Goal: Entertainment & Leisure: Consume media (video, audio)

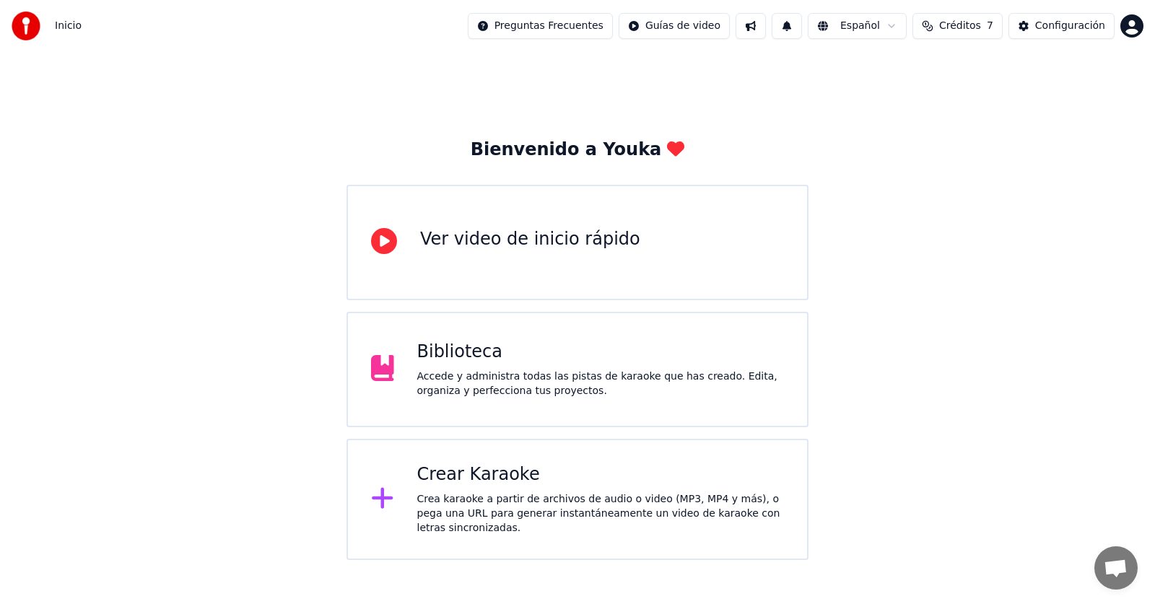
click at [515, 362] on div "Biblioteca" at bounding box center [600, 352] width 367 height 23
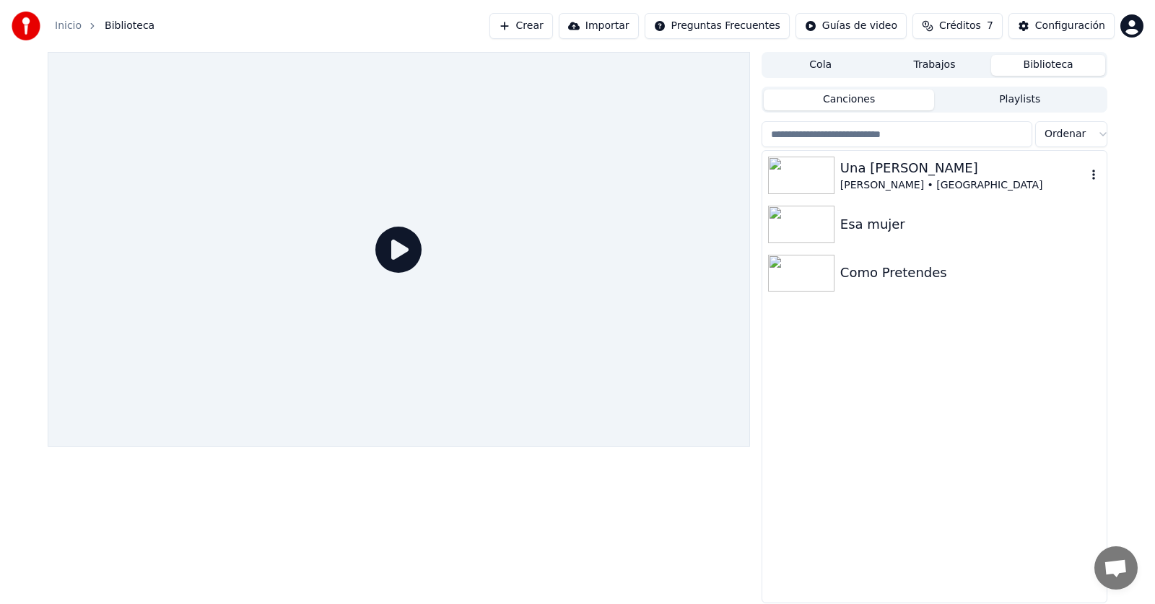
click at [856, 177] on div "Una [PERSON_NAME]" at bounding box center [963, 168] width 246 height 20
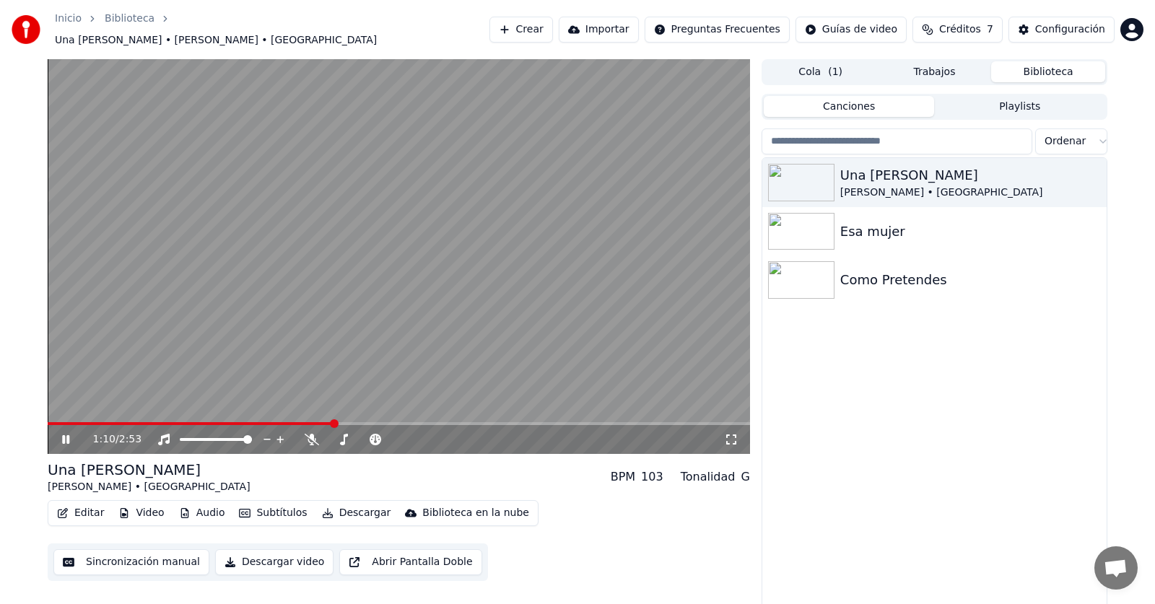
click at [655, 469] on div "103" at bounding box center [652, 477] width 22 height 17
click at [632, 470] on div "BPM" at bounding box center [623, 477] width 25 height 17
click at [67, 434] on icon at bounding box center [76, 440] width 34 height 12
click at [336, 435] on span at bounding box center [332, 439] width 9 height 9
click at [430, 433] on icon at bounding box center [429, 439] width 14 height 14
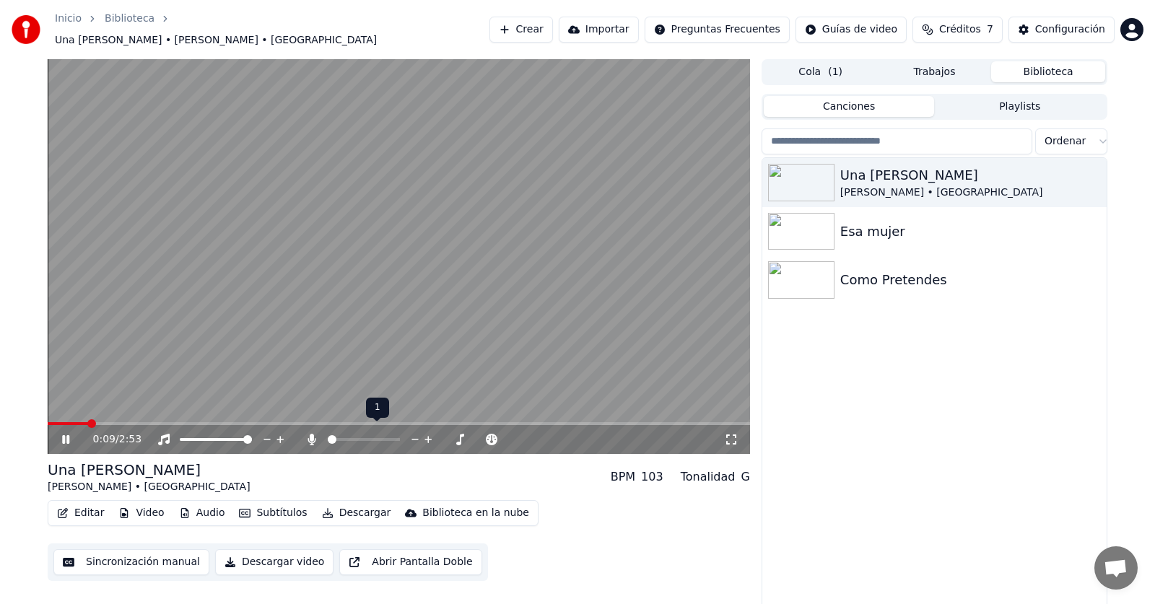
click at [430, 433] on icon at bounding box center [429, 439] width 14 height 14
click at [328, 435] on span at bounding box center [332, 439] width 9 height 9
click at [272, 432] on icon at bounding box center [268, 439] width 14 height 14
click at [264, 439] on icon at bounding box center [267, 439] width 7 height 1
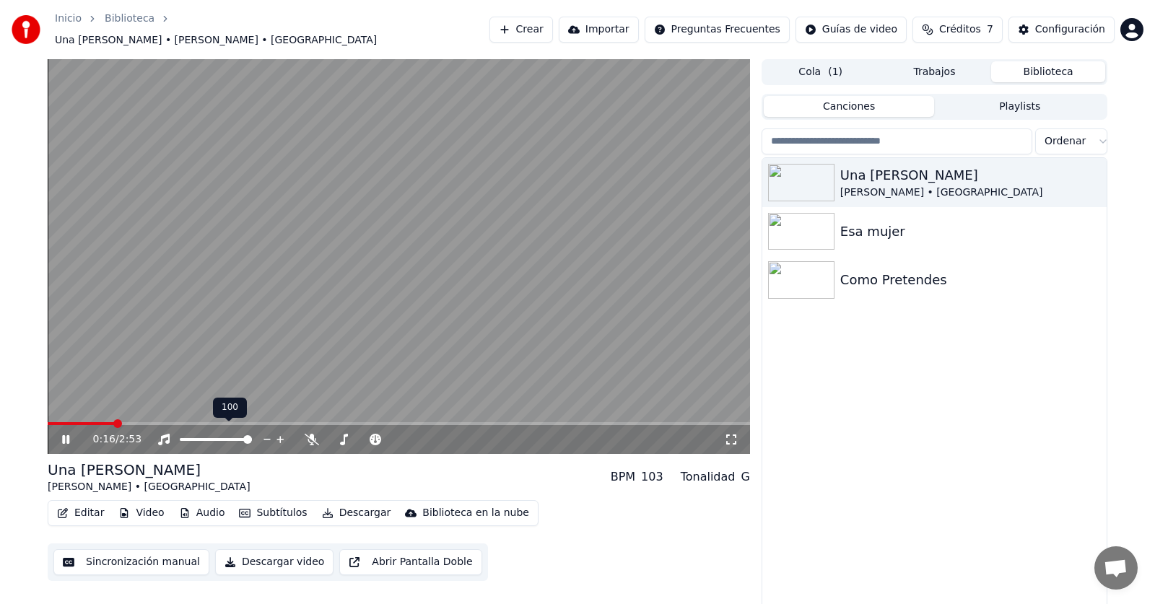
click at [252, 435] on span at bounding box center [247, 439] width 9 height 9
click at [388, 435] on span at bounding box center [390, 439] width 9 height 9
click at [48, 422] on span at bounding box center [48, 423] width 0 height 3
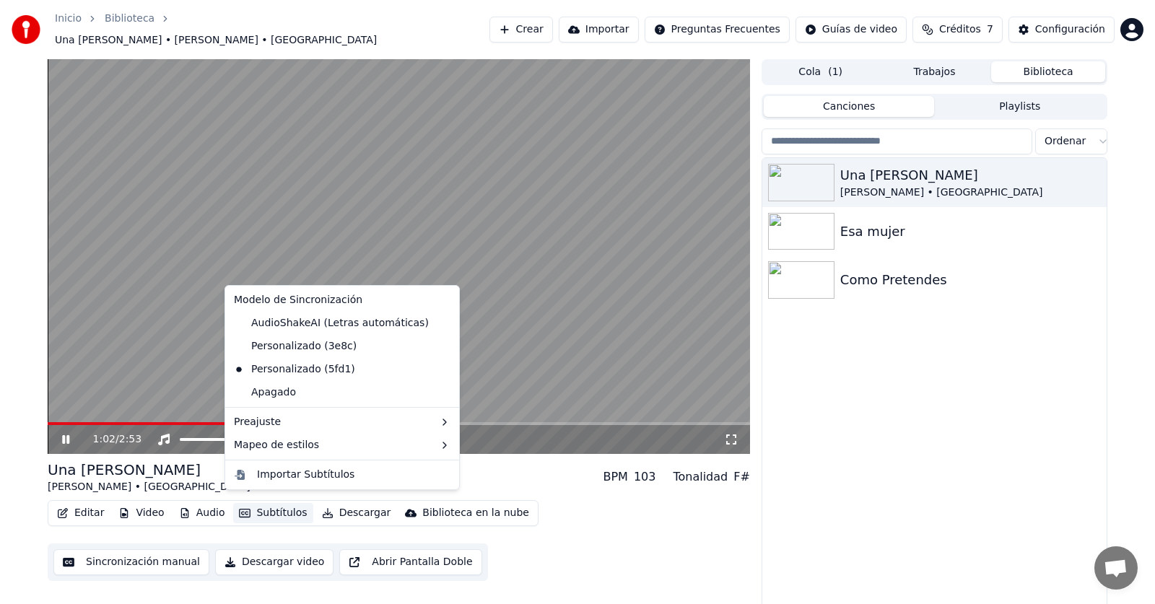
click at [279, 505] on button "Subtítulos" at bounding box center [272, 513] width 79 height 20
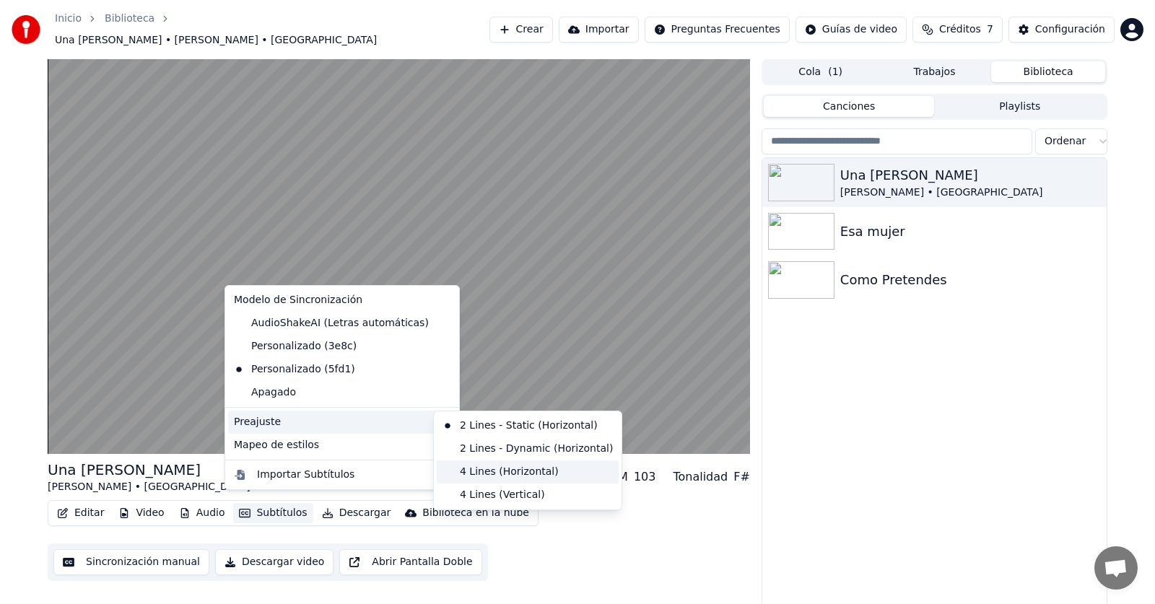
click at [482, 471] on div "4 Lines (Horizontal)" at bounding box center [528, 472] width 182 height 23
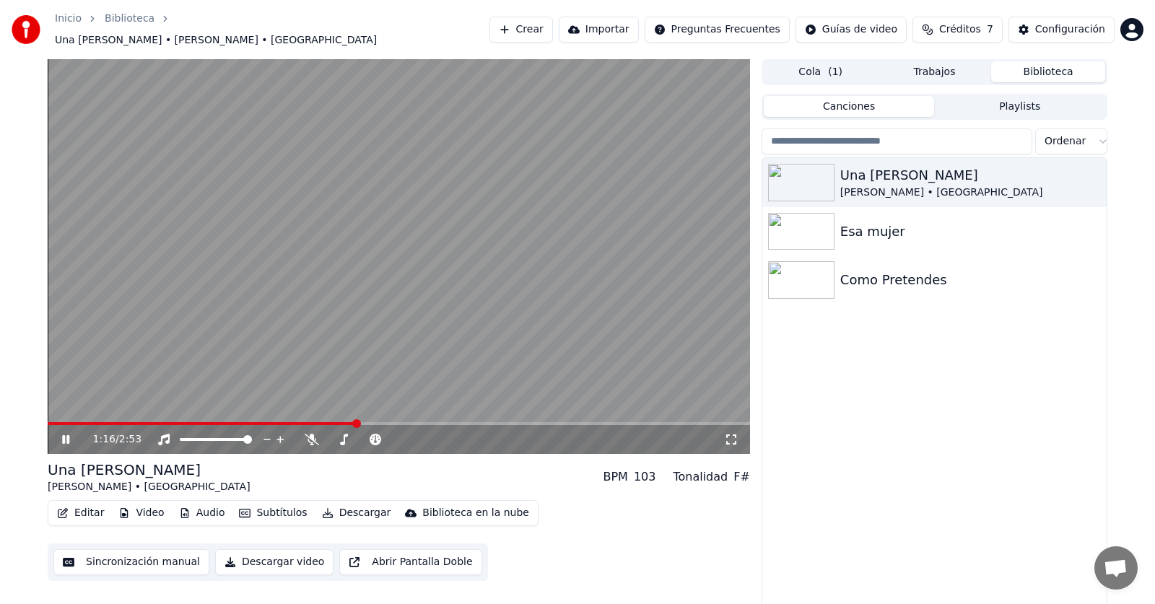
click at [51, 422] on span at bounding box center [202, 423] width 308 height 3
click at [48, 419] on span at bounding box center [52, 423] width 9 height 9
click at [386, 435] on span at bounding box center [384, 439] width 9 height 9
click at [48, 422] on span at bounding box center [48, 423] width 0 height 3
click at [1020, 280] on div "Como Pretendes" at bounding box center [963, 280] width 246 height 20
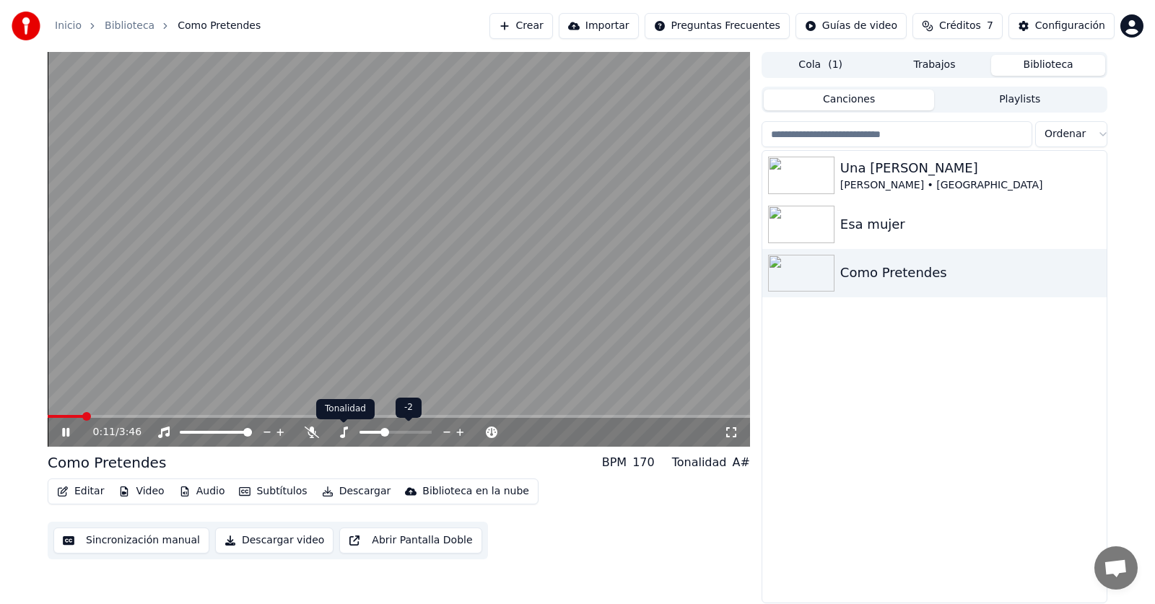
click at [349, 430] on icon at bounding box center [343, 433] width 14 height 12
click at [903, 235] on div "Esa mujer" at bounding box center [934, 224] width 344 height 49
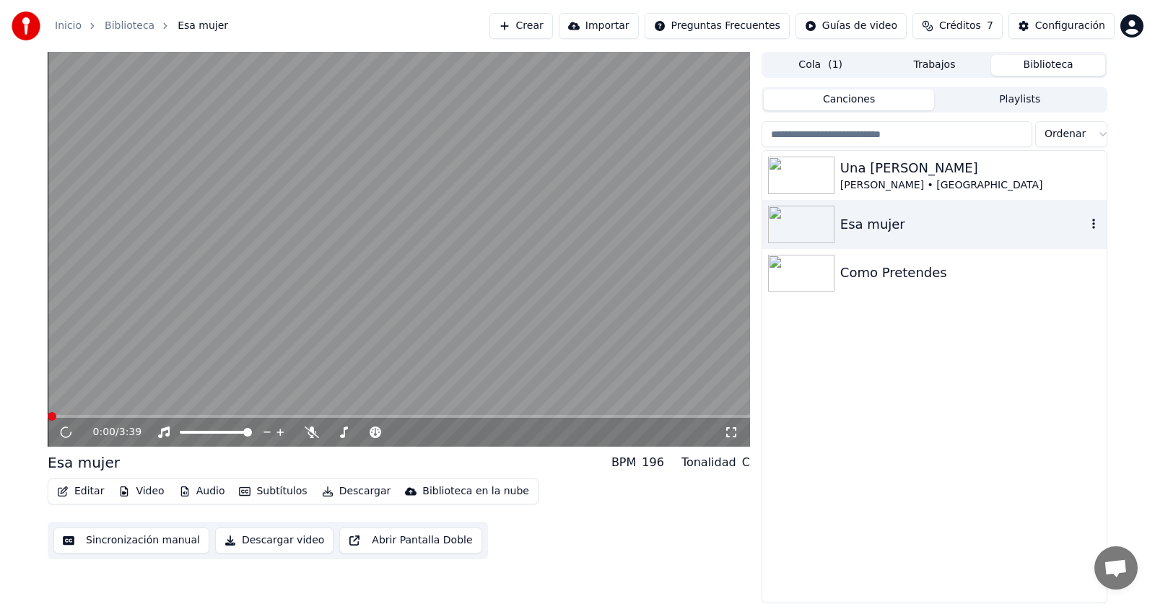
click at [903, 235] on div "Esa mujer" at bounding box center [934, 224] width 344 height 49
click at [889, 228] on div "Esa mujer" at bounding box center [963, 224] width 246 height 20
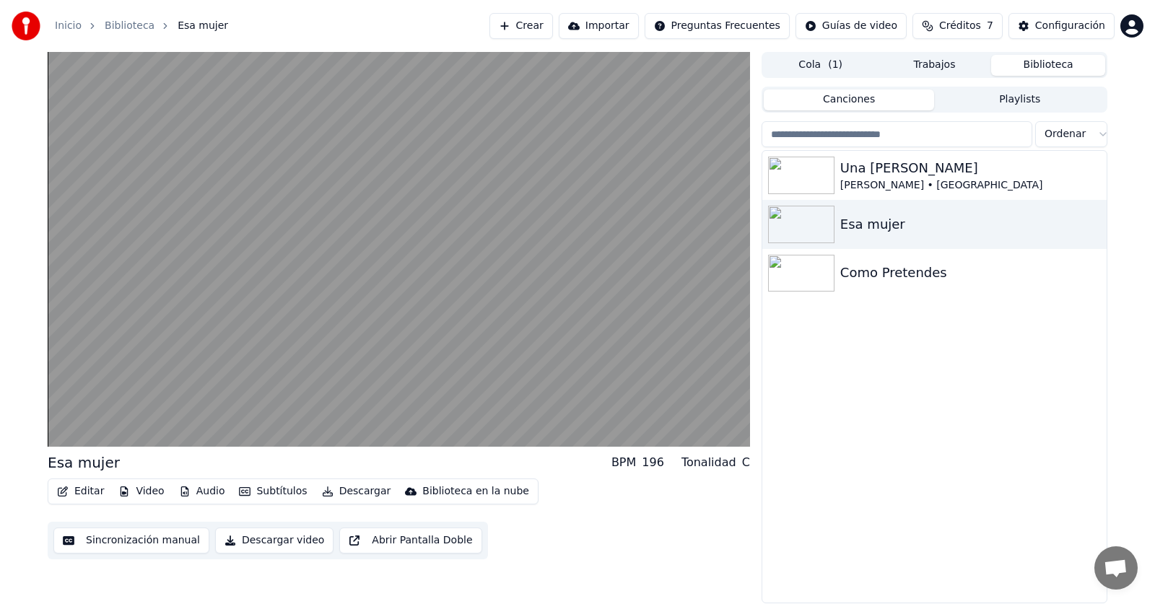
click at [819, 414] on div "Una [PERSON_NAME] • Los Calis Esa mujer Como Pretendes" at bounding box center [934, 377] width 344 height 452
click at [259, 489] on button "Subtítulos" at bounding box center [272, 492] width 79 height 20
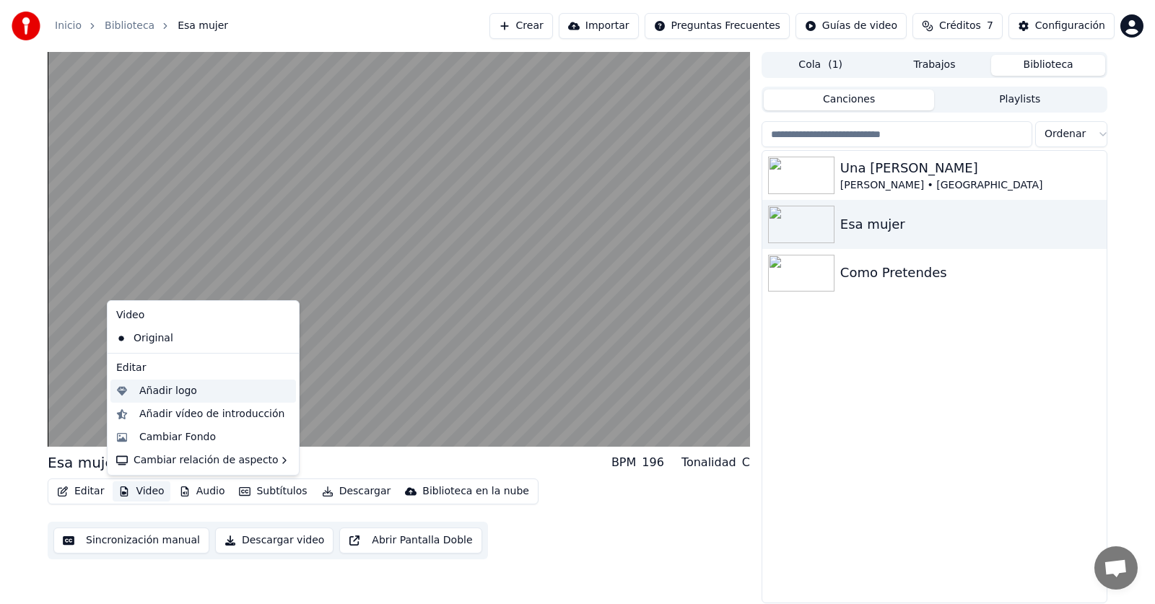
click at [181, 397] on div "Añadir logo" at bounding box center [168, 391] width 58 height 14
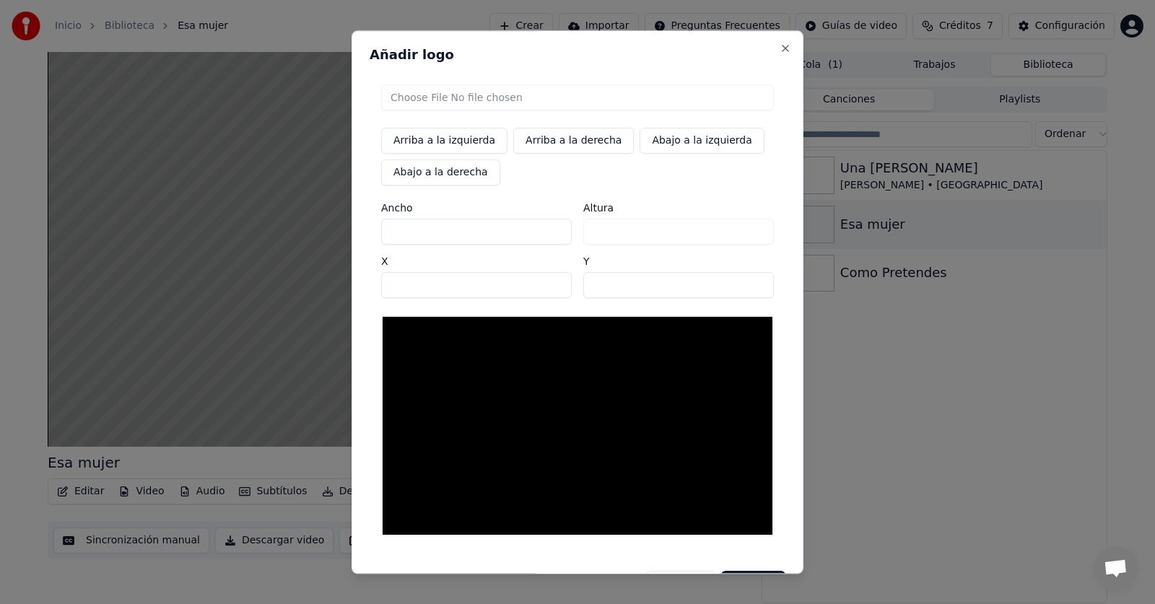
click at [437, 142] on button "Arriba a la izquierda" at bounding box center [444, 141] width 126 height 26
click at [489, 104] on input "file" at bounding box center [577, 97] width 393 height 26
type input "**********"
type input "***"
click at [783, 50] on button "Close" at bounding box center [786, 49] width 12 height 12
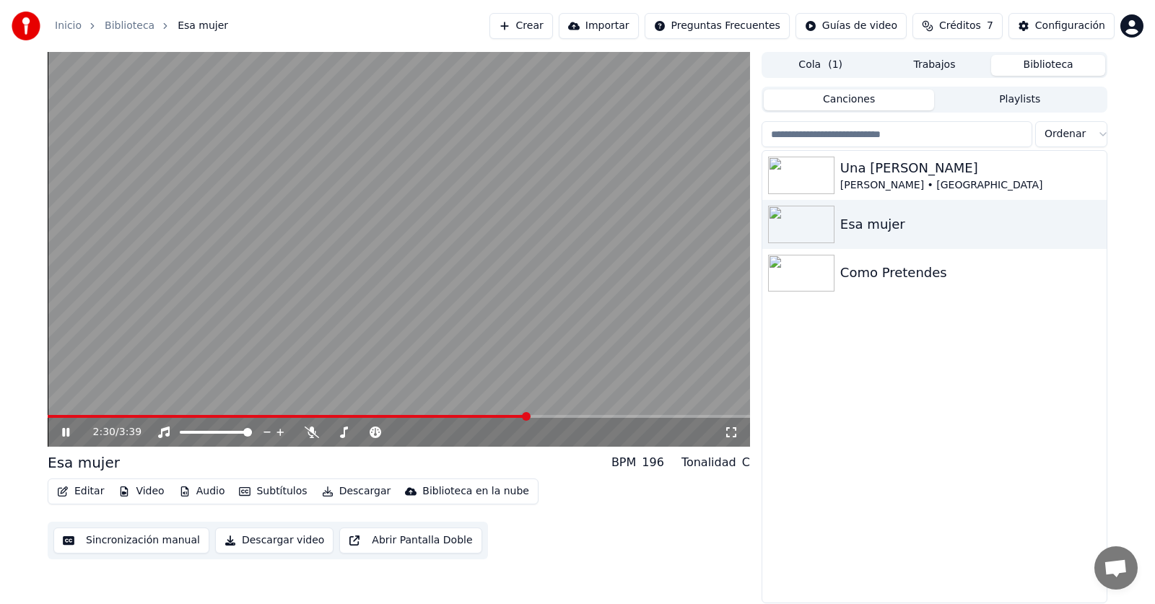
click at [832, 374] on div "Una [PERSON_NAME] • Los Calis Esa mujer Como Pretendes" at bounding box center [934, 377] width 344 height 452
click at [65, 430] on icon at bounding box center [65, 432] width 7 height 9
click at [56, 414] on span at bounding box center [58, 416] width 9 height 9
click at [69, 431] on icon at bounding box center [76, 433] width 34 height 12
click at [802, 188] on img at bounding box center [801, 176] width 66 height 38
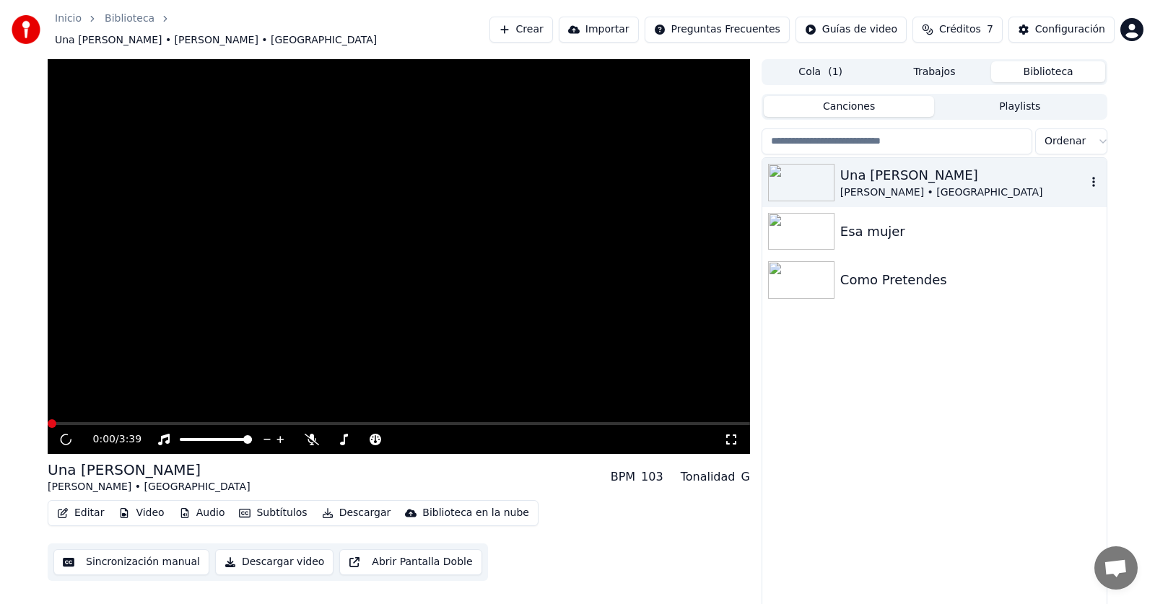
click at [802, 188] on img at bounding box center [801, 183] width 66 height 38
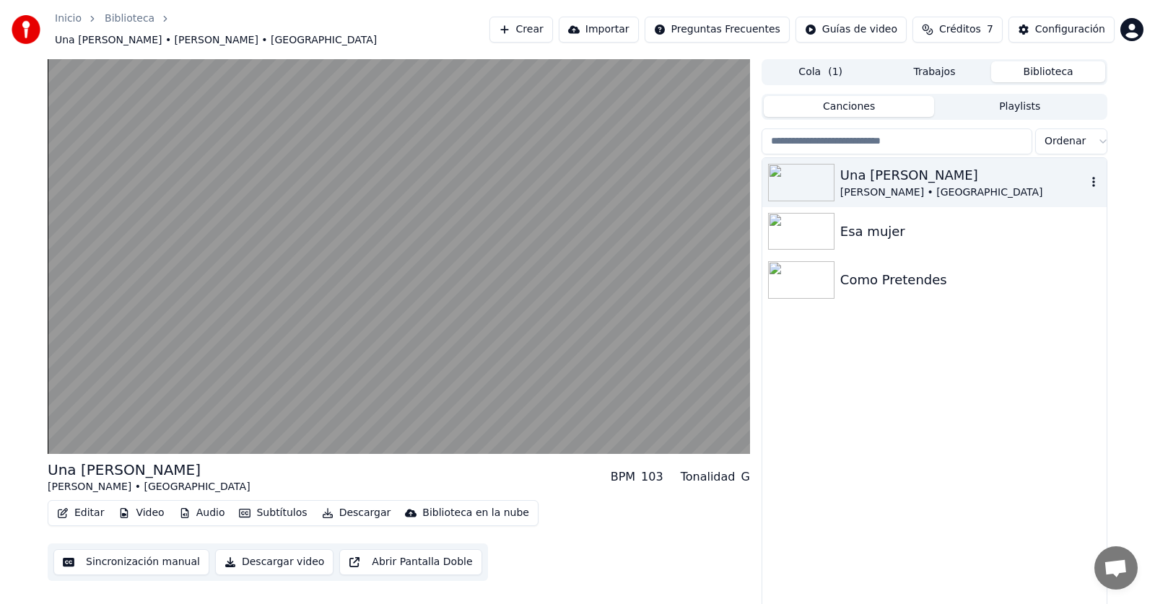
click at [884, 175] on div "Una [PERSON_NAME]" at bounding box center [963, 175] width 246 height 20
click at [809, 180] on img at bounding box center [801, 183] width 66 height 38
click at [796, 230] on img at bounding box center [801, 232] width 66 height 38
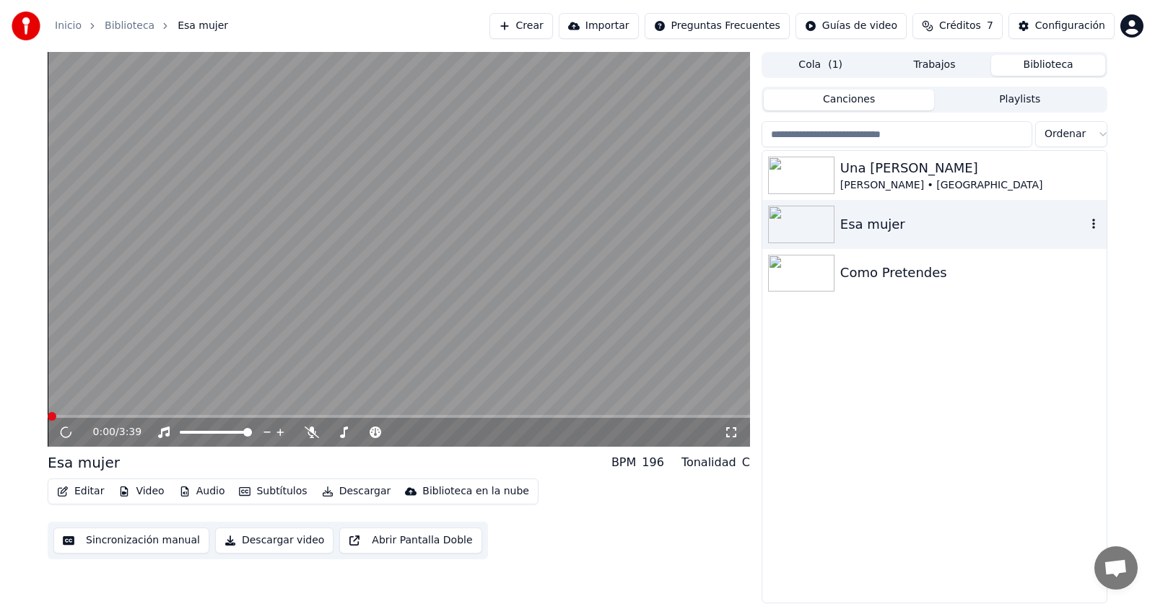
click at [796, 227] on img at bounding box center [801, 225] width 66 height 38
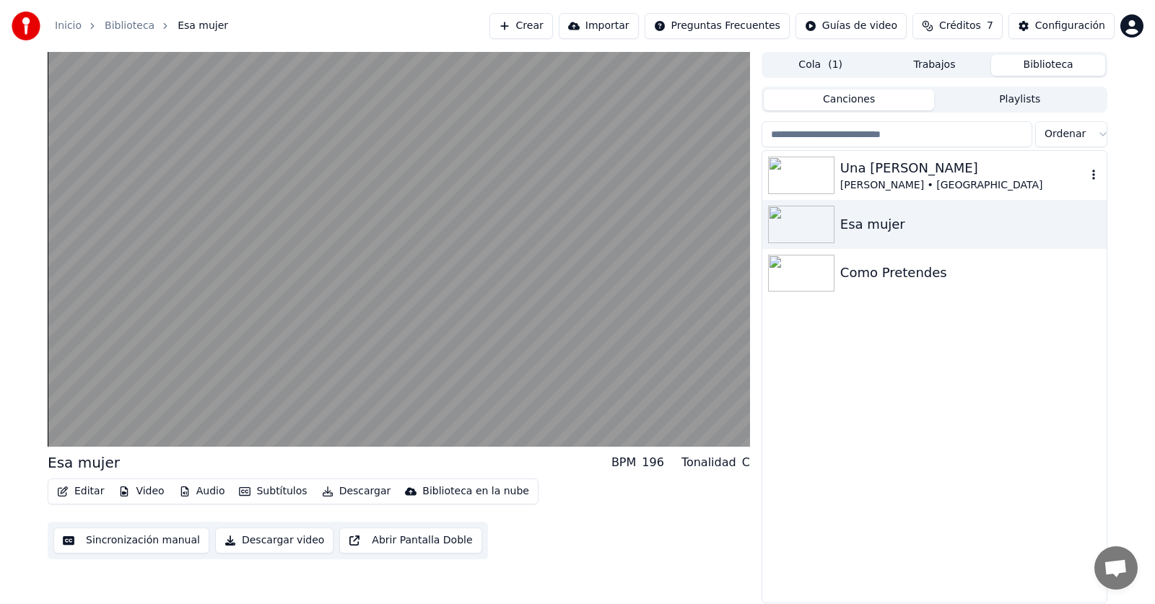
click at [814, 167] on img at bounding box center [801, 176] width 66 height 38
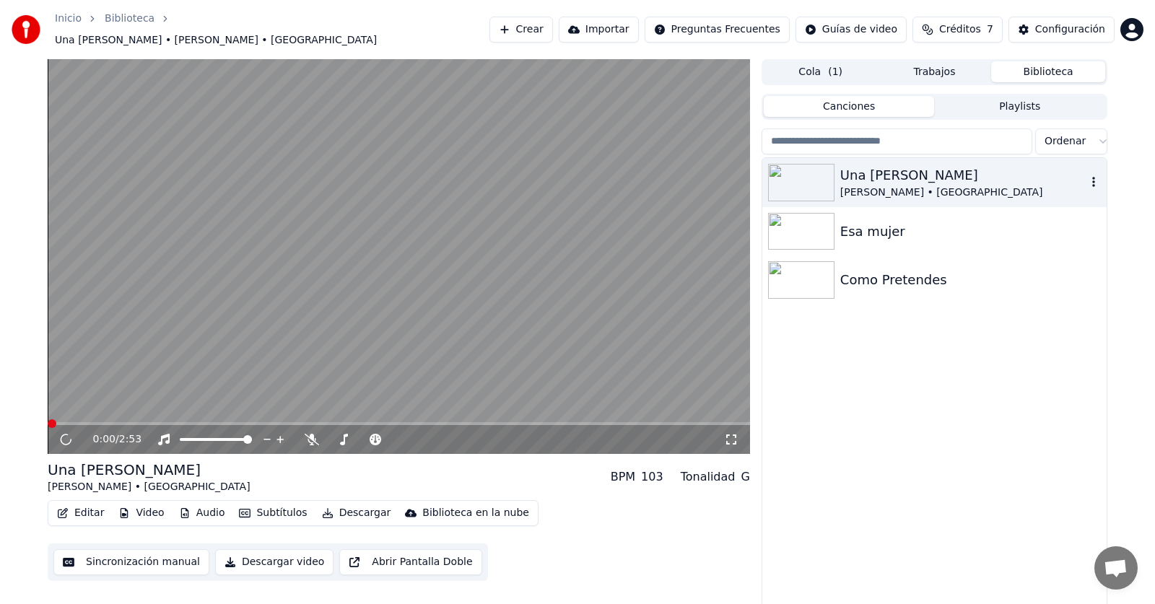
click at [814, 167] on img at bounding box center [801, 183] width 66 height 38
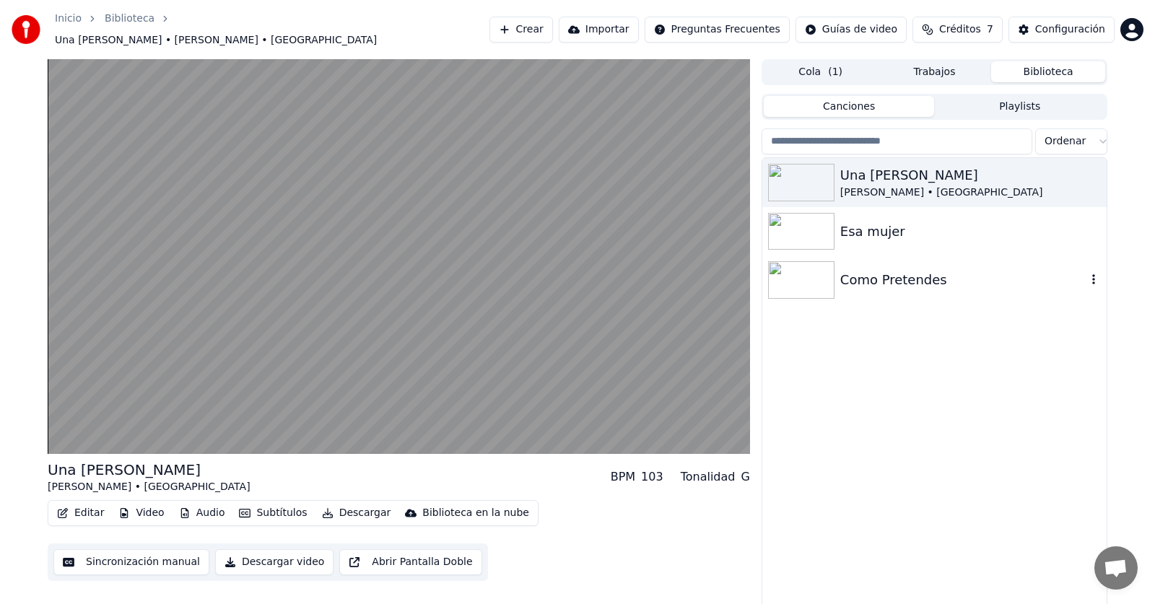
click at [798, 274] on img at bounding box center [801, 280] width 66 height 38
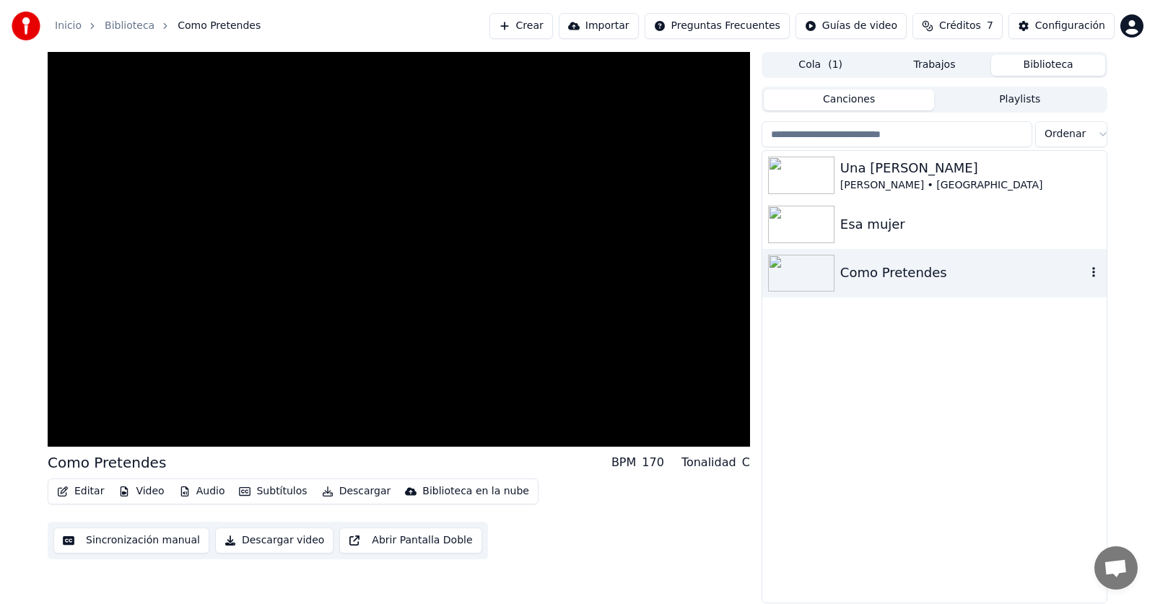
click at [798, 272] on img at bounding box center [801, 274] width 66 height 38
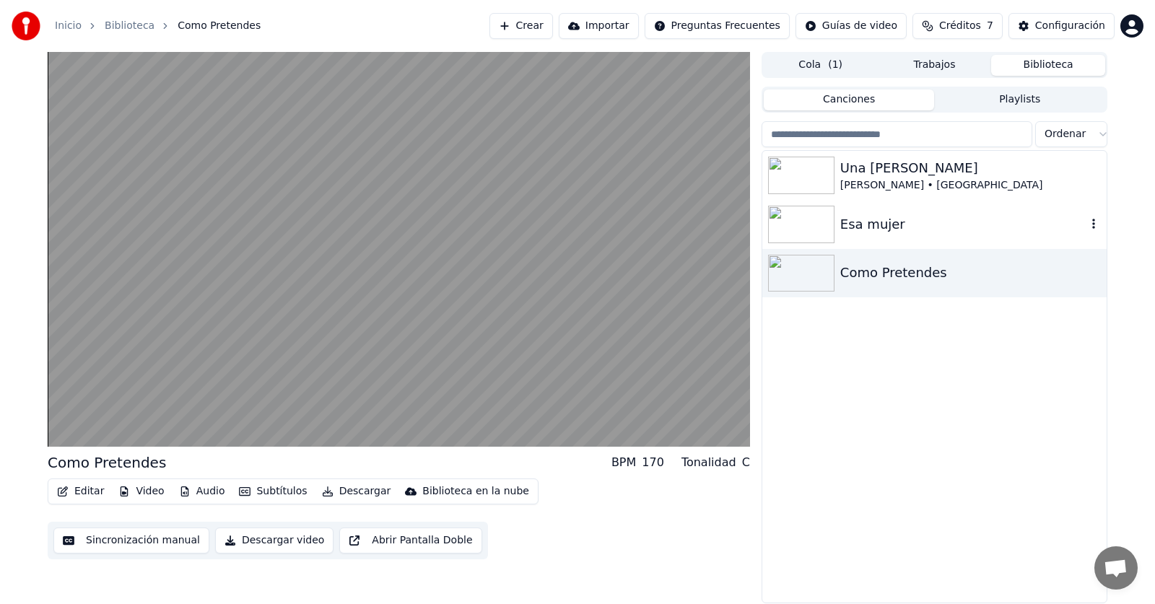
click at [803, 241] on img at bounding box center [801, 225] width 66 height 38
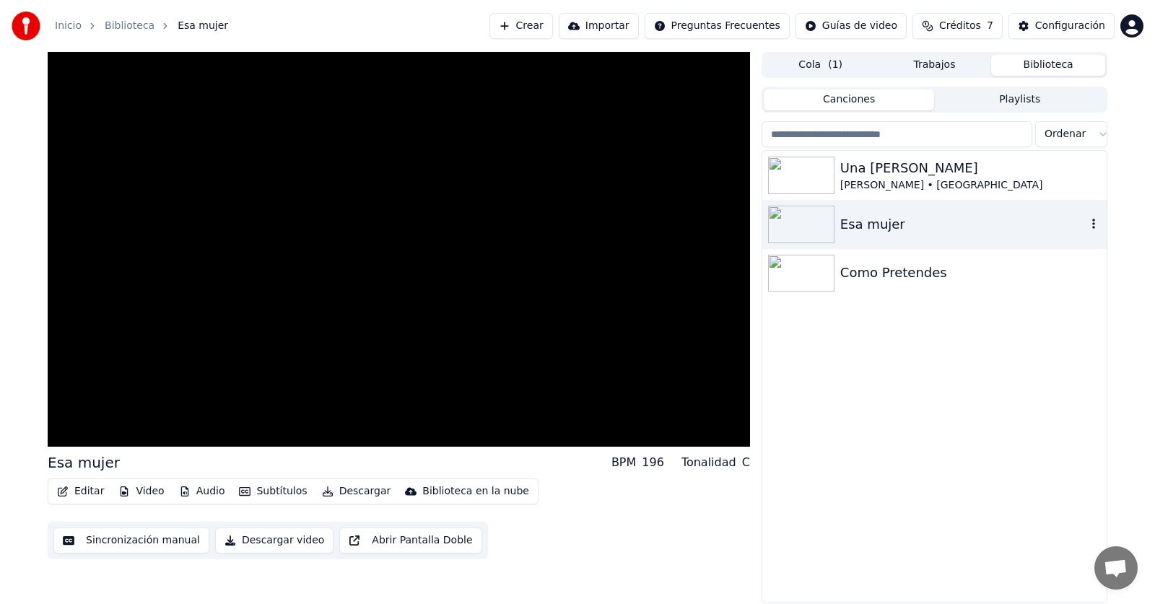
click at [803, 241] on img at bounding box center [801, 225] width 66 height 38
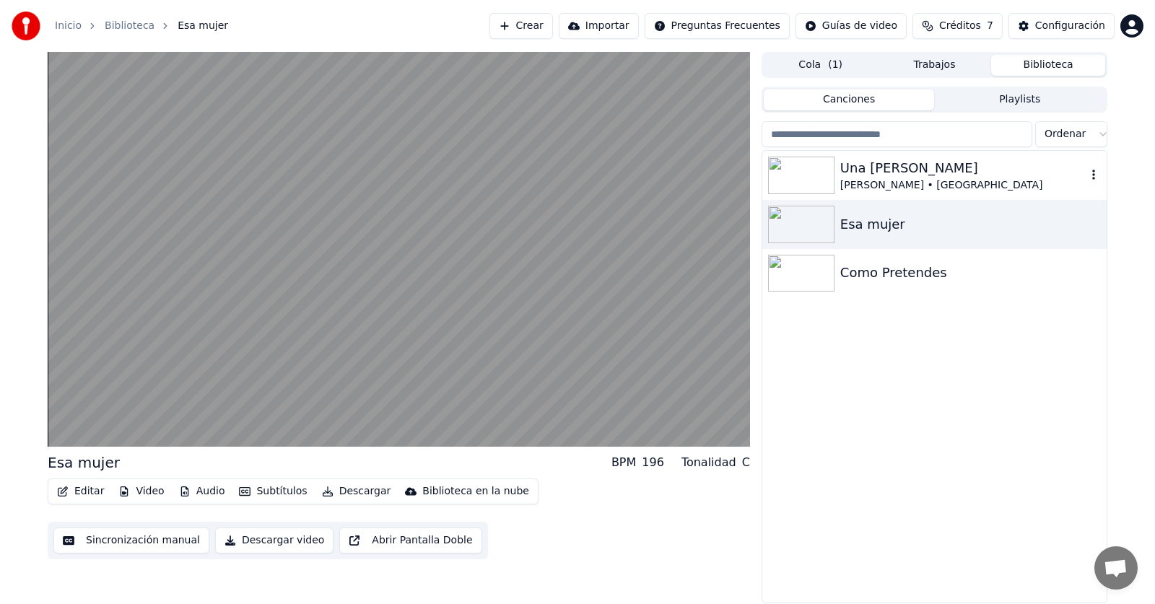
click at [814, 181] on img at bounding box center [801, 176] width 66 height 38
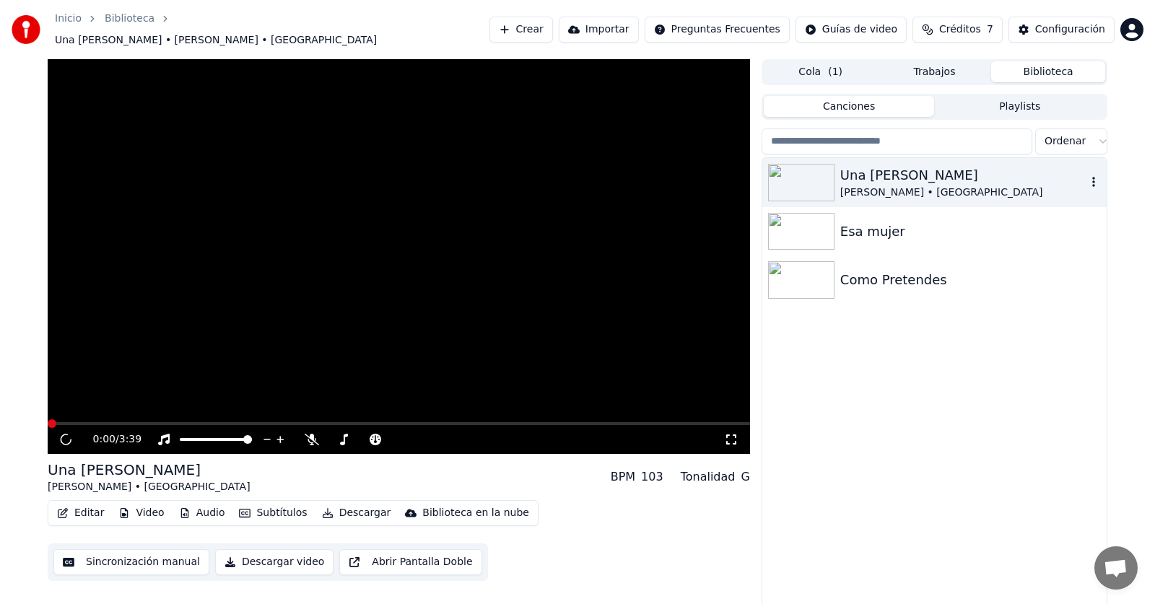
click at [814, 181] on img at bounding box center [801, 183] width 66 height 38
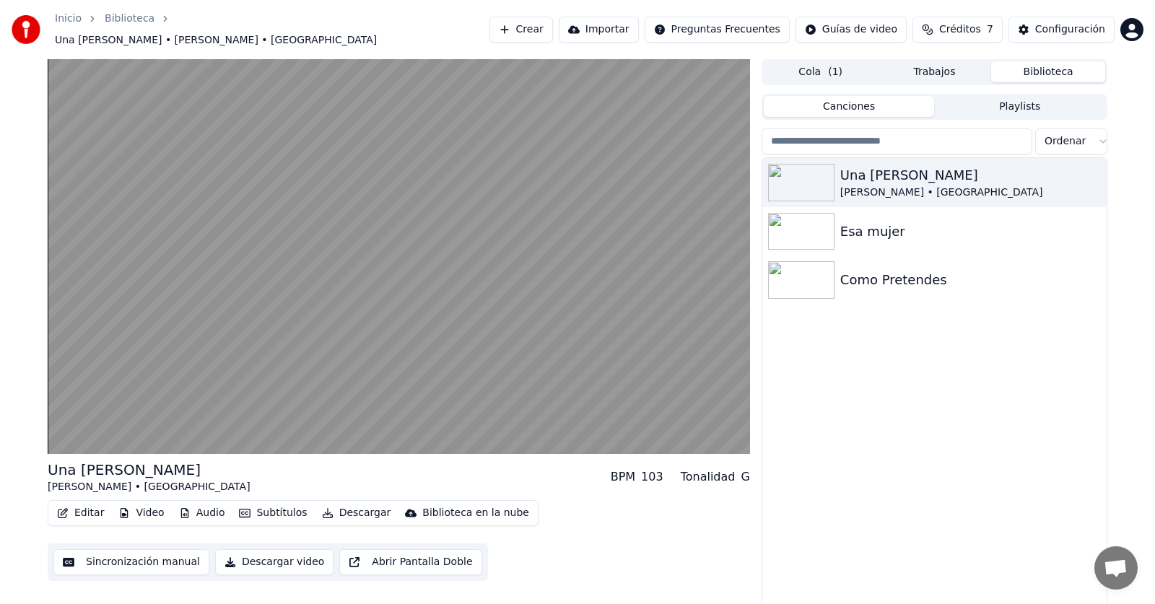
click at [840, 383] on div "Una [PERSON_NAME] • Los Calis Esa mujer Como Pretendes" at bounding box center [934, 384] width 344 height 452
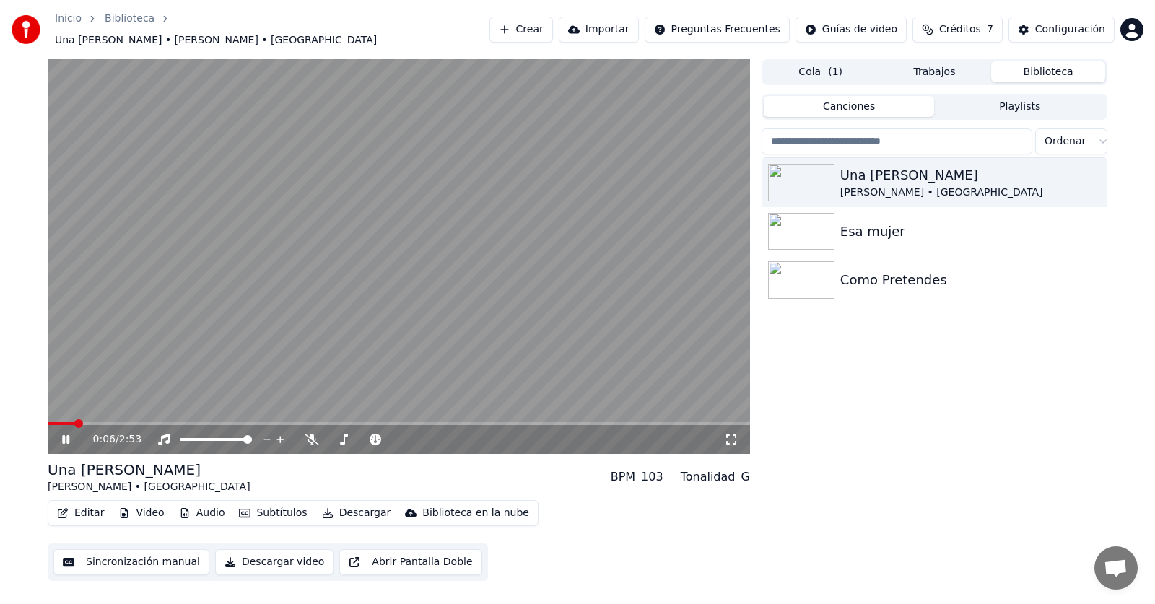
click at [459, 250] on video at bounding box center [399, 256] width 702 height 395
click at [364, 302] on video at bounding box center [399, 256] width 702 height 395
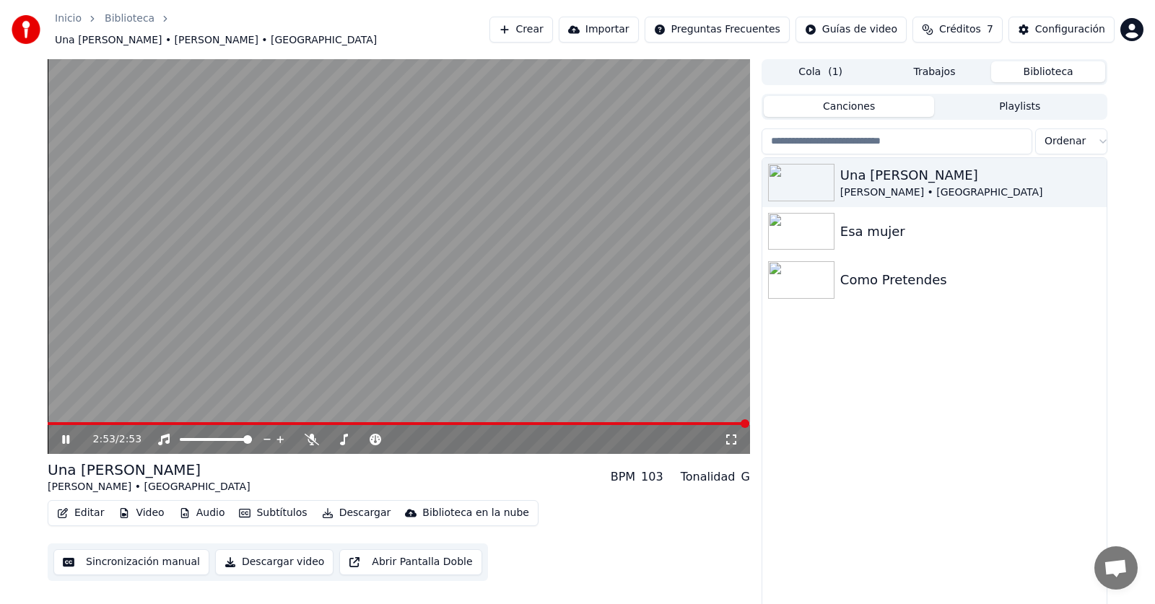
click at [66, 434] on icon at bounding box center [76, 440] width 34 height 12
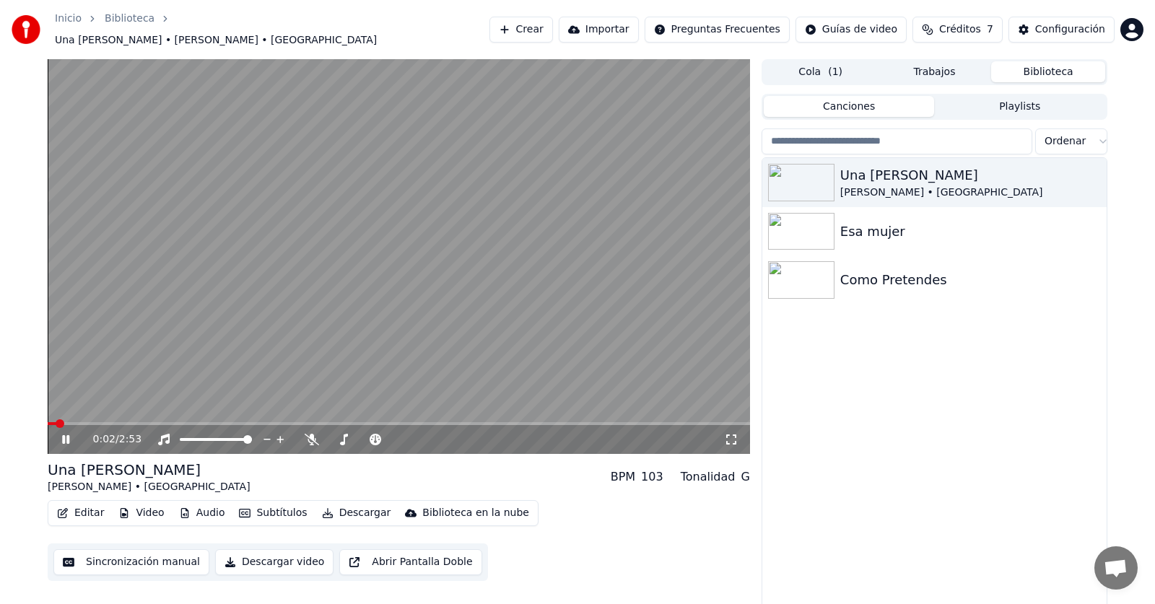
click at [412, 468] on div "Una [PERSON_NAME] • Los Calis BPM 103 Tonalidad G" at bounding box center [399, 477] width 702 height 35
click at [905, 331] on div "Una [PERSON_NAME] • Los Calis Esa mujer Como Pretendes" at bounding box center [934, 384] width 344 height 452
click at [952, 176] on div "Una [PERSON_NAME] • [GEOGRAPHIC_DATA]" at bounding box center [963, 182] width 246 height 35
click at [67, 435] on icon at bounding box center [65, 439] width 7 height 9
click at [48, 428] on span at bounding box center [52, 423] width 9 height 9
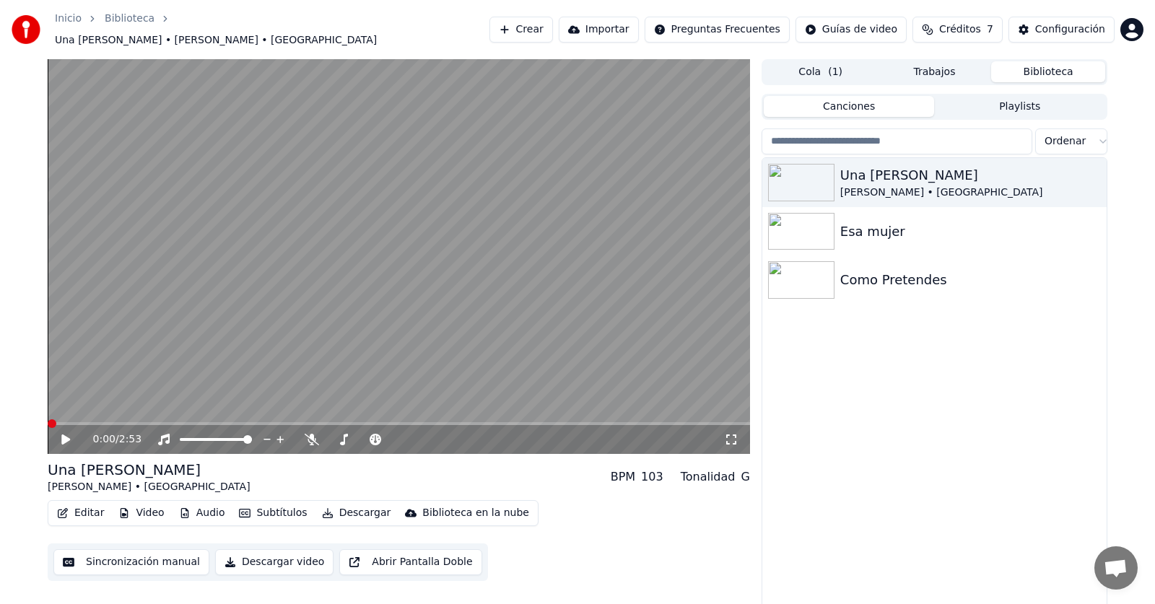
click at [861, 404] on div "Una [PERSON_NAME] • Los Calis Esa mujer Como Pretendes" at bounding box center [934, 384] width 344 height 452
click at [126, 77] on video at bounding box center [399, 256] width 702 height 395
click at [61, 434] on icon at bounding box center [76, 440] width 34 height 12
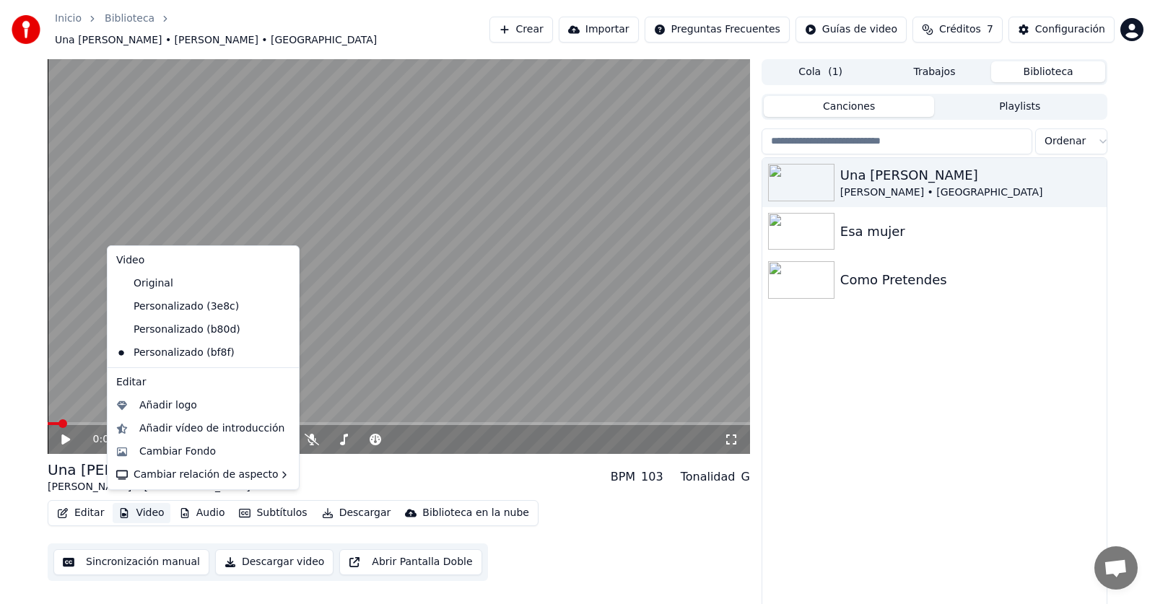
click at [139, 508] on button "Video" at bounding box center [141, 513] width 57 height 20
click at [197, 451] on div "Cambiar Fondo" at bounding box center [177, 452] width 77 height 14
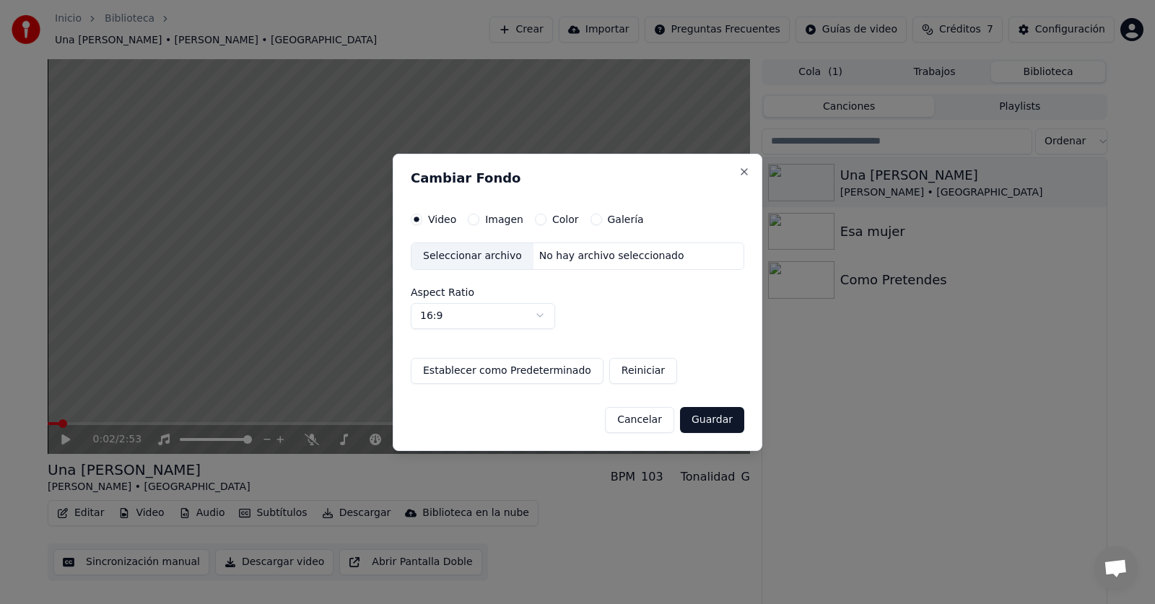
click at [601, 252] on div "No hay archivo seleccionado" at bounding box center [612, 256] width 157 height 14
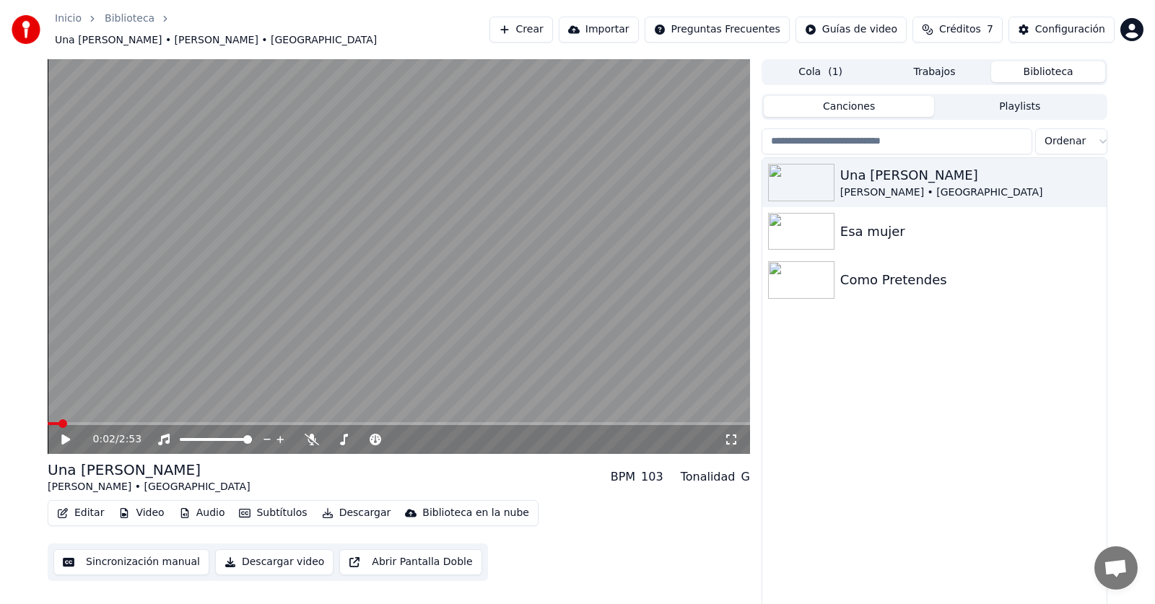
click at [556, 476] on div "Una [PERSON_NAME] • Los Calis BPM 103 Tonalidad G" at bounding box center [399, 477] width 702 height 35
click at [959, 417] on div "Una [PERSON_NAME] • Los Calis Esa mujer Como Pretendes" at bounding box center [934, 384] width 344 height 452
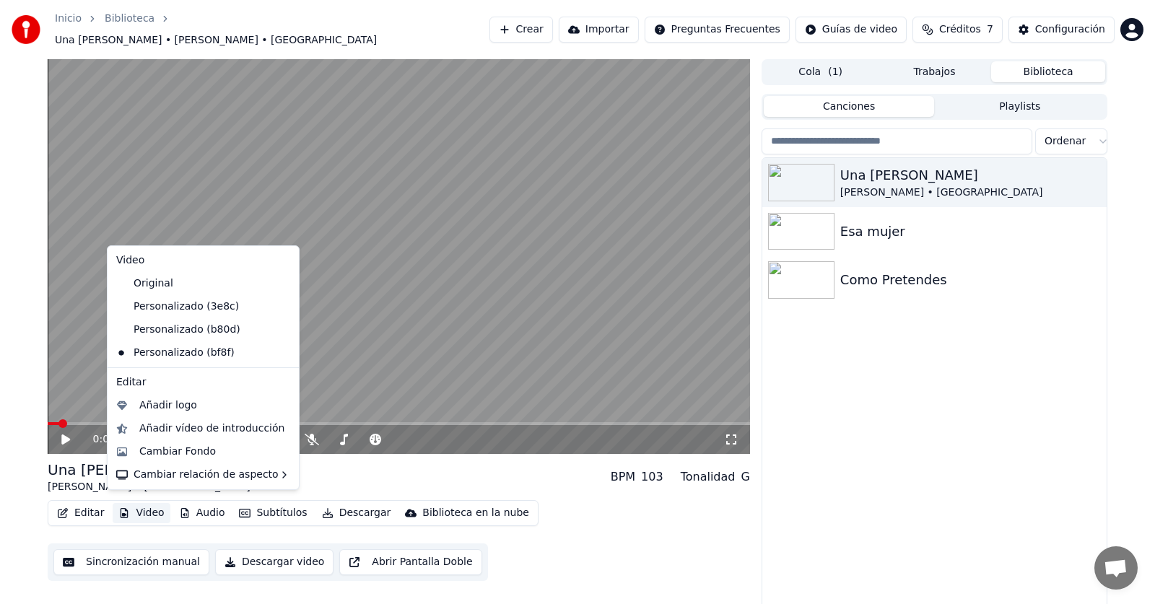
click at [143, 506] on button "Video" at bounding box center [141, 513] width 57 height 20
click at [181, 461] on div "Cambiar Fondo" at bounding box center [203, 451] width 186 height 23
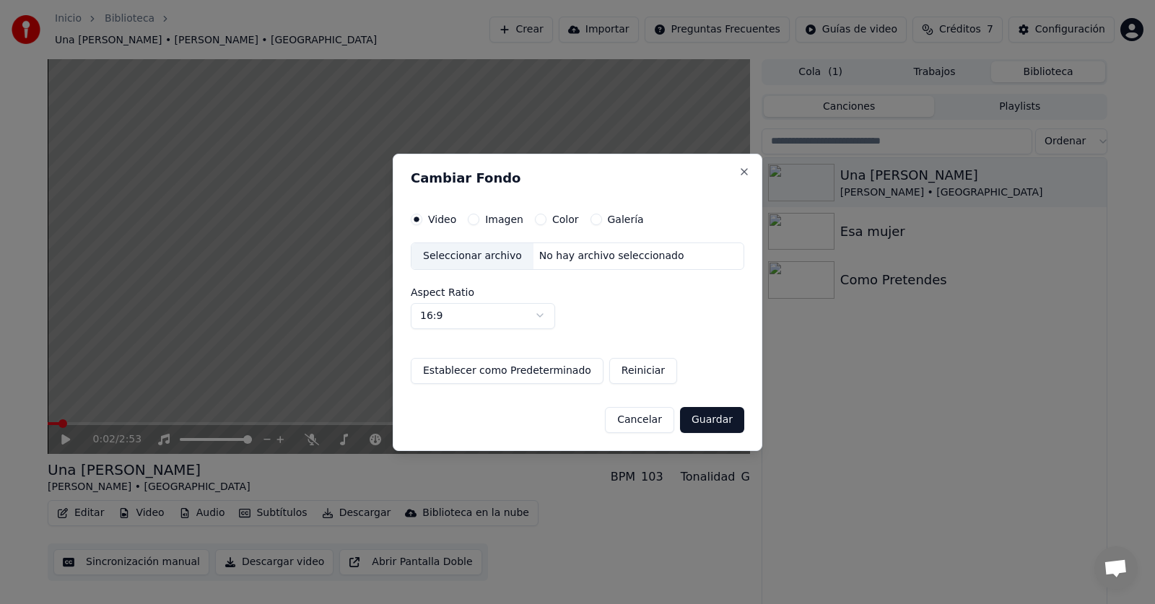
click at [505, 254] on div "Seleccionar archivo" at bounding box center [473, 256] width 122 height 26
click at [492, 220] on label "Imagen" at bounding box center [504, 219] width 38 height 10
click at [479, 220] on button "Imagen" at bounding box center [474, 220] width 12 height 12
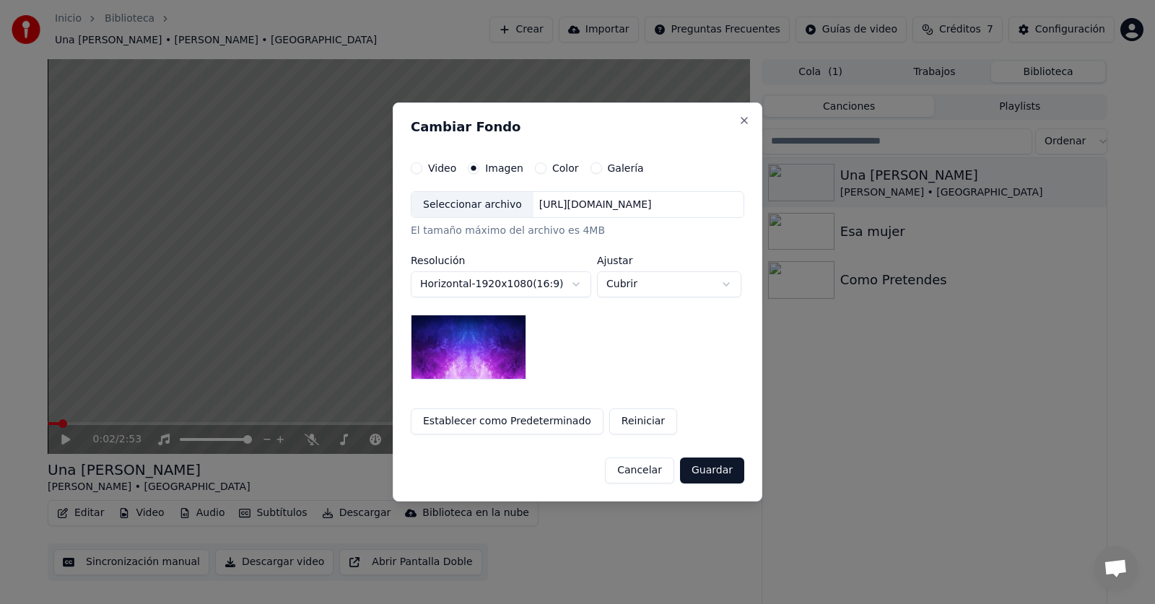
click at [587, 207] on div "[URL][DOMAIN_NAME]" at bounding box center [596, 205] width 124 height 14
click at [634, 474] on button "Cancelar" at bounding box center [639, 471] width 69 height 26
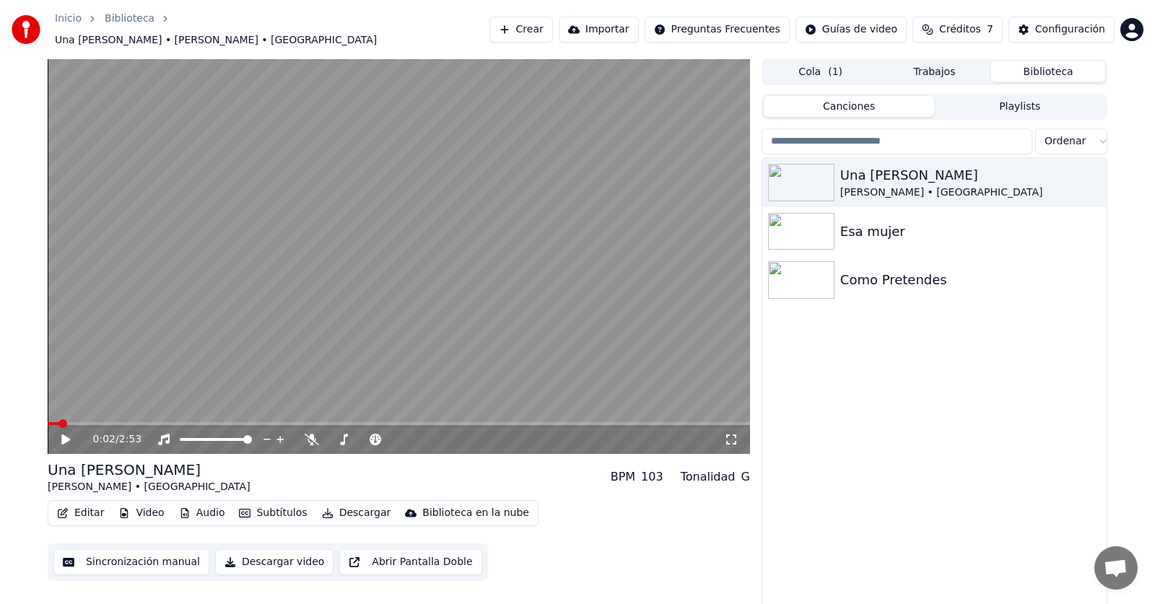
click at [126, 508] on icon "button" at bounding box center [124, 513] width 12 height 10
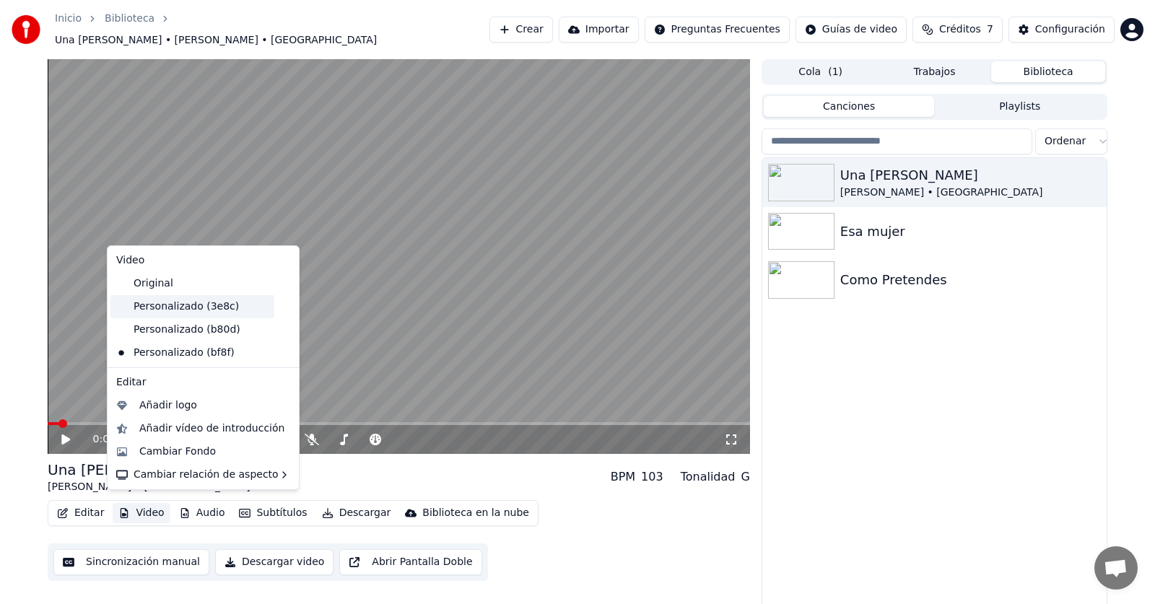
click at [201, 307] on div "Personalizado (3e8c)" at bounding box center [192, 306] width 164 height 23
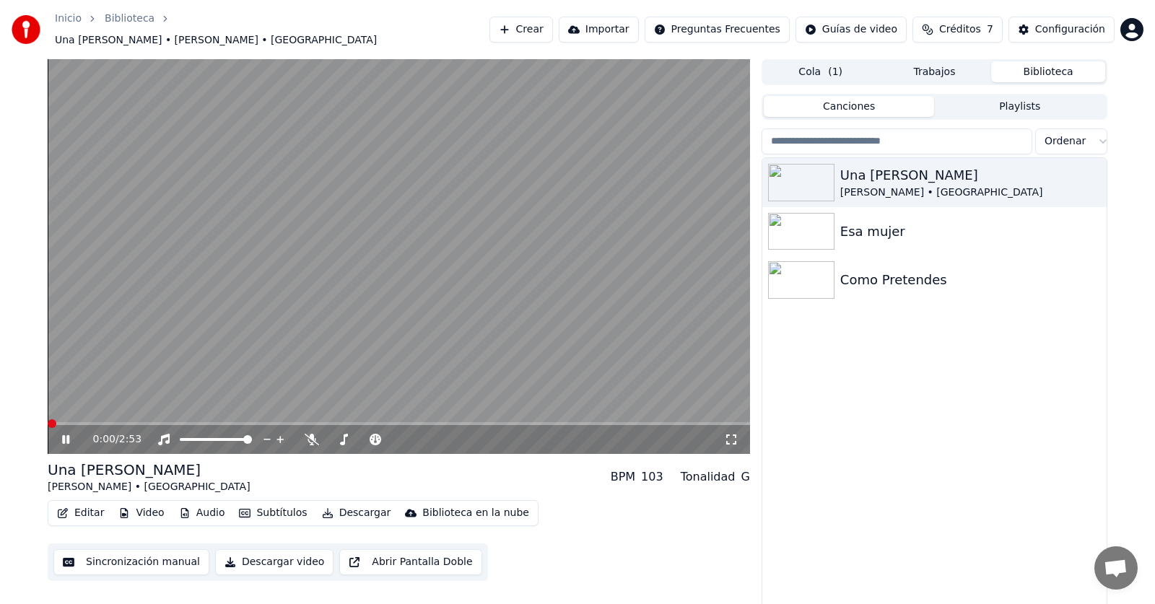
click at [48, 419] on span at bounding box center [52, 423] width 9 height 9
click at [139, 511] on button "Video" at bounding box center [141, 513] width 57 height 20
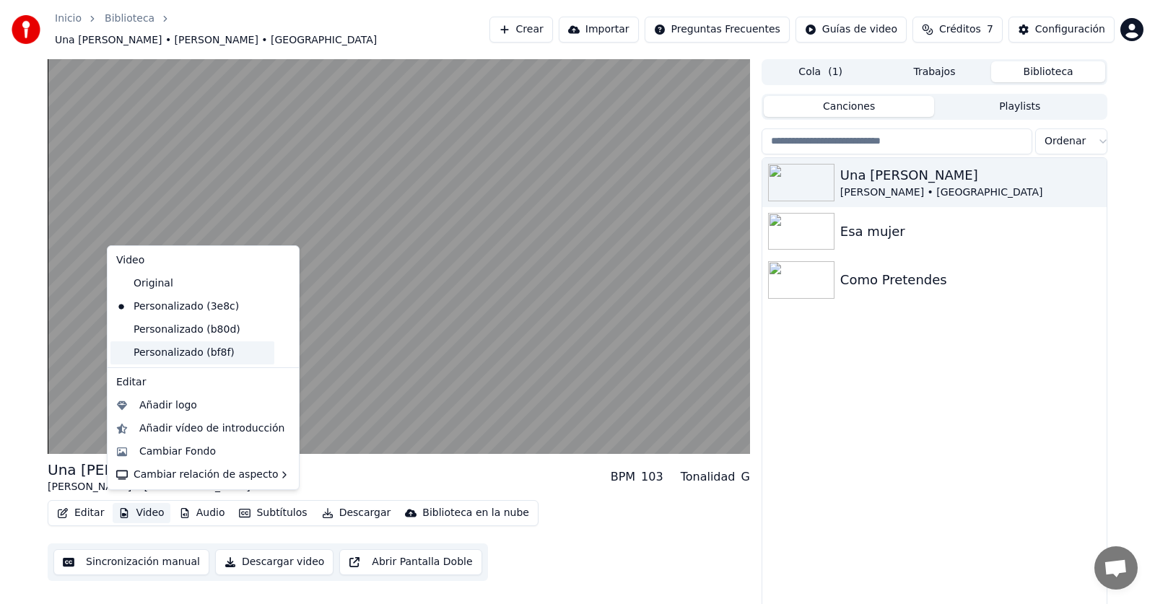
click at [194, 360] on div "Personalizado (bf8f)" at bounding box center [192, 352] width 164 height 23
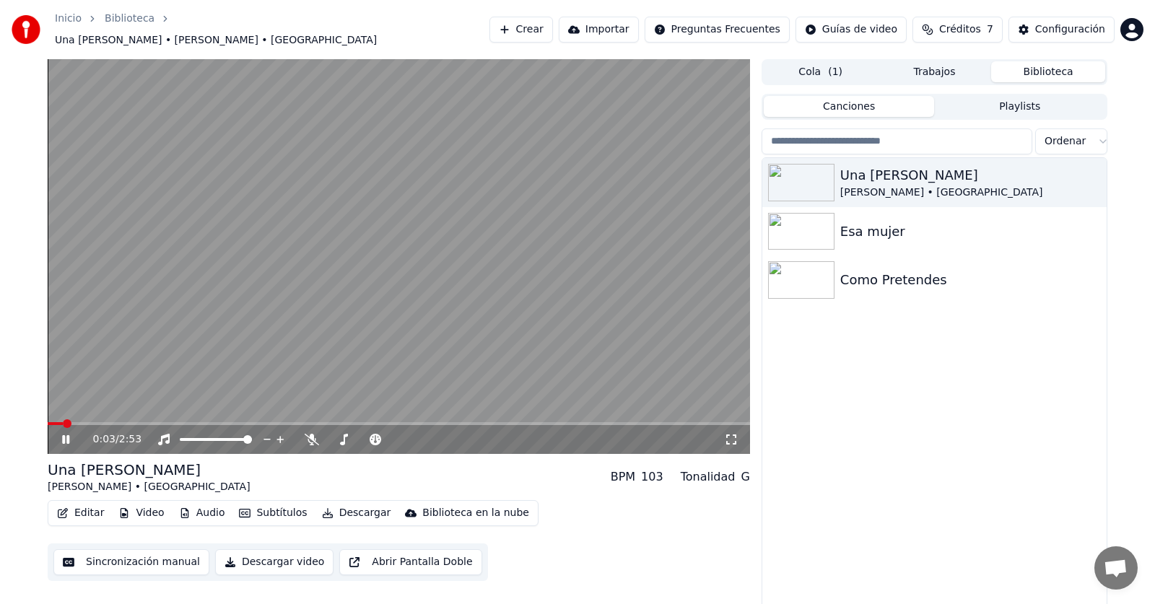
click at [129, 510] on button "Video" at bounding box center [141, 513] width 57 height 20
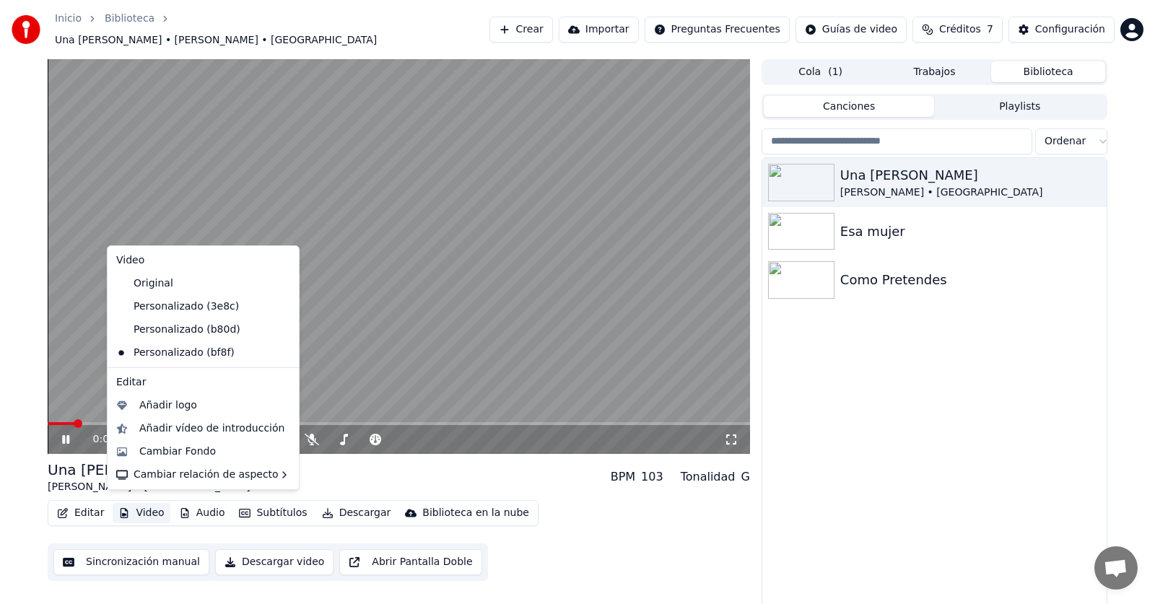
click at [280, 357] on icon at bounding box center [288, 353] width 16 height 12
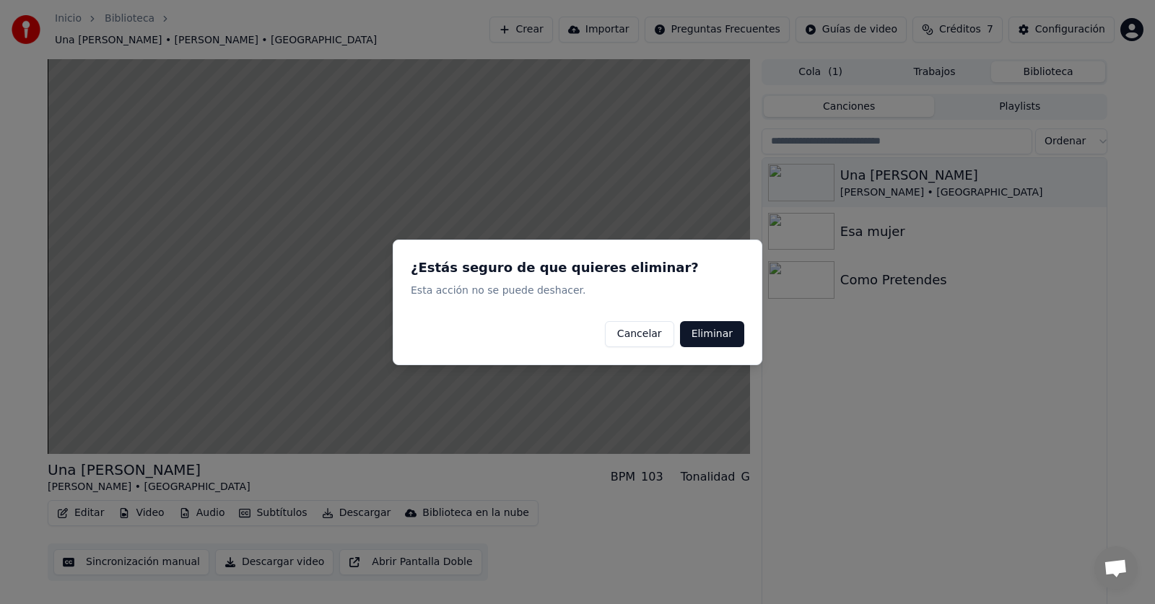
click at [721, 338] on button "Eliminar" at bounding box center [712, 334] width 64 height 26
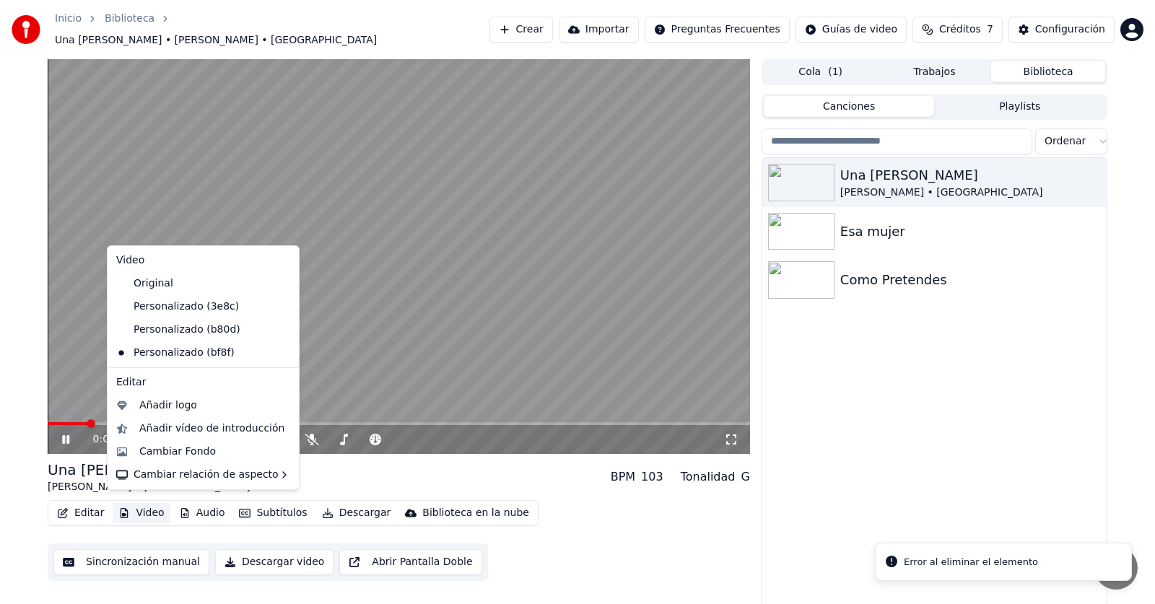
click at [147, 503] on button "Video" at bounding box center [141, 513] width 57 height 20
click at [280, 329] on icon at bounding box center [285, 330] width 10 height 12
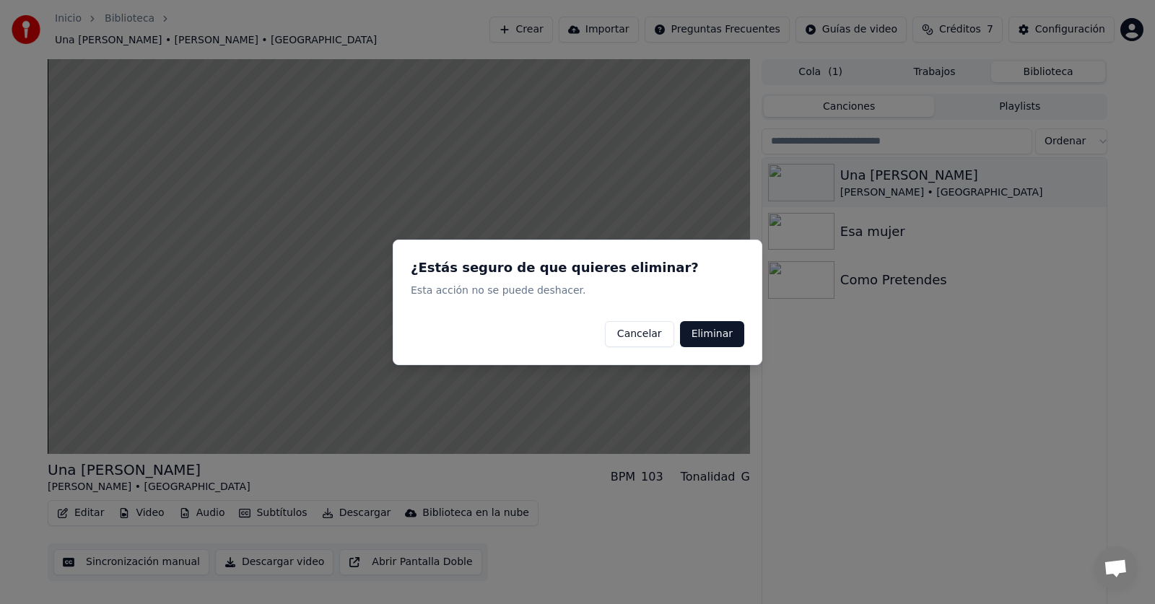
click at [711, 336] on button "Eliminar" at bounding box center [712, 334] width 64 height 26
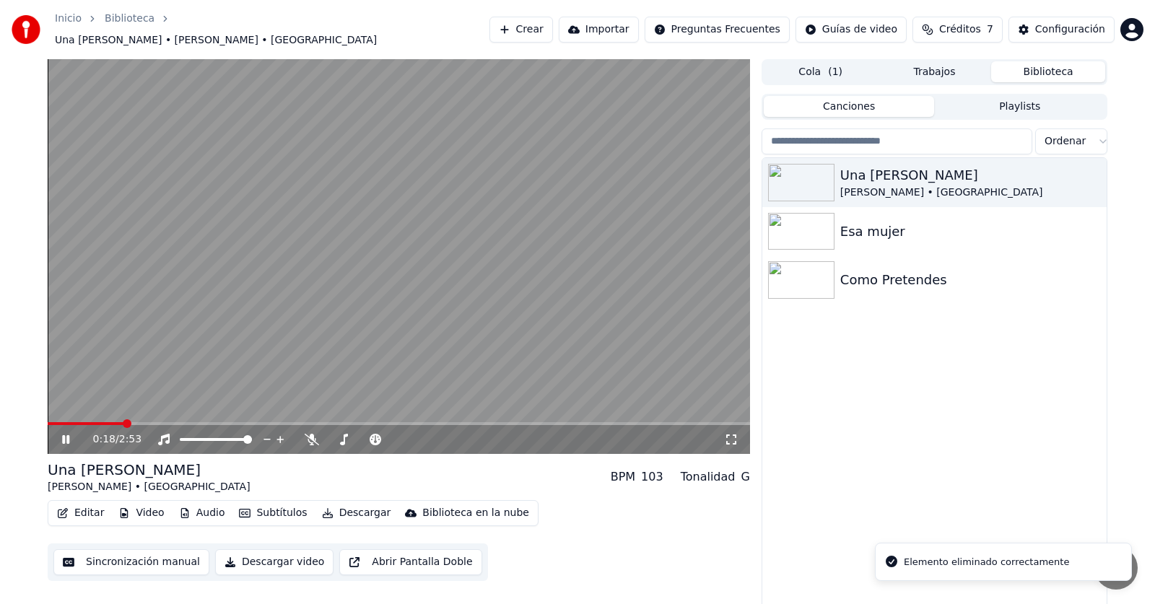
click at [60, 434] on icon at bounding box center [76, 440] width 34 height 12
click at [48, 419] on span at bounding box center [52, 423] width 9 height 9
click at [144, 505] on button "Video" at bounding box center [141, 513] width 57 height 20
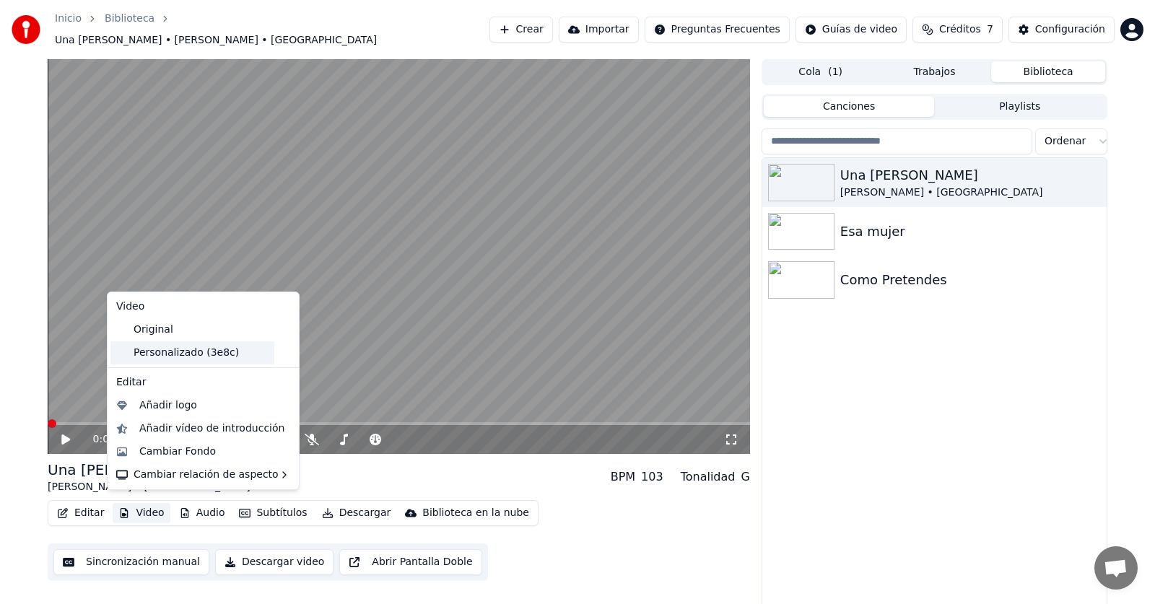
click at [204, 360] on div "Personalizado (3e8c)" at bounding box center [192, 352] width 164 height 23
click at [134, 509] on button "Video" at bounding box center [141, 513] width 57 height 20
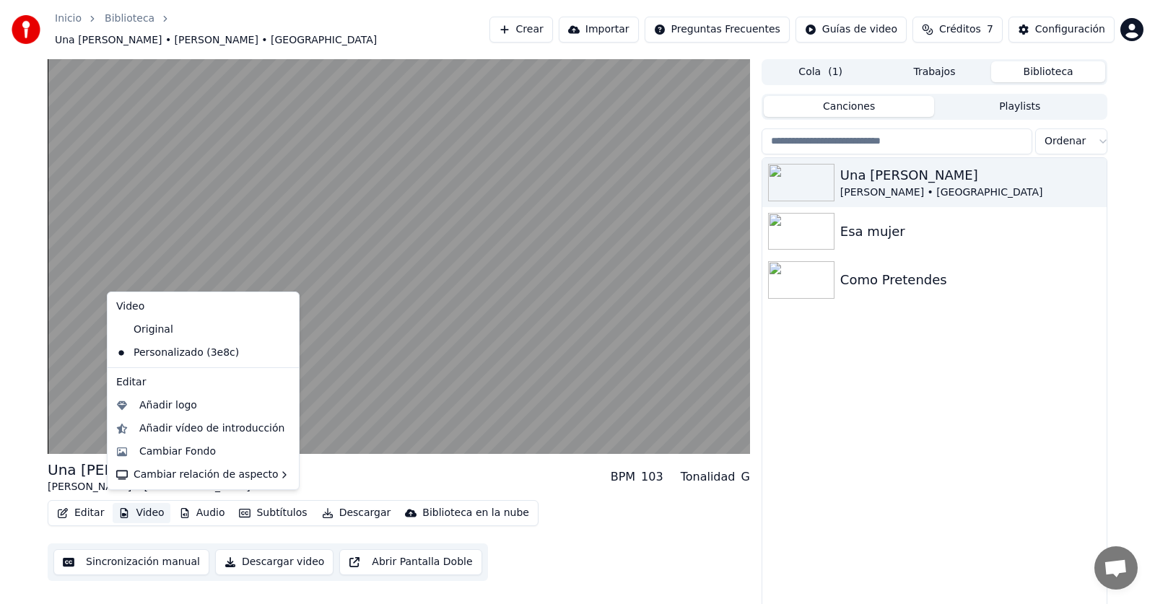
click at [280, 352] on icon at bounding box center [285, 353] width 10 height 12
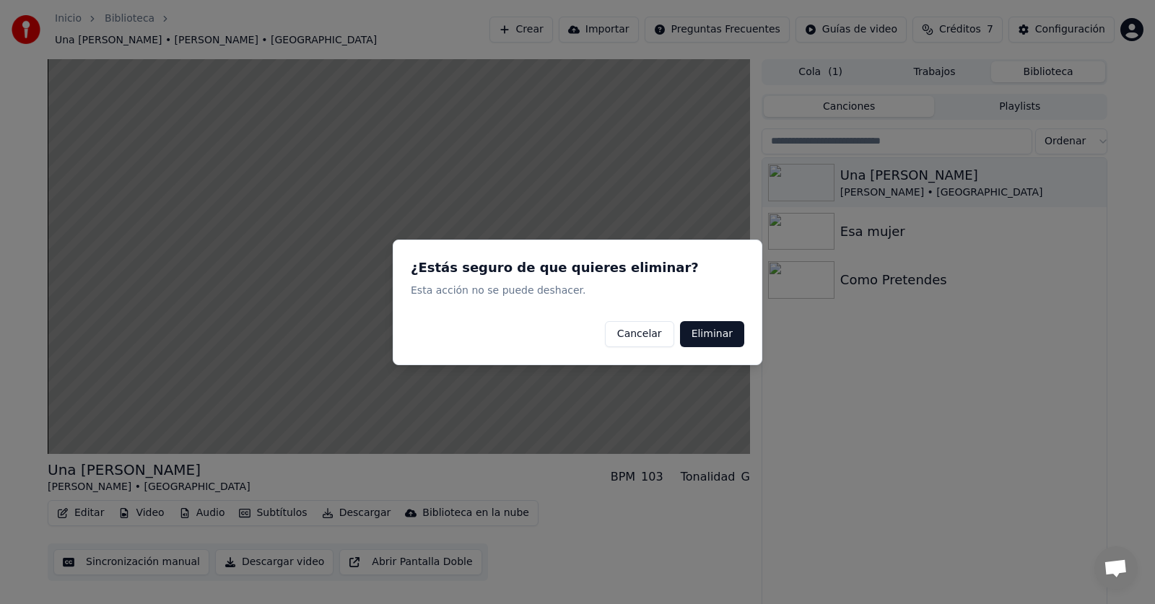
click at [723, 341] on button "Eliminar" at bounding box center [712, 334] width 64 height 26
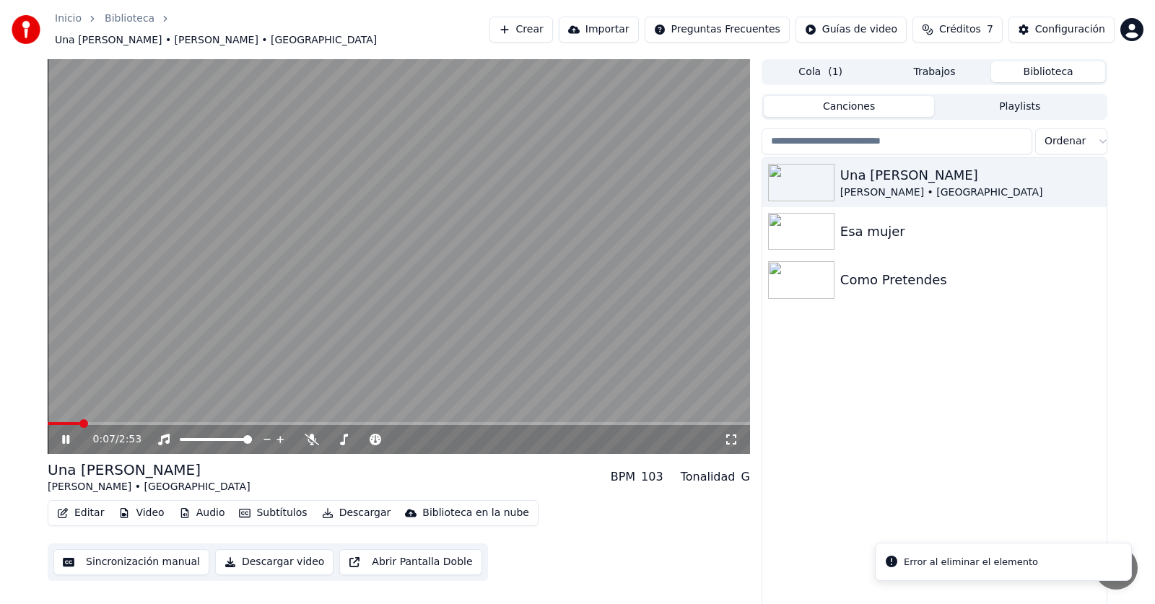
click at [68, 435] on icon at bounding box center [65, 439] width 7 height 9
click at [60, 419] on span at bounding box center [64, 423] width 9 height 9
click at [48, 421] on span at bounding box center [52, 423] width 9 height 9
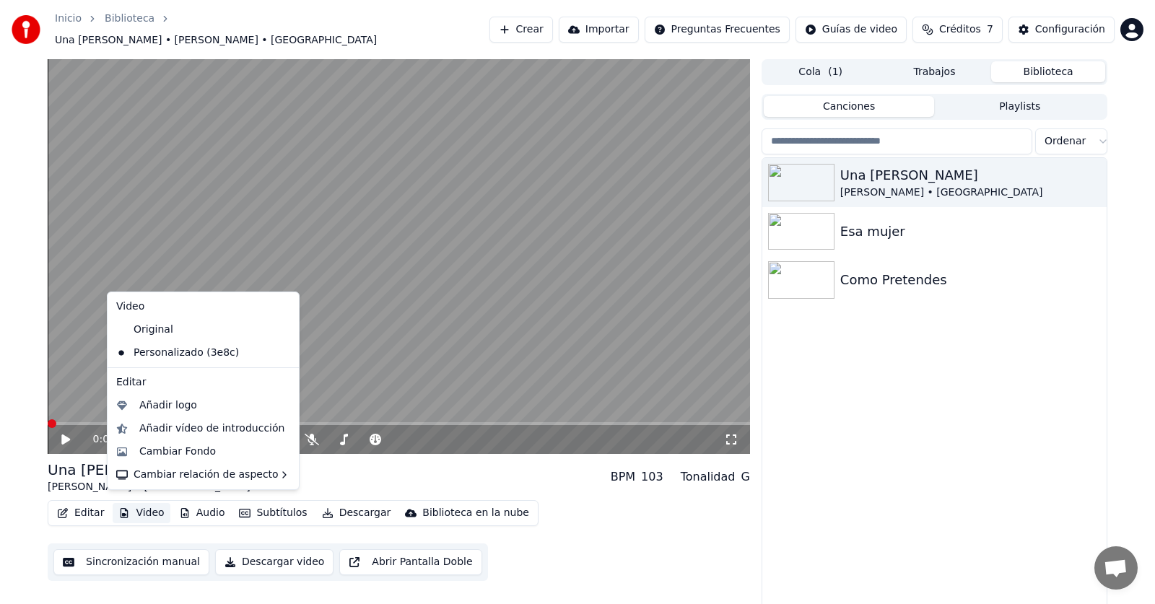
click at [136, 505] on button "Video" at bounding box center [141, 513] width 57 height 20
click at [157, 334] on div "Original" at bounding box center [192, 329] width 164 height 23
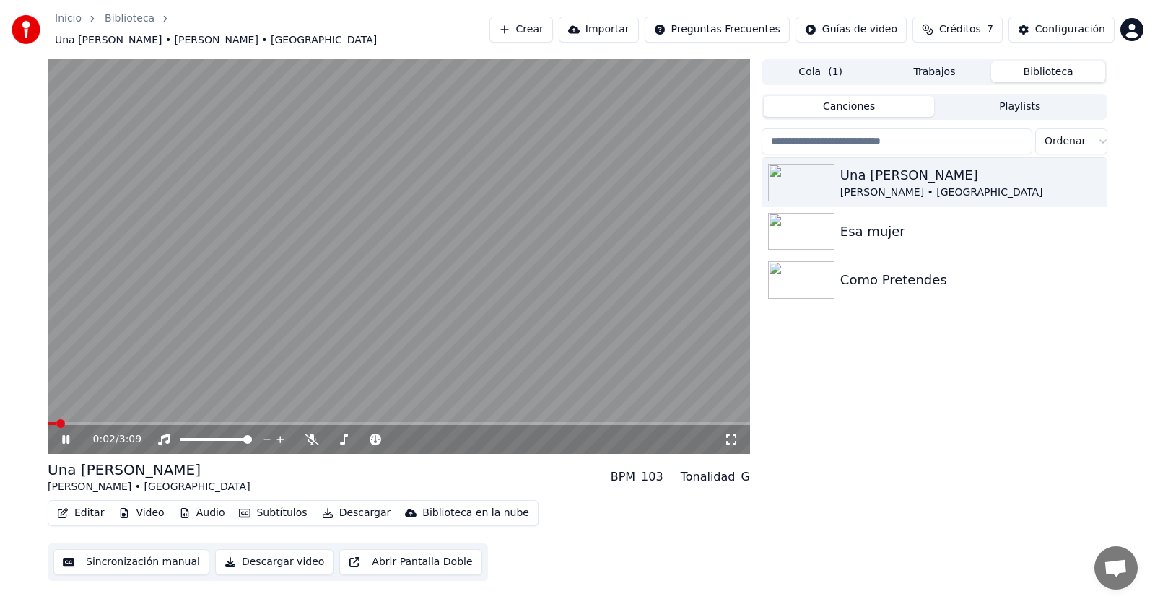
click at [69, 435] on icon at bounding box center [65, 439] width 7 height 9
click at [143, 510] on button "Video" at bounding box center [141, 513] width 57 height 20
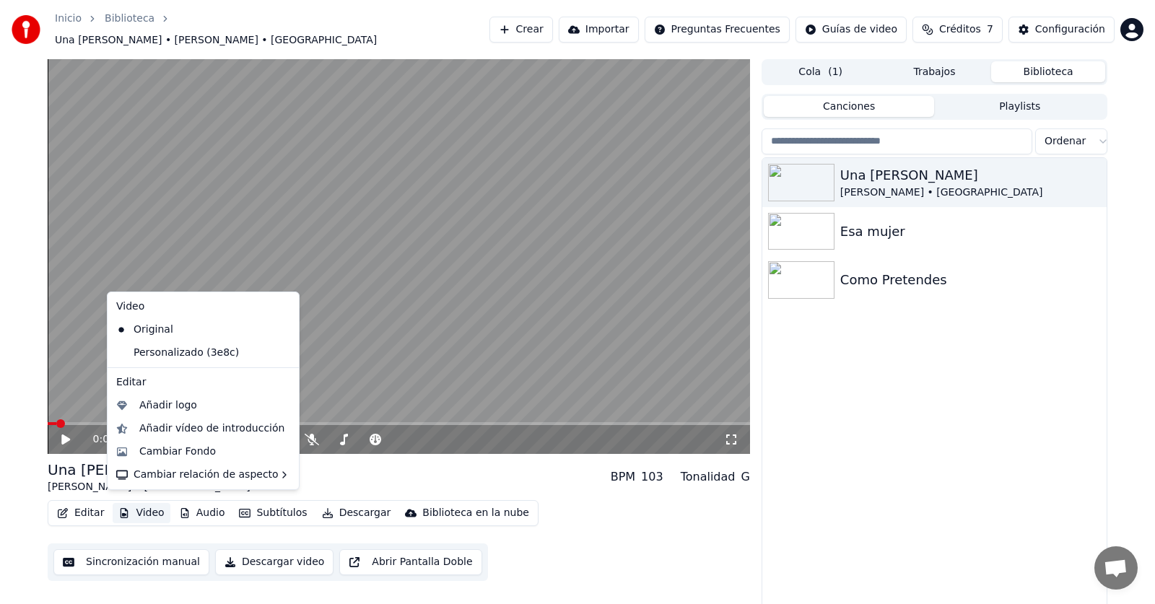
click at [280, 354] on icon at bounding box center [285, 353] width 10 height 12
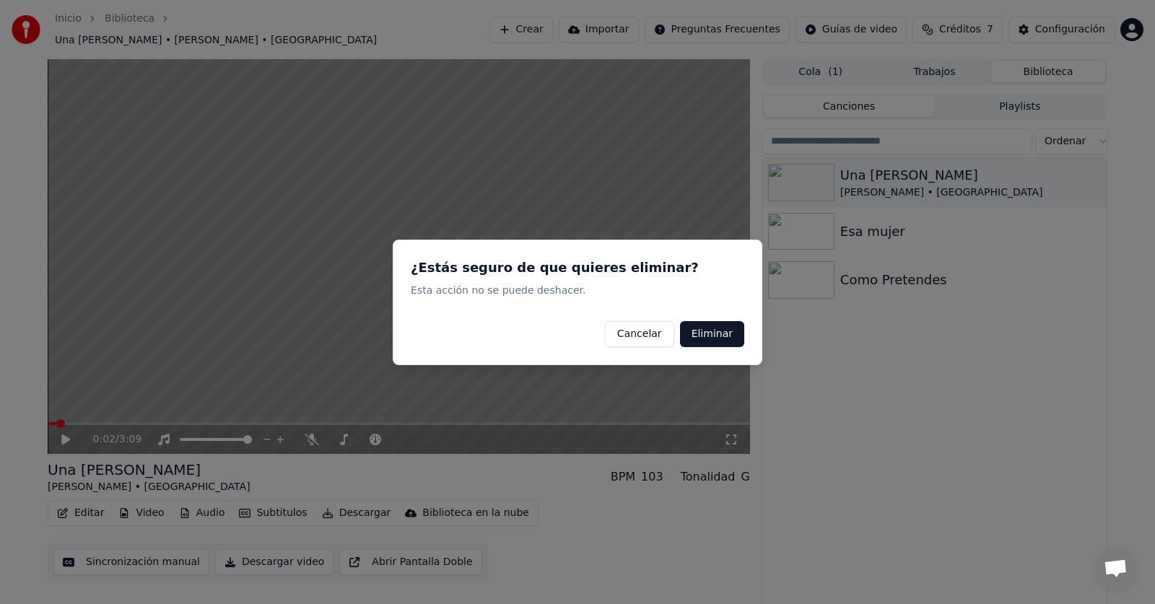
click at [719, 338] on button "Eliminar" at bounding box center [712, 334] width 64 height 26
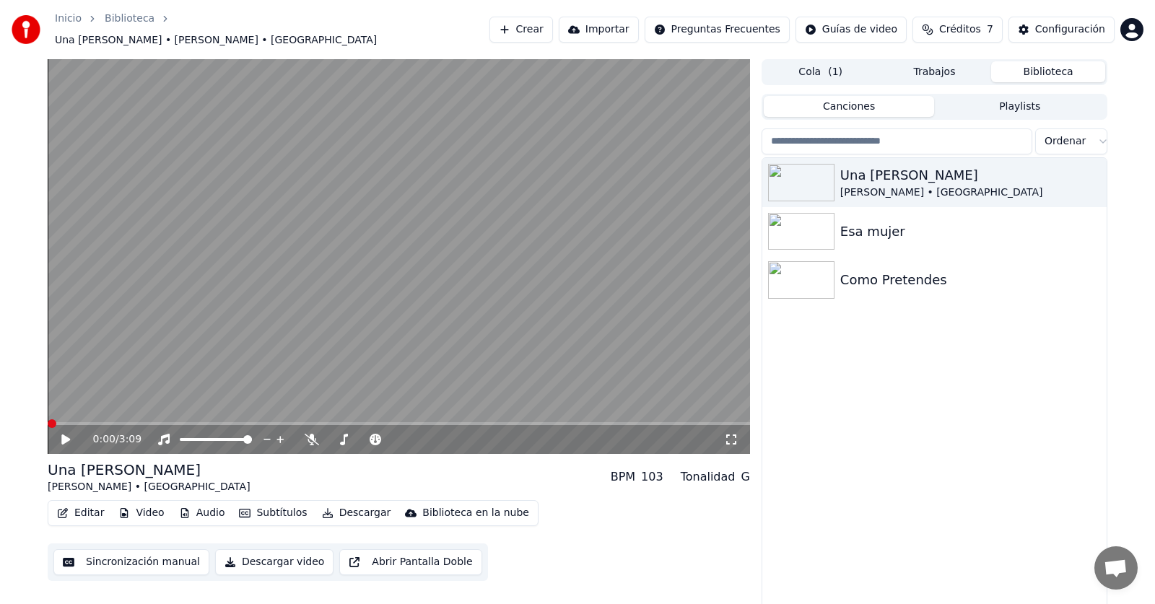
click at [48, 419] on span at bounding box center [52, 423] width 9 height 9
click at [149, 506] on button "Video" at bounding box center [141, 513] width 57 height 20
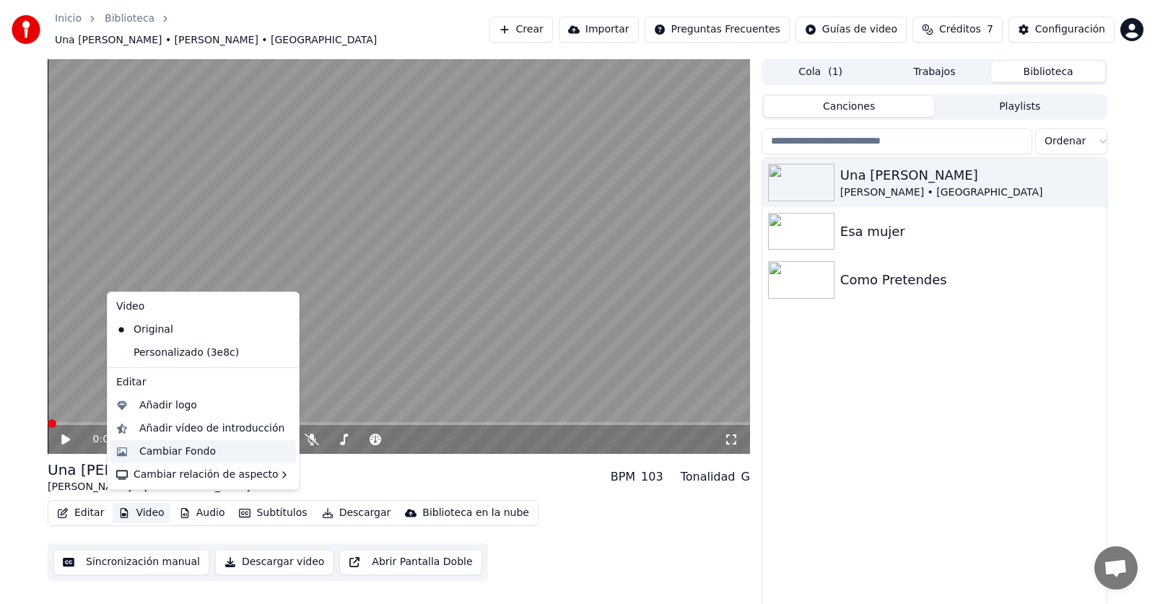
click at [179, 455] on div "Cambiar Fondo" at bounding box center [177, 452] width 77 height 14
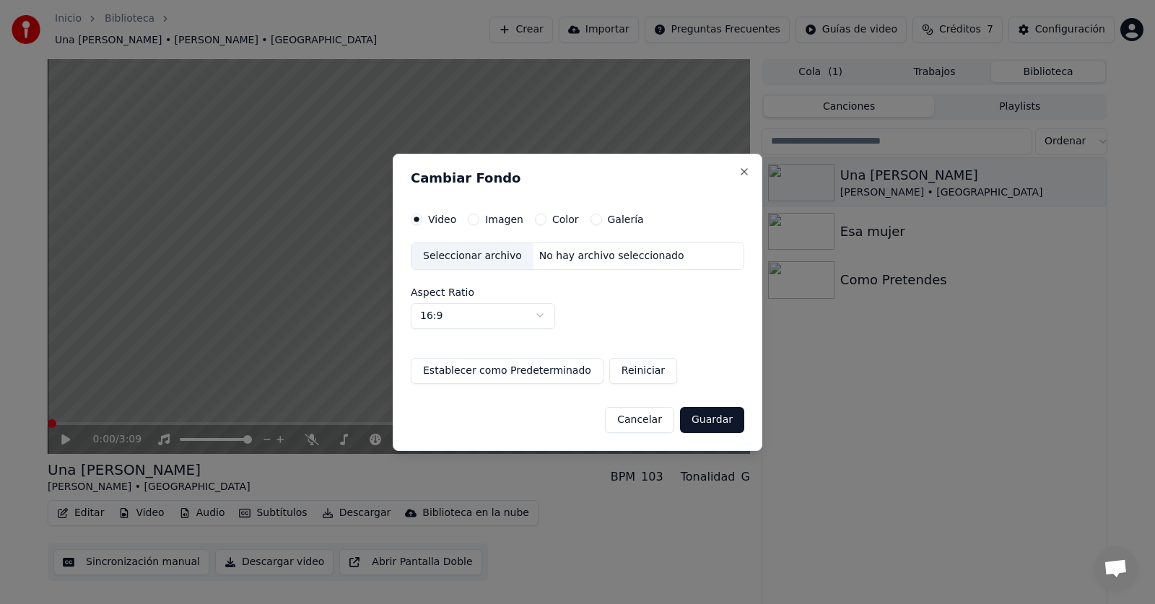
click at [480, 223] on div "Imagen" at bounding box center [496, 220] width 56 height 12
click at [473, 222] on button "Imagen" at bounding box center [474, 220] width 12 height 12
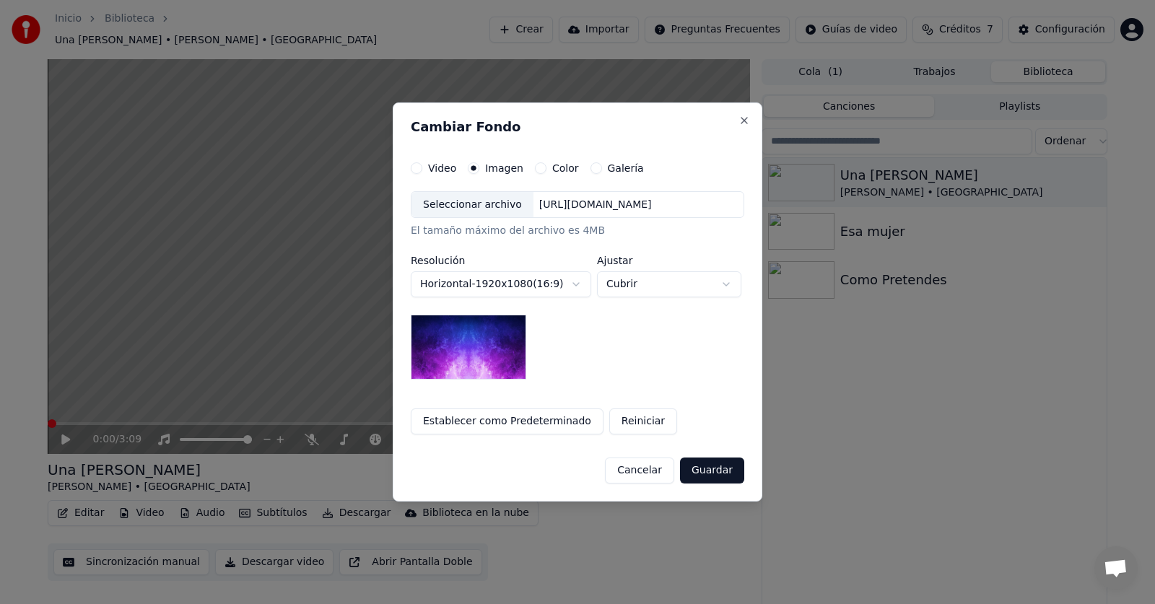
click at [548, 204] on div "[URL][DOMAIN_NAME]" at bounding box center [596, 205] width 124 height 14
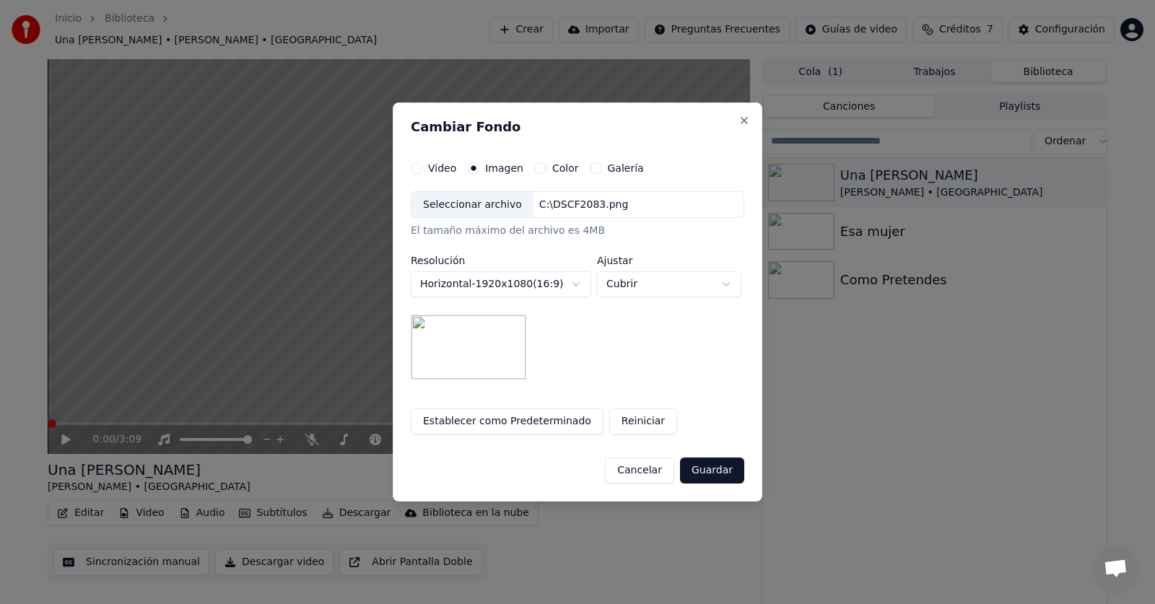
click at [715, 469] on button "Guardar" at bounding box center [712, 471] width 64 height 26
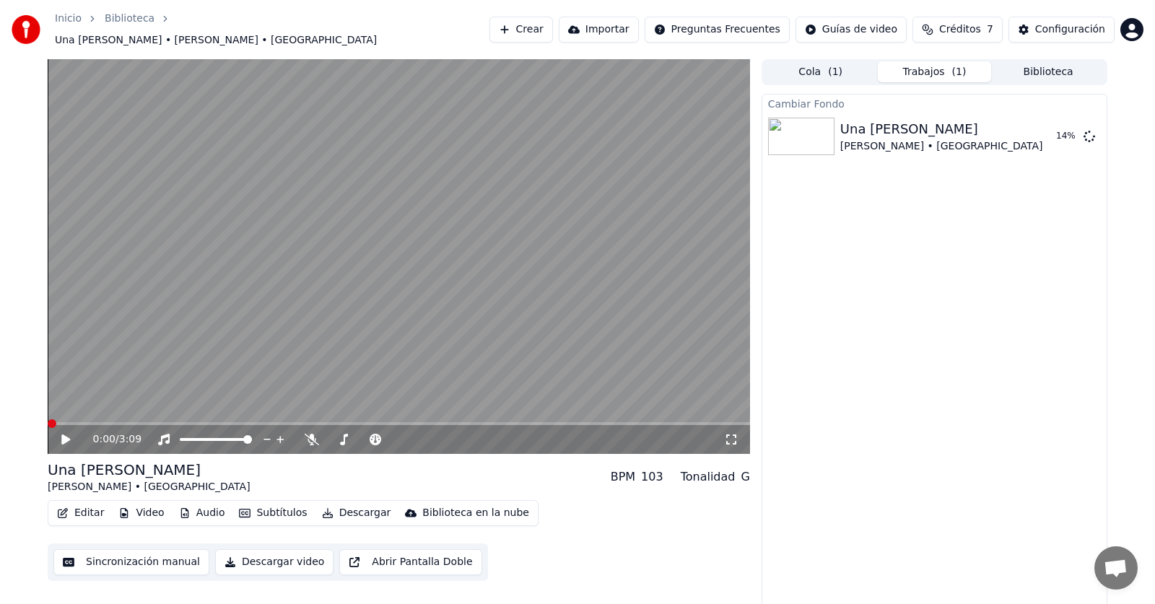
click at [61, 425] on div "0:00 / 3:09" at bounding box center [399, 439] width 702 height 29
click at [61, 434] on icon at bounding box center [76, 440] width 34 height 12
click at [69, 437] on icon at bounding box center [65, 439] width 7 height 9
click at [810, 65] on button "Cola ( 1 )" at bounding box center [821, 71] width 114 height 21
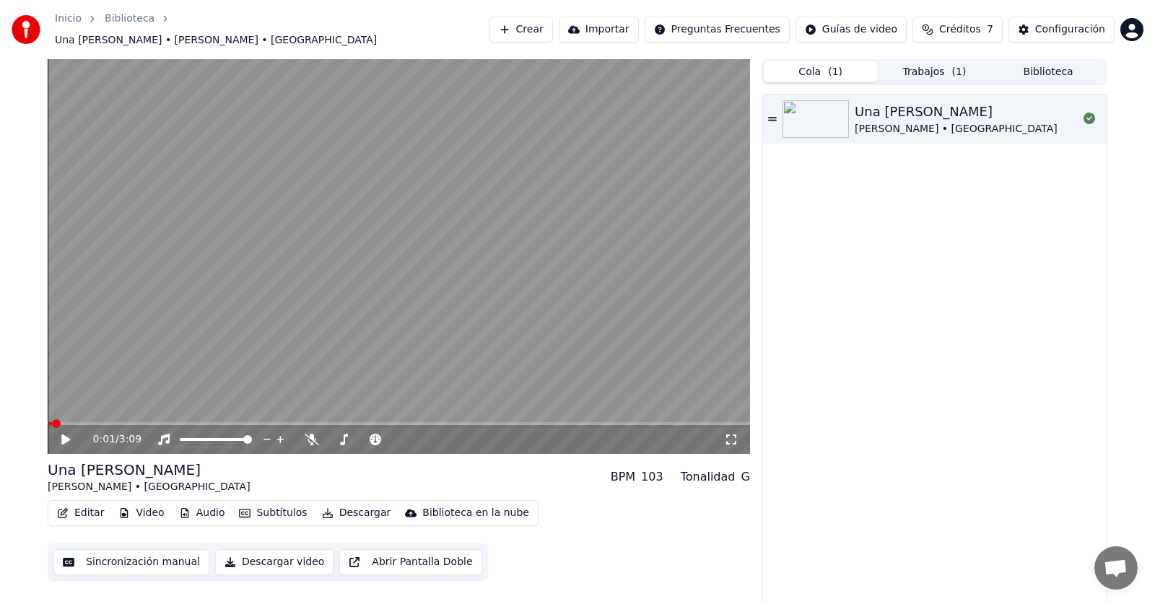
click at [943, 62] on button "Trabajos ( 1 )" at bounding box center [935, 71] width 114 height 21
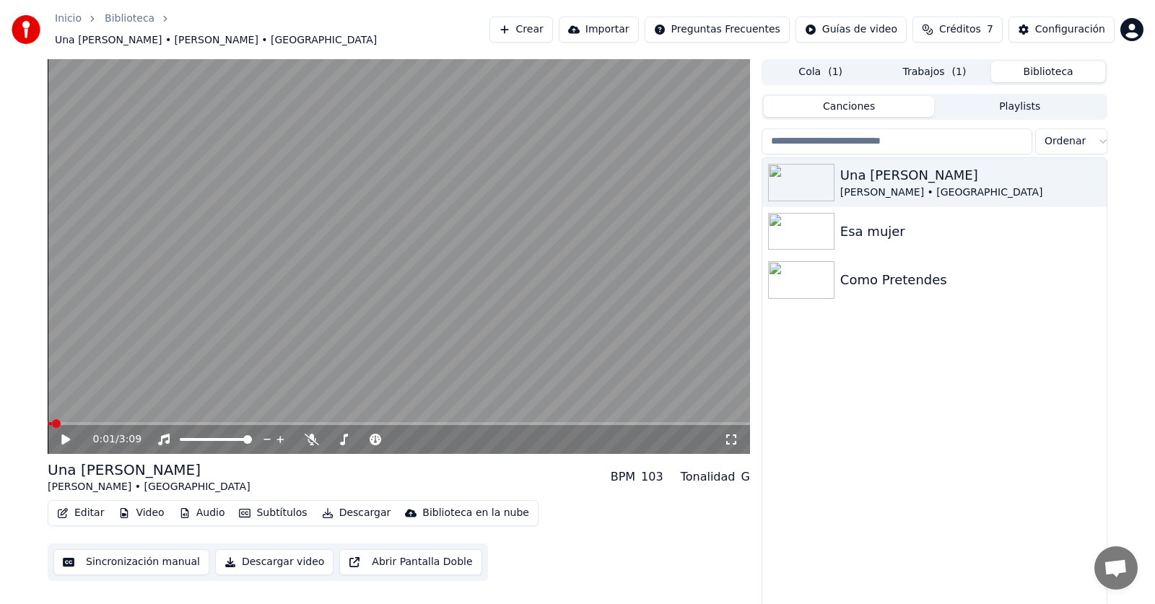
click at [1065, 71] on button "Biblioteca" at bounding box center [1048, 71] width 114 height 21
click at [912, 186] on div "[PERSON_NAME] • [GEOGRAPHIC_DATA]" at bounding box center [963, 193] width 246 height 14
click at [808, 183] on img at bounding box center [801, 183] width 66 height 38
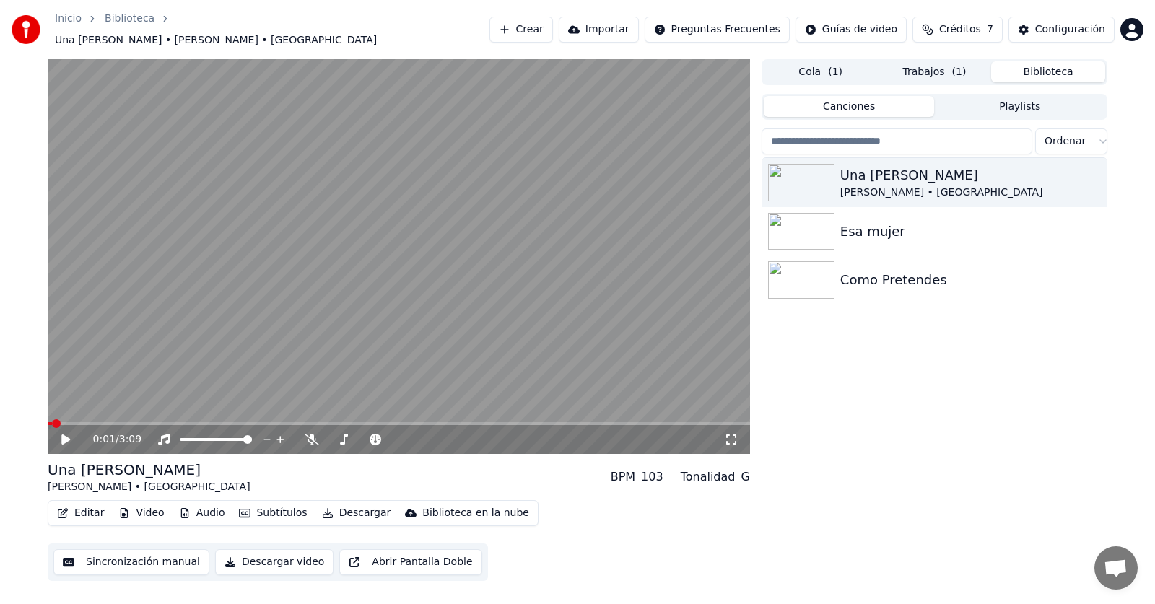
click at [59, 434] on icon at bounding box center [76, 440] width 34 height 12
click at [48, 419] on span at bounding box center [52, 423] width 9 height 9
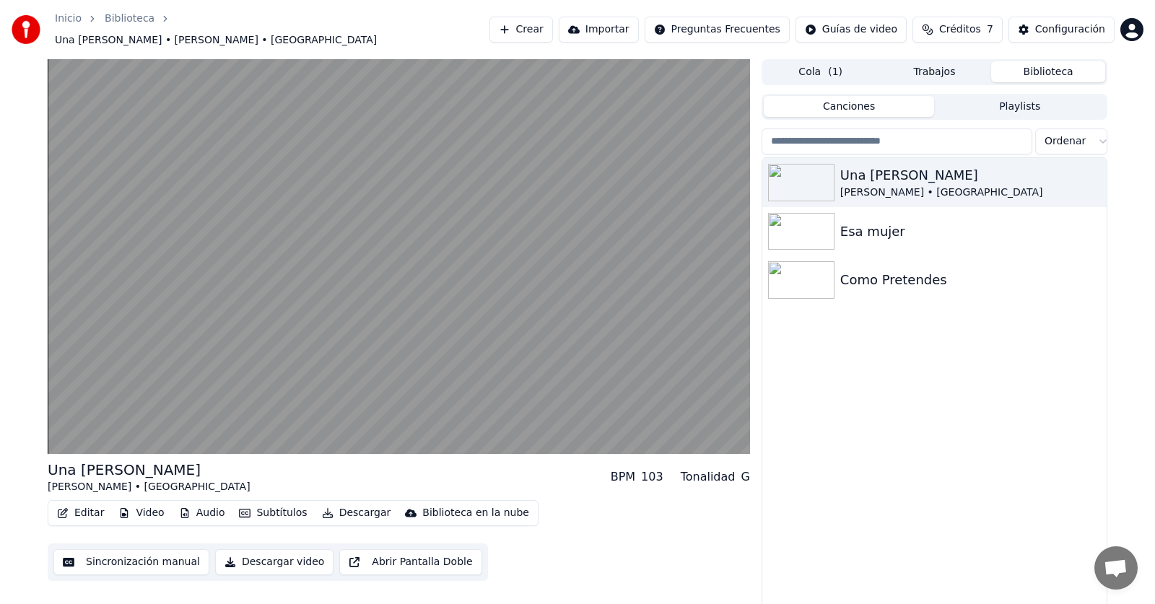
drag, startPoint x: 0, startPoint y: 417, endPoint x: 1129, endPoint y: 544, distance: 1136.3
click at [1129, 544] on div "Una [PERSON_NAME] • Los Calis BPM 103 Tonalidad G Editar Video Audio Subtítulos…" at bounding box center [577, 335] width 1155 height 552
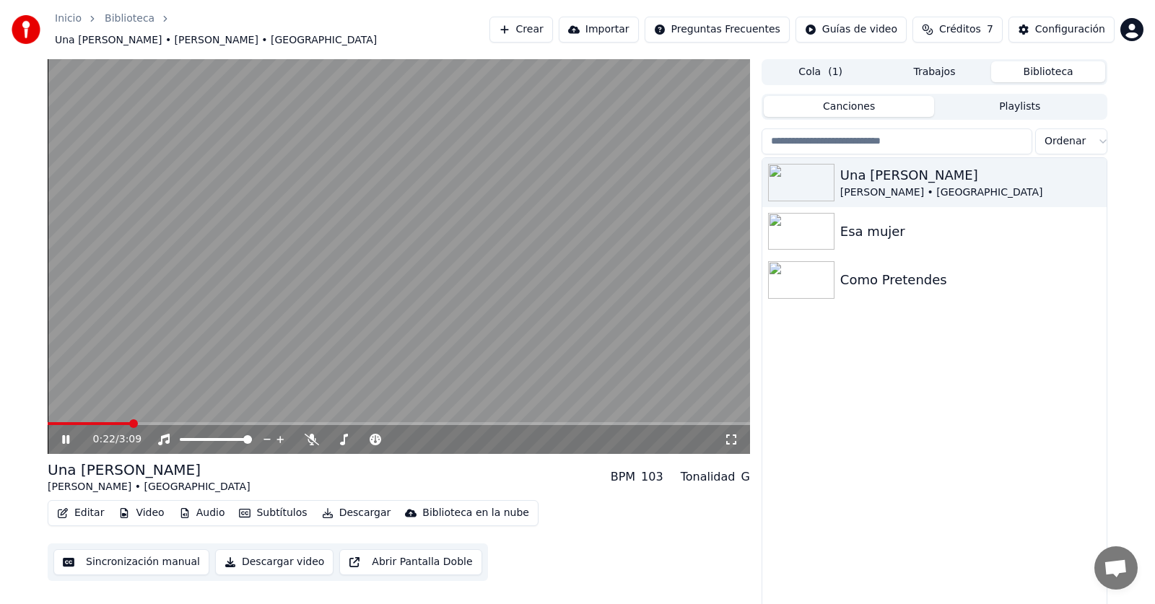
drag, startPoint x: 581, startPoint y: 336, endPoint x: 571, endPoint y: 331, distance: 11.3
click at [578, 334] on video at bounding box center [399, 256] width 702 height 395
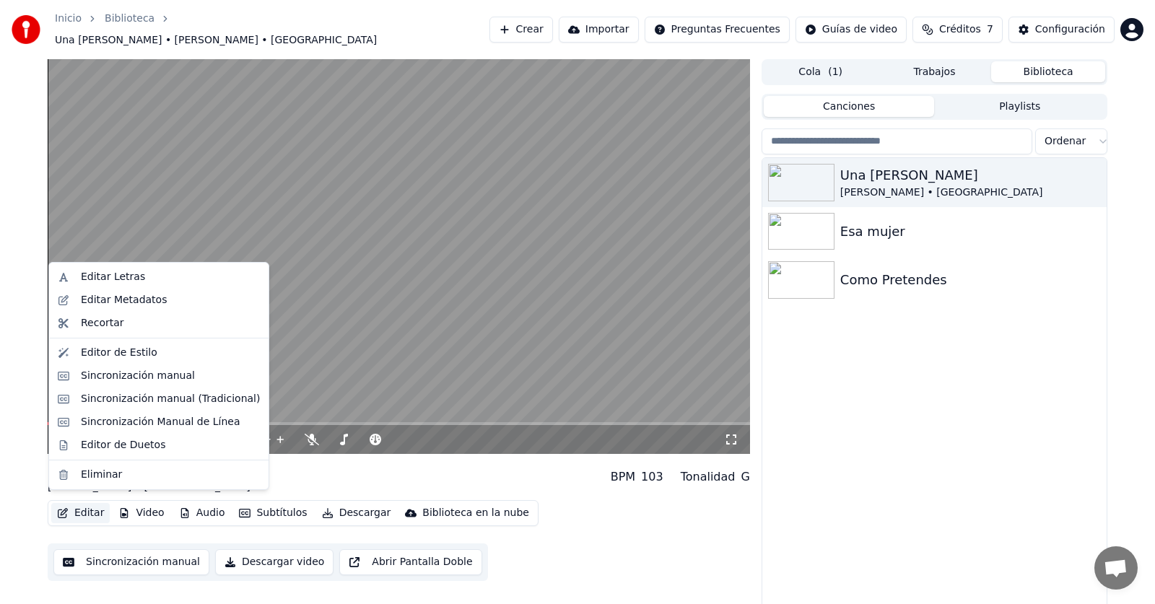
click at [91, 504] on button "Editar" at bounding box center [80, 513] width 58 height 20
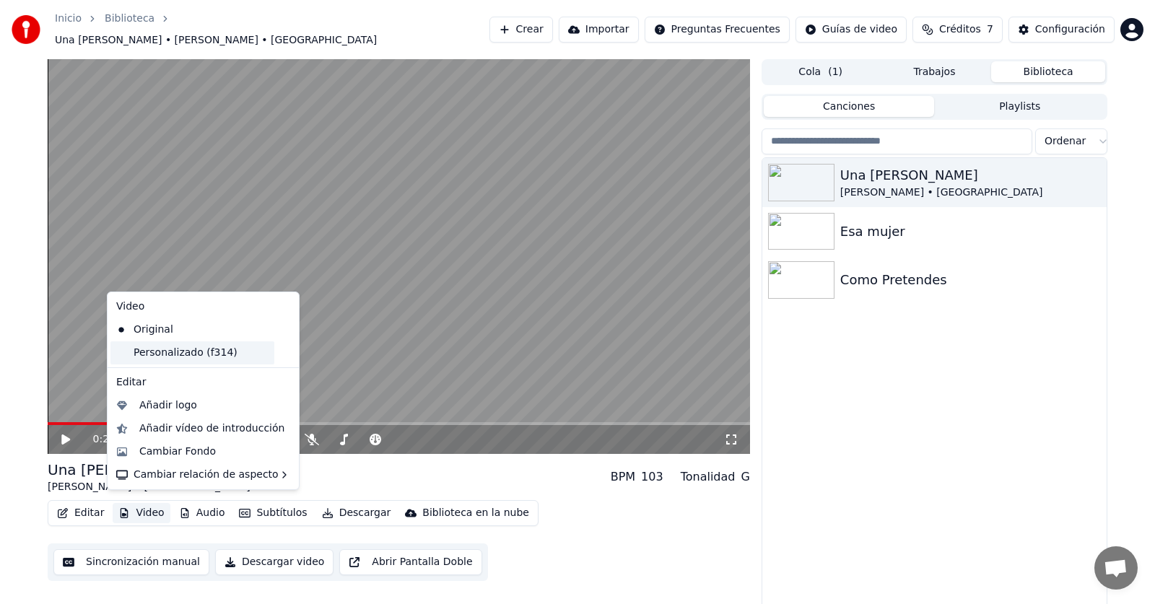
click at [159, 357] on div "Personalizado (f314)" at bounding box center [192, 352] width 164 height 23
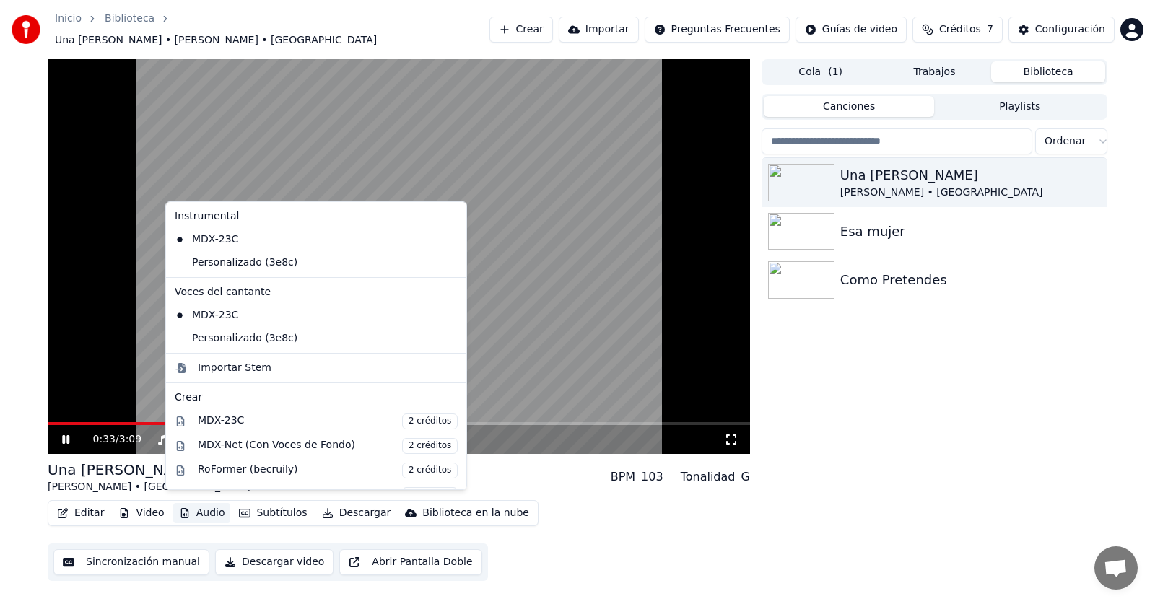
click at [199, 506] on button "Audio" at bounding box center [202, 513] width 58 height 20
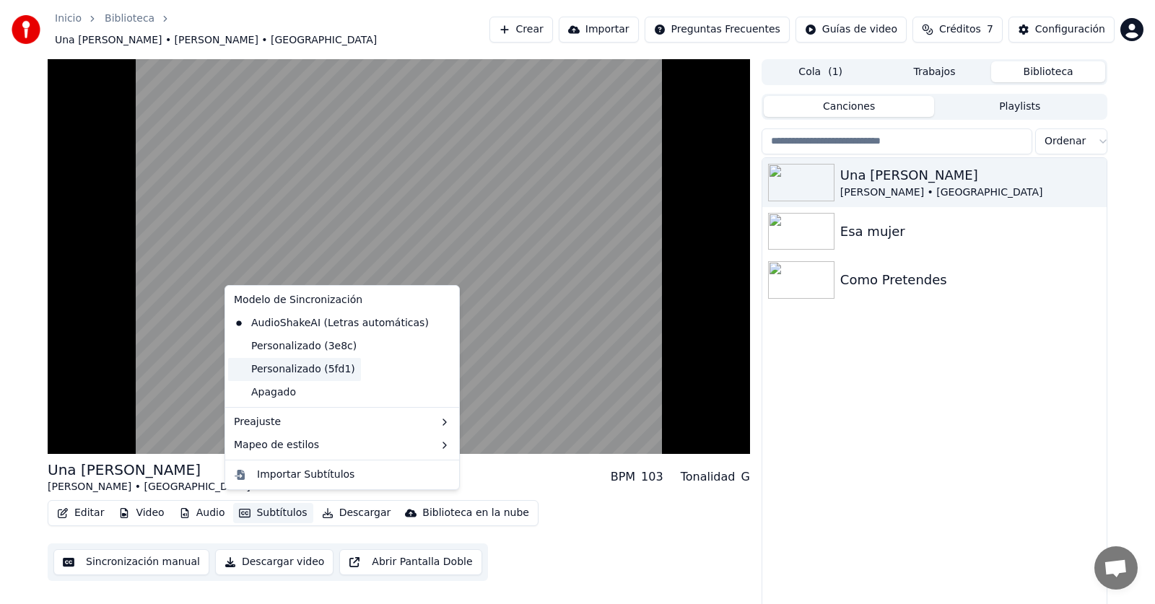
click at [316, 372] on div "Personalizado (5fd1)" at bounding box center [294, 369] width 133 height 23
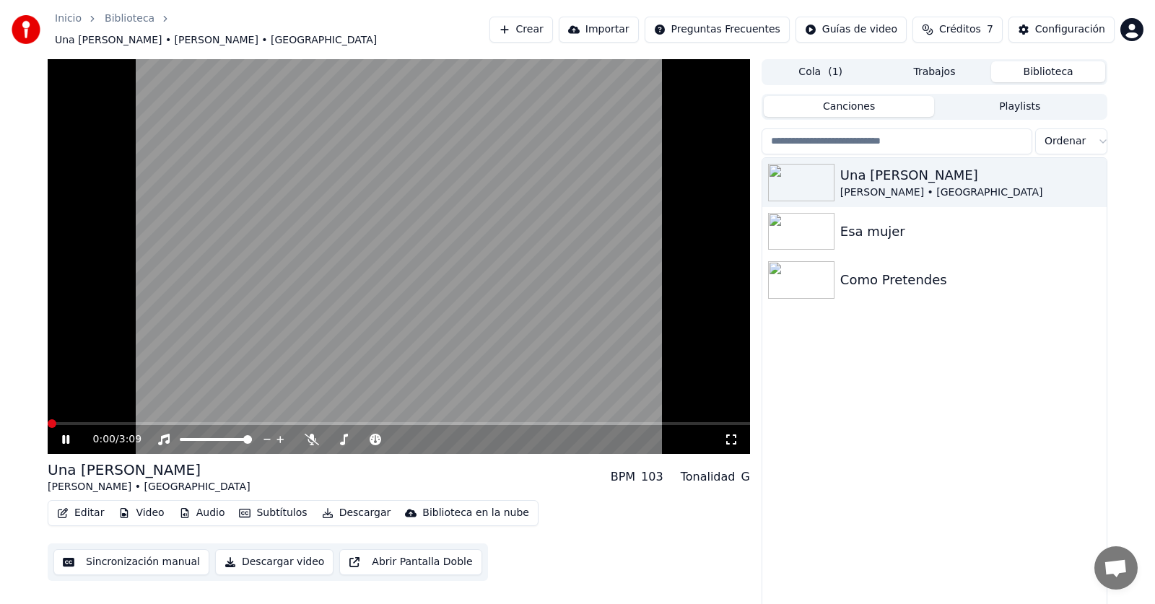
click at [48, 422] on span at bounding box center [48, 423] width 0 height 3
click at [422, 355] on video at bounding box center [399, 256] width 702 height 395
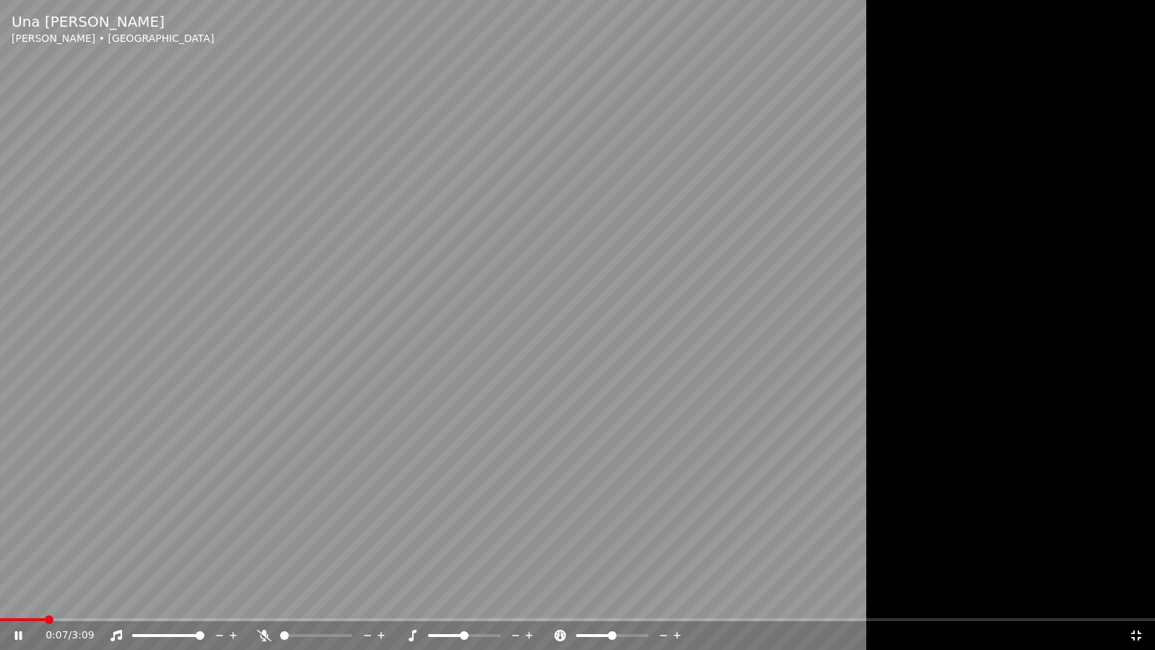
click at [393, 375] on video at bounding box center [577, 325] width 1155 height 650
click at [1131, 604] on icon at bounding box center [1136, 636] width 14 height 12
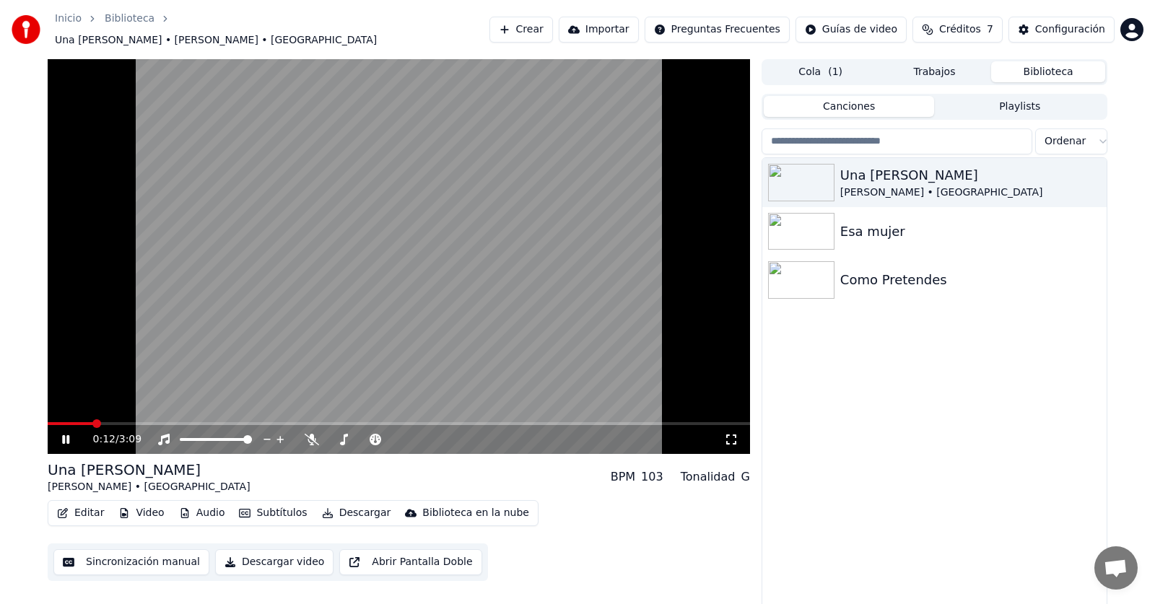
click at [736, 434] on icon at bounding box center [731, 440] width 14 height 12
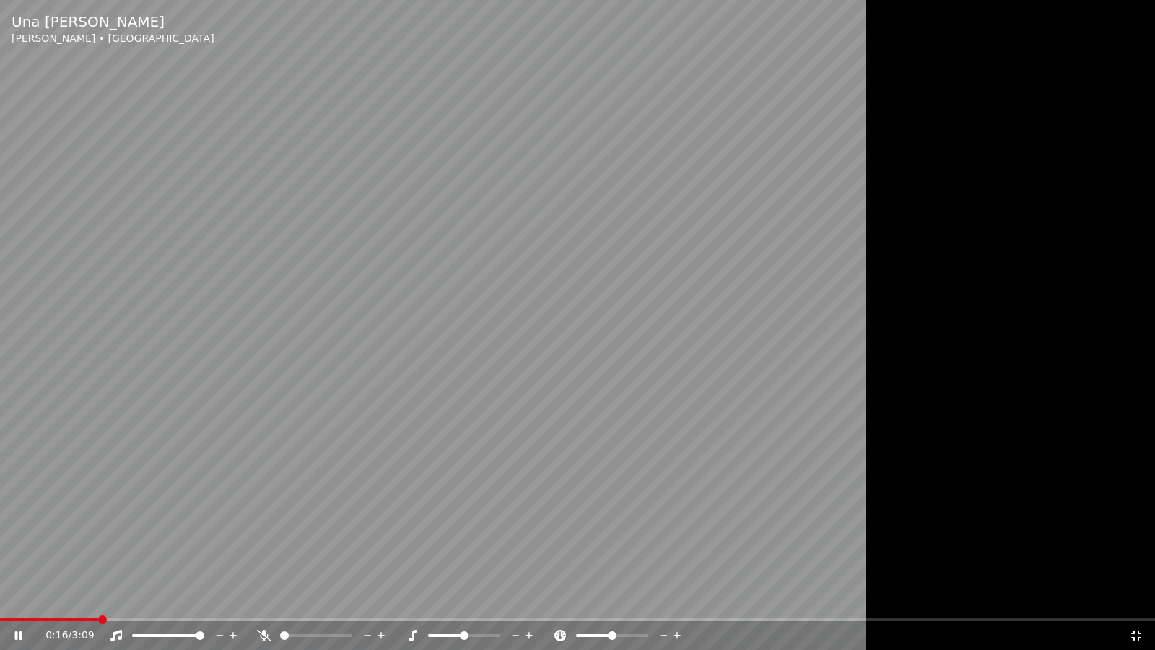
click at [1139, 604] on icon at bounding box center [1136, 636] width 14 height 12
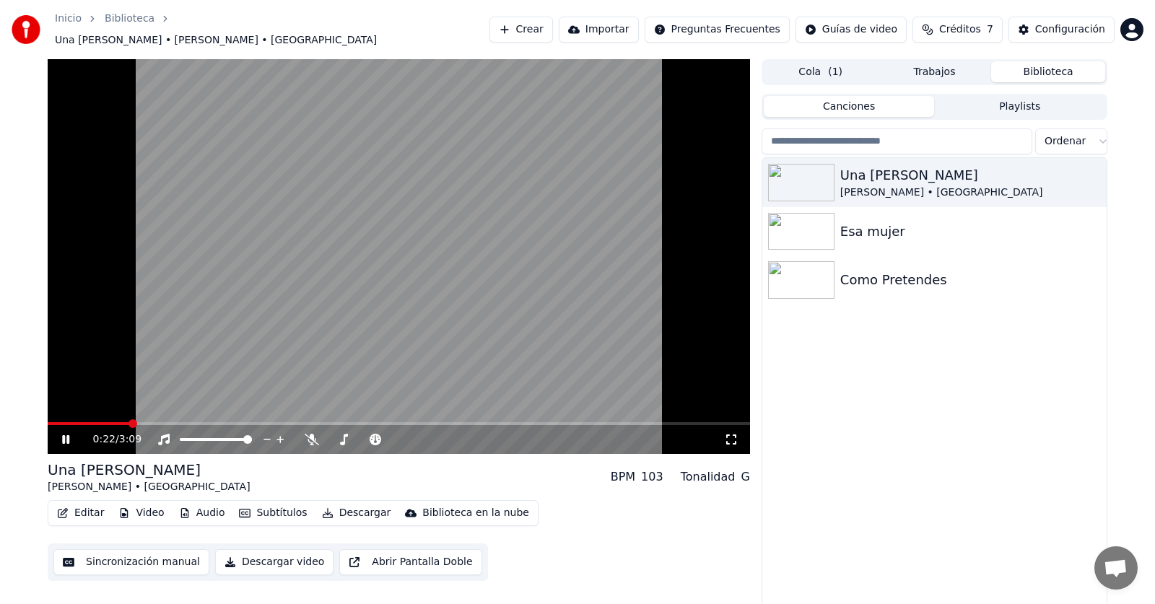
click at [66, 434] on icon at bounding box center [76, 440] width 34 height 12
click at [48, 419] on span at bounding box center [52, 423] width 9 height 9
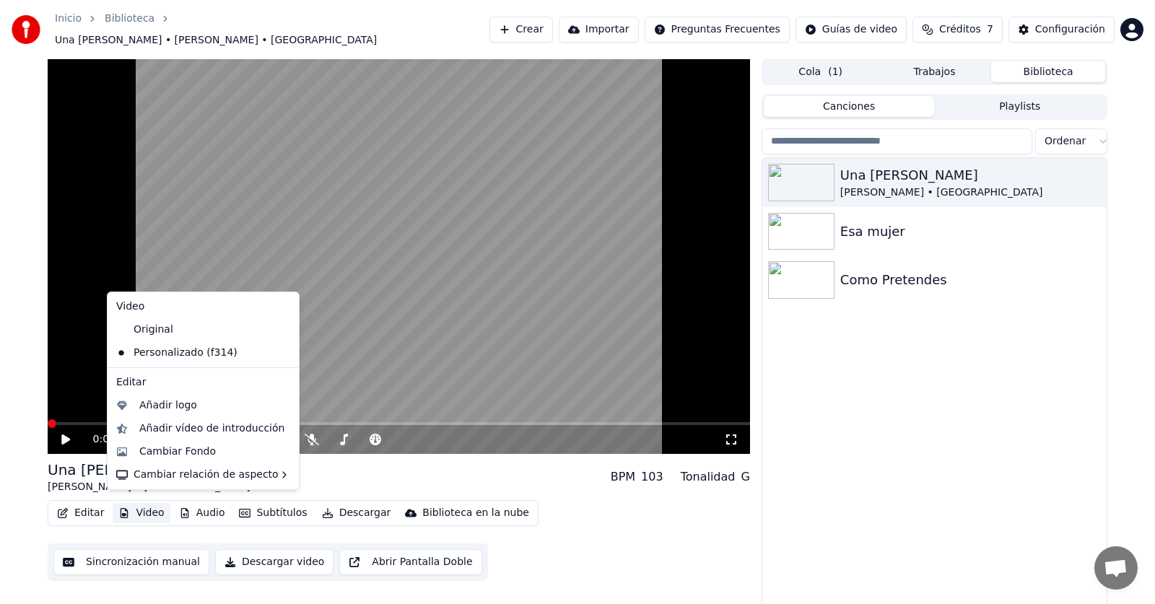
click at [155, 513] on button "Video" at bounding box center [141, 513] width 57 height 20
click at [195, 349] on div "Personalizado (f314)" at bounding box center [192, 352] width 164 height 23
click at [136, 510] on button "Video" at bounding box center [141, 513] width 57 height 20
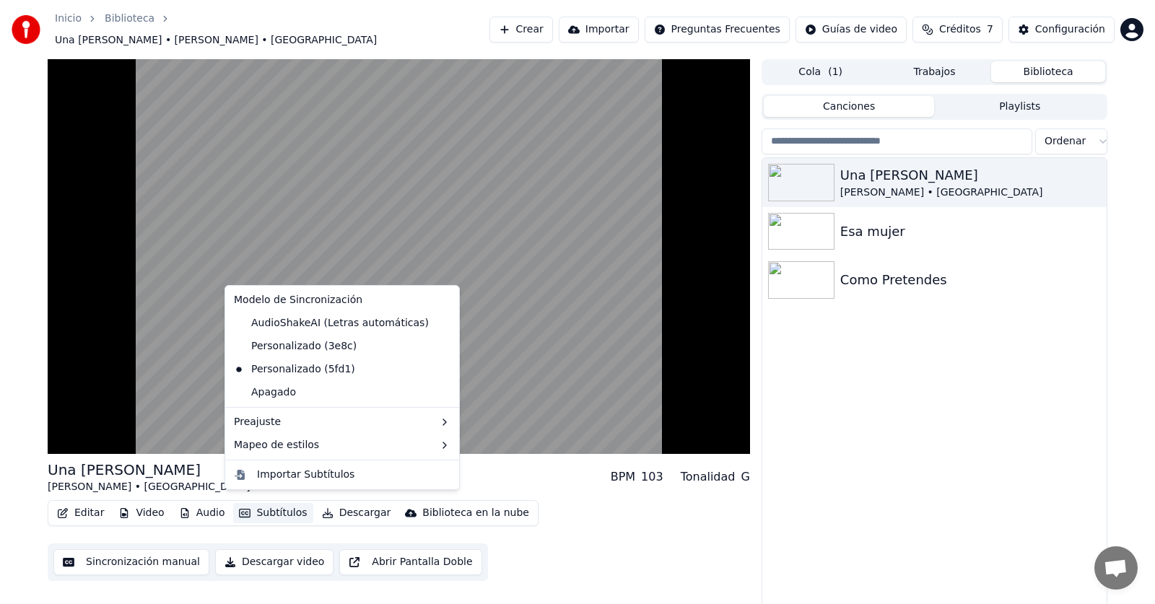
click at [607, 528] on div "Editar Video Audio Subtítulos Descargar Biblioteca en la nube Sincronización ma…" at bounding box center [399, 540] width 702 height 81
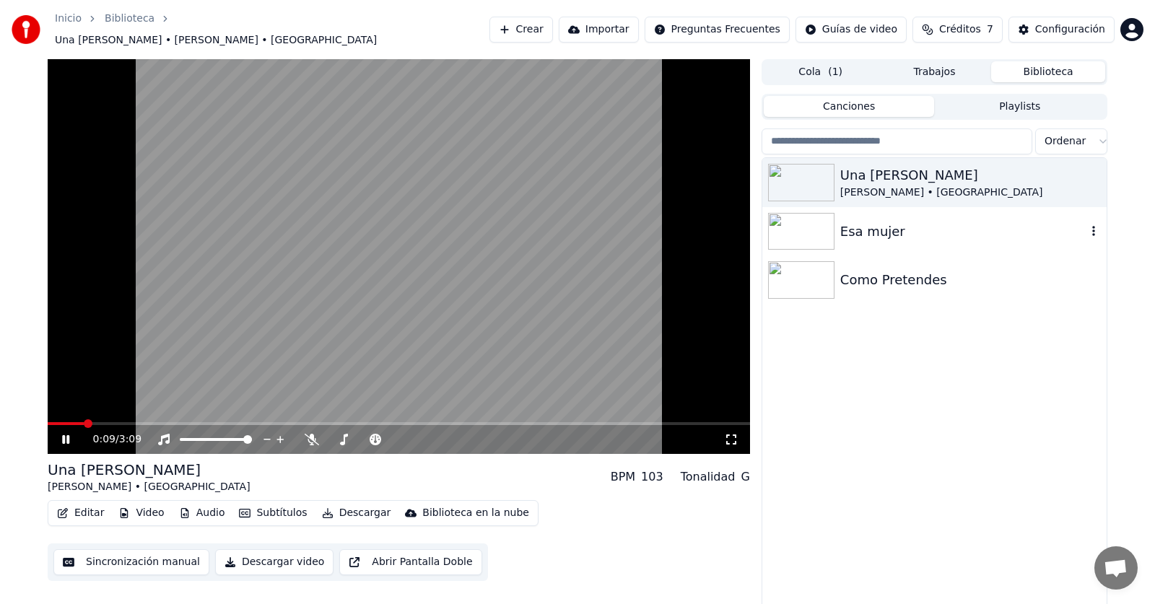
click at [826, 222] on img at bounding box center [801, 232] width 66 height 38
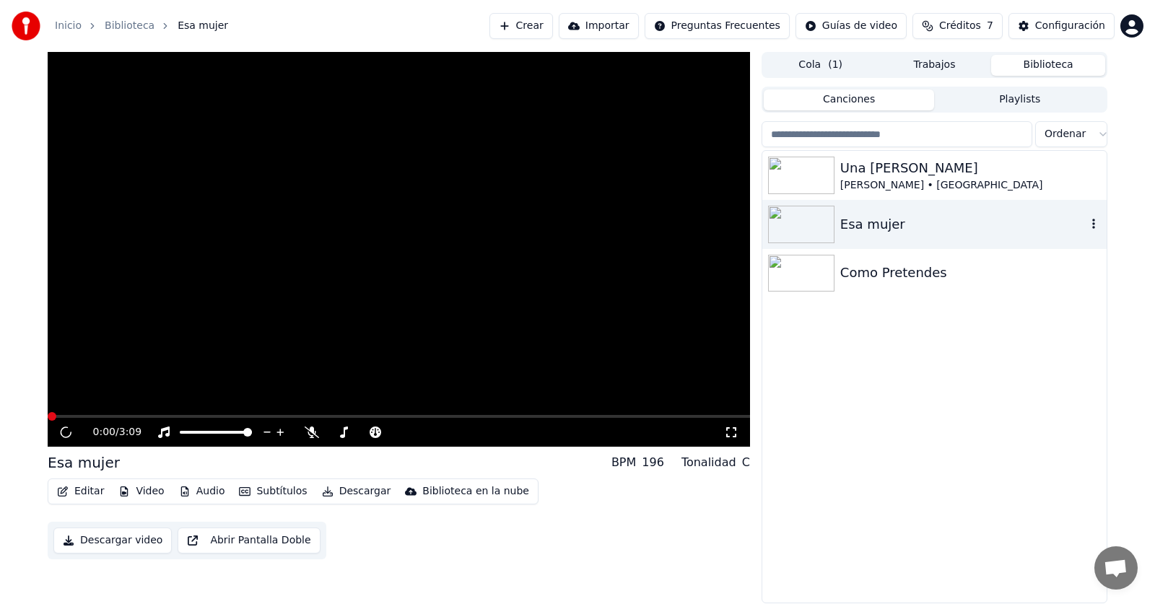
click at [826, 222] on img at bounding box center [801, 225] width 66 height 38
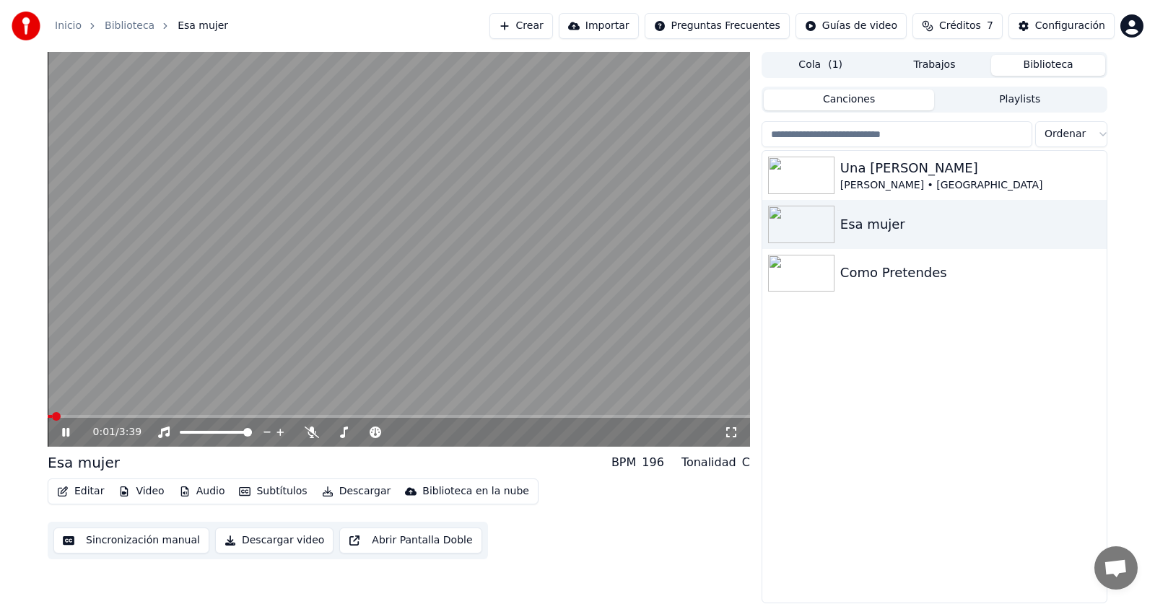
click at [734, 433] on icon at bounding box center [731, 433] width 14 height 12
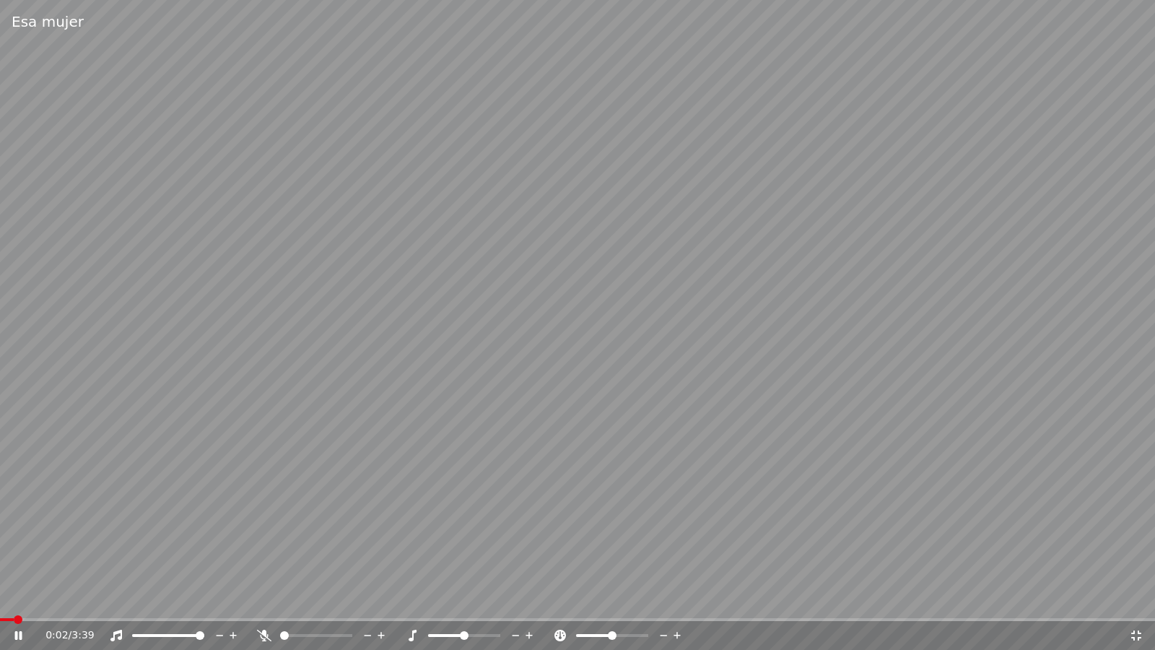
click at [706, 457] on video at bounding box center [577, 325] width 1155 height 650
click at [752, 461] on video at bounding box center [577, 325] width 1155 height 650
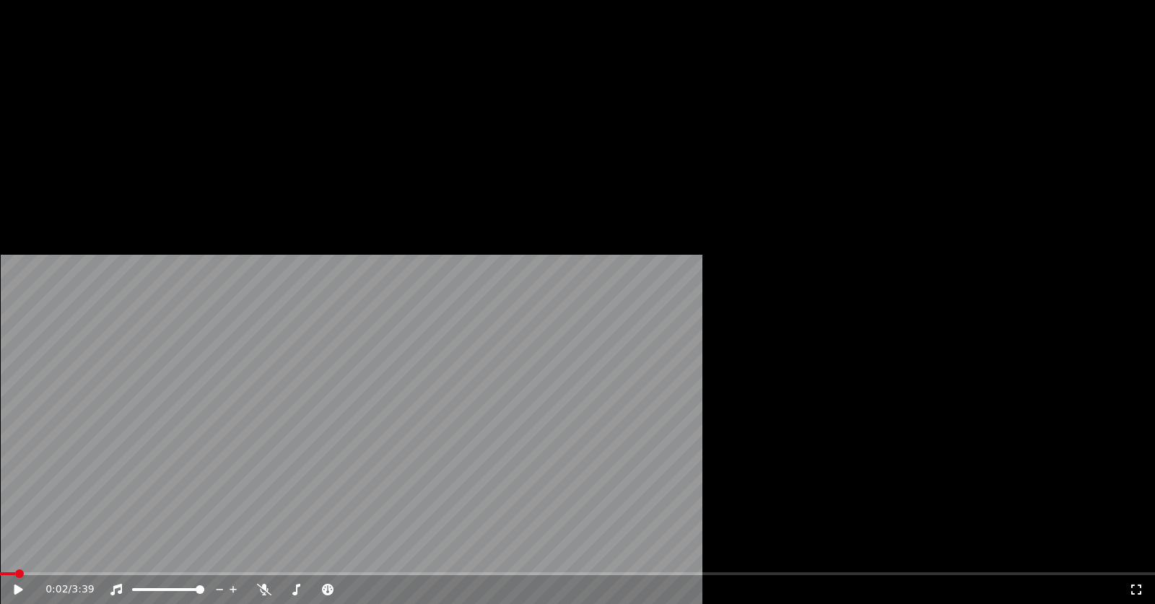
click at [811, 180] on img at bounding box center [801, 176] width 66 height 38
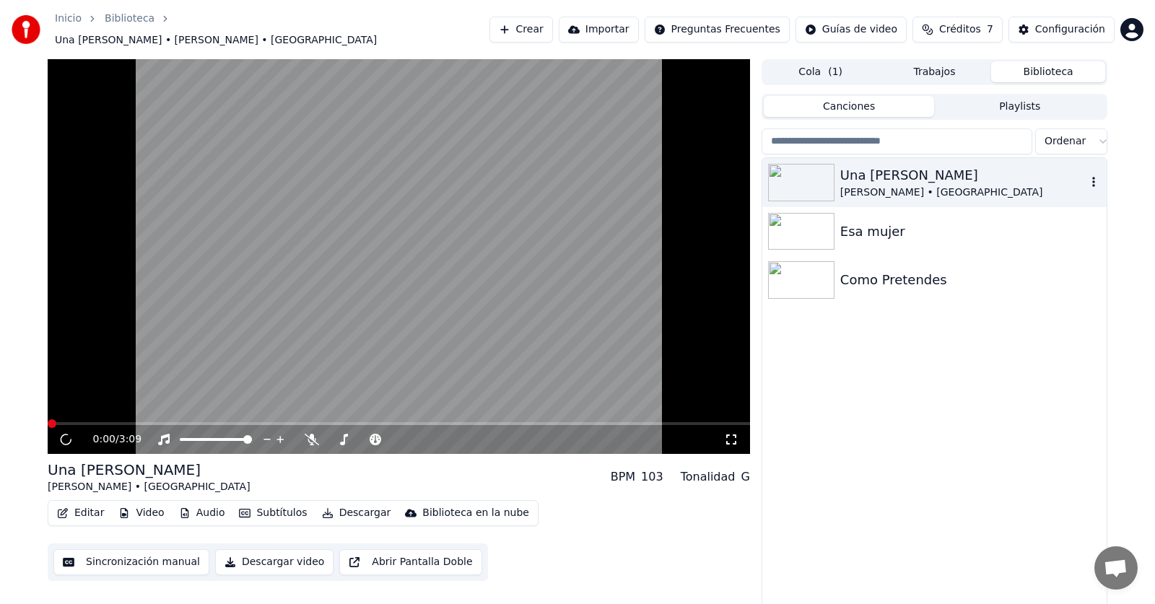
click at [811, 180] on img at bounding box center [801, 183] width 66 height 38
click at [731, 434] on icon at bounding box center [731, 440] width 14 height 12
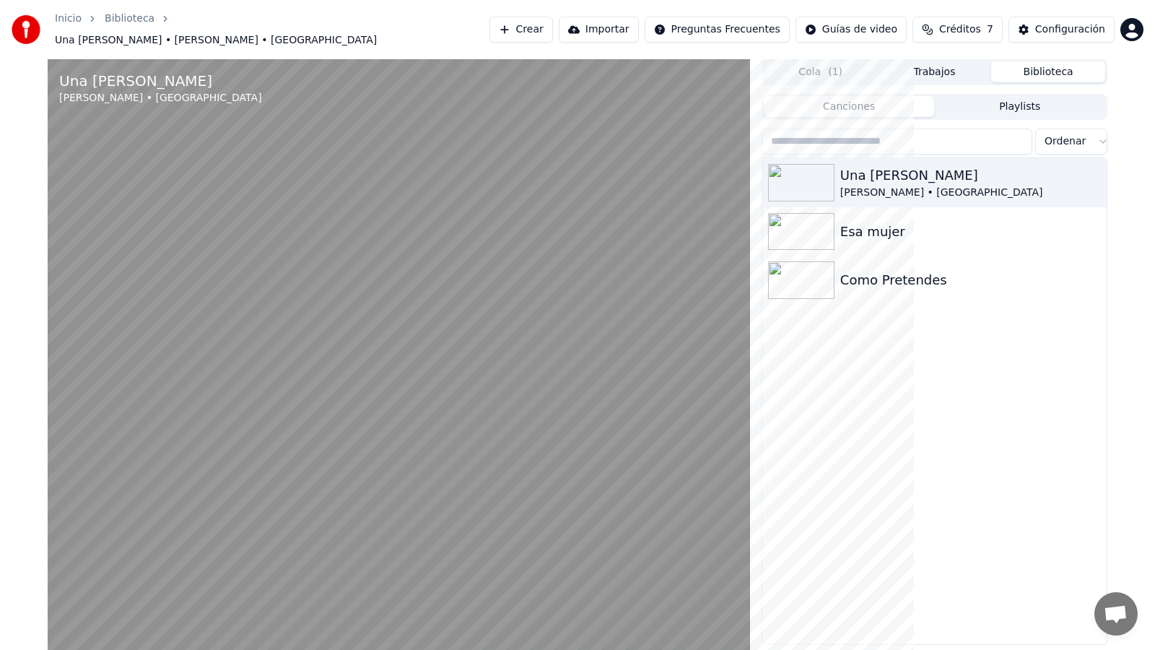
click at [750, 505] on video at bounding box center [399, 384] width 702 height 650
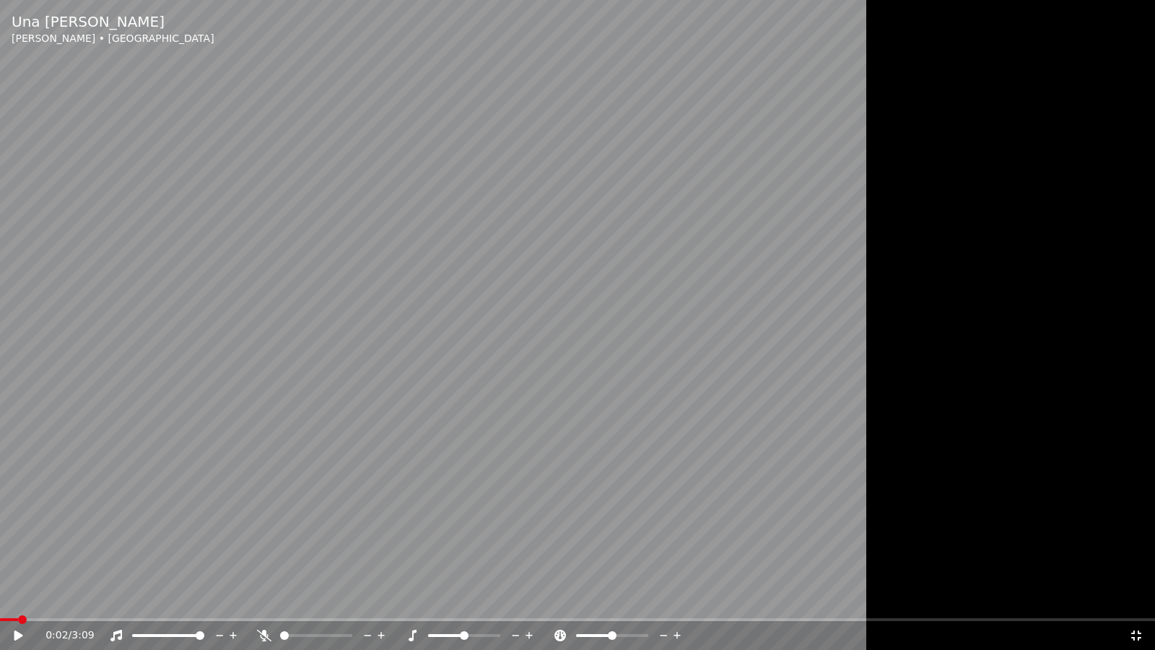
click at [787, 505] on video at bounding box center [577, 325] width 1155 height 650
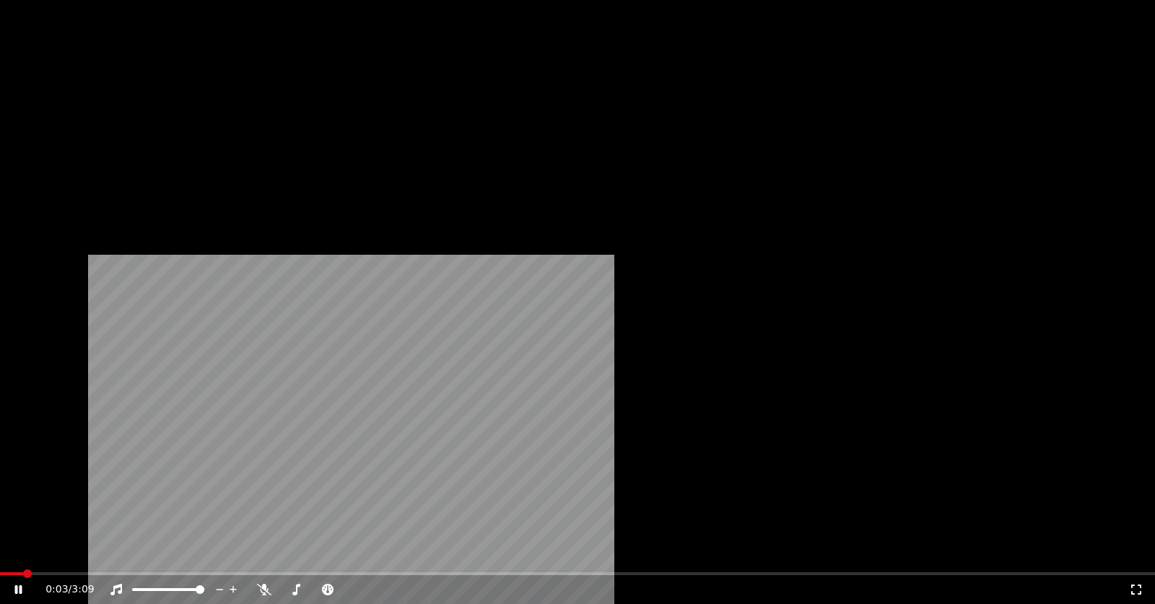
click at [603, 395] on video at bounding box center [577, 325] width 1155 height 650
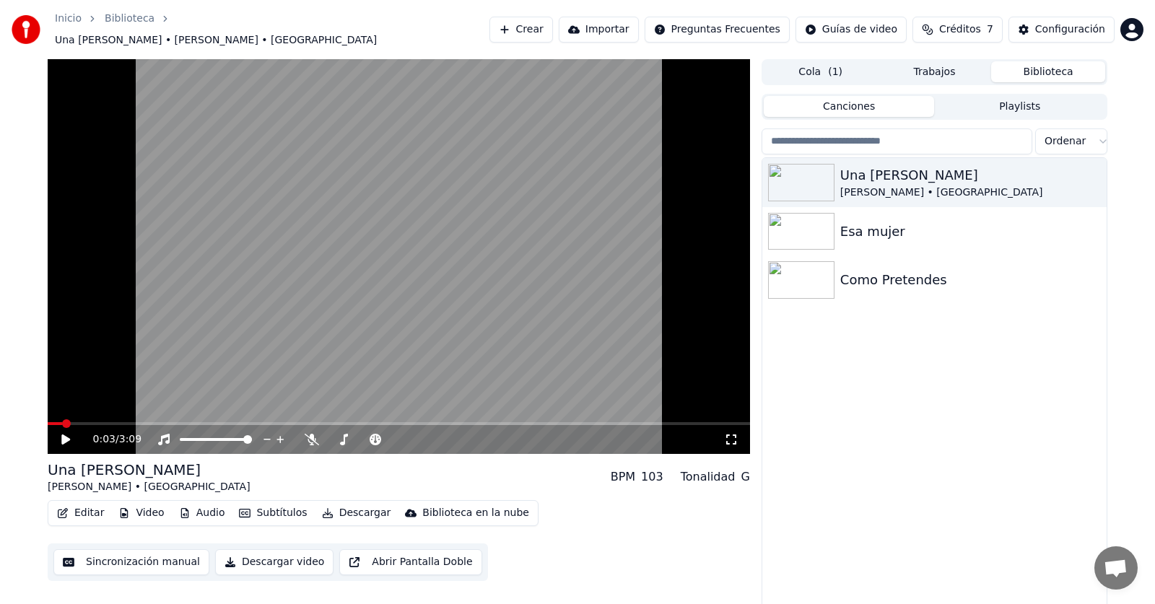
click at [603, 395] on video at bounding box center [399, 256] width 702 height 395
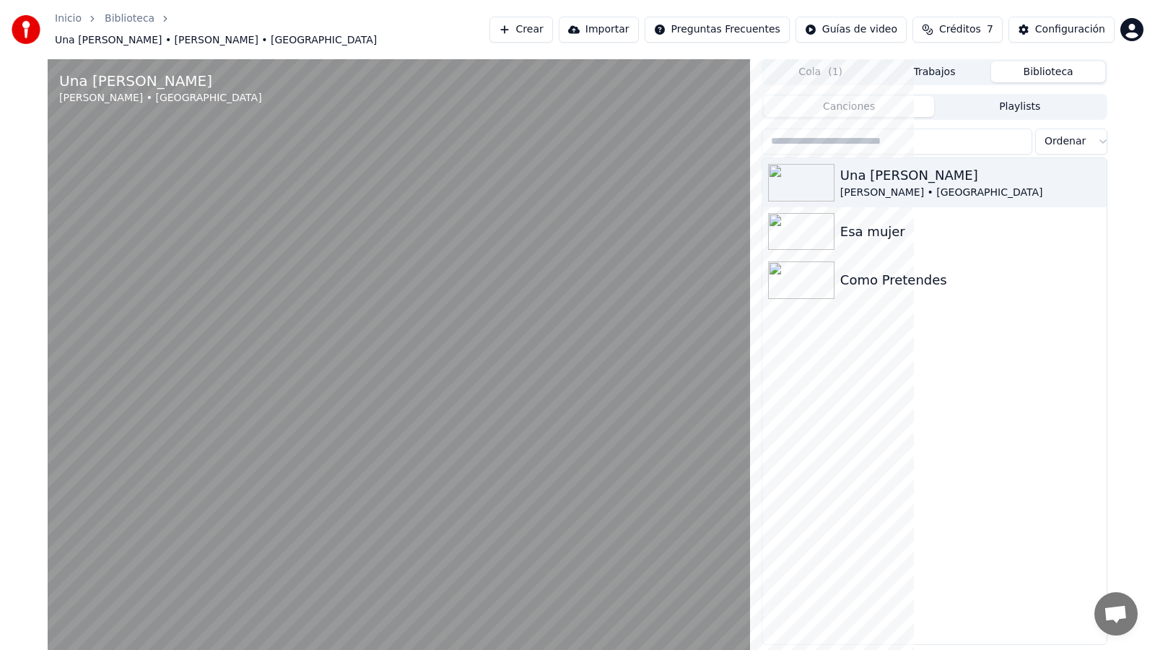
drag, startPoint x: 1121, startPoint y: 502, endPoint x: 1022, endPoint y: 512, distance: 100.1
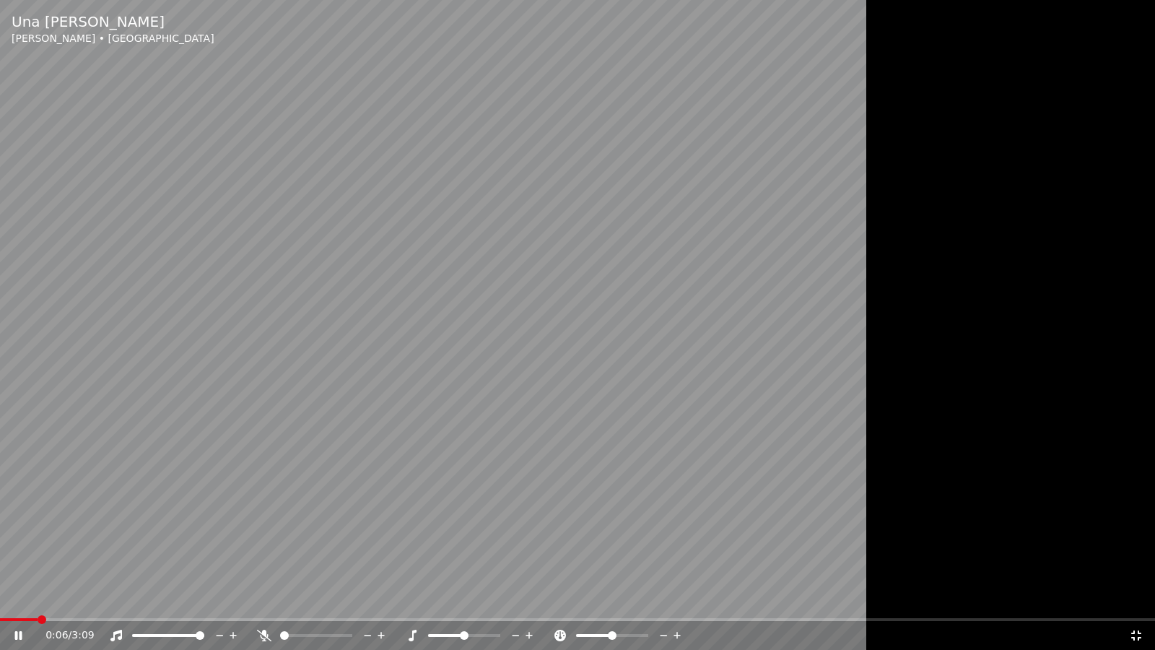
click at [1022, 512] on div at bounding box center [577, 325] width 1155 height 650
click at [1001, 601] on div at bounding box center [577, 325] width 1155 height 650
drag, startPoint x: 1001, startPoint y: 601, endPoint x: 1001, endPoint y: 583, distance: 18.8
click at [1001, 600] on div at bounding box center [577, 325] width 1155 height 650
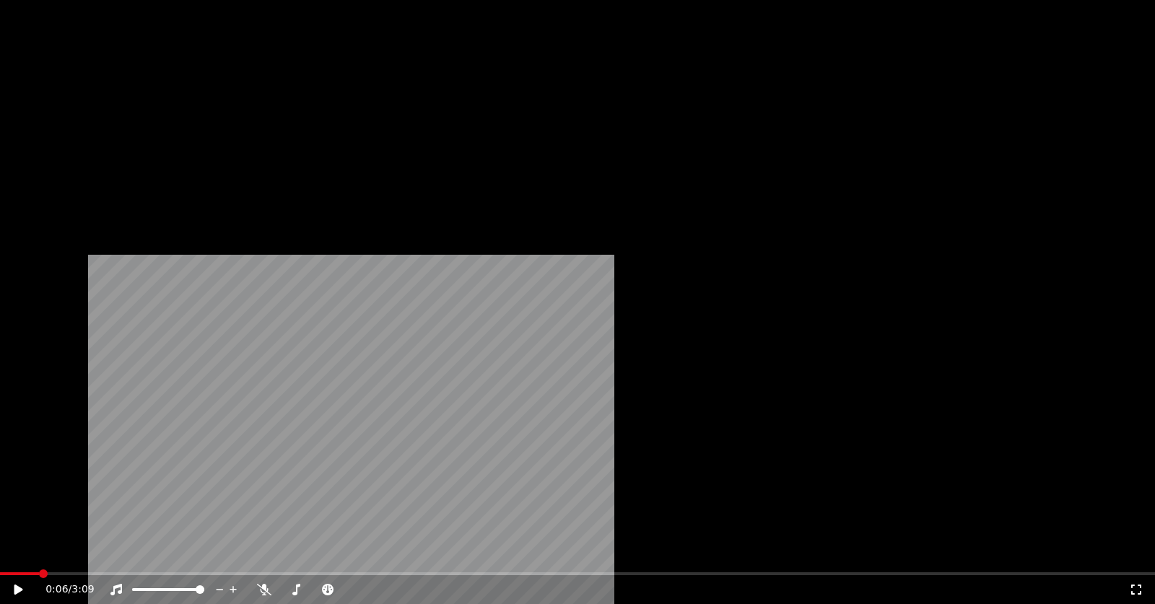
click at [977, 593] on div "Una [PERSON_NAME] • Los Calis Esa mujer Como Pretendes" at bounding box center [934, 384] width 344 height 452
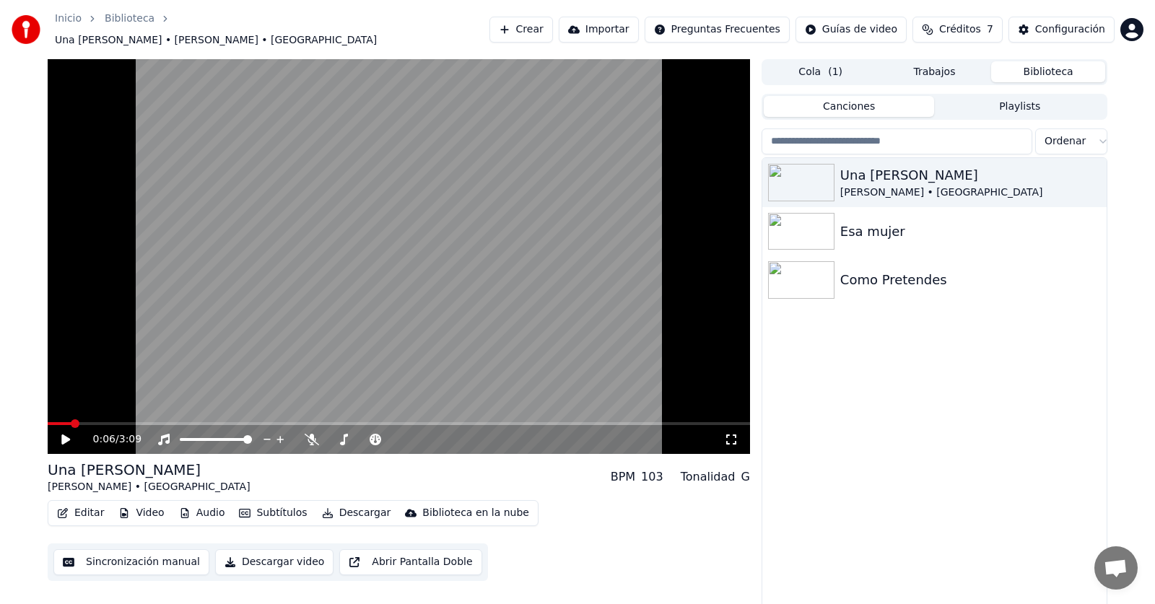
click at [977, 593] on div "Una [PERSON_NAME] • Los Calis Esa mujer Como Pretendes" at bounding box center [934, 384] width 344 height 452
click at [921, 492] on div "Una [PERSON_NAME] • Los Calis Esa mujer Como Pretendes" at bounding box center [934, 384] width 344 height 452
click at [930, 421] on div "Una [PERSON_NAME] • Los Calis Esa mujer Como Pretendes" at bounding box center [934, 384] width 344 height 452
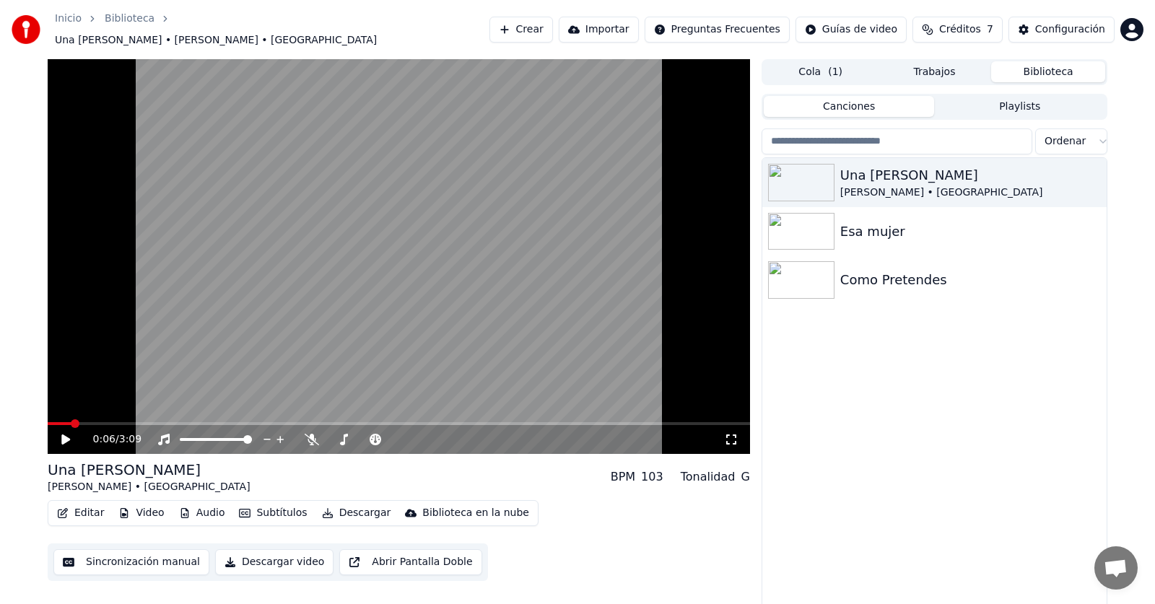
click at [894, 432] on div "Una [PERSON_NAME] • Los Calis Esa mujer Como Pretendes" at bounding box center [934, 384] width 344 height 452
click at [544, 383] on video at bounding box center [399, 256] width 702 height 395
click at [66, 434] on icon at bounding box center [76, 440] width 34 height 12
click at [55, 419] on span at bounding box center [59, 423] width 9 height 9
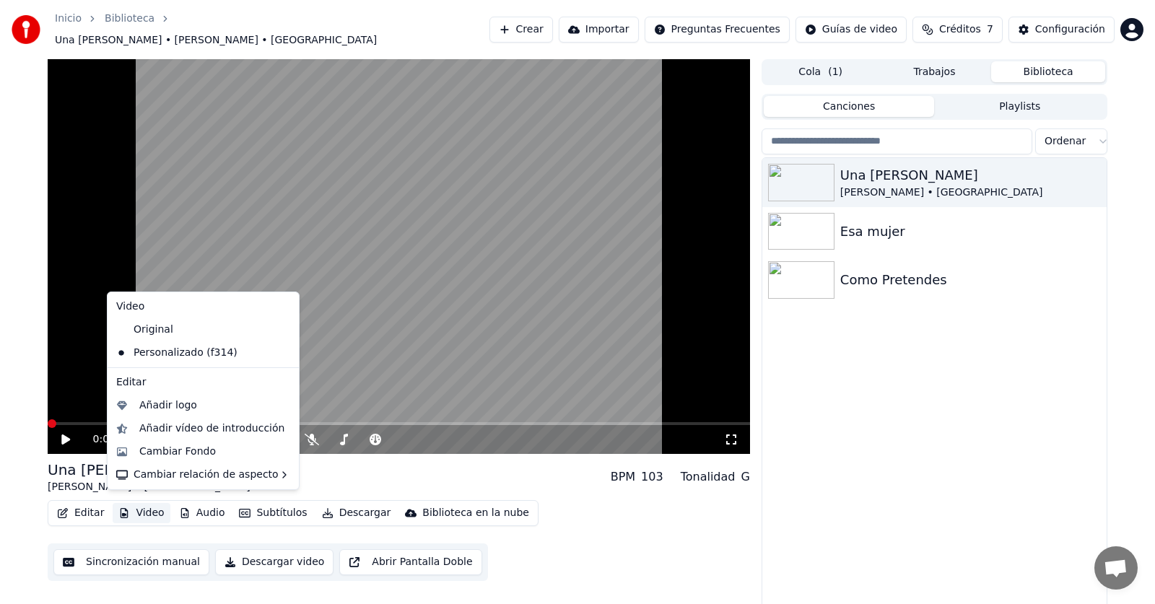
click at [136, 505] on button "Video" at bounding box center [141, 513] width 57 height 20
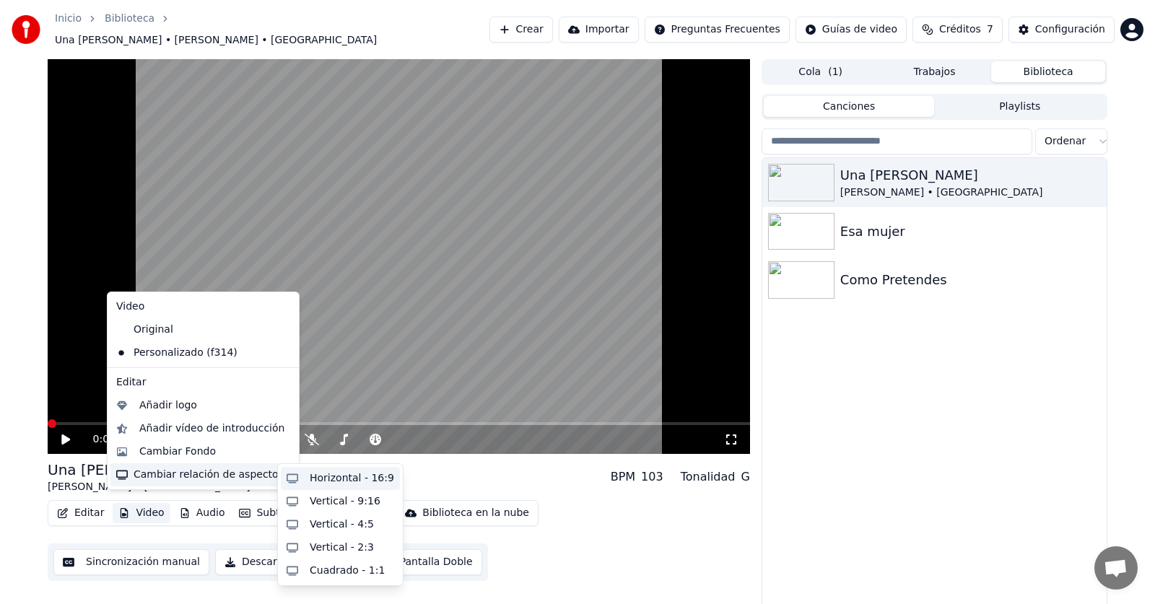
click at [372, 484] on div "Horizontal - 16:9" at bounding box center [352, 478] width 84 height 14
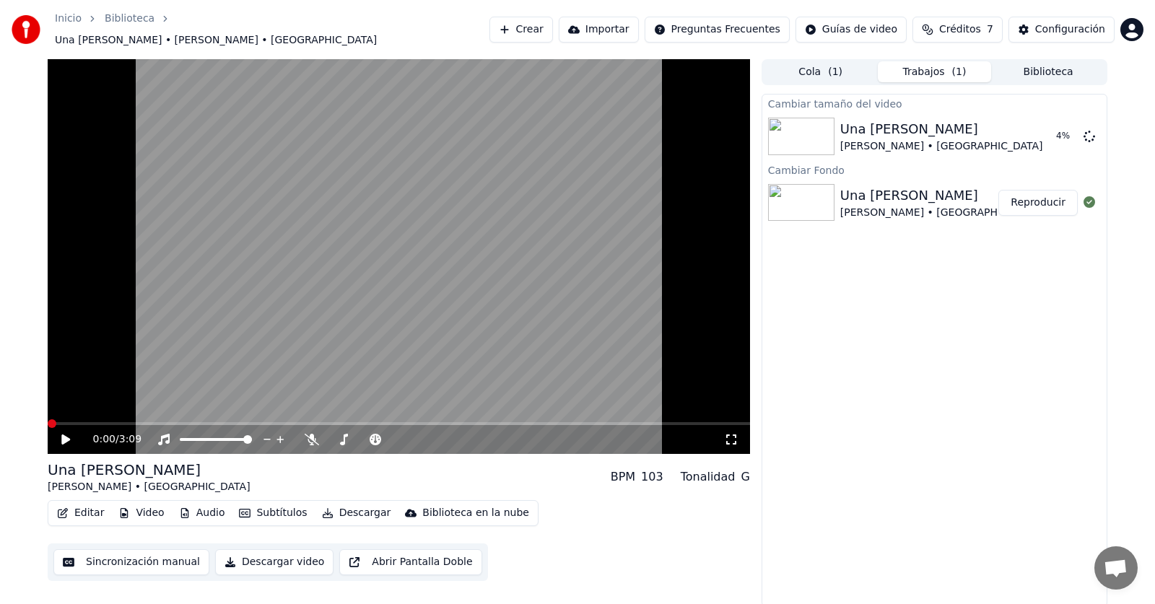
click at [61, 434] on icon at bounding box center [76, 440] width 34 height 12
click at [436, 222] on video at bounding box center [399, 256] width 702 height 395
click at [435, 222] on video at bounding box center [399, 256] width 702 height 395
click at [733, 435] on icon at bounding box center [731, 440] width 10 height 10
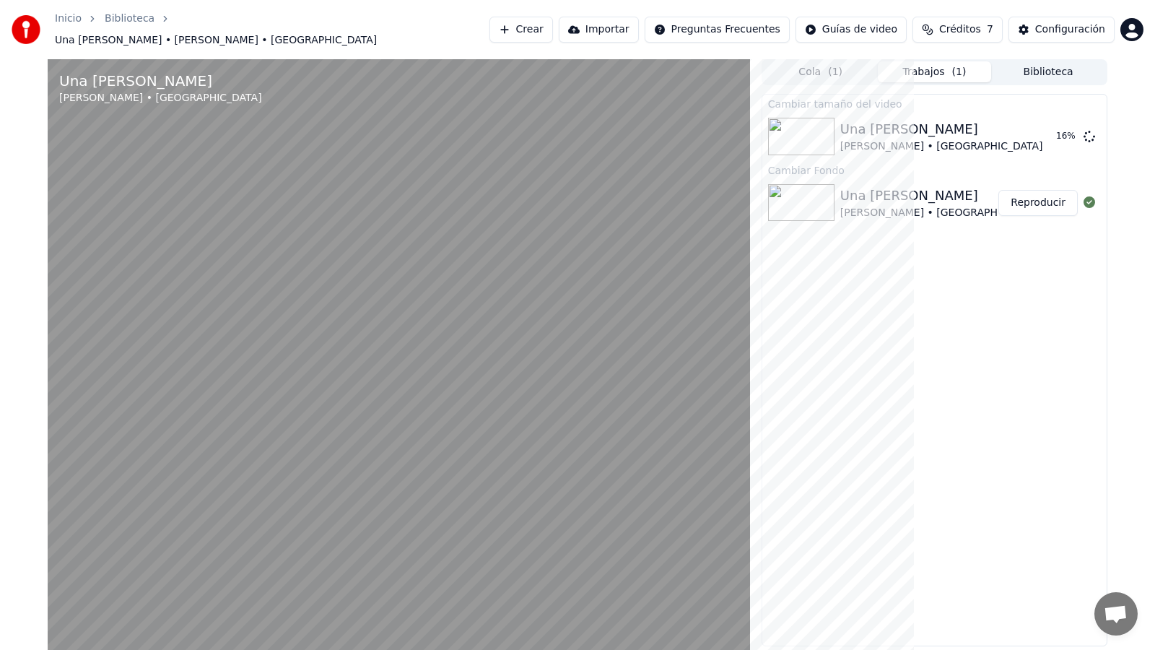
click at [693, 445] on video at bounding box center [399, 384] width 702 height 650
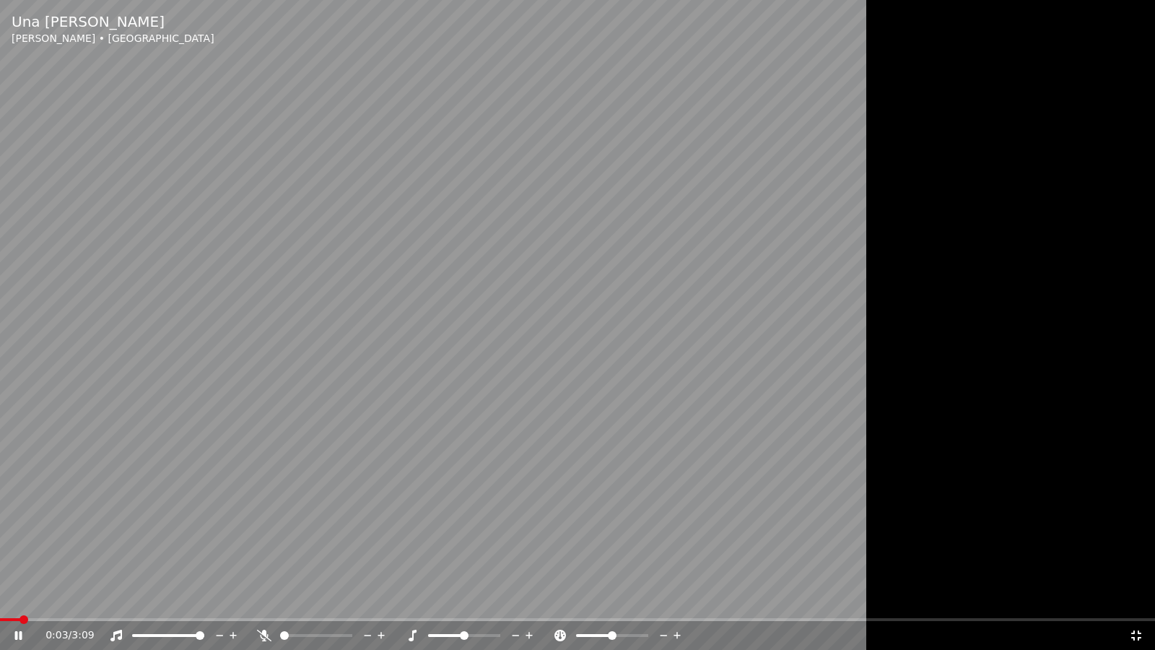
click at [693, 445] on video at bounding box center [577, 325] width 1155 height 650
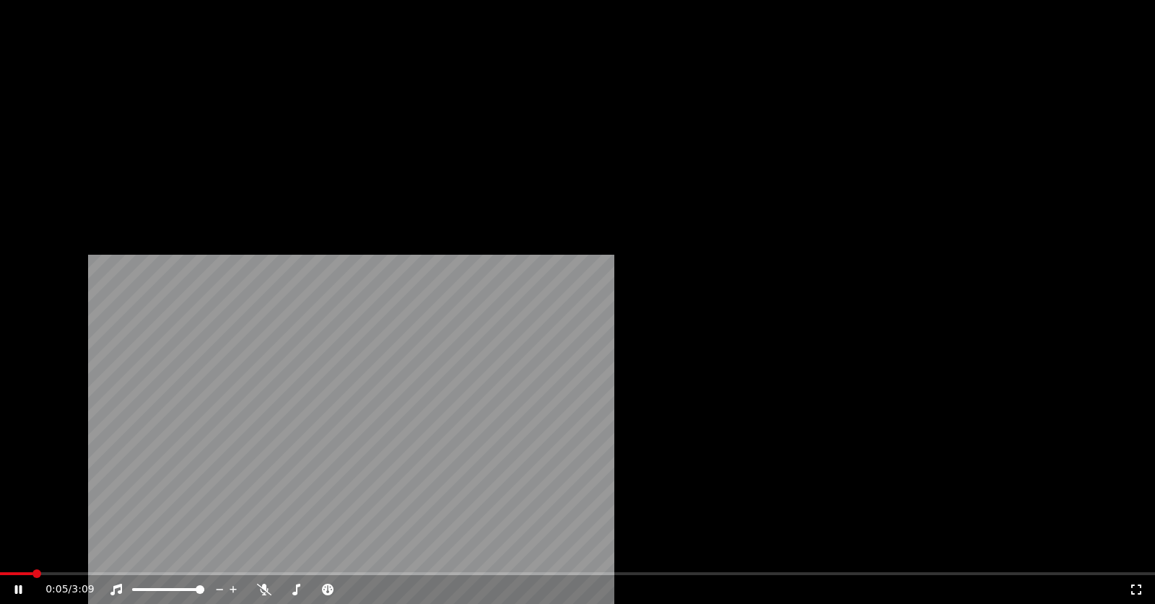
click at [144, 129] on button "Video" at bounding box center [141, 118] width 57 height 20
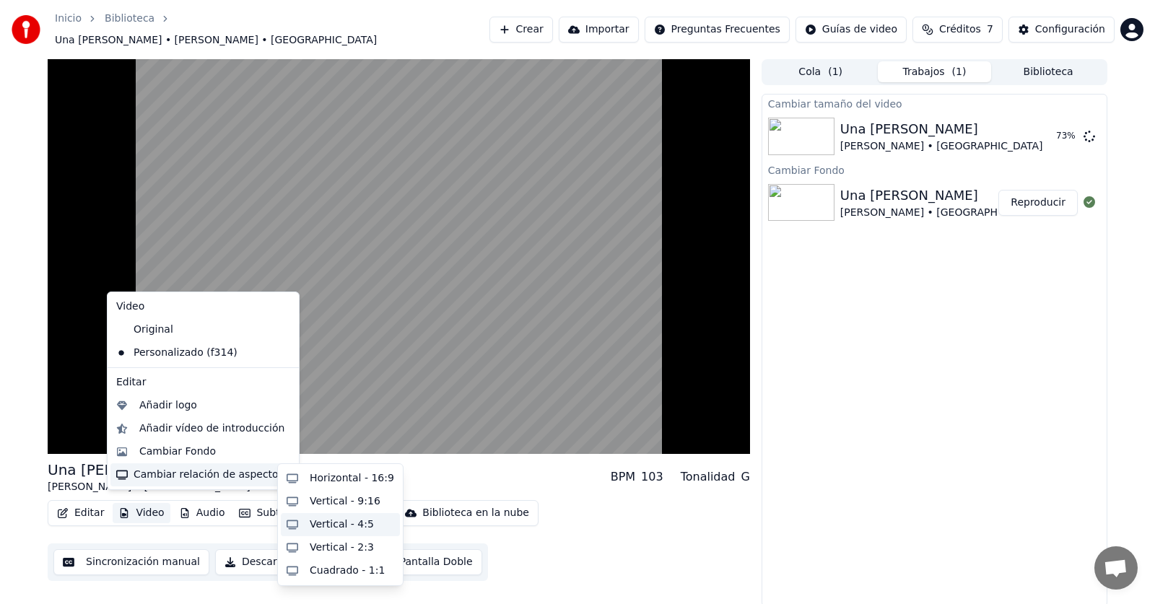
click at [352, 523] on div "Vertical - 4:5" at bounding box center [342, 525] width 64 height 14
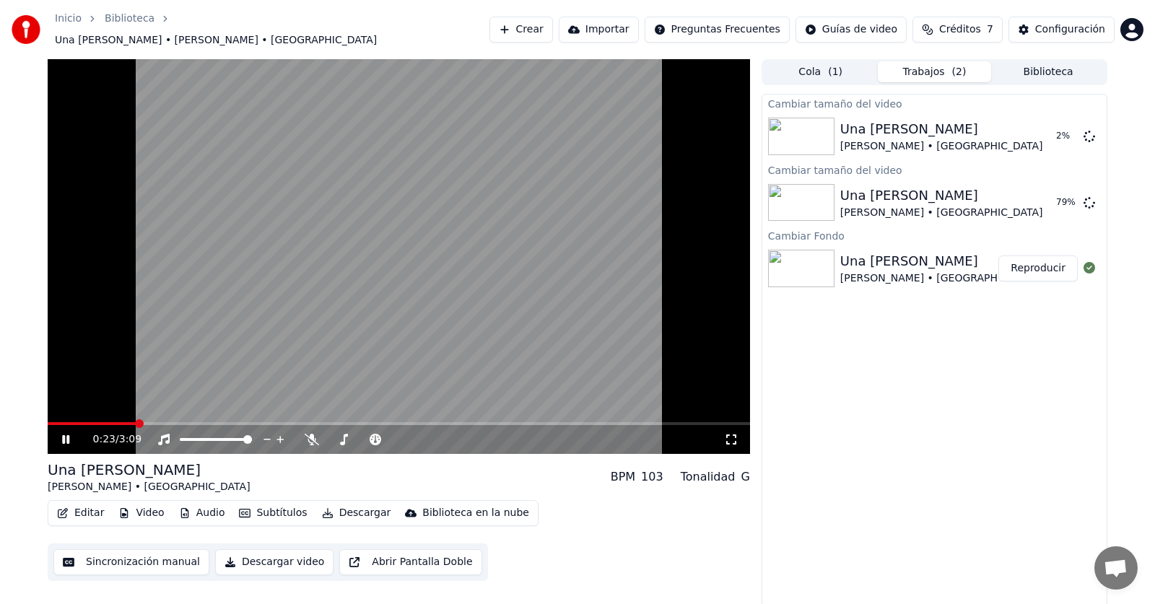
click at [914, 300] on div "Cambiar tamaño del video Una [PERSON_NAME] • Los Calis 2 % Cambiar tamaño del v…" at bounding box center [935, 350] width 346 height 513
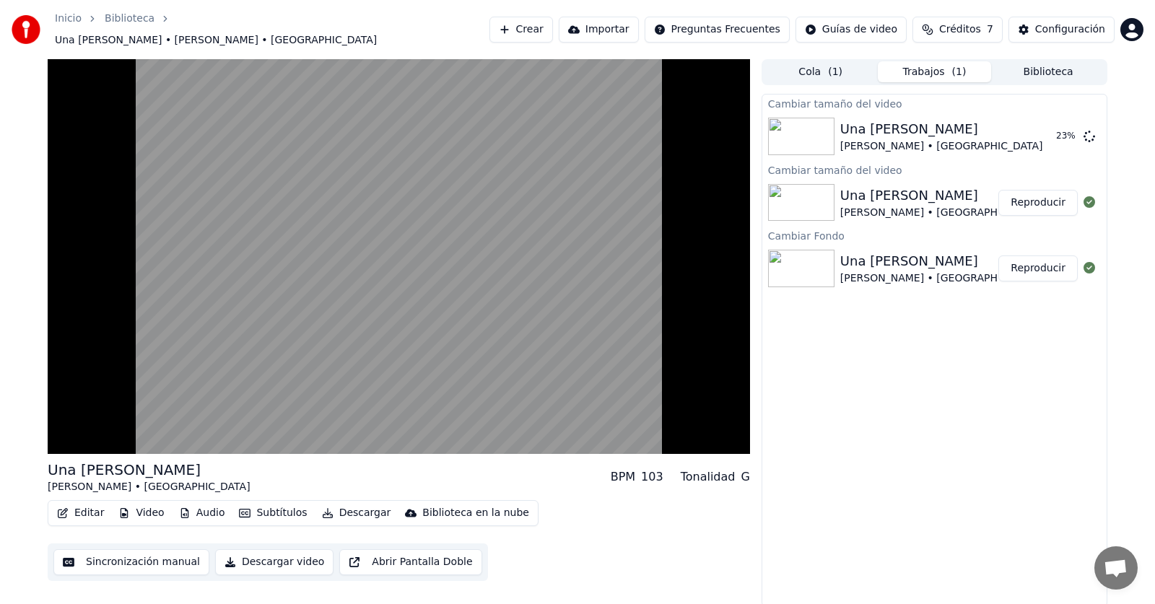
click at [900, 206] on div "[PERSON_NAME] • [GEOGRAPHIC_DATA]" at bounding box center [941, 213] width 203 height 14
click at [1019, 196] on button "Reproducir" at bounding box center [1037, 203] width 79 height 26
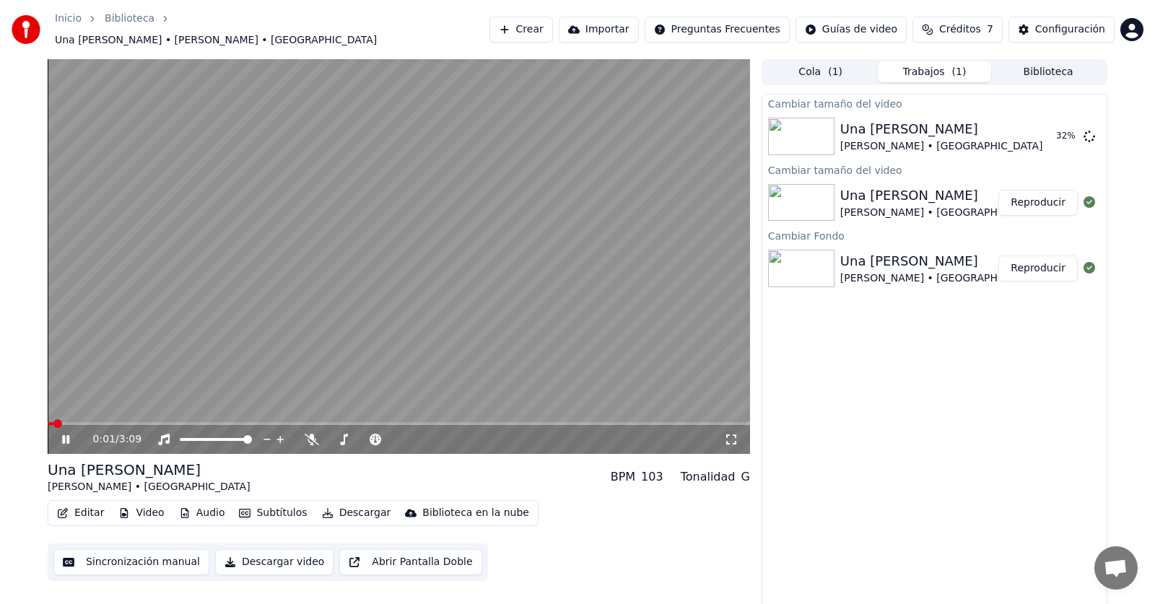
click at [736, 434] on icon at bounding box center [731, 440] width 14 height 12
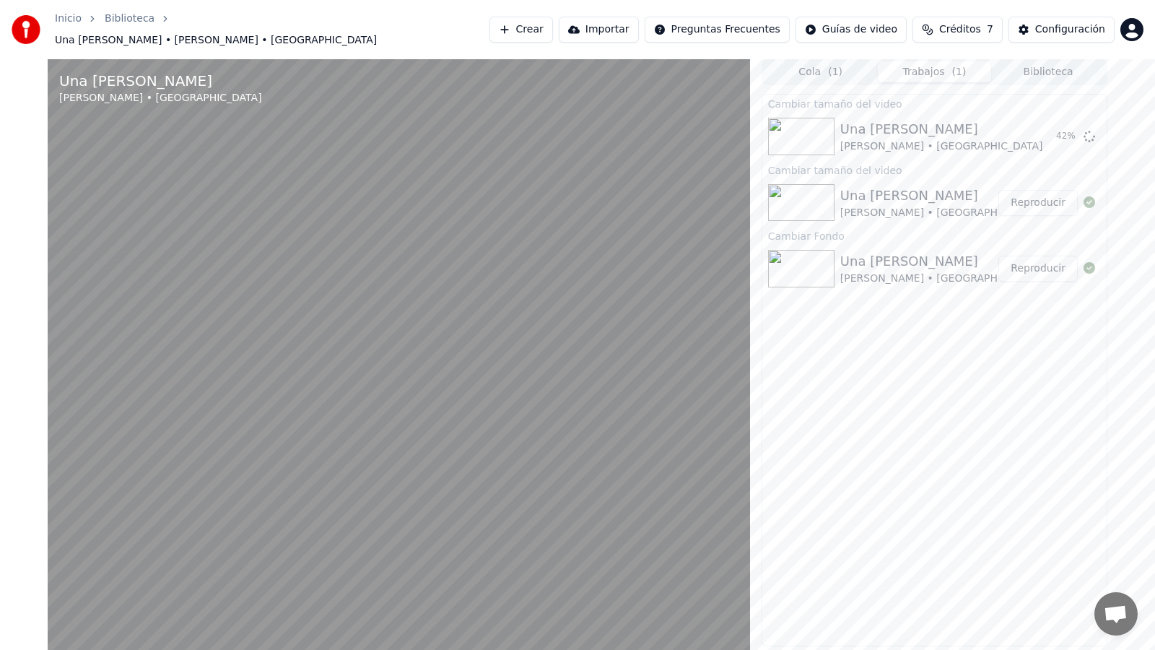
click at [48, 64] on video at bounding box center [399, 384] width 702 height 650
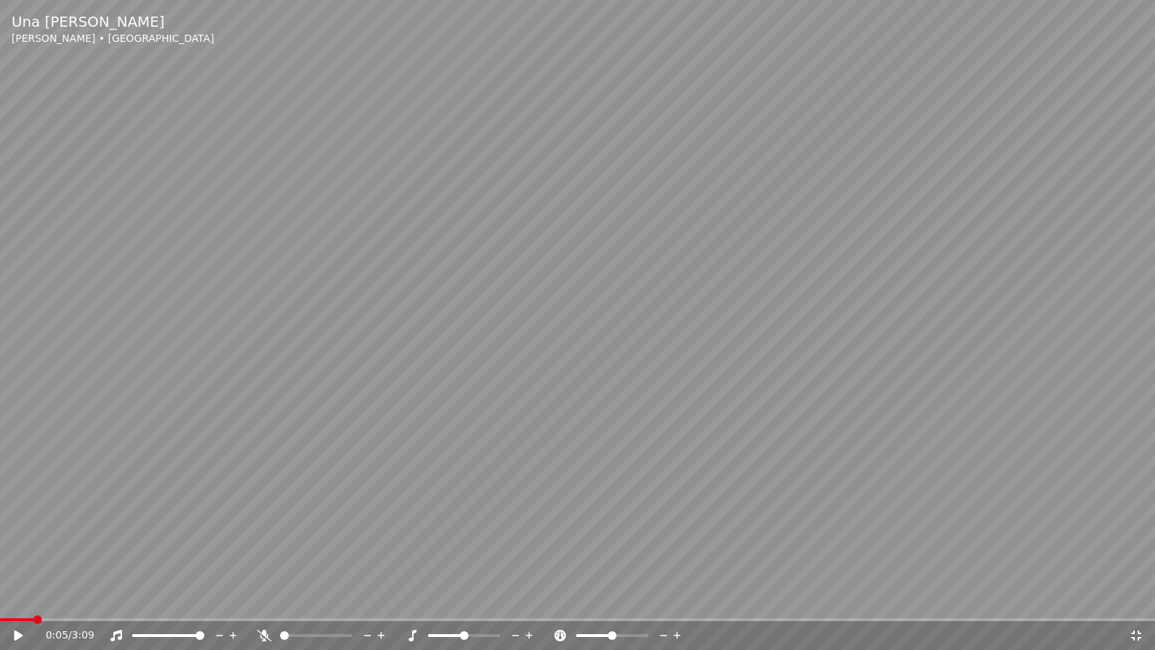
click at [393, 177] on video at bounding box center [577, 325] width 1155 height 650
click at [393, 176] on video at bounding box center [577, 325] width 1155 height 650
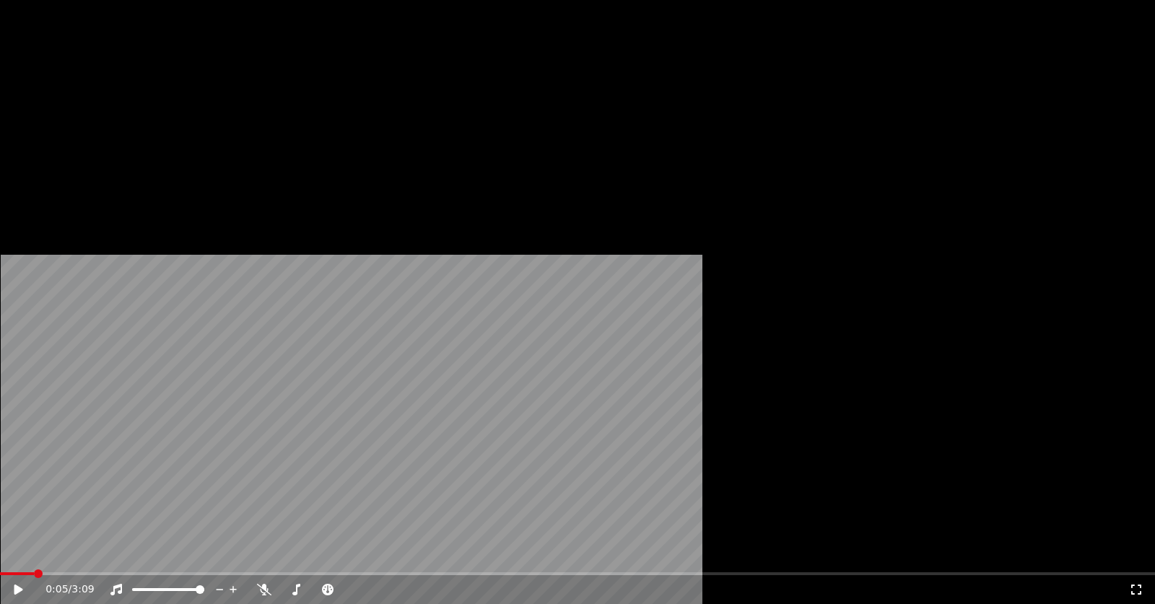
click at [476, 349] on video at bounding box center [577, 325] width 1155 height 650
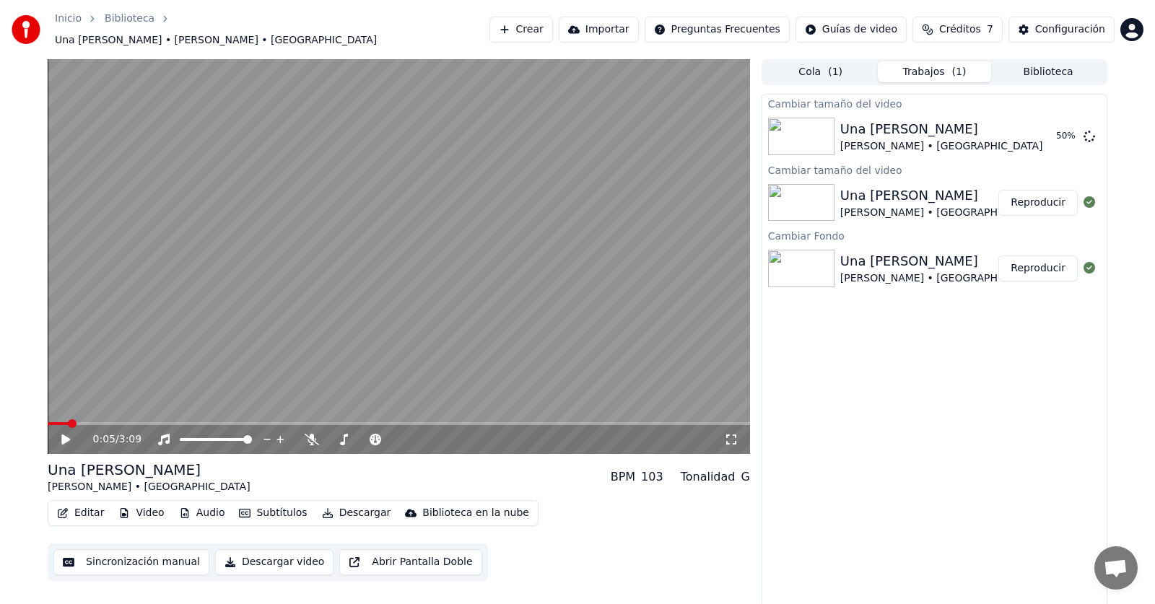
click at [476, 349] on video at bounding box center [399, 256] width 702 height 395
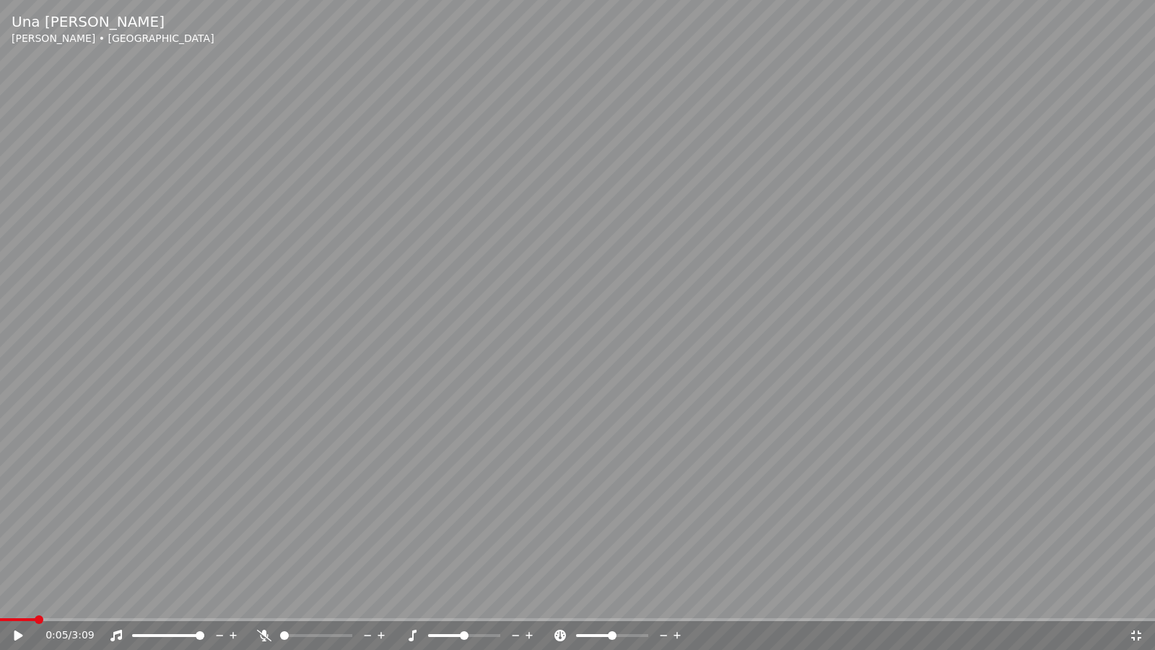
click at [24, 604] on icon at bounding box center [29, 636] width 34 height 12
drag, startPoint x: 90, startPoint y: 622, endPoint x: 101, endPoint y: 622, distance: 10.8
click at [91, 604] on div "0:07 / 3:09" at bounding box center [577, 635] width 1155 height 29
click at [18, 604] on span at bounding box center [22, 619] width 9 height 9
click at [0, 604] on span at bounding box center [4, 619] width 9 height 9
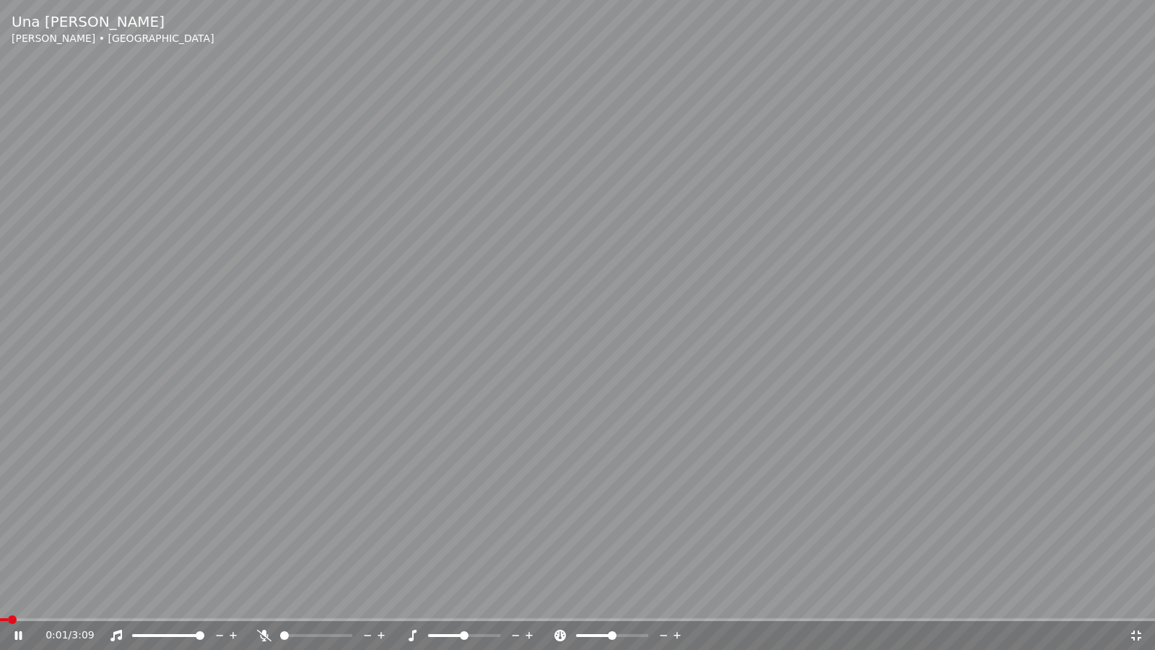
click at [64, 604] on span at bounding box center [577, 619] width 1155 height 3
click at [108, 604] on span at bounding box center [577, 619] width 1155 height 3
click at [155, 604] on span at bounding box center [577, 619] width 1155 height 3
click at [200, 604] on span at bounding box center [577, 619] width 1155 height 3
click at [875, 273] on video at bounding box center [577, 325] width 1155 height 650
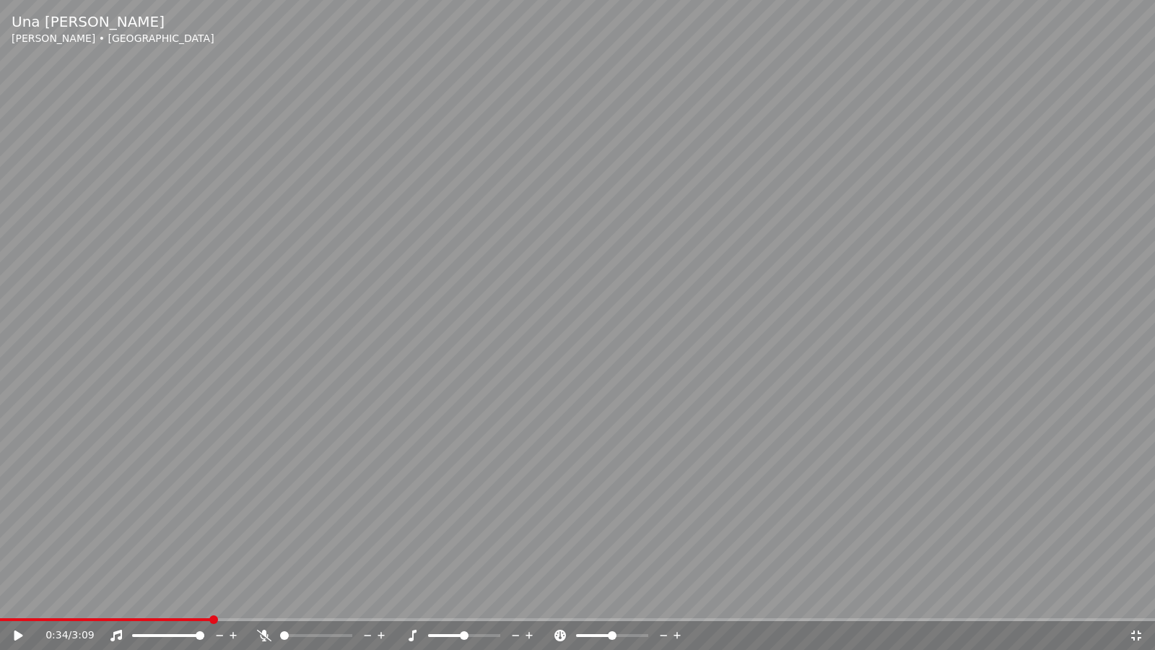
click at [875, 273] on video at bounding box center [577, 325] width 1155 height 650
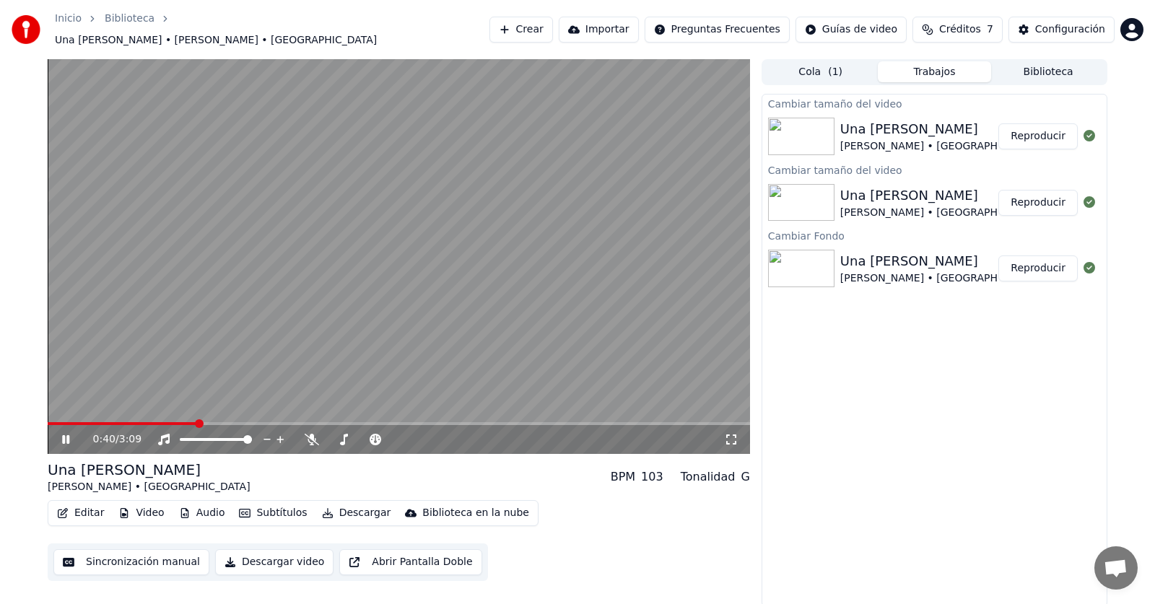
click at [1068, 134] on button "Reproducir" at bounding box center [1037, 136] width 79 height 26
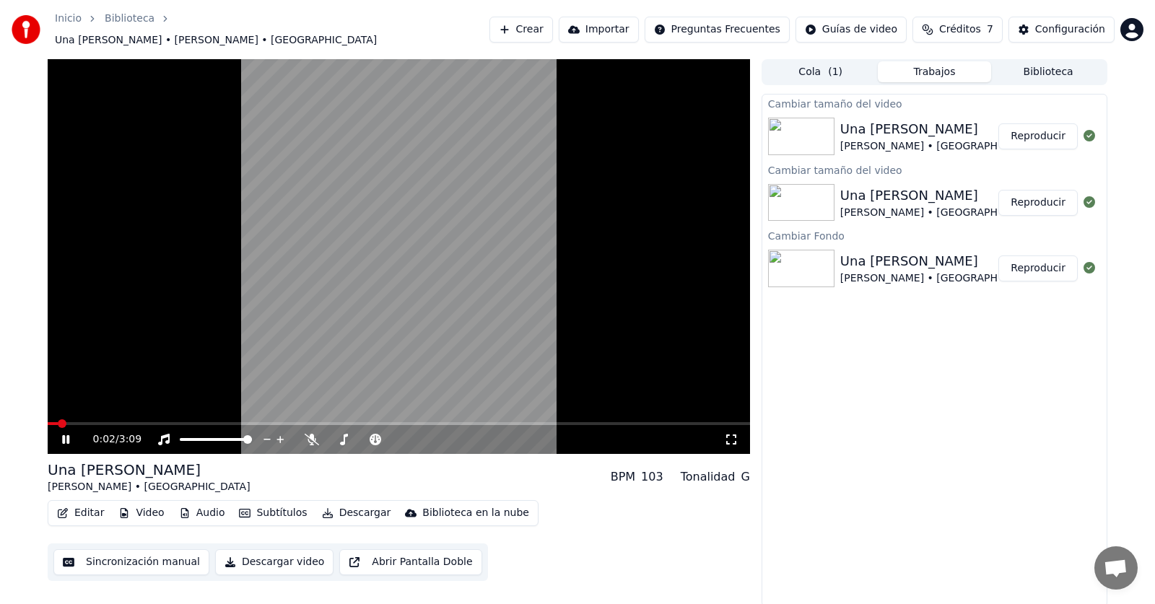
click at [743, 432] on div "0:02 / 3:09" at bounding box center [398, 439] width 691 height 14
click at [733, 434] on icon at bounding box center [731, 440] width 14 height 12
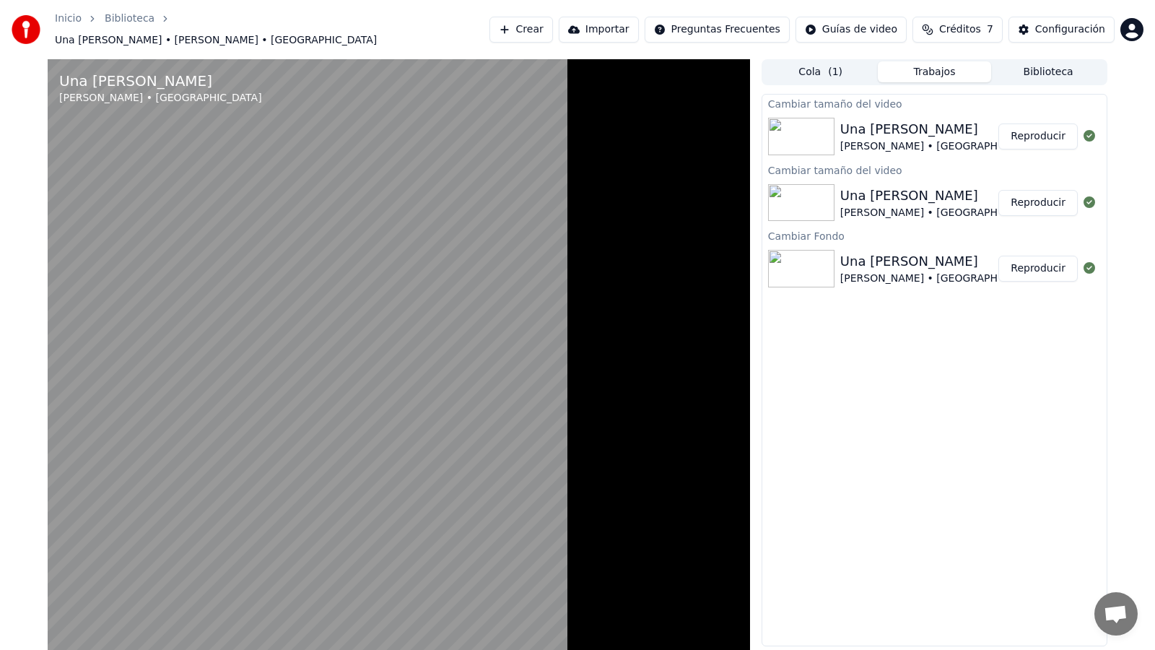
click at [711, 465] on div at bounding box center [399, 384] width 702 height 650
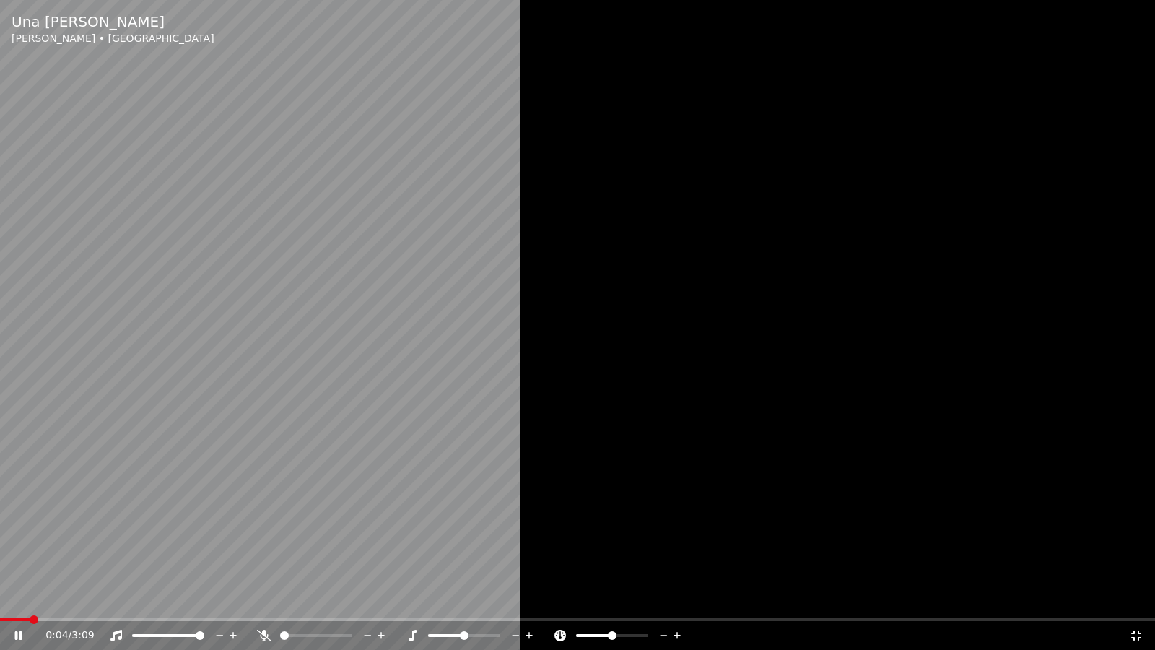
click at [712, 464] on div at bounding box center [577, 325] width 1155 height 650
click at [1136, 604] on icon at bounding box center [1136, 636] width 14 height 12
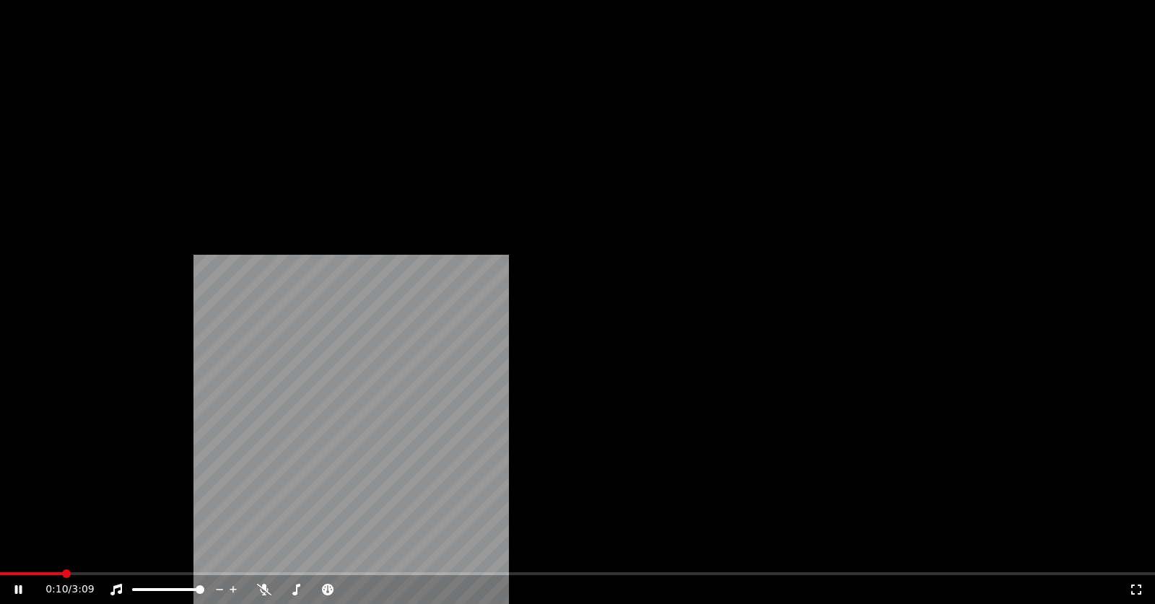
click at [145, 129] on button "Video" at bounding box center [141, 118] width 57 height 20
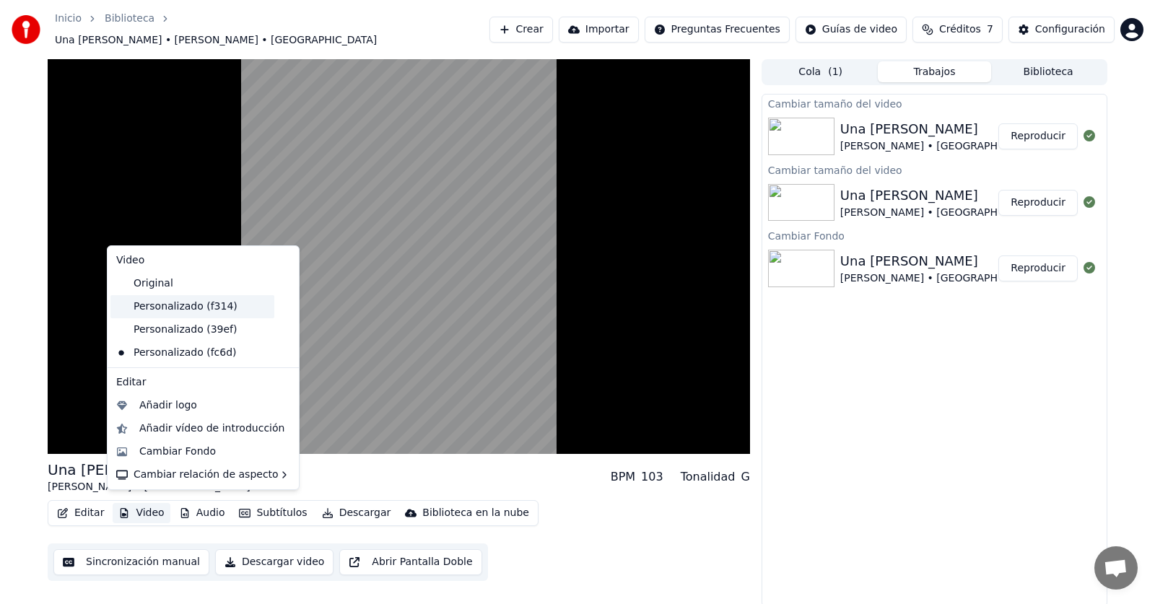
click at [206, 296] on div "Personalizado (f314)" at bounding box center [192, 306] width 164 height 23
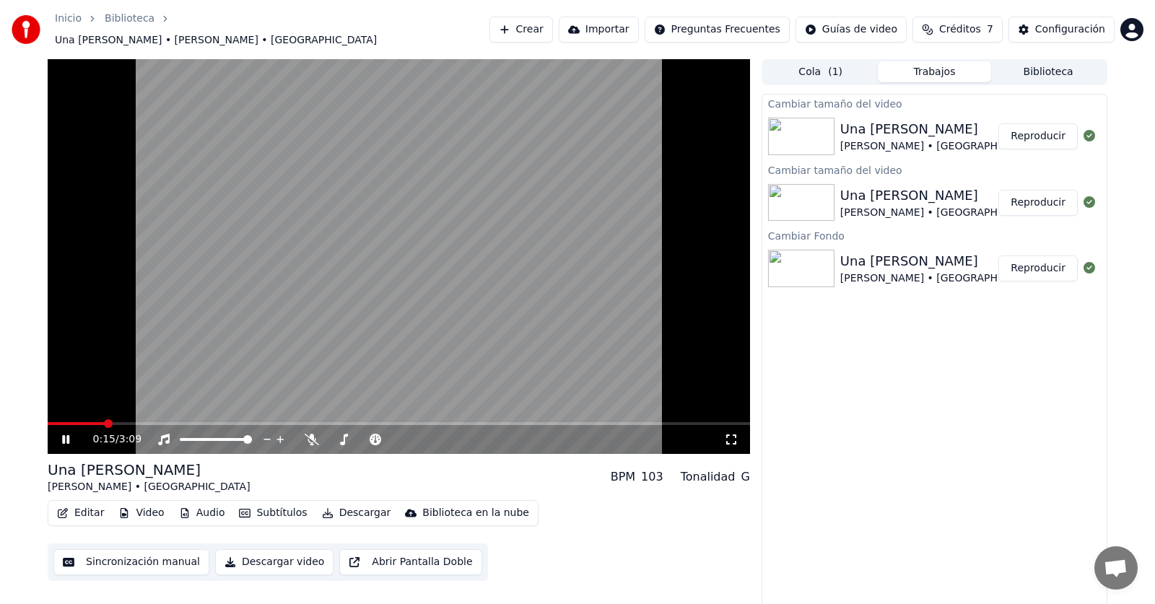
click at [71, 434] on icon at bounding box center [76, 440] width 34 height 12
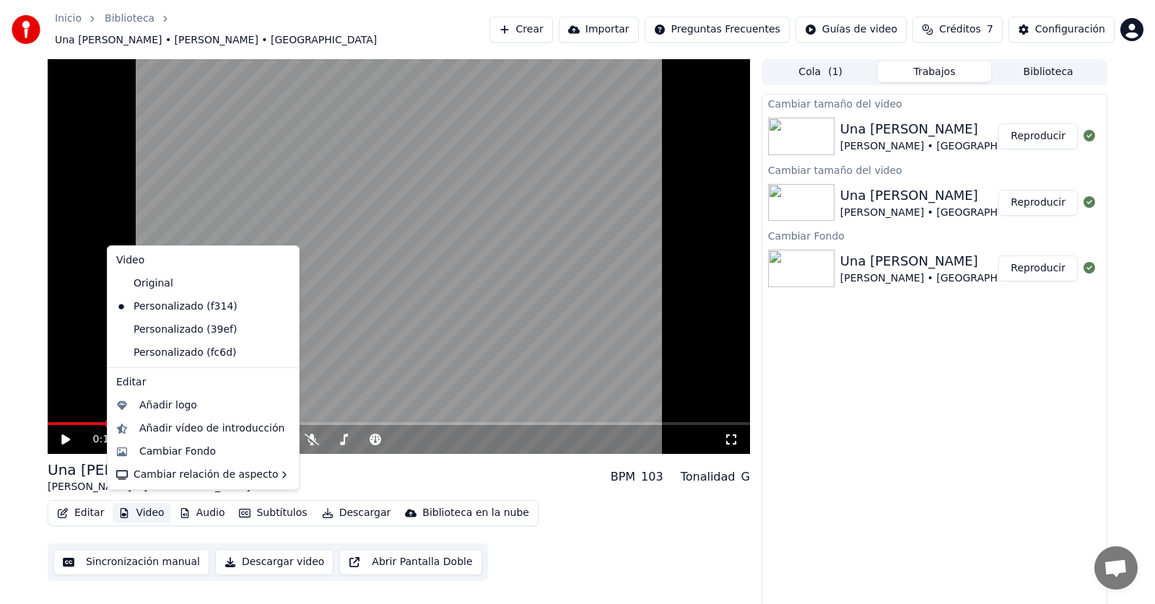
click at [126, 510] on icon "button" at bounding box center [124, 513] width 12 height 10
click at [280, 356] on icon at bounding box center [288, 353] width 16 height 12
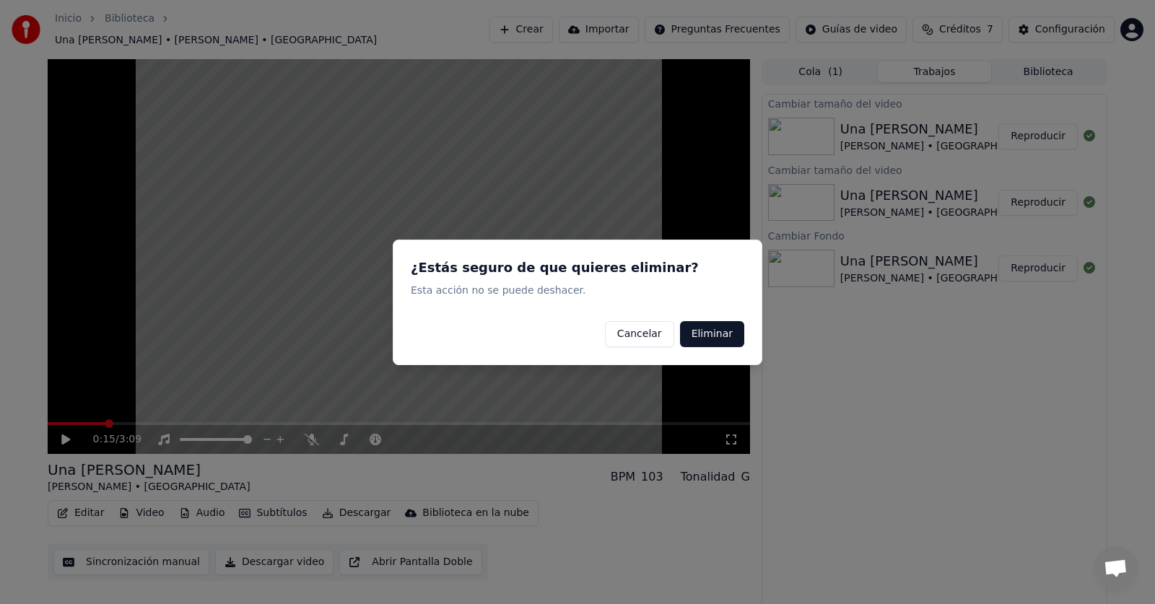
click at [717, 339] on button "Eliminar" at bounding box center [712, 334] width 64 height 26
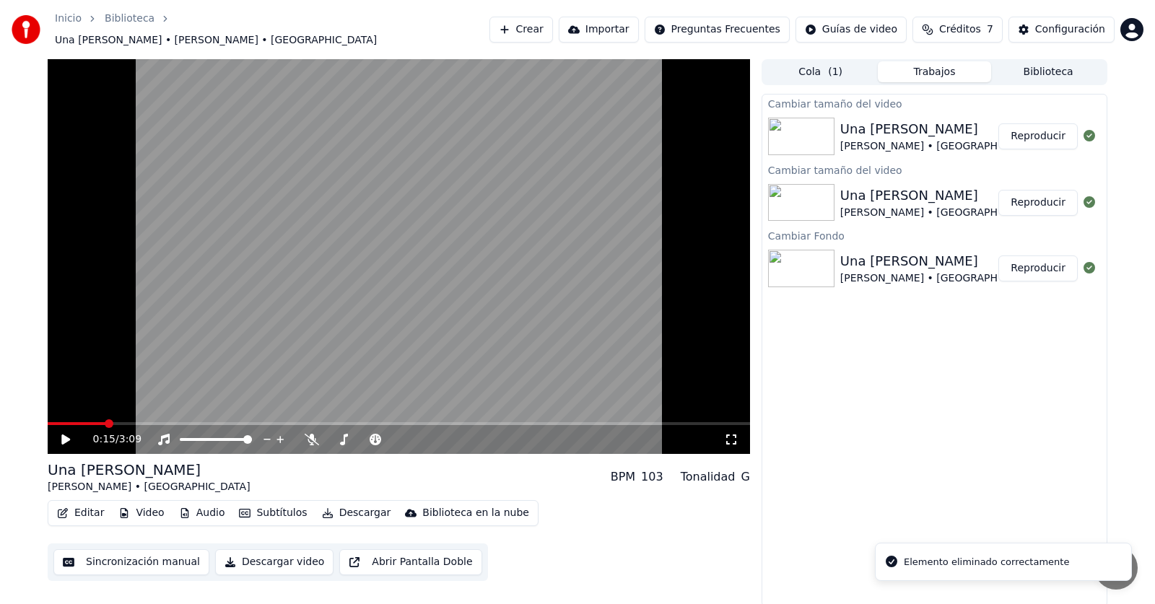
click at [725, 434] on icon at bounding box center [731, 440] width 14 height 12
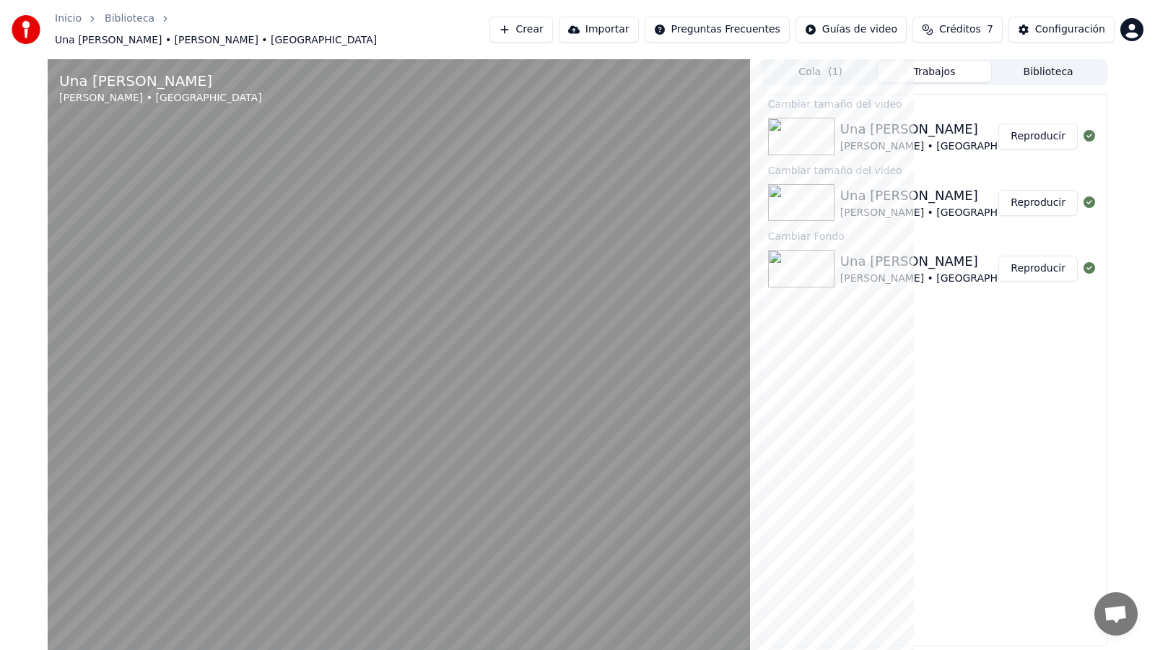
click at [750, 240] on div at bounding box center [399, 384] width 702 height 650
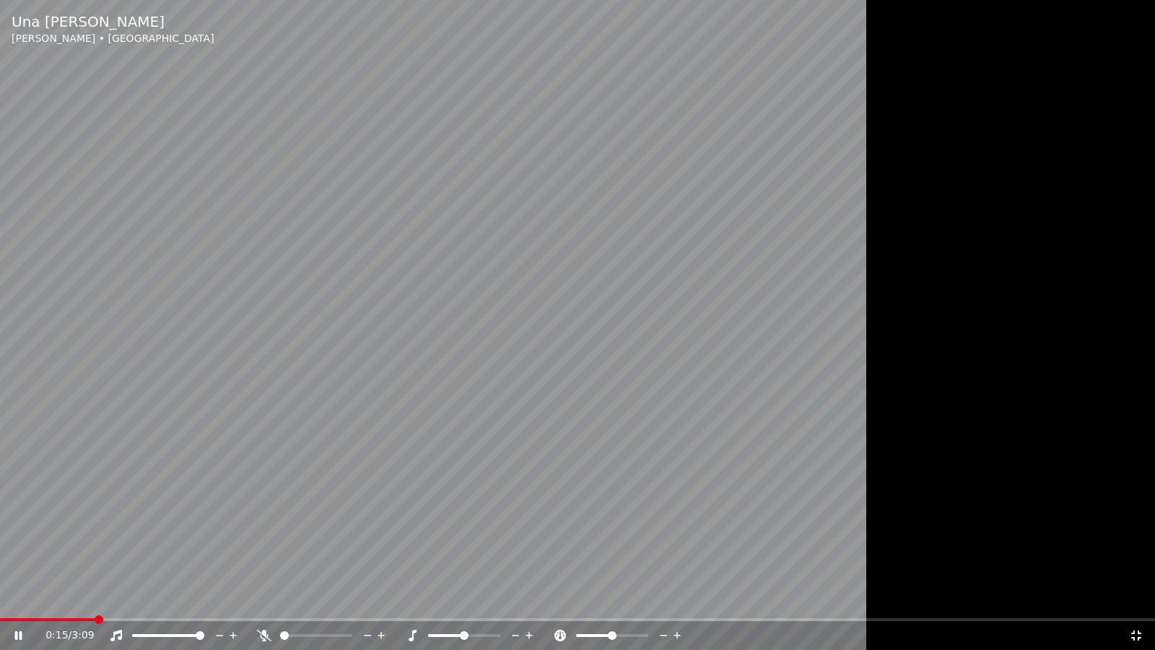
click at [1009, 240] on div at bounding box center [577, 325] width 1155 height 650
click at [1138, 604] on icon at bounding box center [1136, 636] width 14 height 12
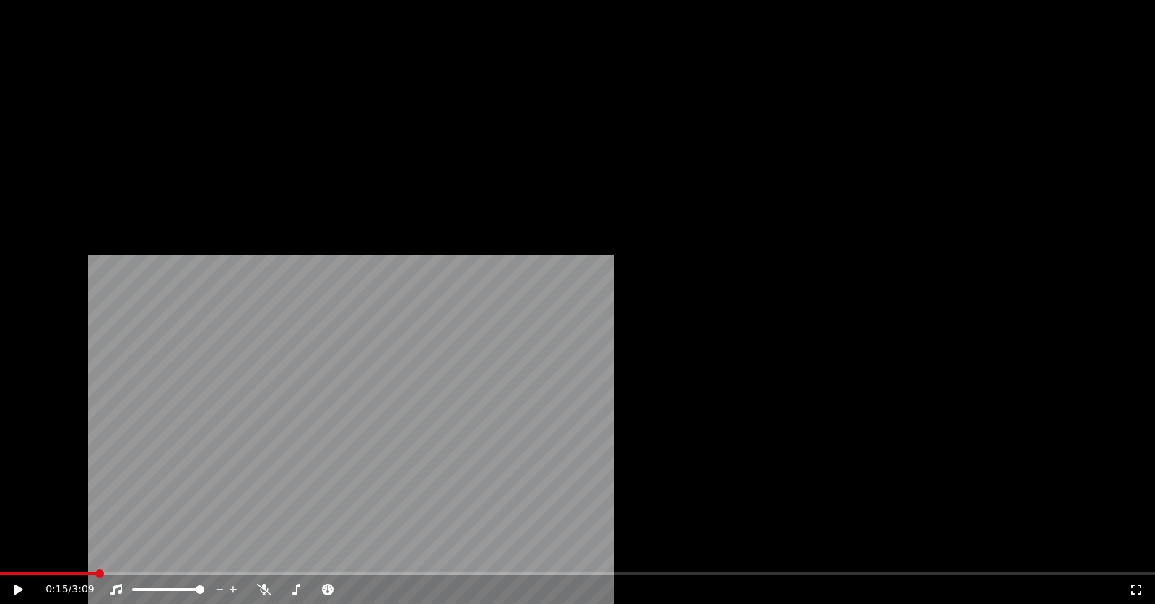
click at [152, 129] on button "Video" at bounding box center [141, 118] width 57 height 20
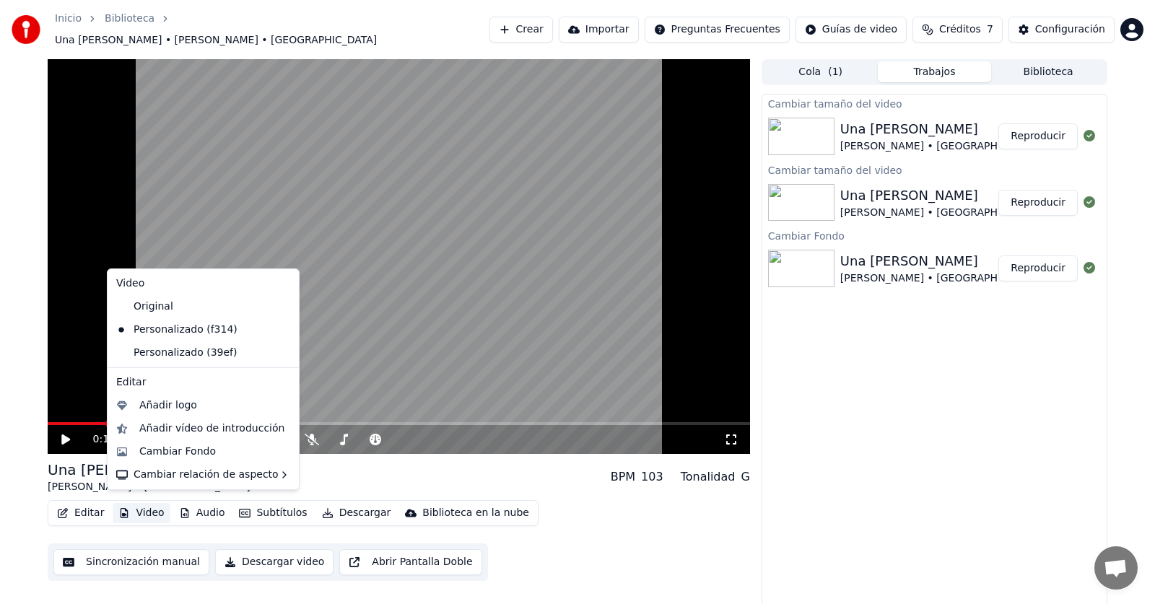
click at [280, 357] on icon at bounding box center [288, 353] width 16 height 12
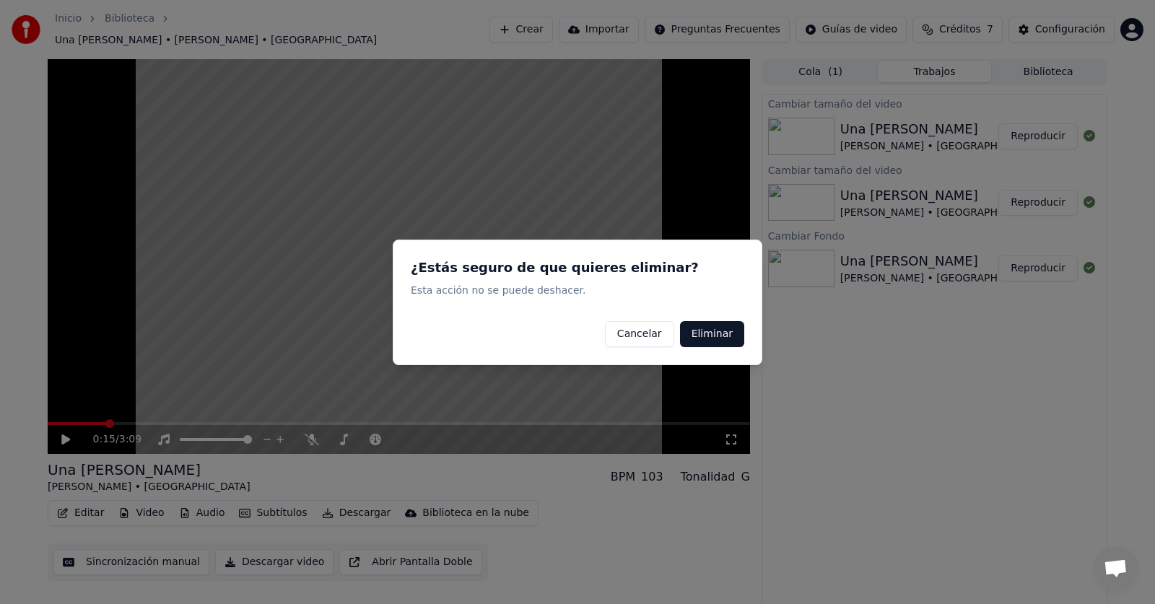
click at [713, 336] on button "Eliminar" at bounding box center [712, 334] width 64 height 26
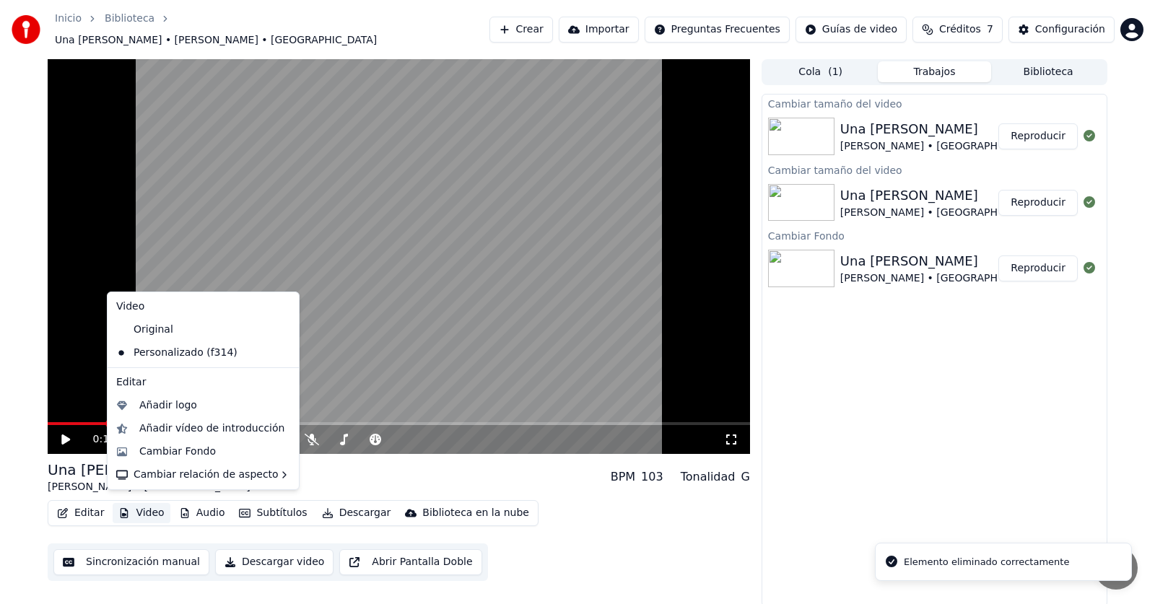
click at [150, 503] on button "Video" at bounding box center [141, 513] width 57 height 20
click at [280, 328] on icon at bounding box center [285, 330] width 10 height 12
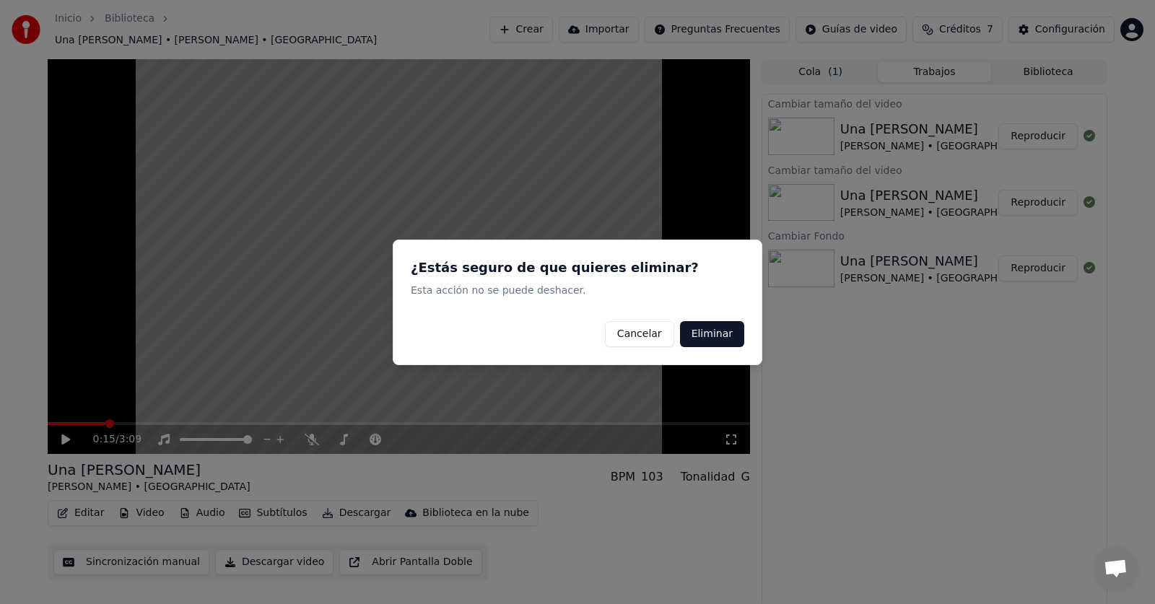
click at [705, 330] on button "Eliminar" at bounding box center [712, 334] width 64 height 26
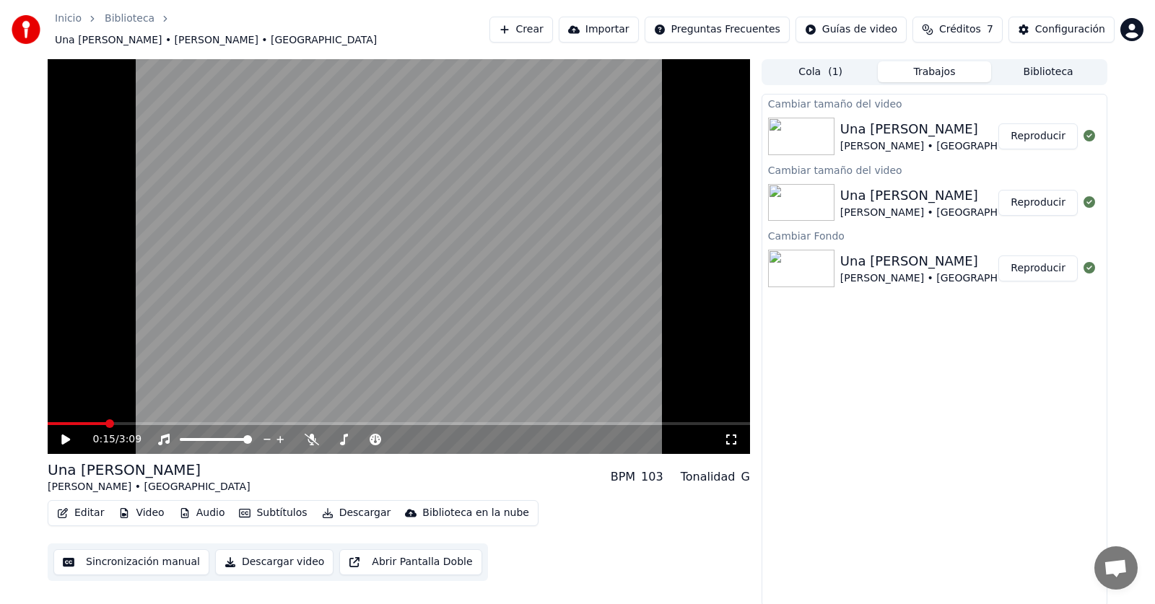
click at [134, 507] on button "Video" at bounding box center [141, 513] width 57 height 20
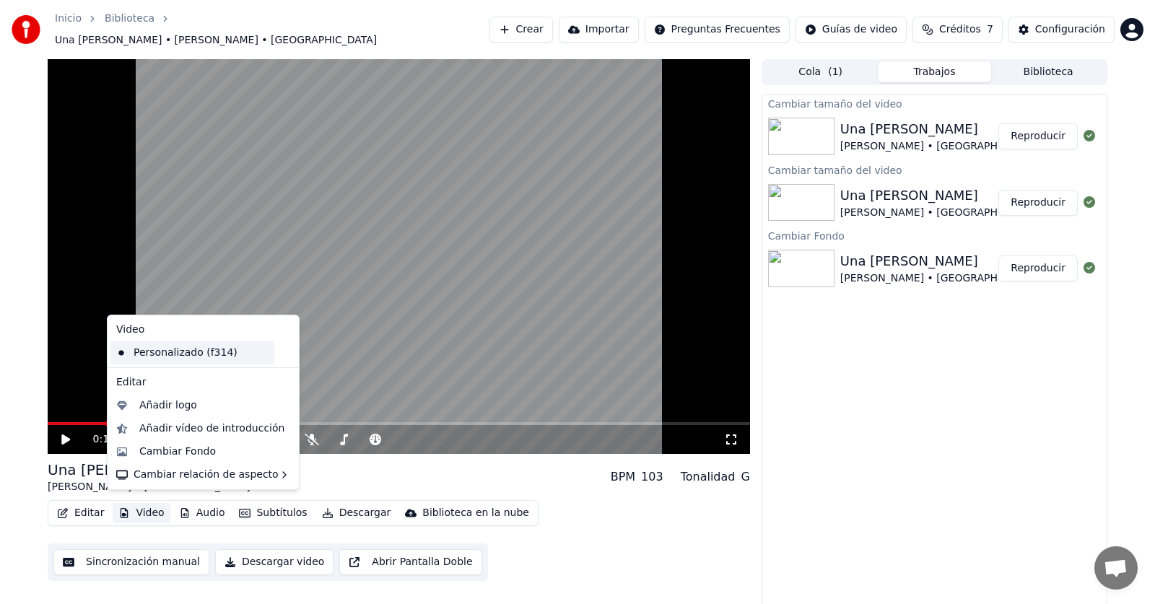
click at [186, 351] on div "Personalizado (f314)" at bounding box center [192, 352] width 164 height 23
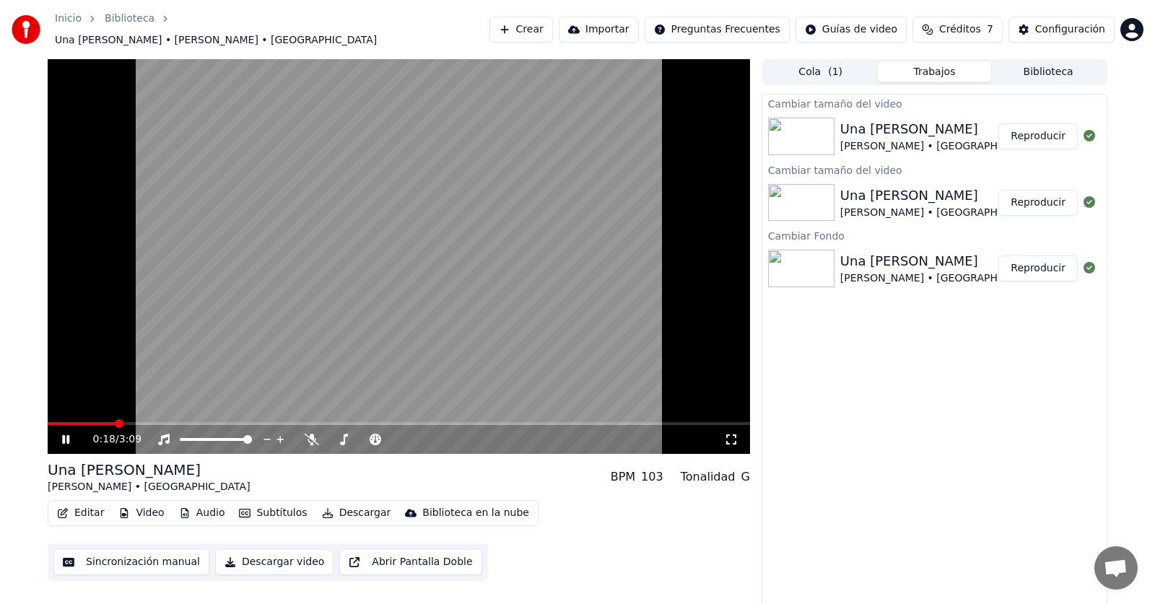
click at [721, 432] on div "0:18 / 3:09" at bounding box center [408, 439] width 631 height 14
click at [731, 434] on icon at bounding box center [731, 440] width 14 height 12
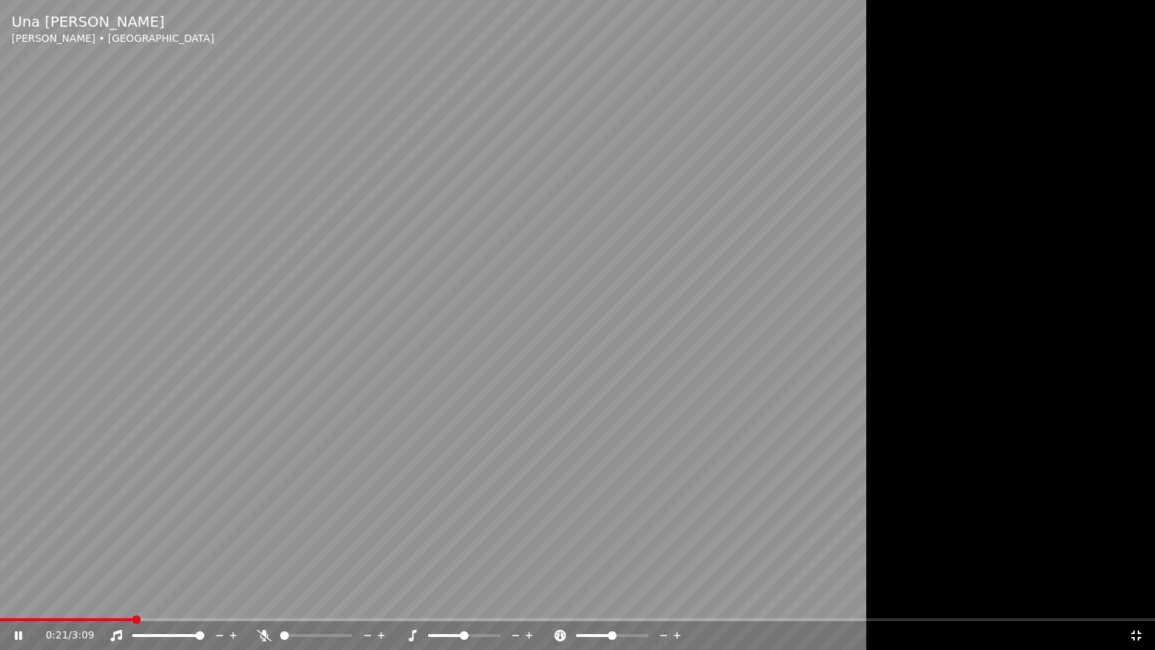
click at [1135, 604] on icon at bounding box center [1136, 635] width 10 height 10
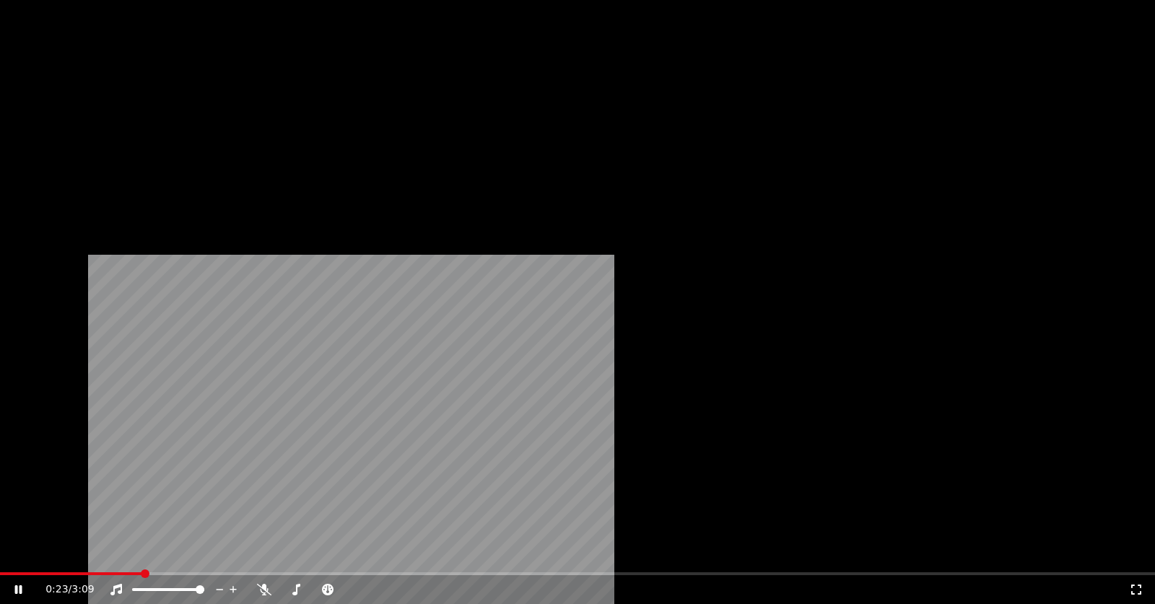
click at [1011, 311] on div "Cambiar tamaño del video Una [PERSON_NAME] • Los Calis Reproducir Cambiar tamañ…" at bounding box center [935, 350] width 346 height 513
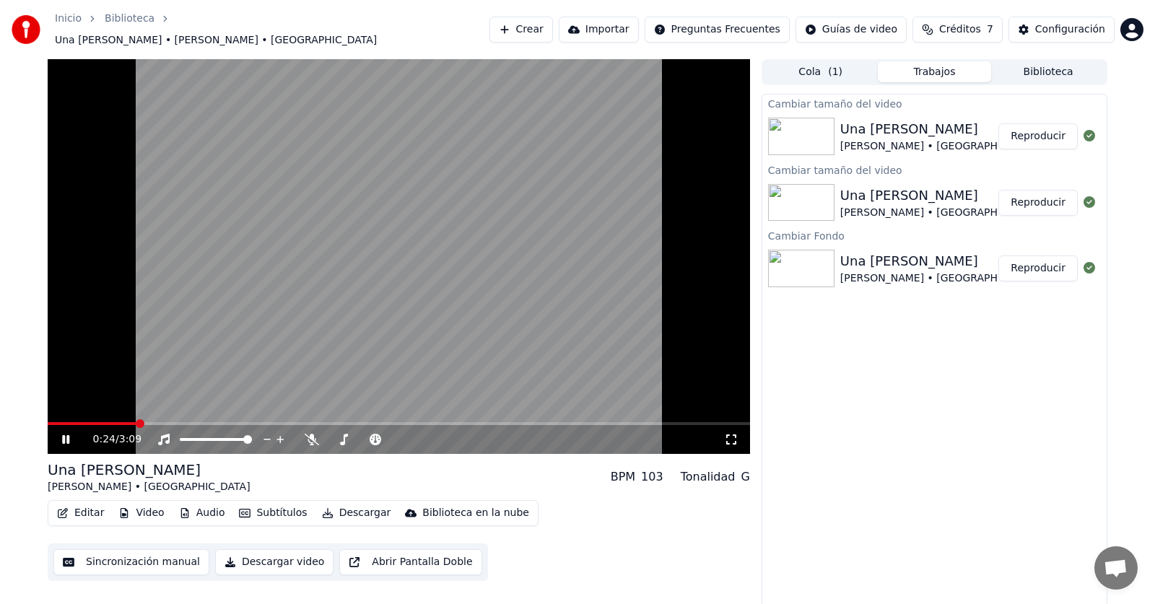
click at [837, 66] on span "( 1 )" at bounding box center [835, 72] width 14 height 14
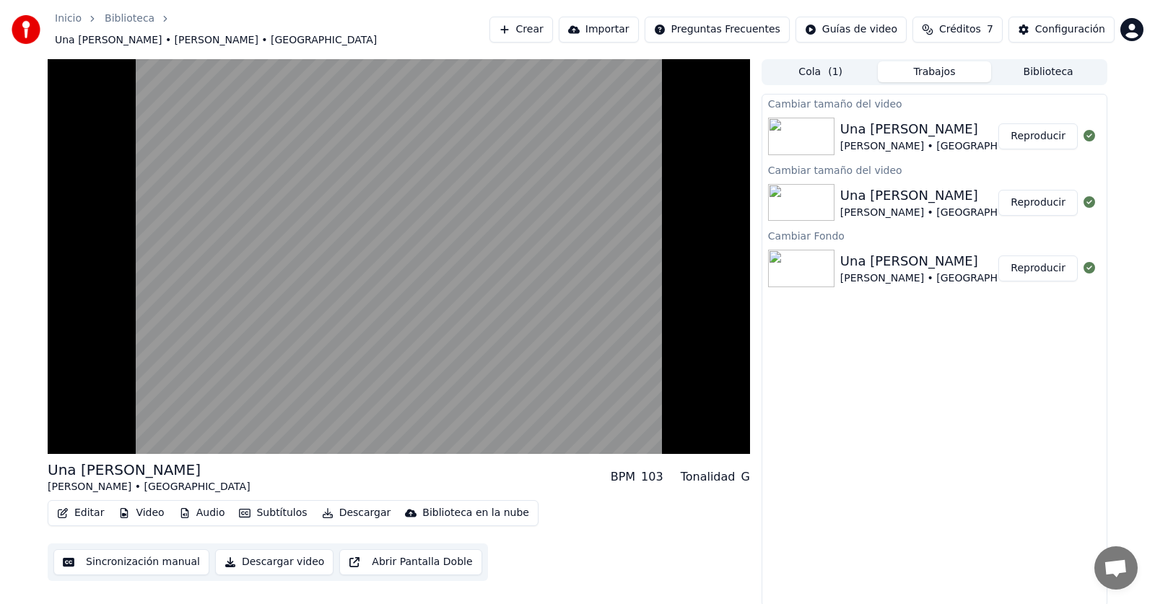
click at [912, 65] on button "Trabajos" at bounding box center [935, 71] width 114 height 21
click at [822, 71] on button "Cola ( 1 )" at bounding box center [821, 71] width 114 height 21
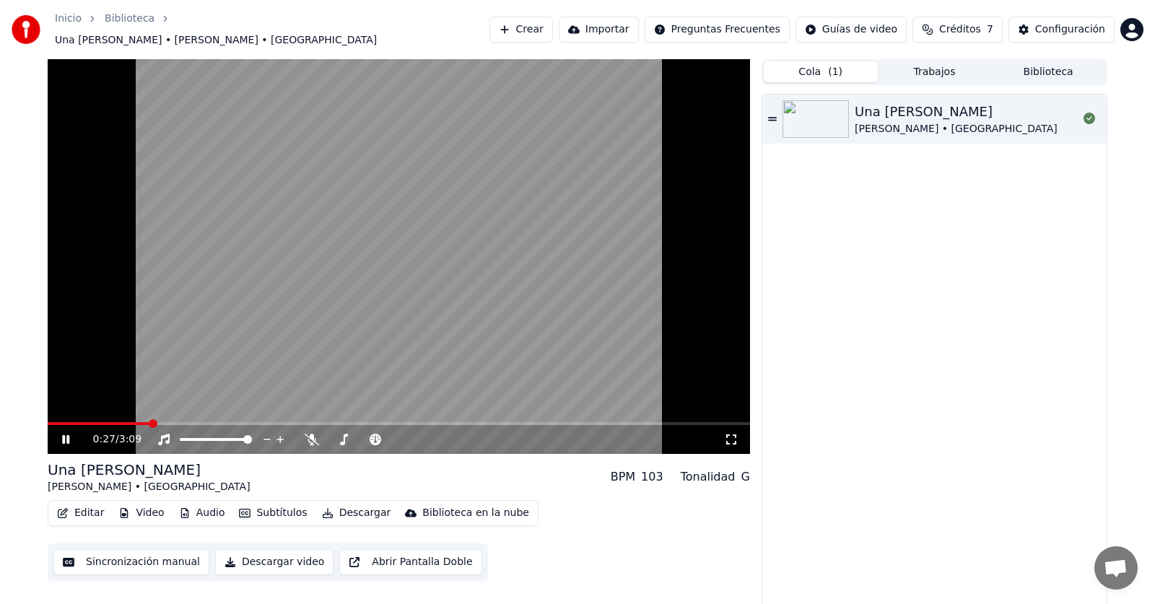
click at [91, 553] on button "Sincronización manual" at bounding box center [131, 562] width 156 height 26
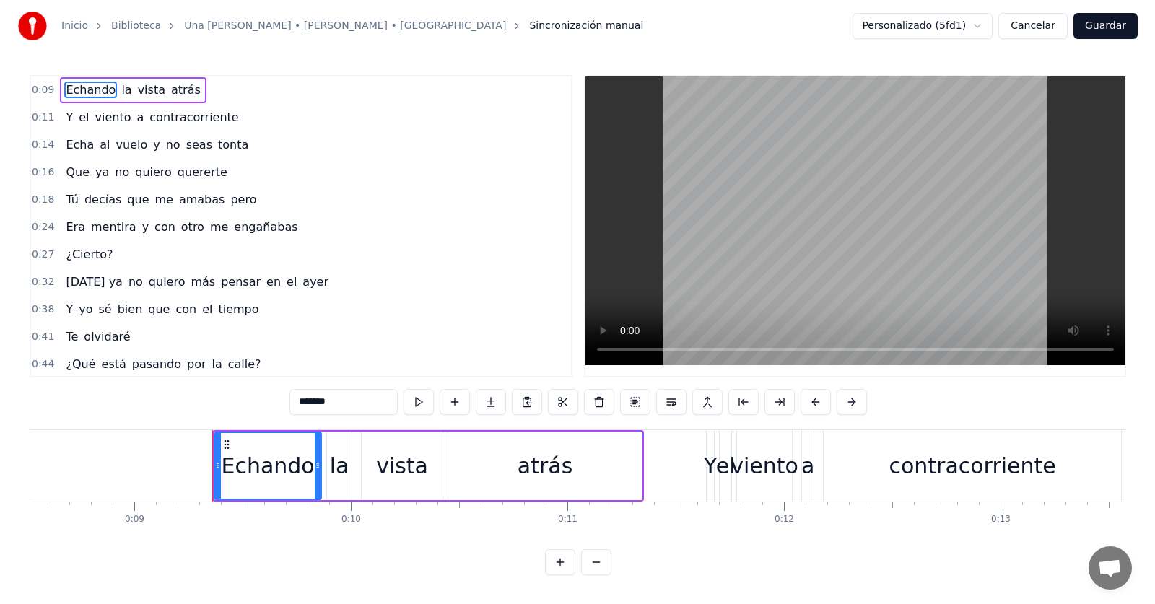
scroll to position [0, 1955]
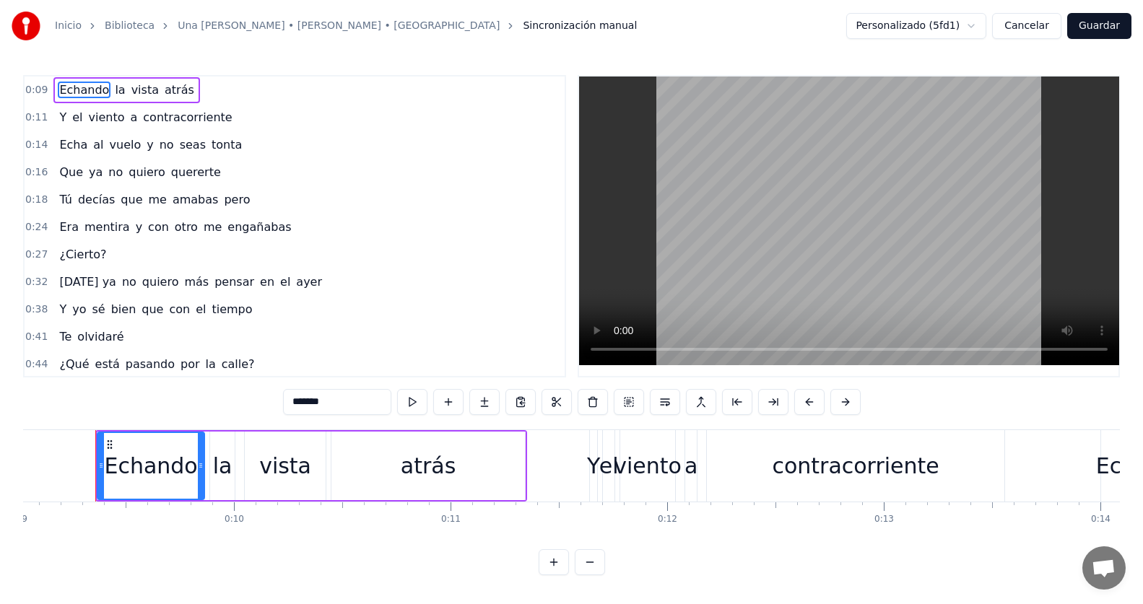
click at [1058, 22] on button "Cancelar" at bounding box center [1026, 26] width 69 height 26
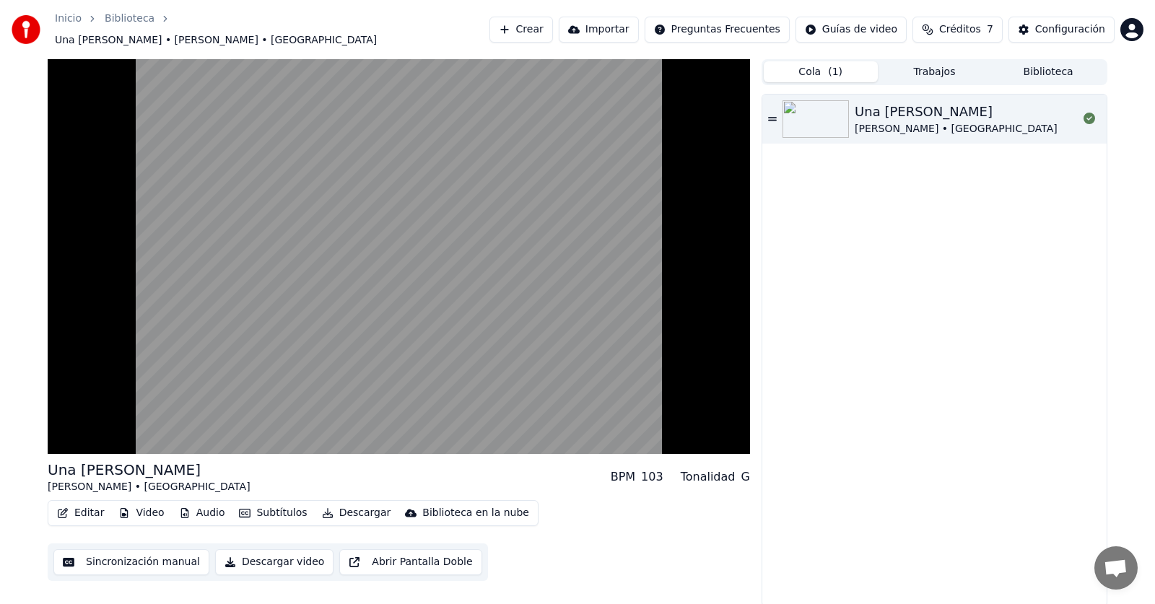
click at [953, 61] on button "Trabajos" at bounding box center [935, 71] width 114 height 21
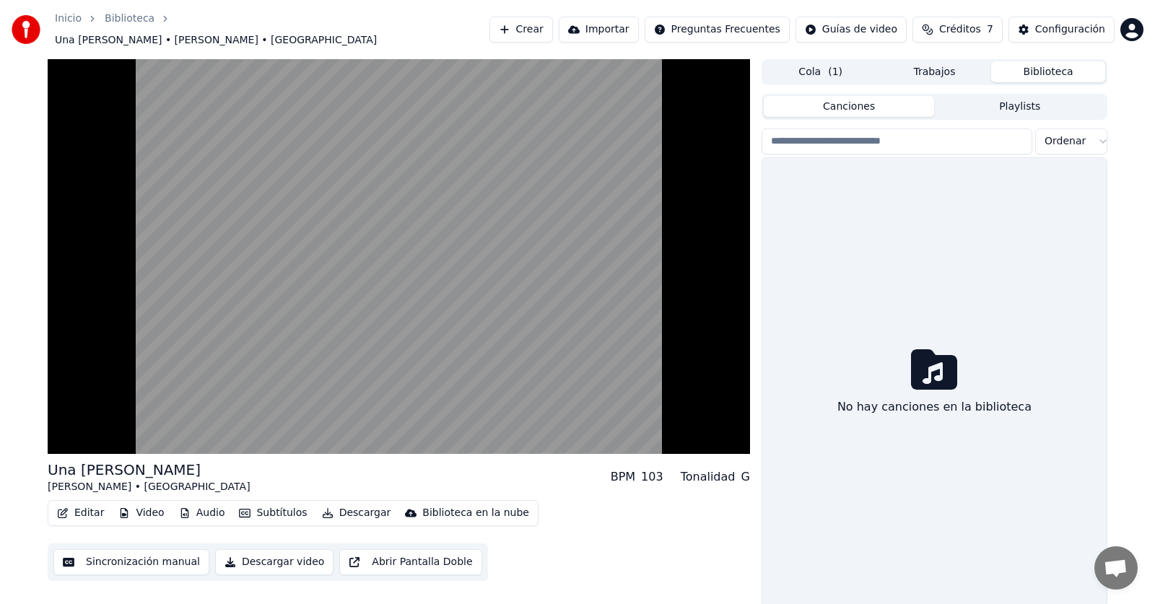
click at [1064, 71] on button "Biblioteca" at bounding box center [1048, 71] width 114 height 21
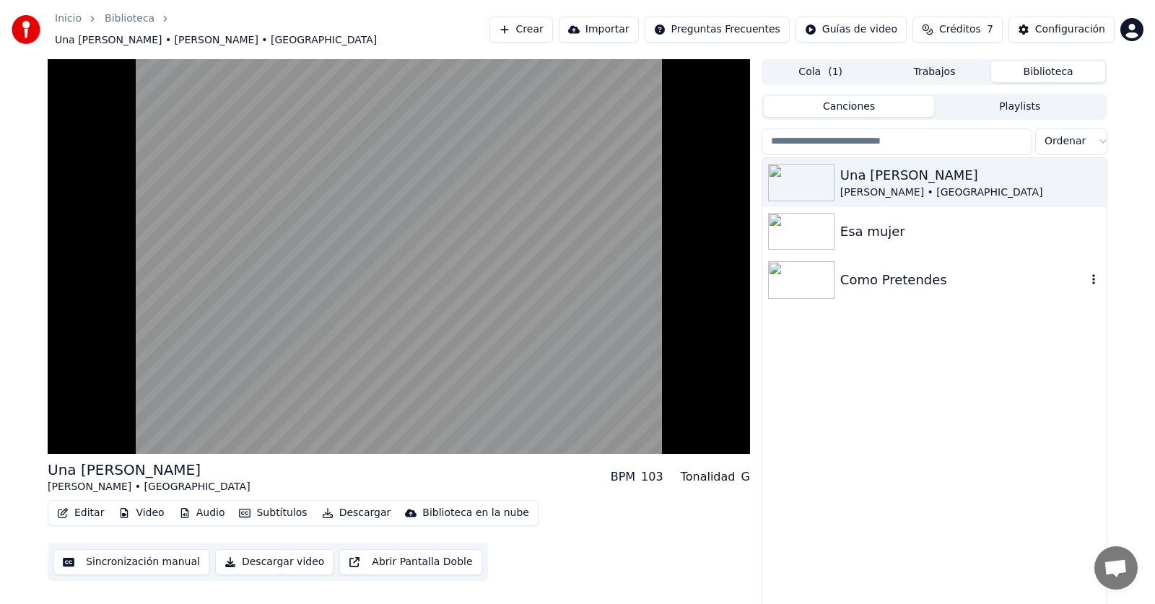
click at [856, 272] on div "Como Pretendes" at bounding box center [963, 280] width 246 height 20
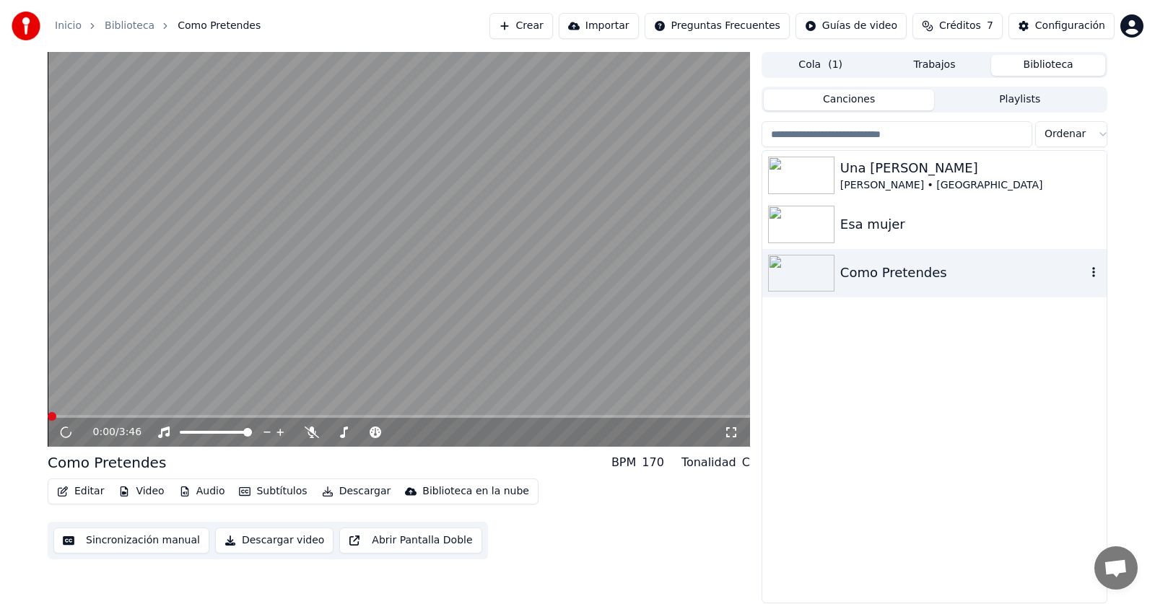
click at [856, 272] on div "Como Pretendes" at bounding box center [963, 273] width 246 height 20
click at [148, 495] on button "Video" at bounding box center [141, 492] width 57 height 20
click at [856, 229] on div "Esa mujer" at bounding box center [963, 224] width 246 height 20
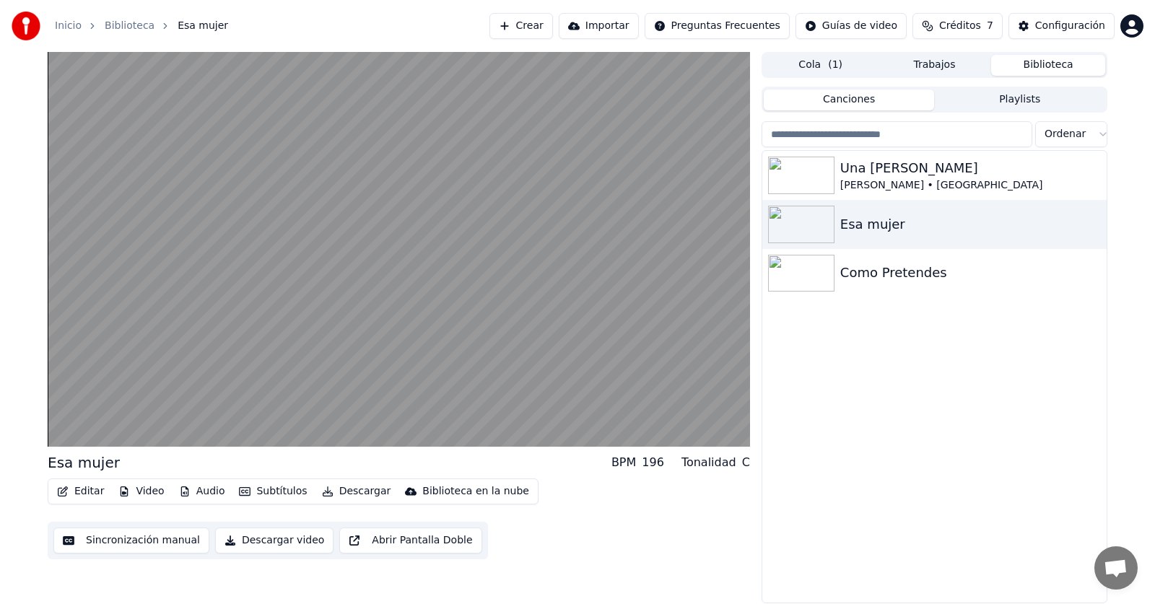
click at [147, 493] on button "Video" at bounding box center [141, 492] width 57 height 20
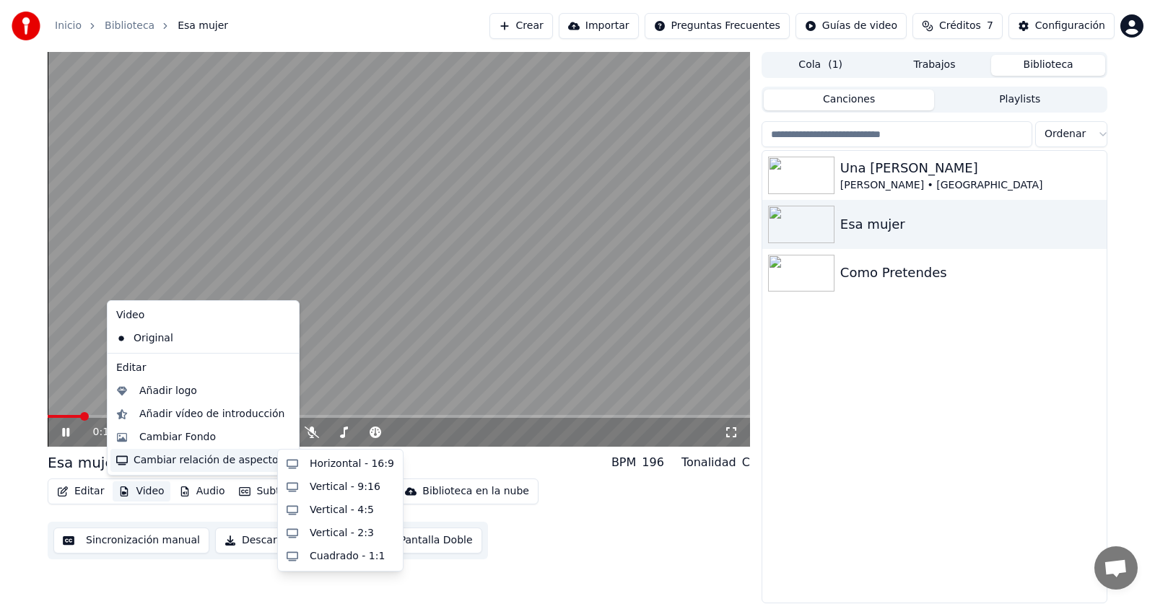
click at [920, 424] on div "Una [PERSON_NAME] • Los Calis Esa mujer Como Pretendes" at bounding box center [934, 377] width 344 height 452
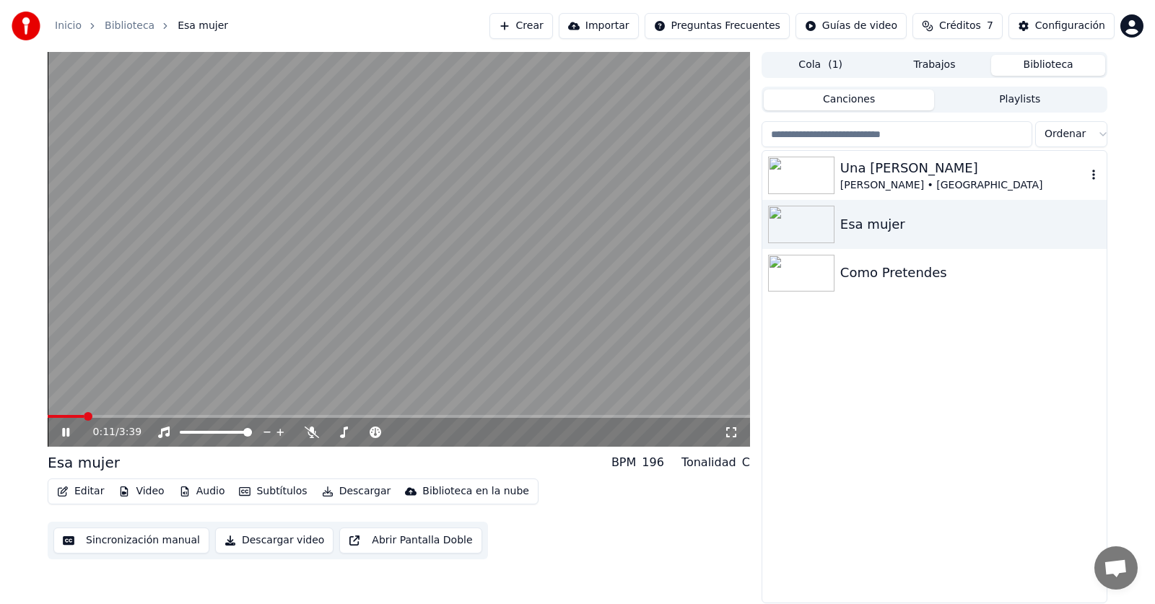
click at [842, 180] on div "[PERSON_NAME] • [GEOGRAPHIC_DATA]" at bounding box center [963, 185] width 246 height 14
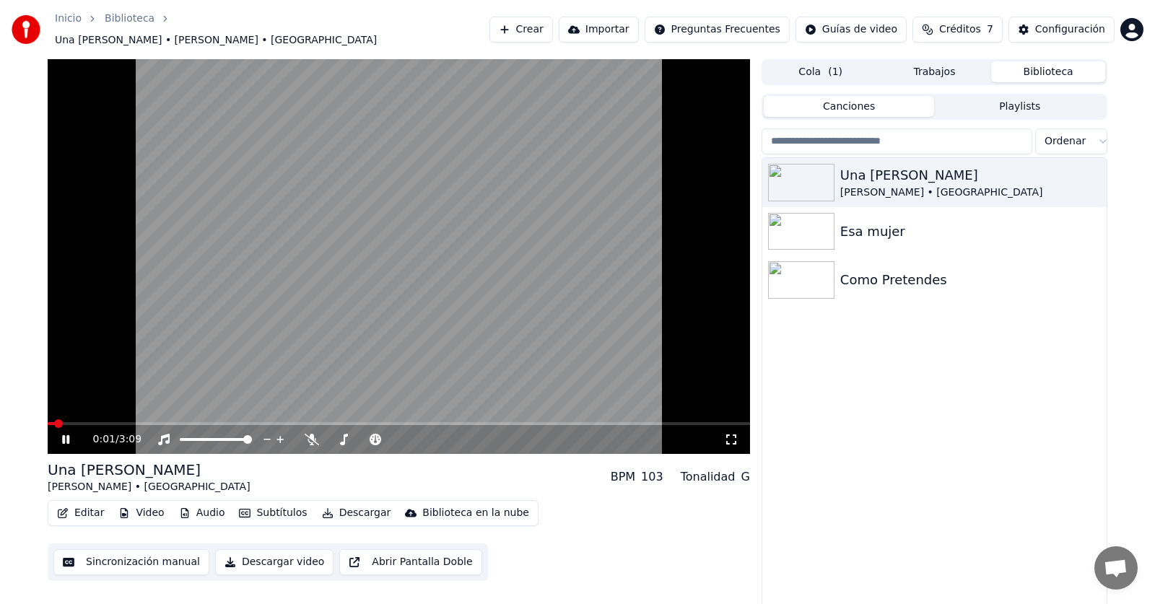
click at [138, 508] on button "Video" at bounding box center [141, 513] width 57 height 20
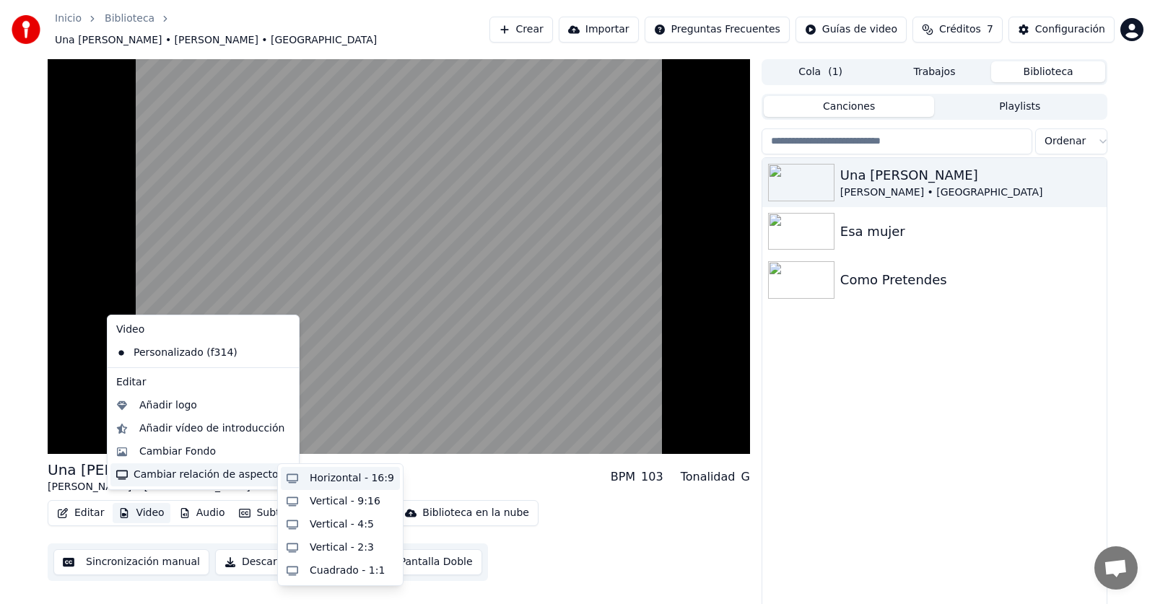
click at [334, 482] on div "Horizontal - 16:9" at bounding box center [352, 478] width 84 height 14
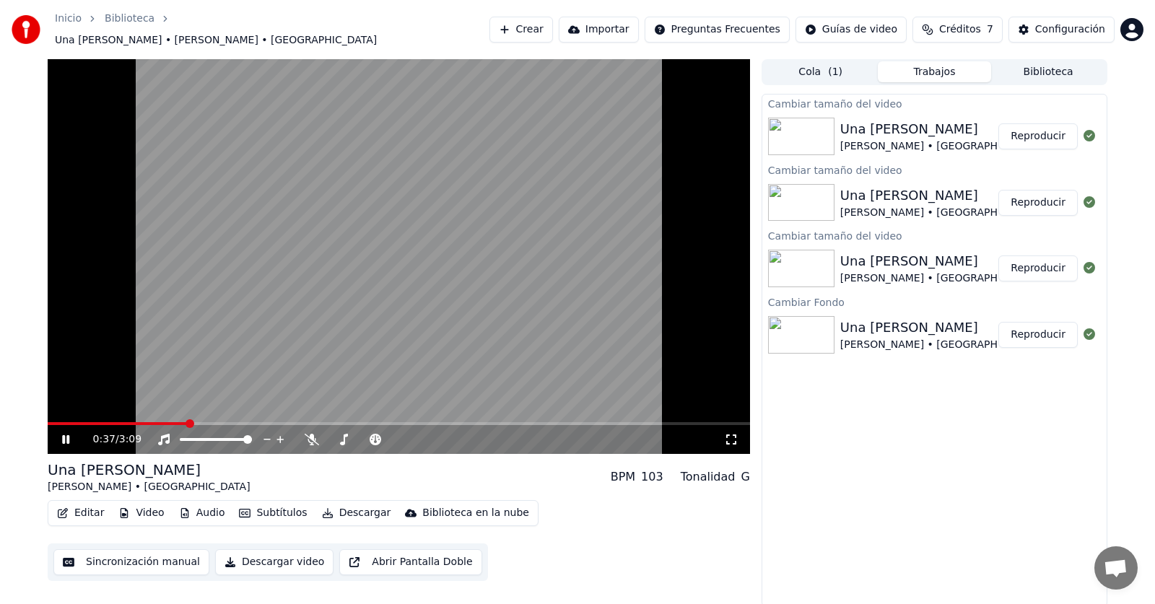
click at [65, 437] on icon at bounding box center [76, 440] width 34 height 12
click at [48, 419] on span at bounding box center [52, 423] width 9 height 9
click at [1051, 131] on button "Reproducir" at bounding box center [1037, 136] width 79 height 26
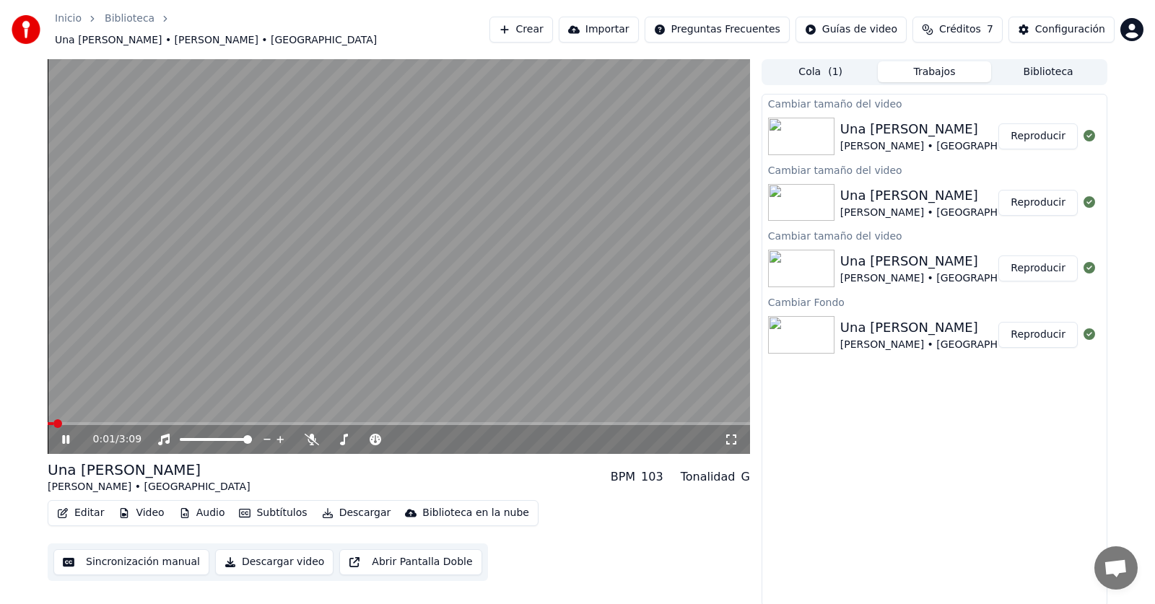
click at [737, 434] on icon at bounding box center [731, 440] width 14 height 12
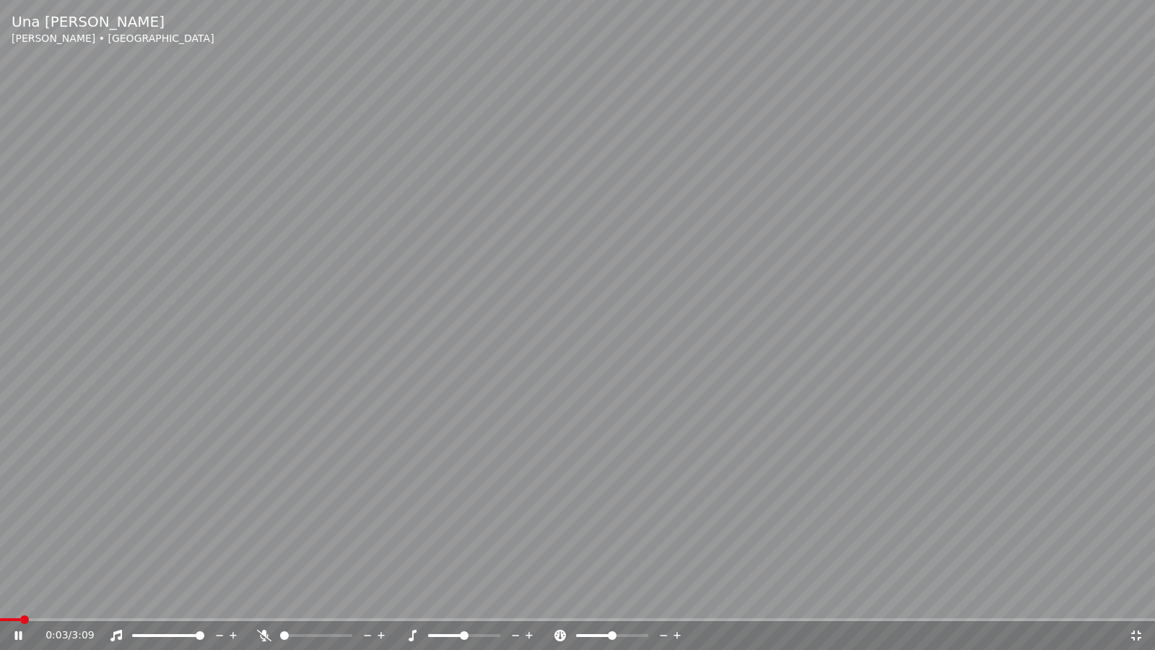
click at [788, 348] on video at bounding box center [577, 325] width 1155 height 650
click at [1135, 604] on icon at bounding box center [1136, 636] width 14 height 12
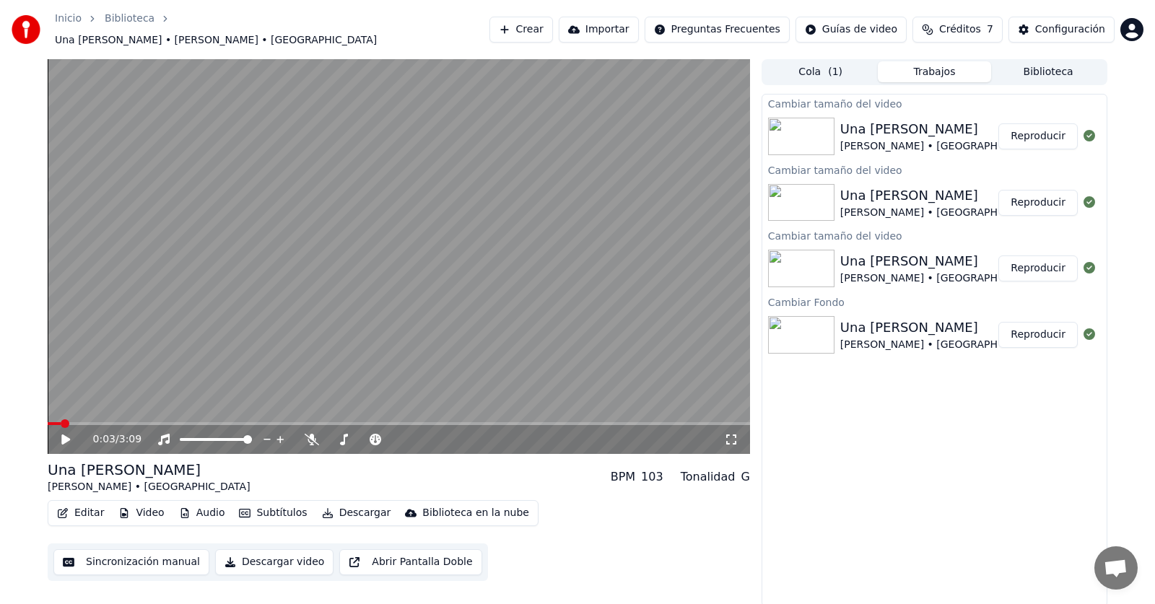
click at [861, 523] on div "Cambiar tamaño del video Una [PERSON_NAME] • Los Calis Reproducir Cambiar tamañ…" at bounding box center [935, 350] width 346 height 513
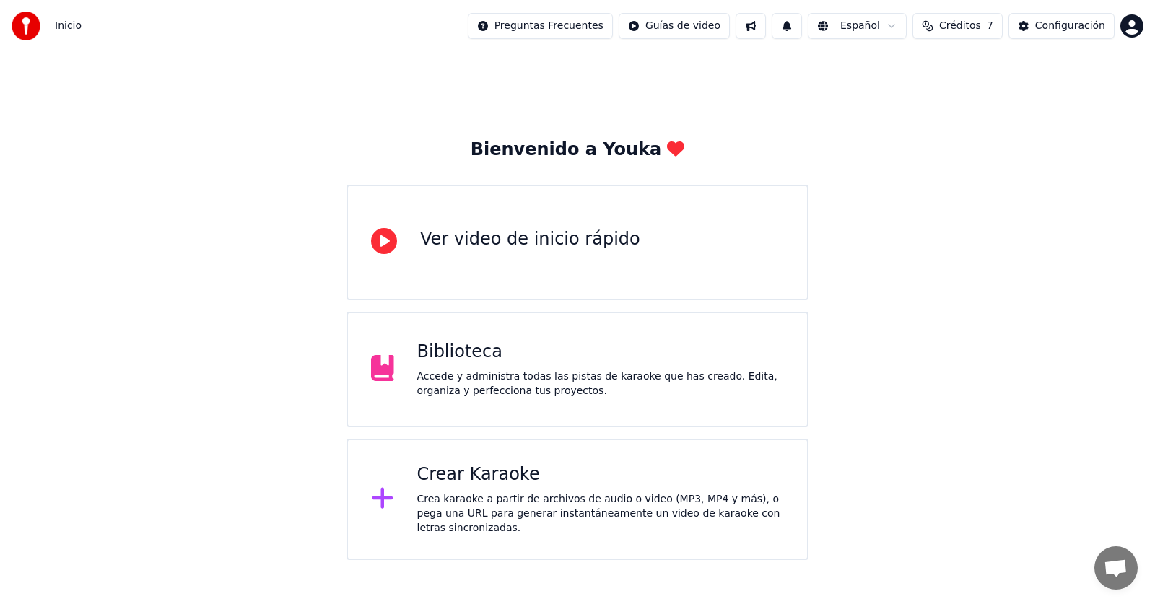
click at [509, 386] on div "Accede y administra todas las pistas de karaoke que has creado. Edita, organiza…" at bounding box center [600, 384] width 367 height 29
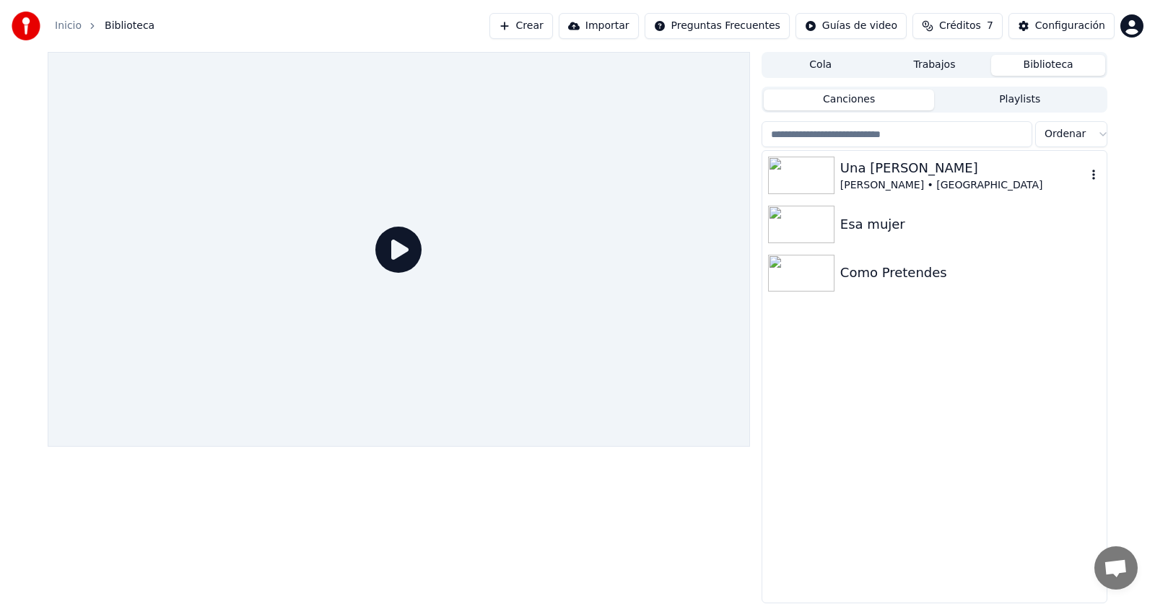
click at [887, 183] on div "[PERSON_NAME] • [GEOGRAPHIC_DATA]" at bounding box center [963, 185] width 246 height 14
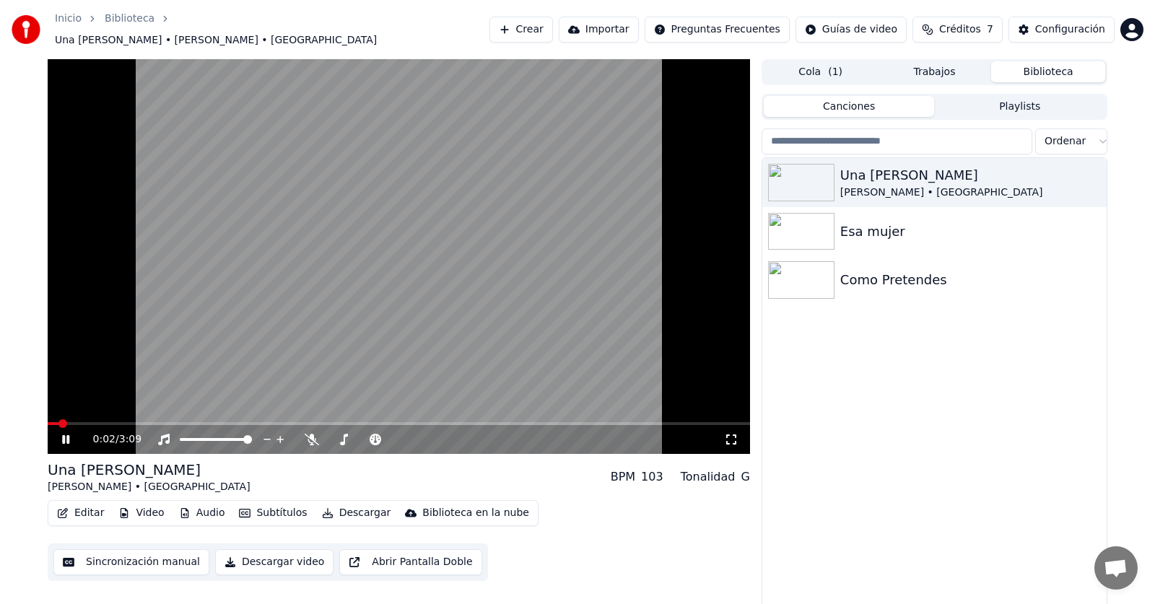
click at [734, 434] on icon at bounding box center [731, 440] width 14 height 12
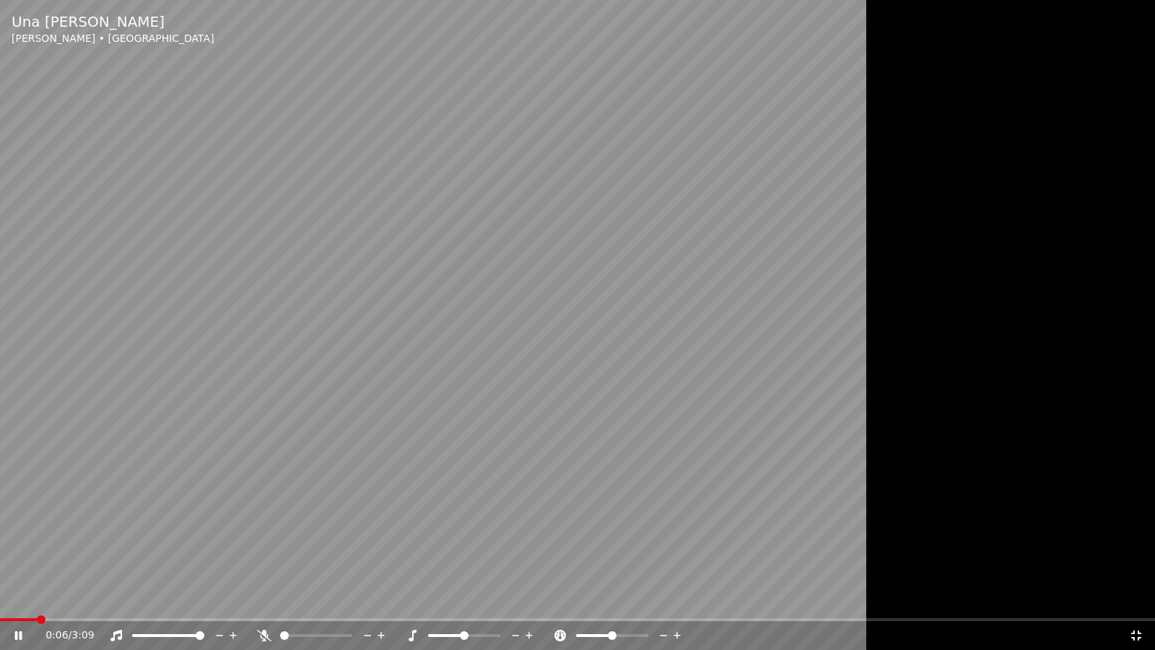
click at [620, 448] on video at bounding box center [577, 325] width 1155 height 650
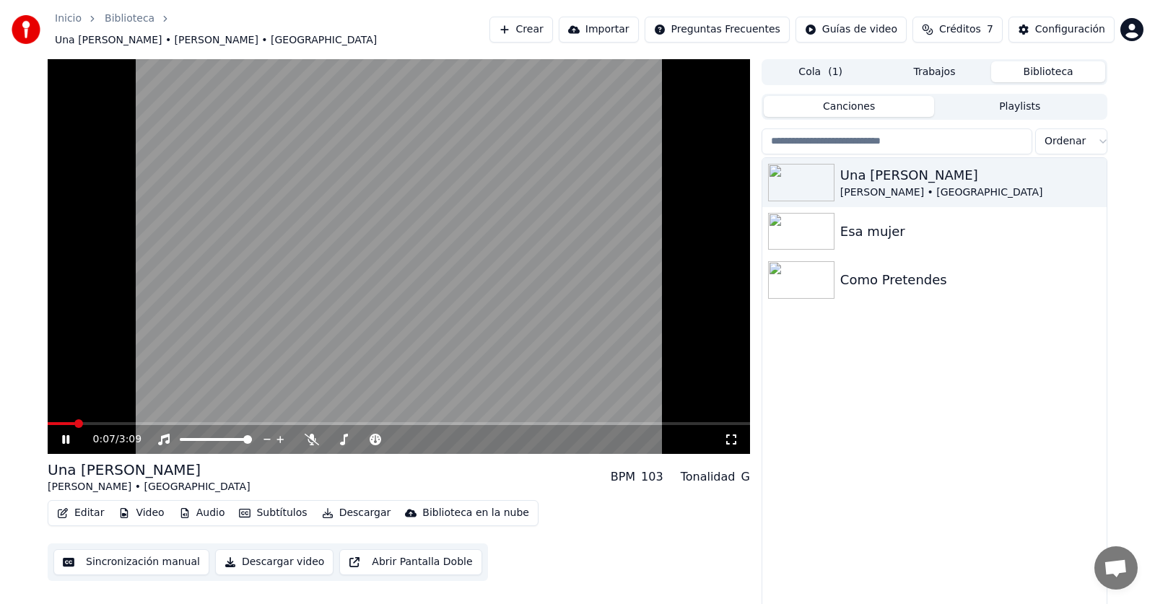
click at [624, 386] on video at bounding box center [399, 256] width 702 height 395
click at [48, 419] on span at bounding box center [52, 423] width 9 height 9
click at [214, 510] on button "Audio" at bounding box center [202, 513] width 58 height 20
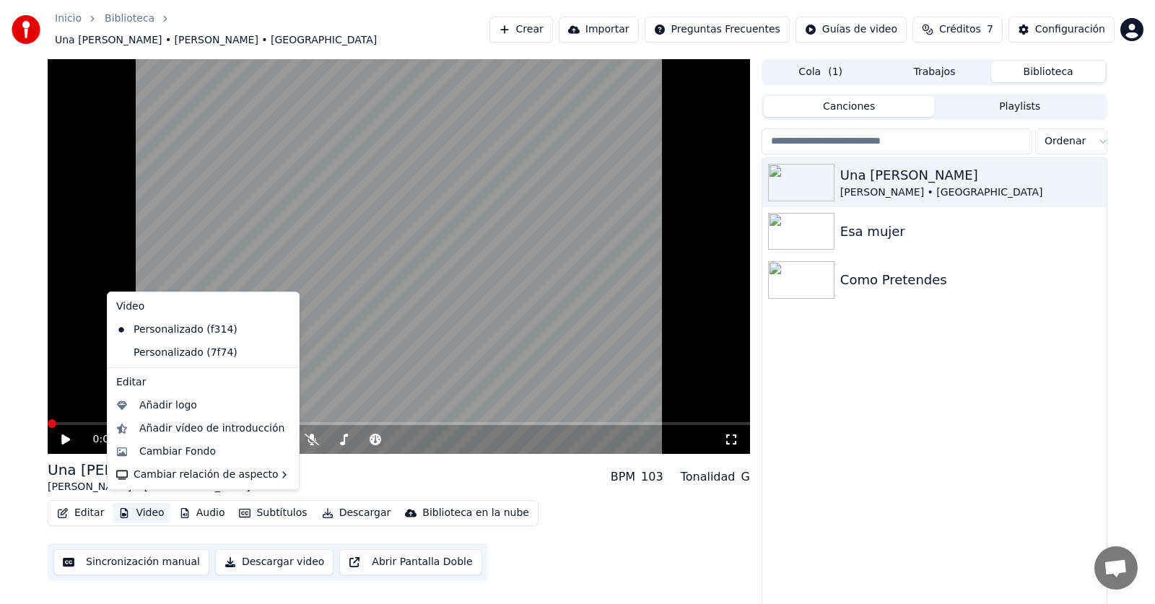
click at [280, 351] on icon at bounding box center [288, 353] width 16 height 12
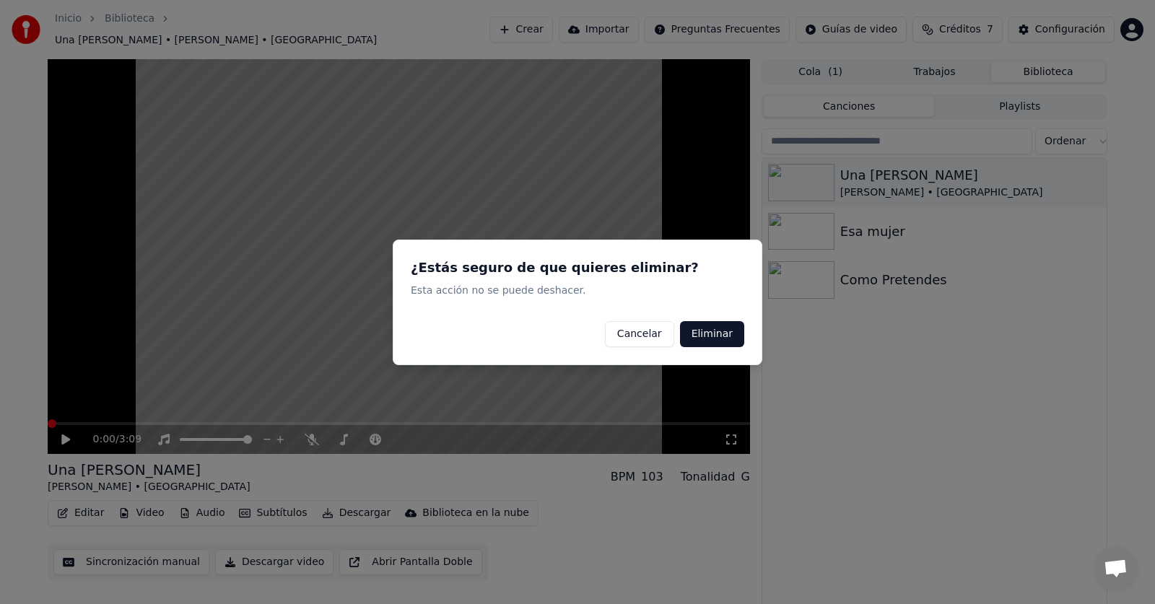
click at [715, 342] on button "Eliminar" at bounding box center [712, 334] width 64 height 26
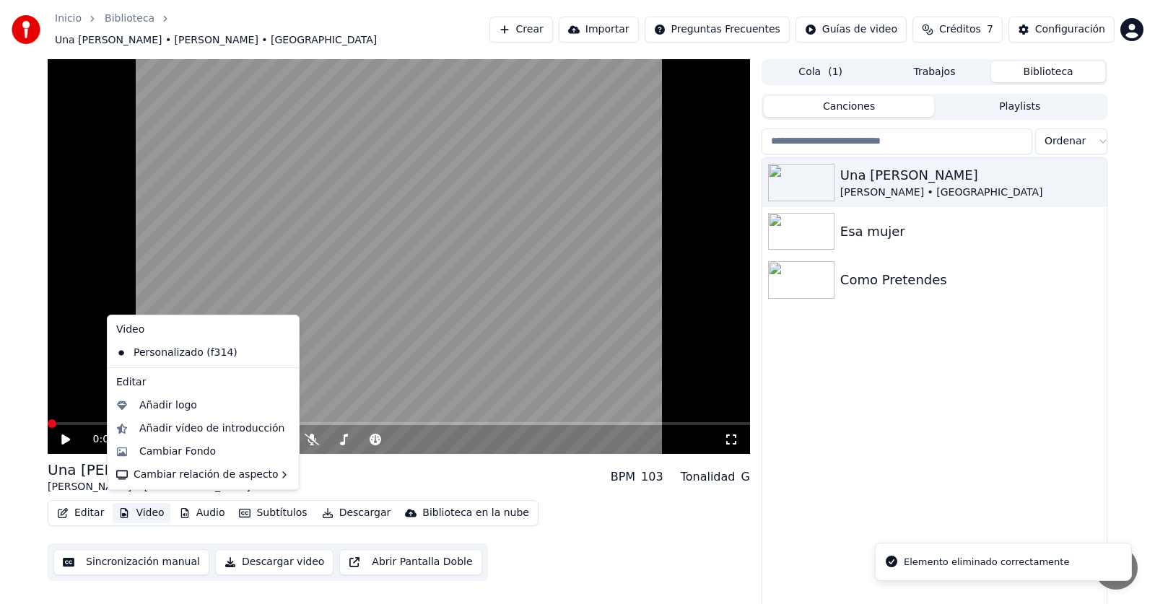
click at [139, 510] on button "Video" at bounding box center [141, 513] width 57 height 20
click at [162, 349] on div "Personalizado (f314)" at bounding box center [192, 352] width 164 height 23
click at [162, 349] on video at bounding box center [399, 256] width 702 height 395
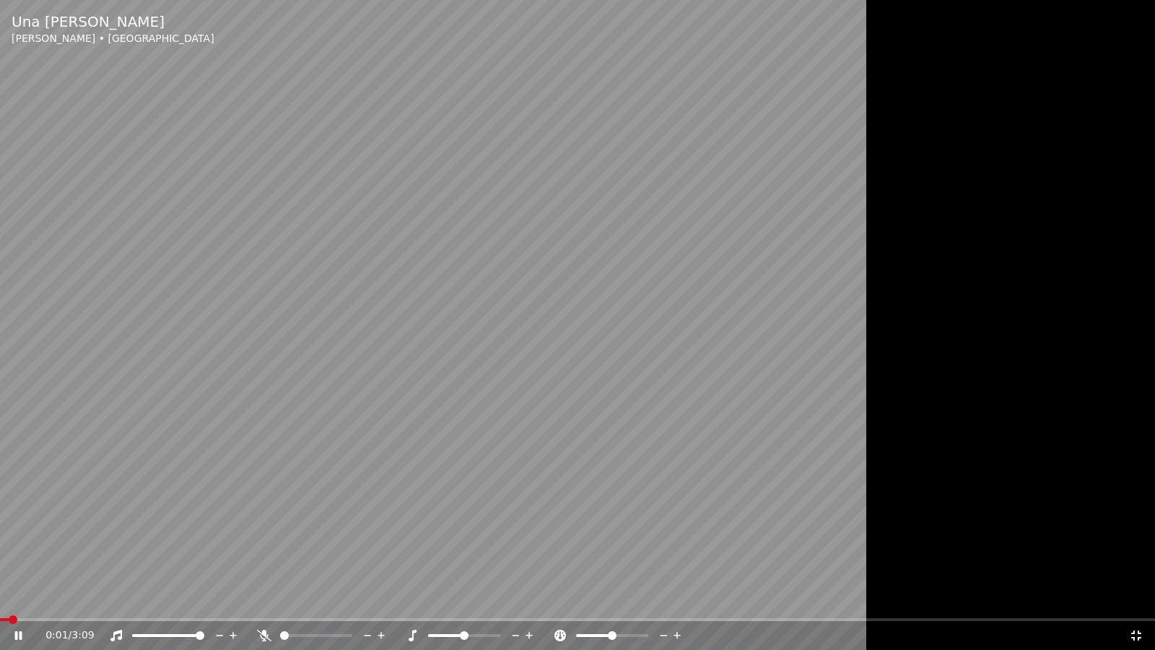
click at [1010, 523] on div at bounding box center [577, 325] width 1155 height 650
click at [1139, 604] on div "0:01 / 3:09" at bounding box center [578, 635] width 1144 height 14
click at [1133, 604] on icon at bounding box center [1136, 635] width 10 height 10
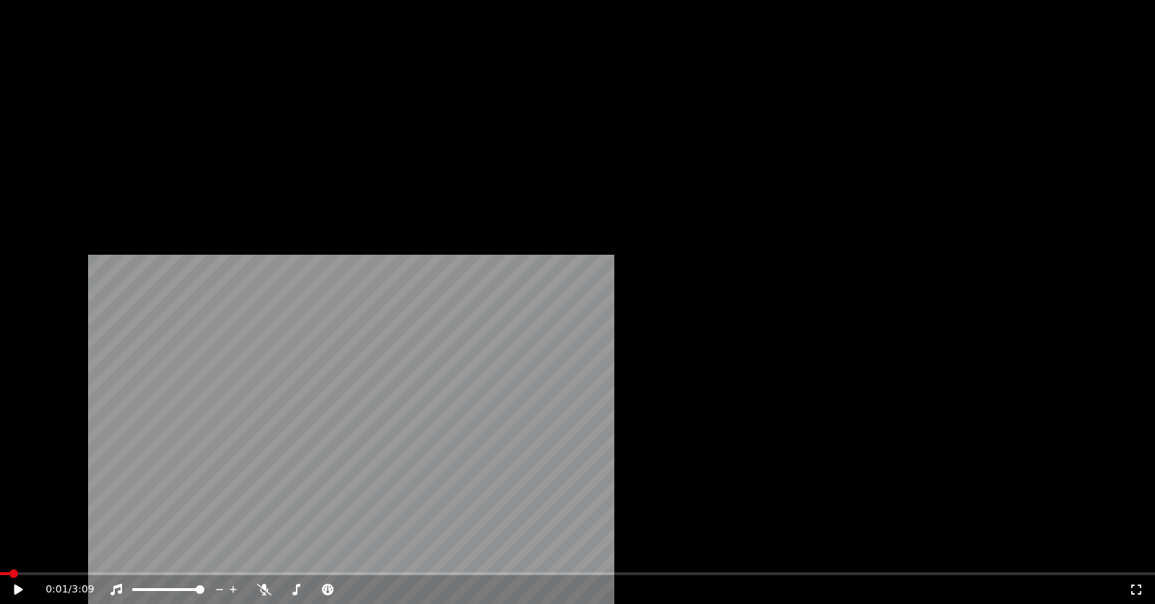
click at [139, 129] on button "Video" at bounding box center [141, 118] width 57 height 20
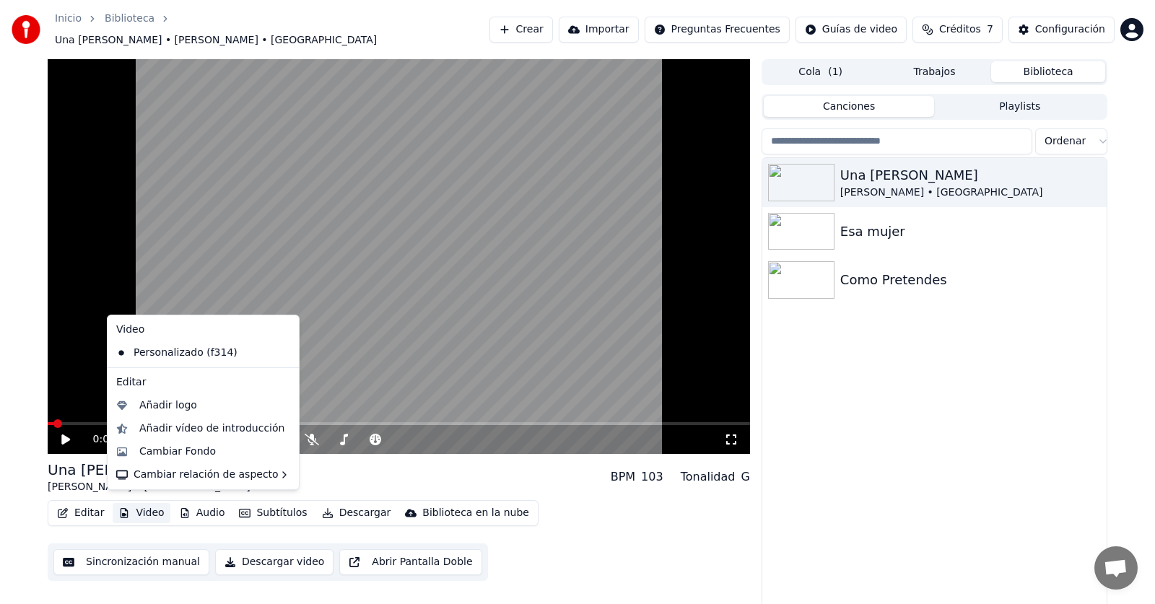
click at [280, 354] on icon at bounding box center [288, 353] width 16 height 12
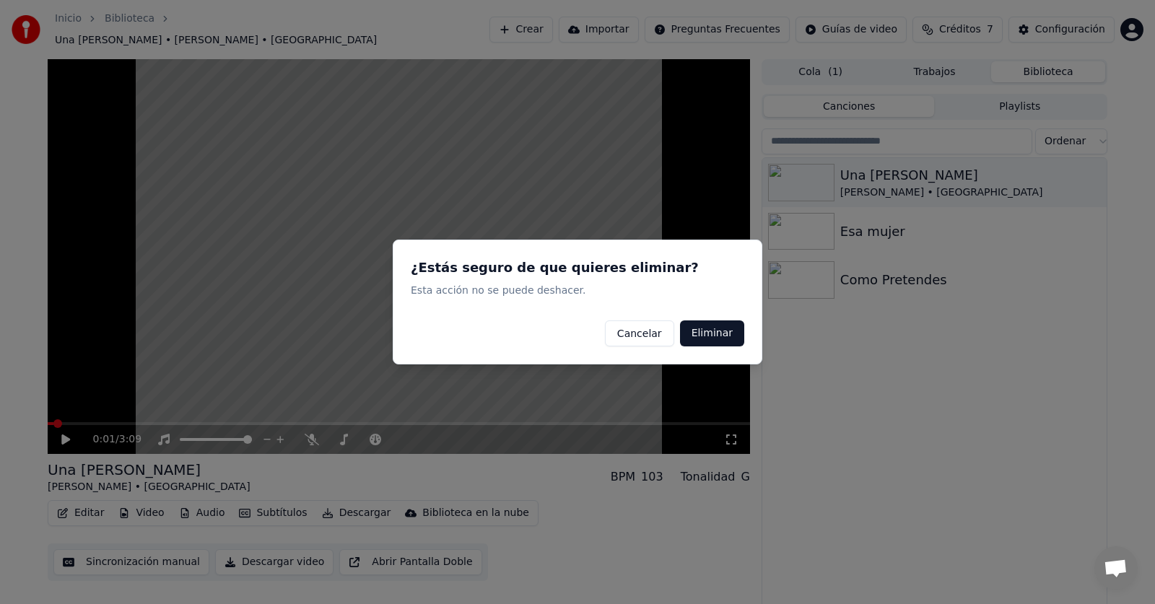
click at [721, 334] on button "Eliminar" at bounding box center [712, 334] width 64 height 26
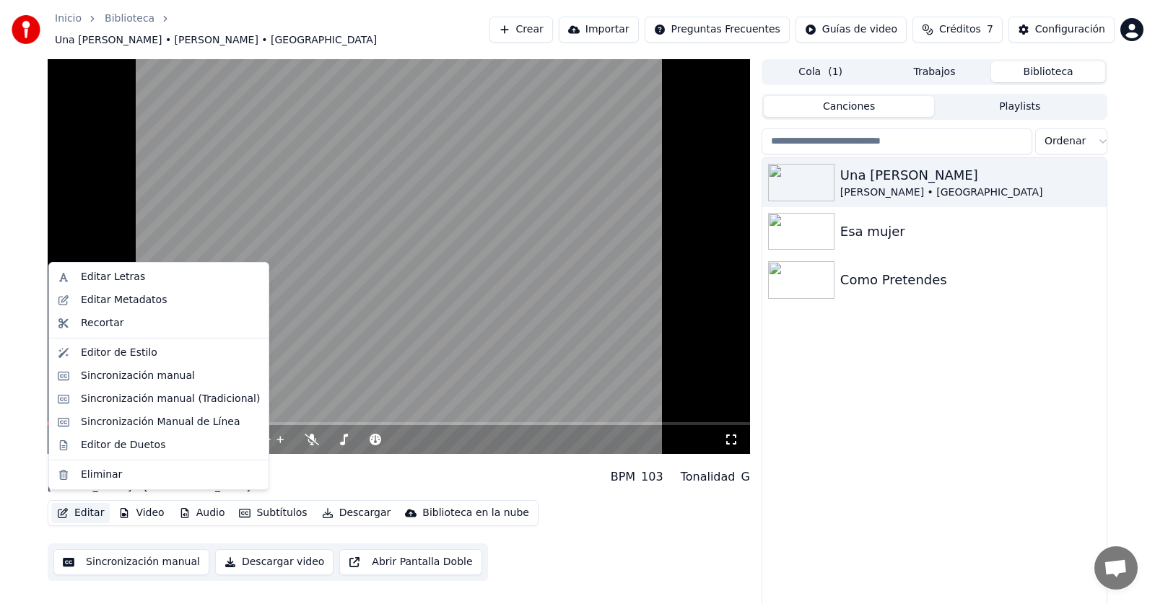
click at [84, 508] on button "Editar" at bounding box center [80, 513] width 58 height 20
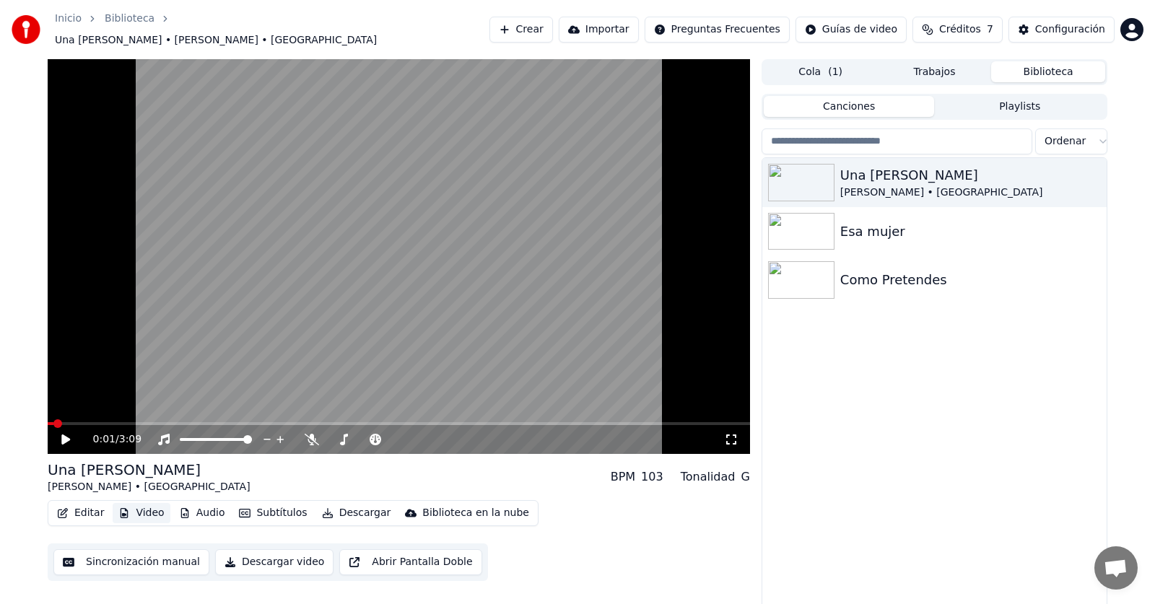
click at [140, 505] on button "Video" at bounding box center [141, 513] width 57 height 20
click at [828, 224] on img at bounding box center [801, 232] width 66 height 38
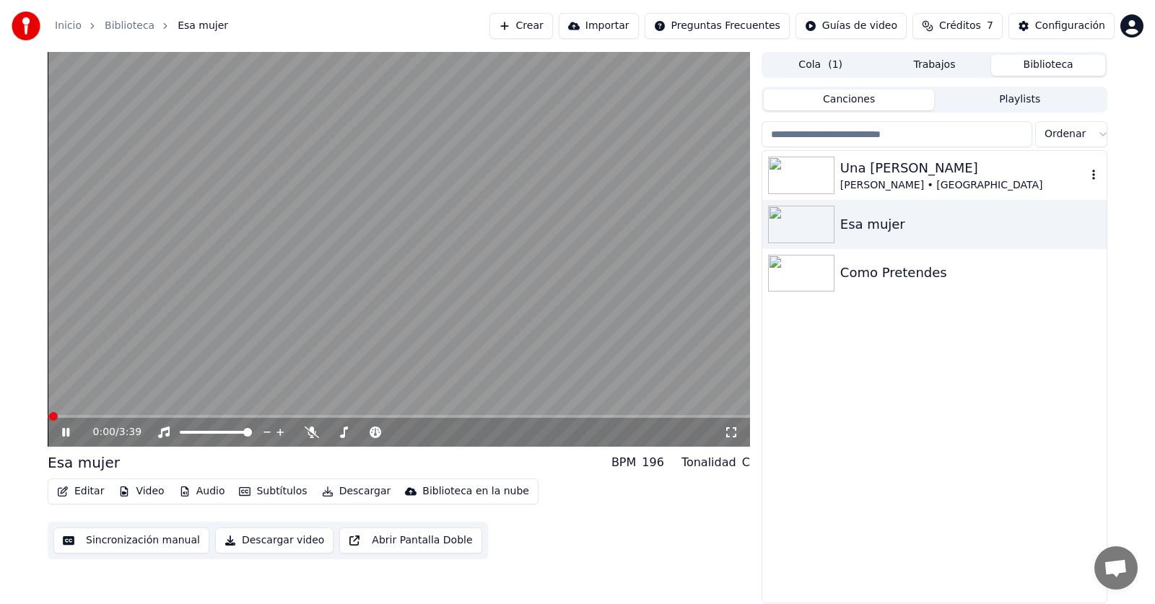
click at [821, 172] on img at bounding box center [801, 176] width 66 height 38
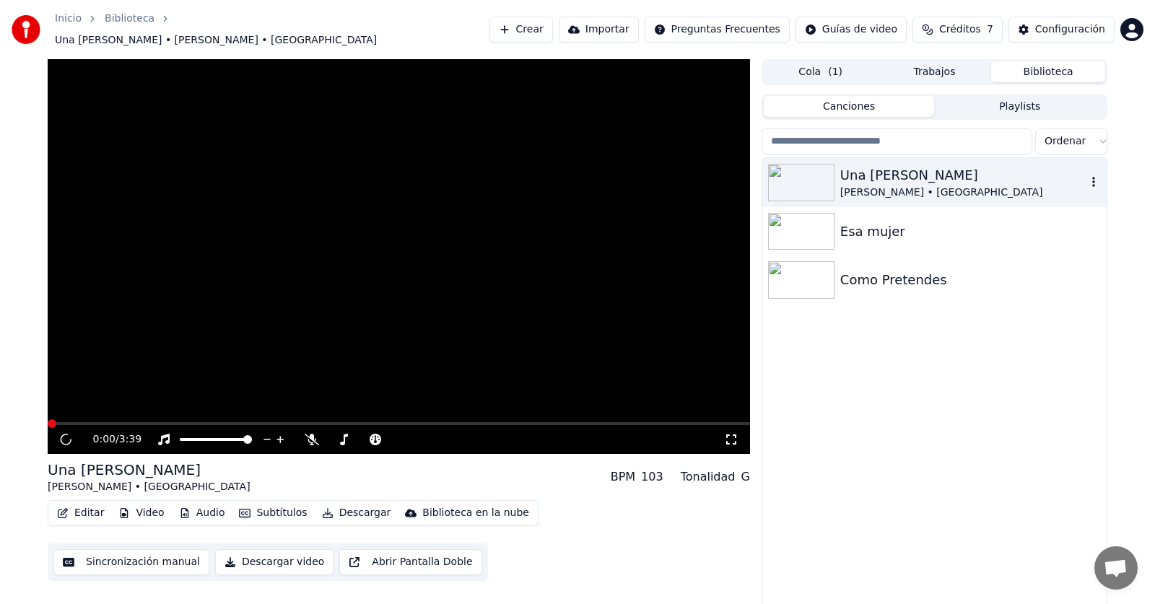
click at [906, 170] on div "Una [PERSON_NAME]" at bounding box center [963, 175] width 246 height 20
click at [68, 431] on icon at bounding box center [65, 440] width 17 height 18
click at [48, 419] on span at bounding box center [52, 423] width 9 height 9
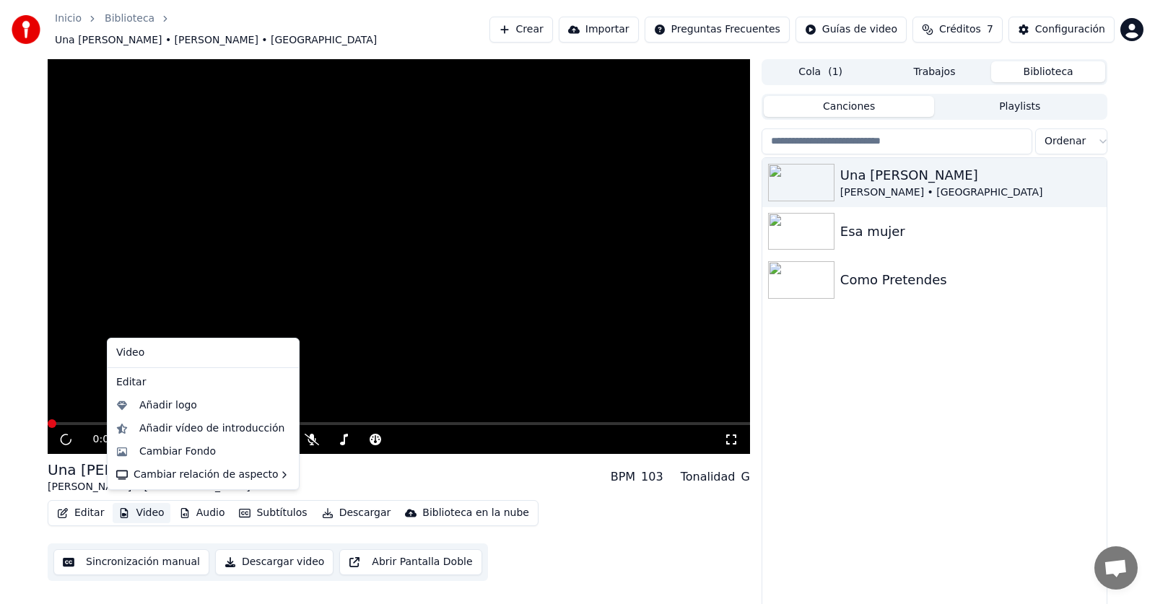
click at [132, 510] on button "Video" at bounding box center [141, 513] width 57 height 20
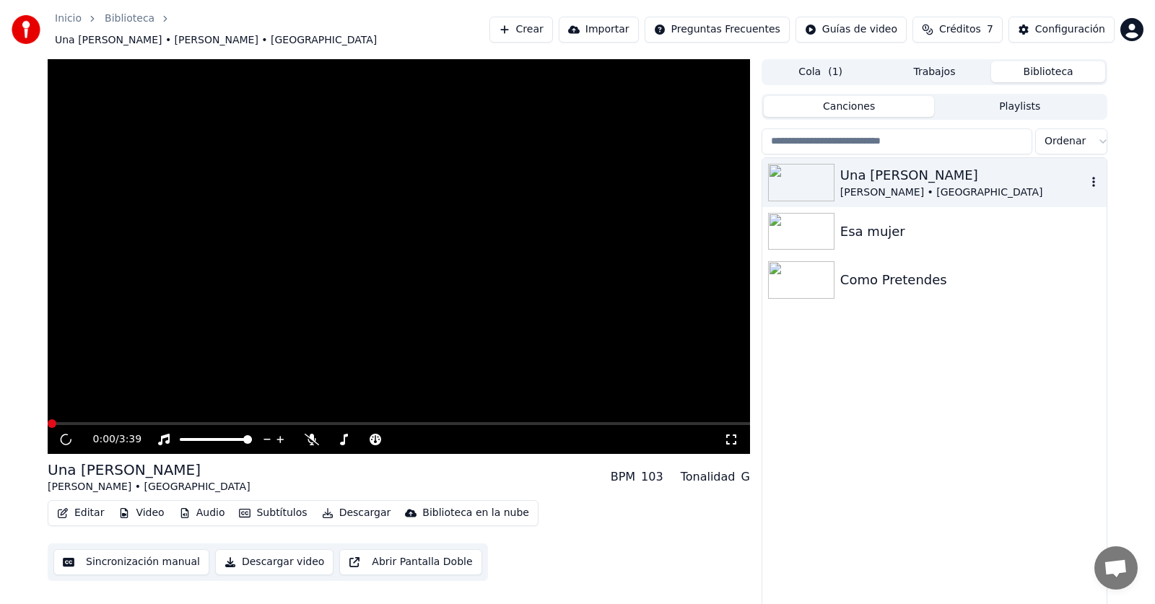
click at [819, 180] on img at bounding box center [801, 183] width 66 height 38
click at [809, 221] on img at bounding box center [801, 232] width 66 height 38
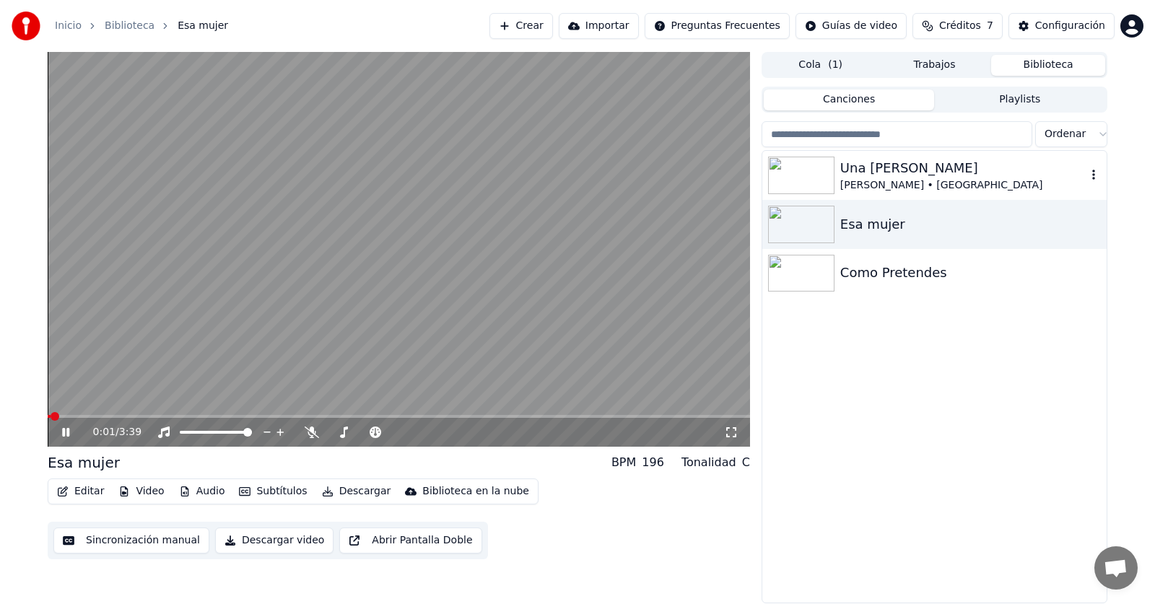
click at [809, 182] on img at bounding box center [801, 176] width 66 height 38
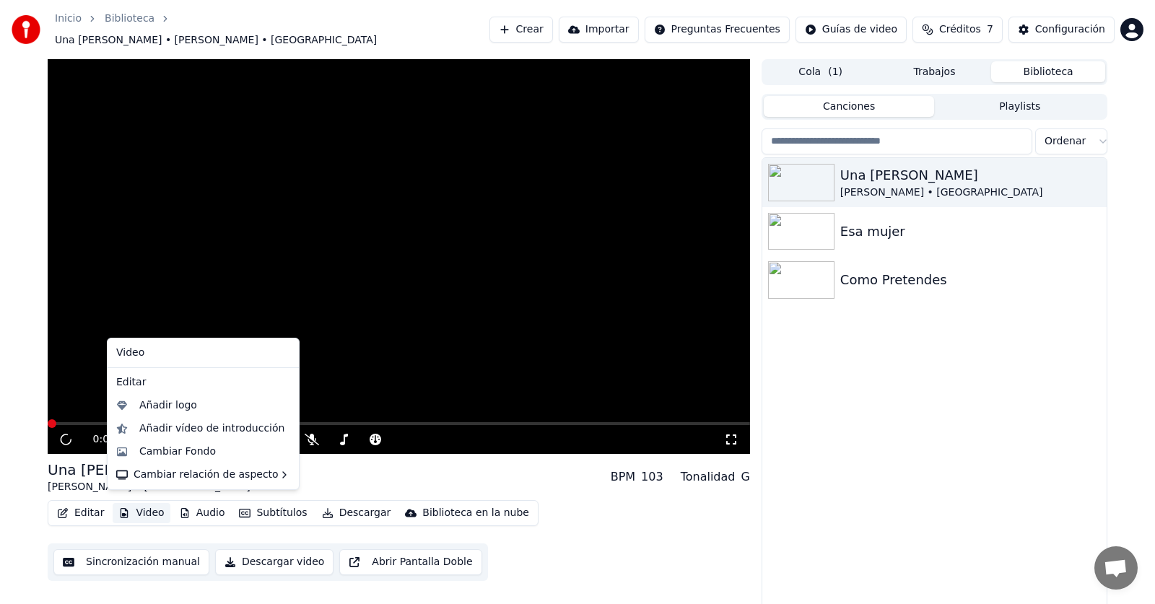
click at [144, 503] on button "Video" at bounding box center [141, 513] width 57 height 20
click at [199, 446] on div "Cambiar Fondo" at bounding box center [177, 452] width 77 height 14
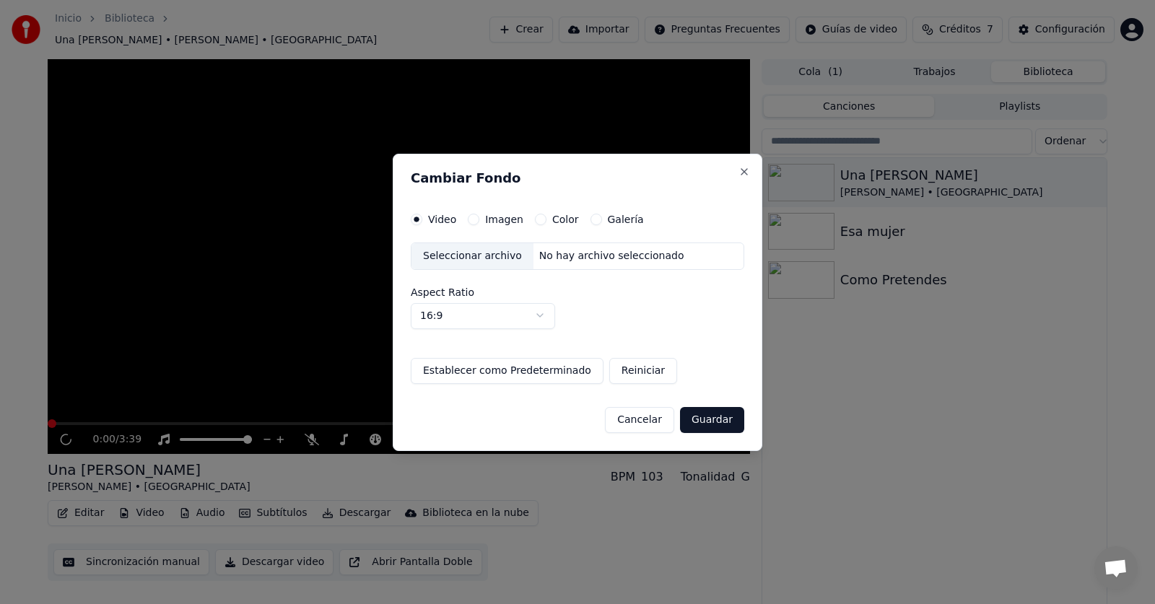
click at [474, 225] on div "Imagen" at bounding box center [496, 220] width 56 height 12
click at [472, 217] on button "Imagen" at bounding box center [474, 220] width 12 height 12
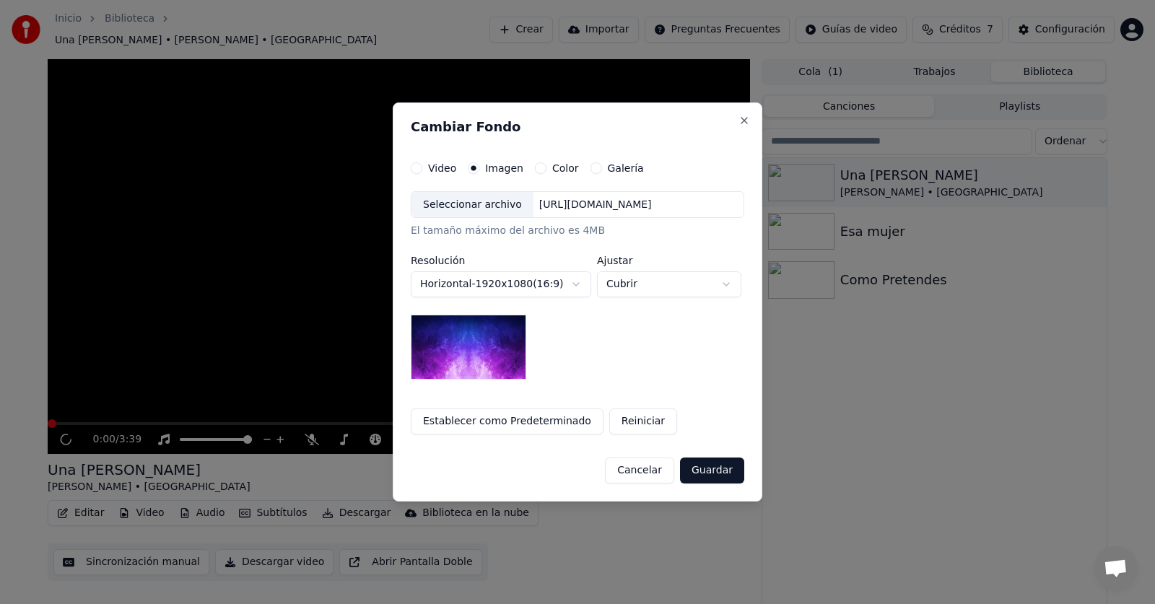
click at [587, 205] on div "[URL][DOMAIN_NAME]" at bounding box center [596, 205] width 124 height 14
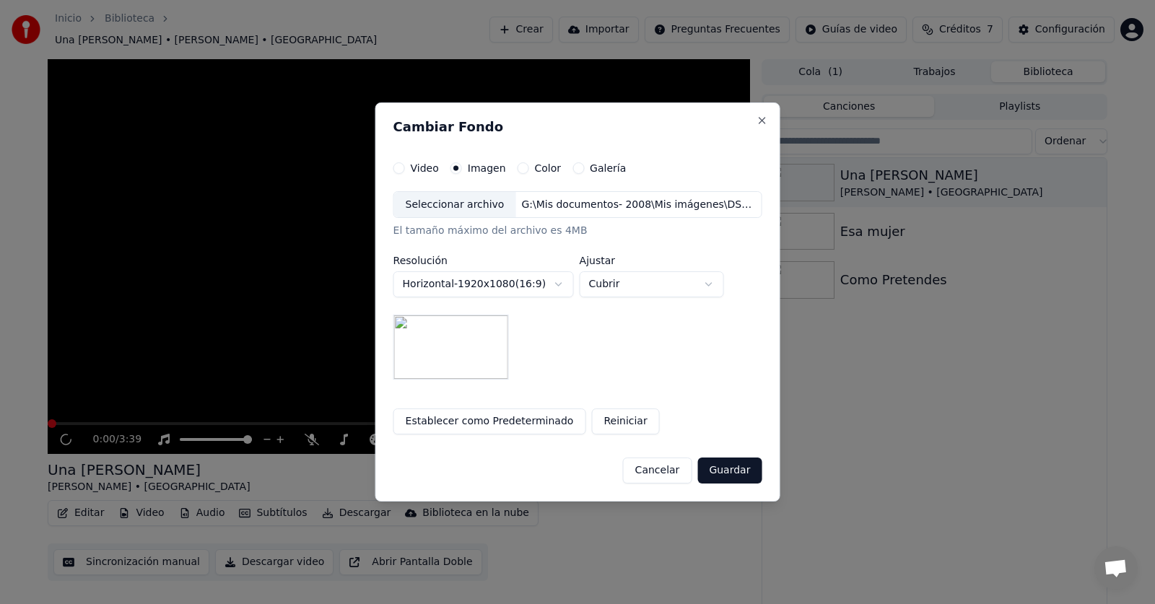
click at [730, 468] on button "Guardar" at bounding box center [729, 471] width 64 height 26
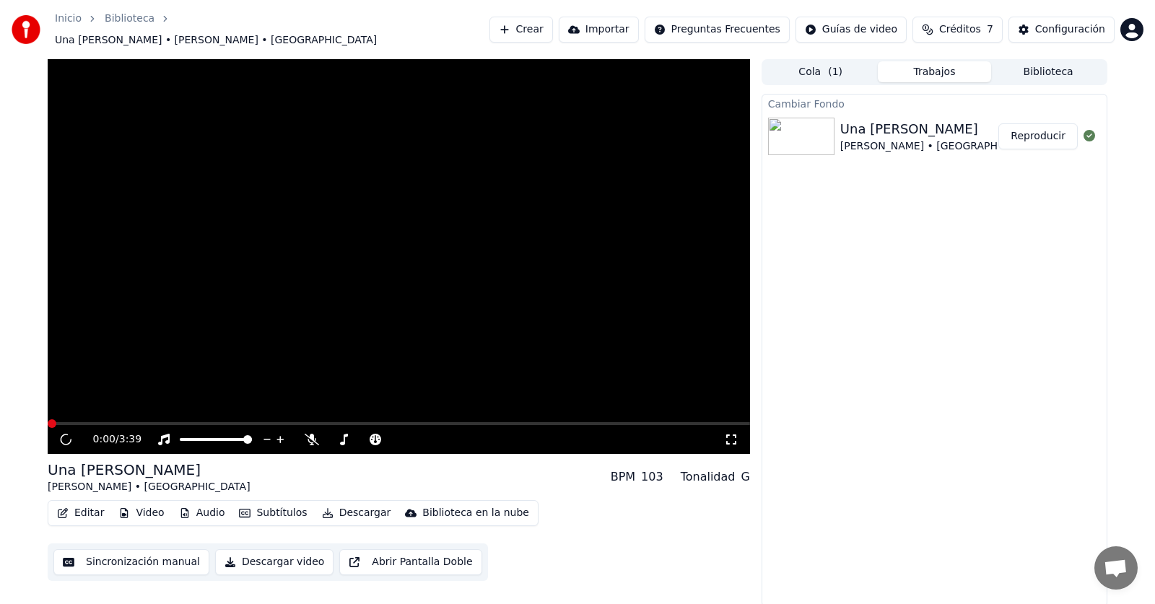
click at [1049, 130] on button "Reproducir" at bounding box center [1037, 136] width 79 height 26
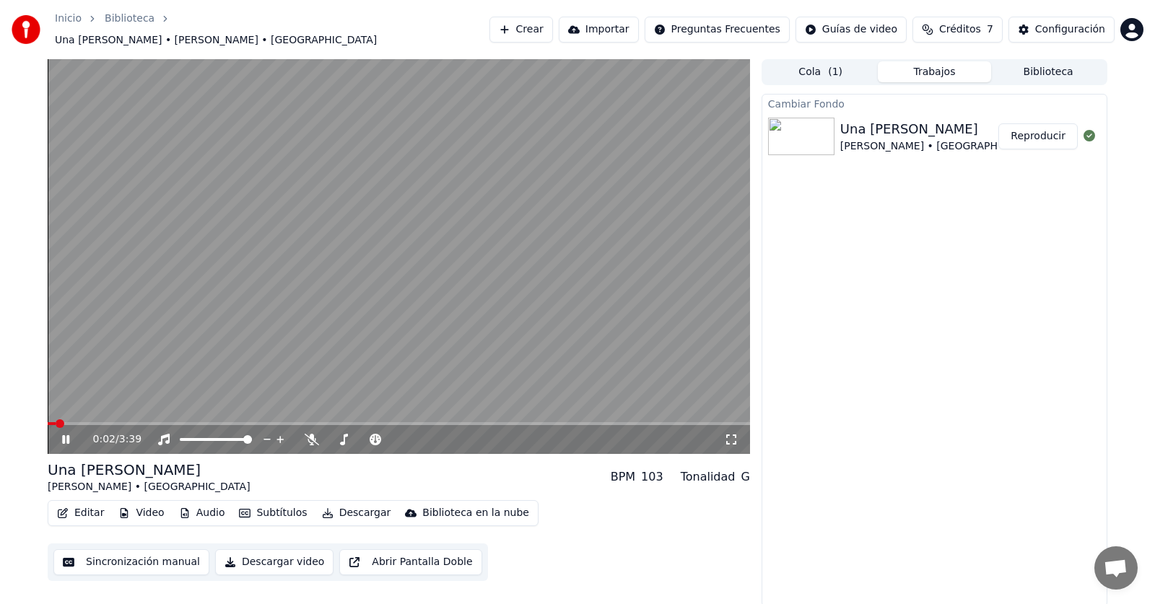
click at [737, 435] on icon at bounding box center [731, 440] width 14 height 12
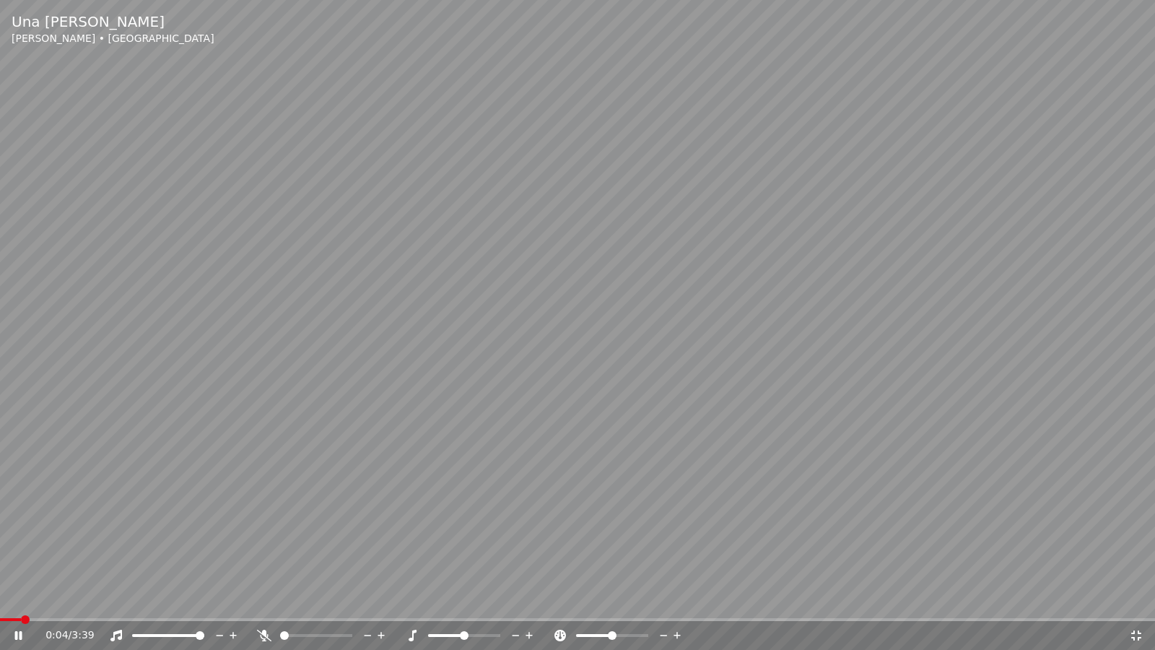
click at [624, 436] on video at bounding box center [577, 325] width 1155 height 650
click at [622, 434] on video at bounding box center [577, 325] width 1155 height 650
click at [689, 415] on video at bounding box center [577, 325] width 1155 height 650
click at [1037, 318] on video at bounding box center [577, 325] width 1155 height 650
click at [1140, 604] on icon at bounding box center [1136, 636] width 14 height 12
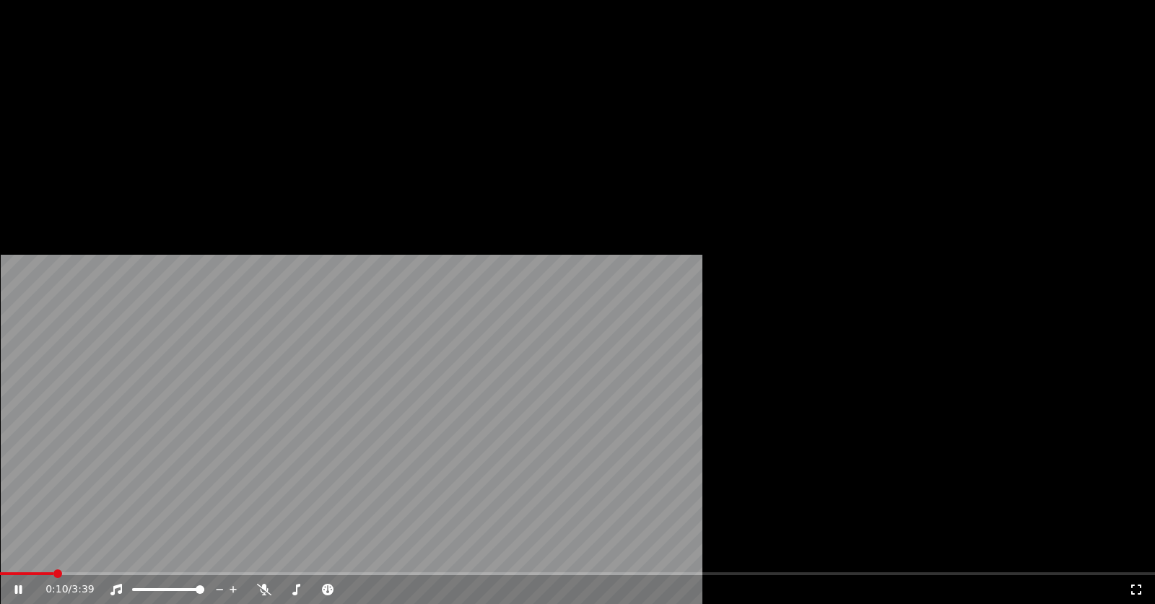
click at [151, 129] on button "Video" at bounding box center [141, 118] width 57 height 20
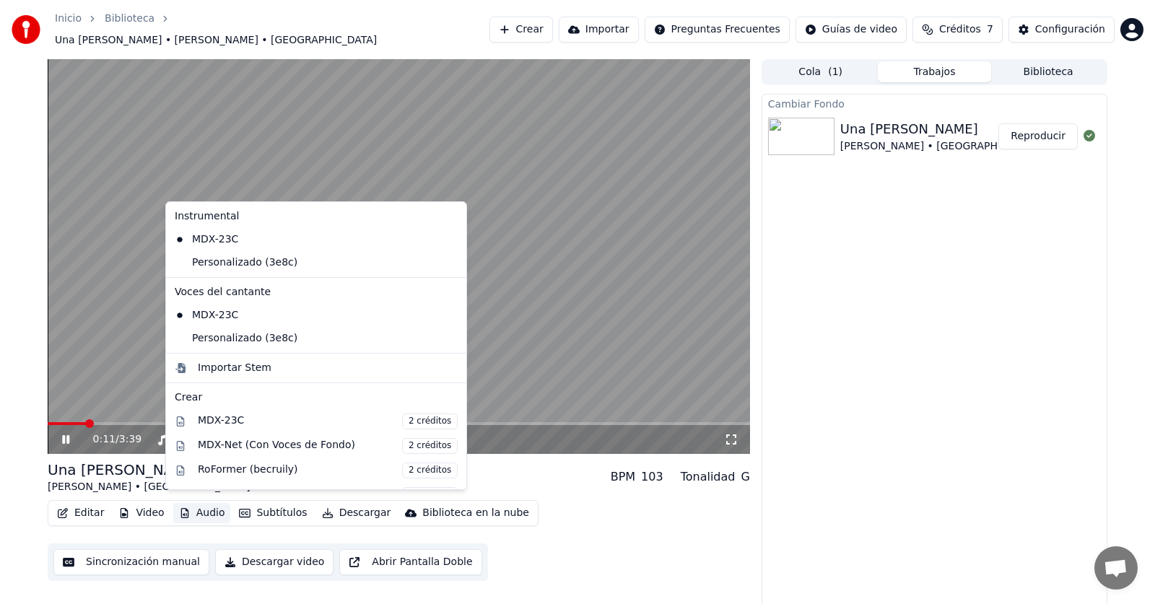
click at [578, 354] on video at bounding box center [399, 256] width 702 height 395
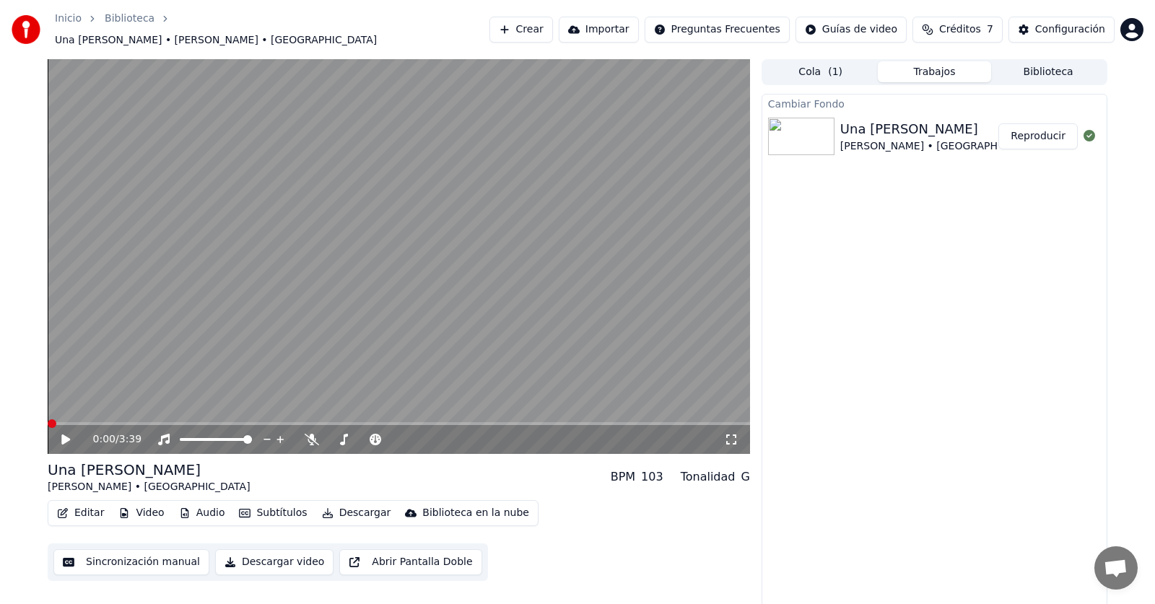
click at [48, 419] on span at bounding box center [52, 423] width 9 height 9
click at [139, 504] on button "Video" at bounding box center [141, 513] width 57 height 20
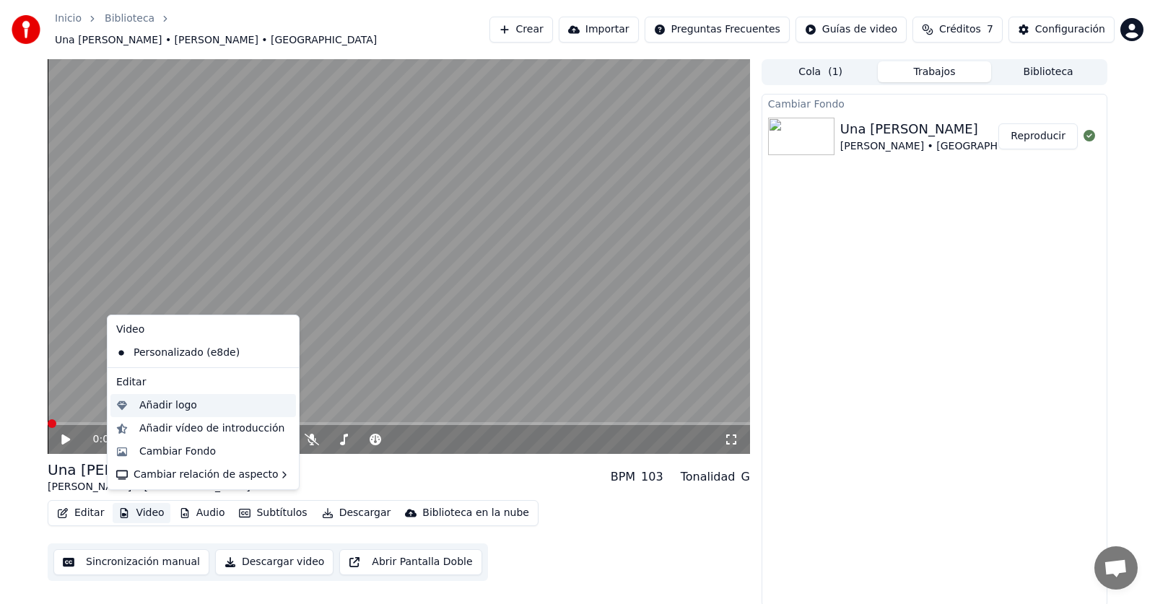
click at [178, 407] on div "Añadir logo" at bounding box center [168, 406] width 58 height 14
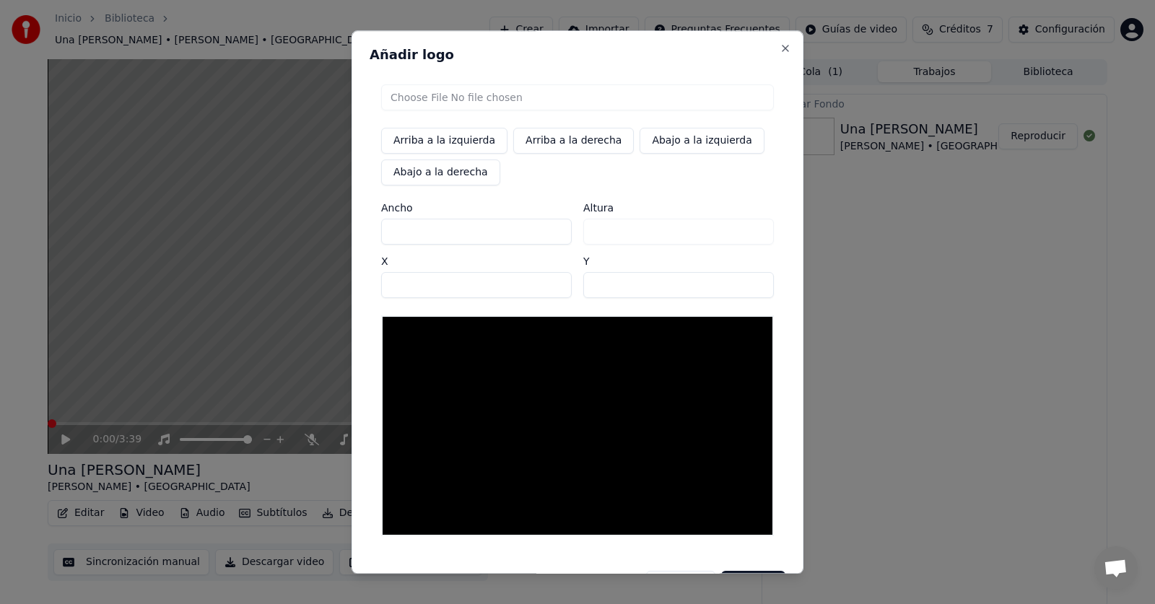
click at [460, 95] on input "file" at bounding box center [577, 97] width 393 height 26
type input "**********"
type input "***"
drag, startPoint x: 425, startPoint y: 284, endPoint x: 383, endPoint y: 281, distance: 42.7
click at [383, 281] on input "**" at bounding box center [476, 285] width 191 height 26
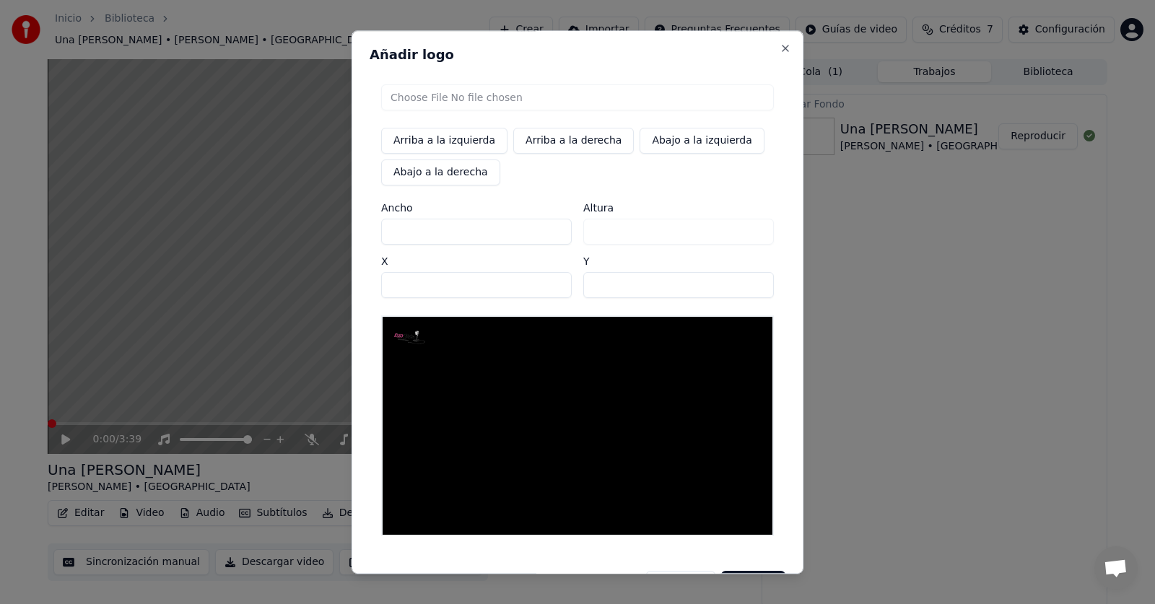
click at [499, 238] on input "***" at bounding box center [476, 232] width 191 height 26
click at [551, 230] on input "***" at bounding box center [476, 232] width 191 height 26
type input "***"
click at [551, 230] on input "***" at bounding box center [476, 232] width 191 height 26
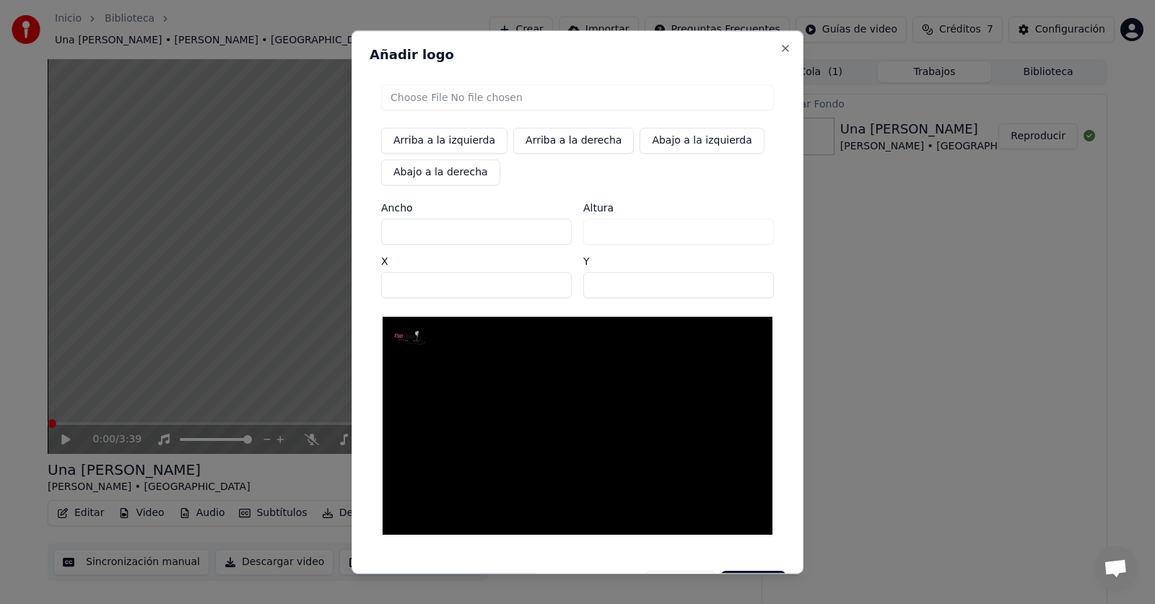
type input "***"
click at [551, 230] on input "***" at bounding box center [476, 232] width 191 height 26
type input "***"
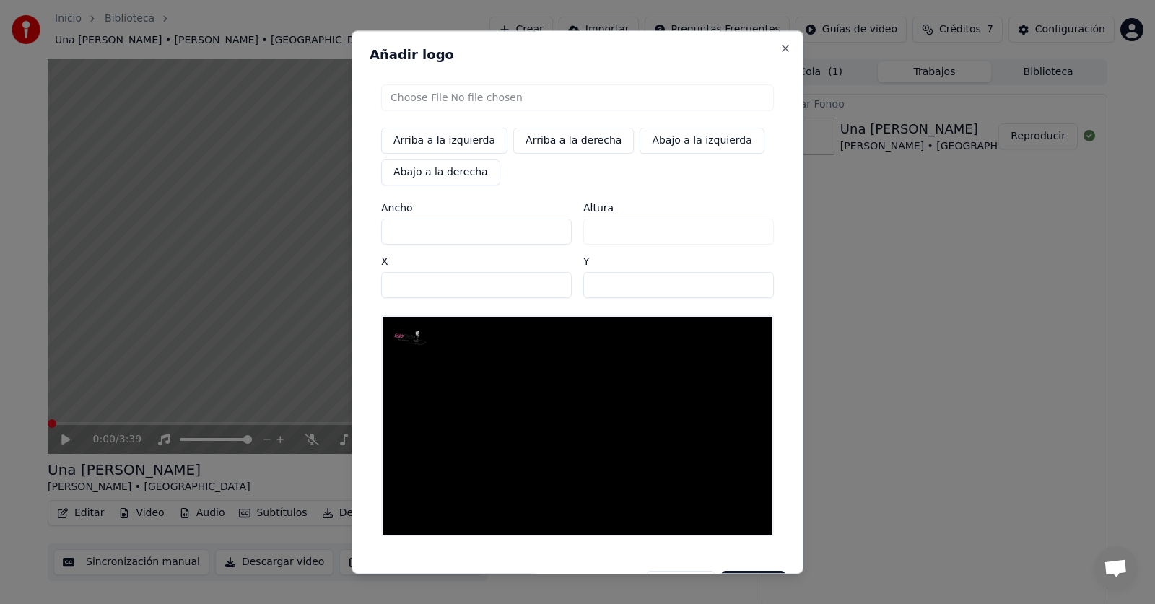
type input "***"
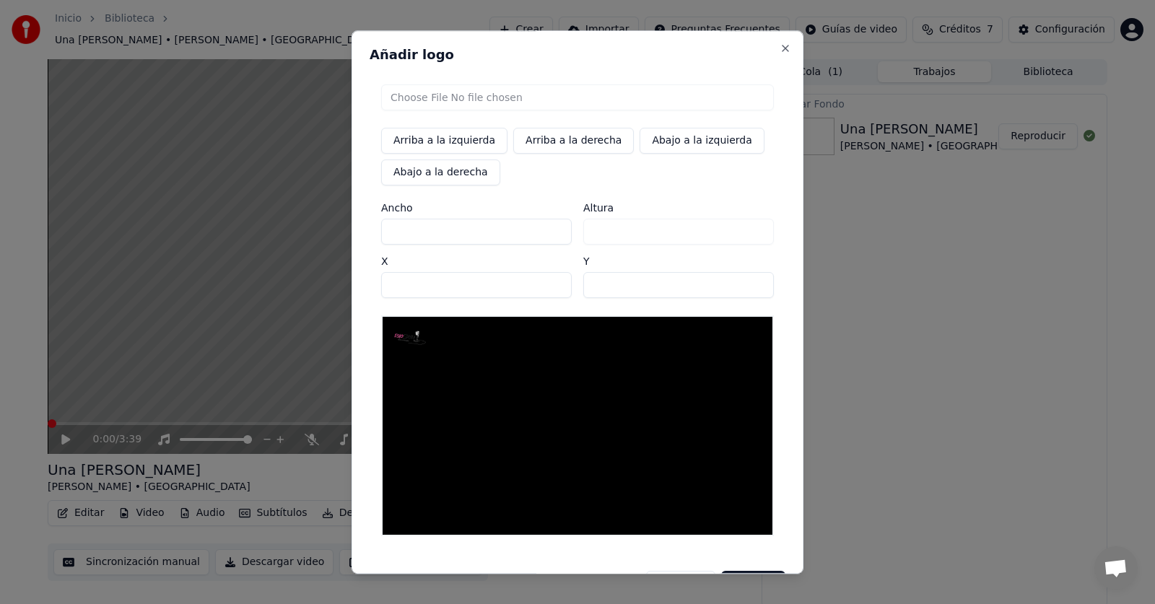
type input "***"
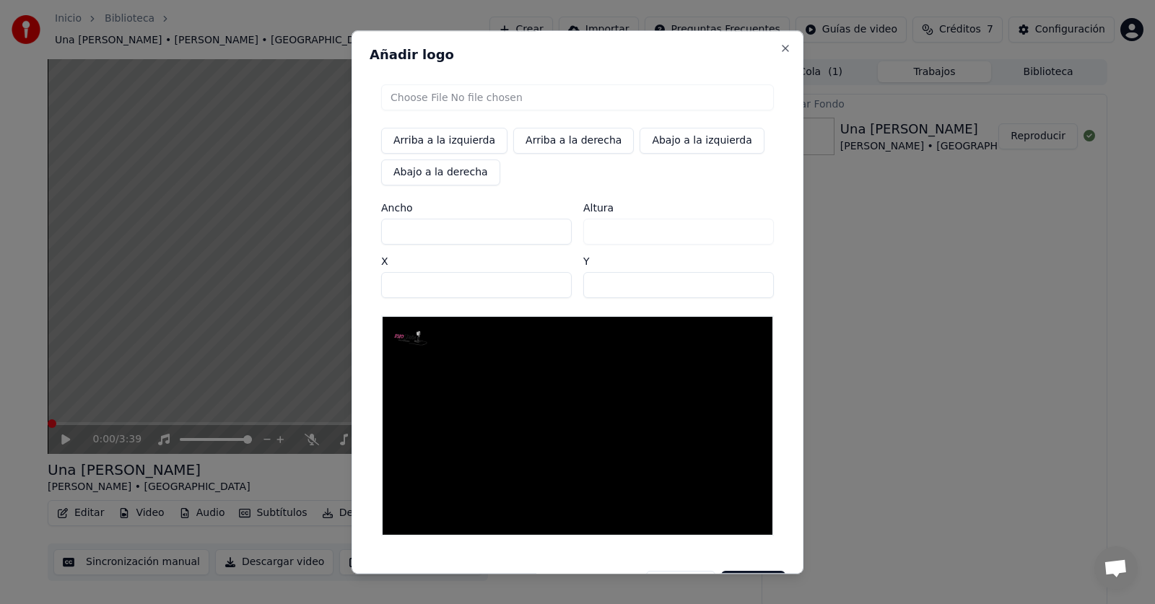
type input "***"
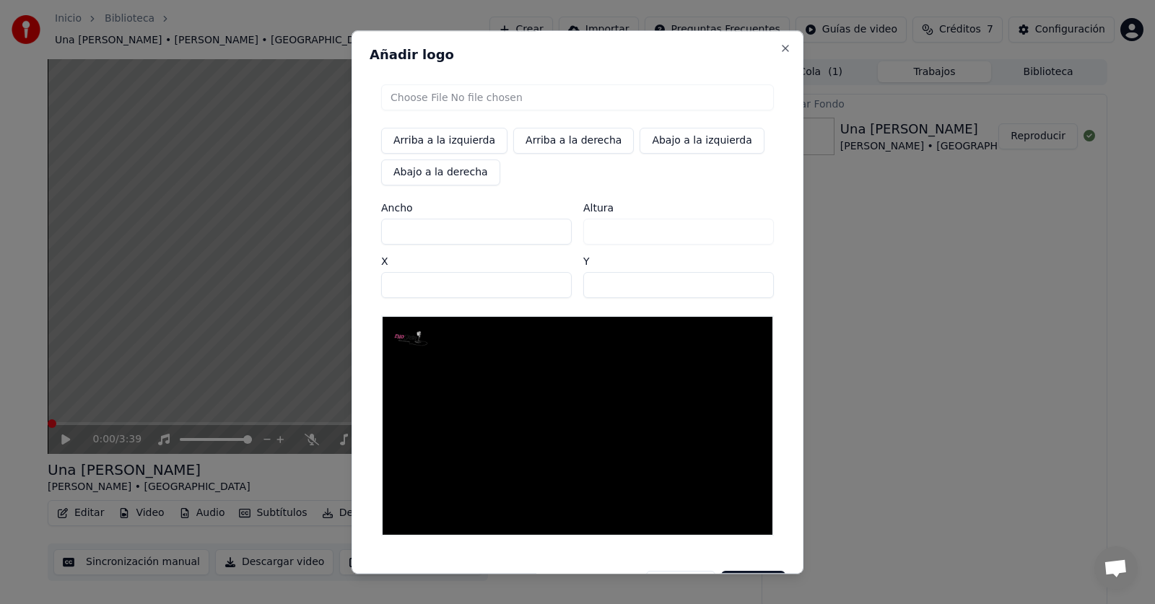
type input "***"
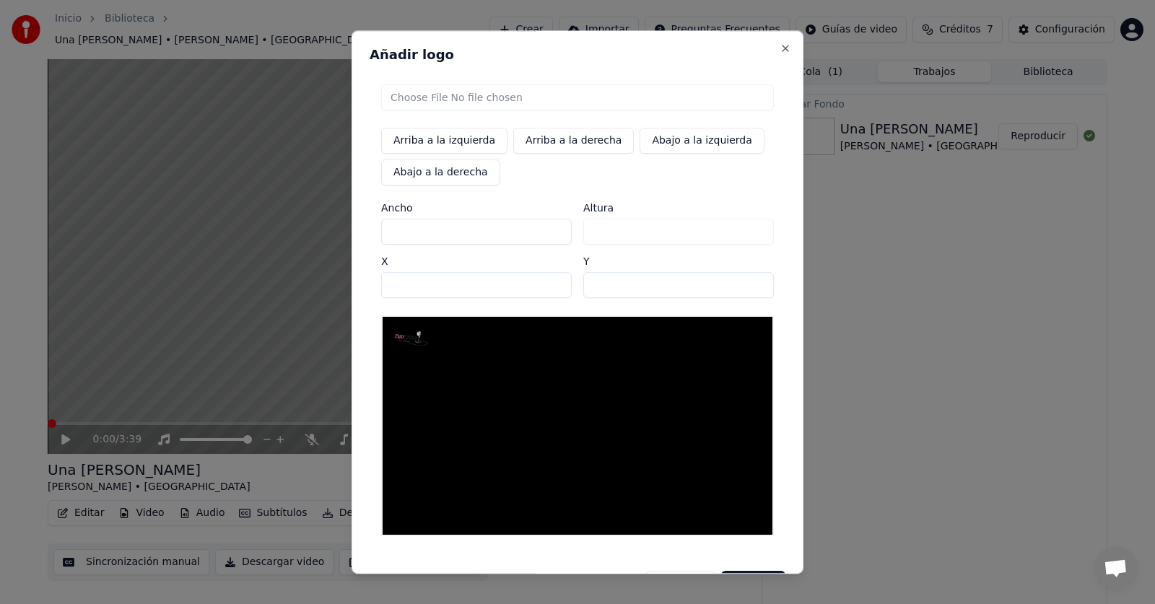
type input "***"
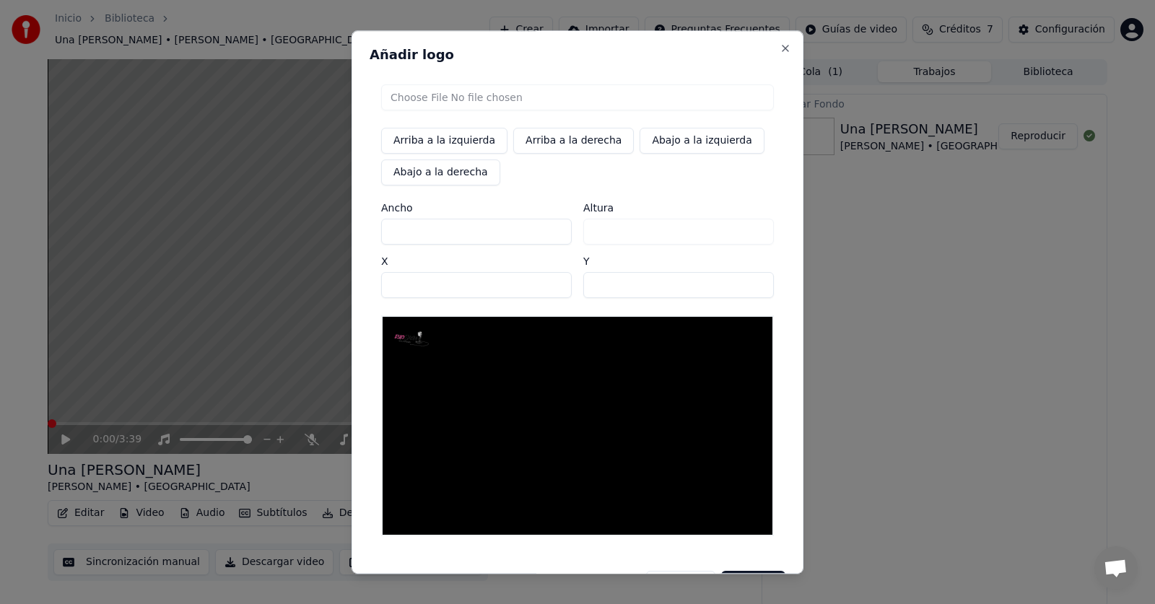
type input "***"
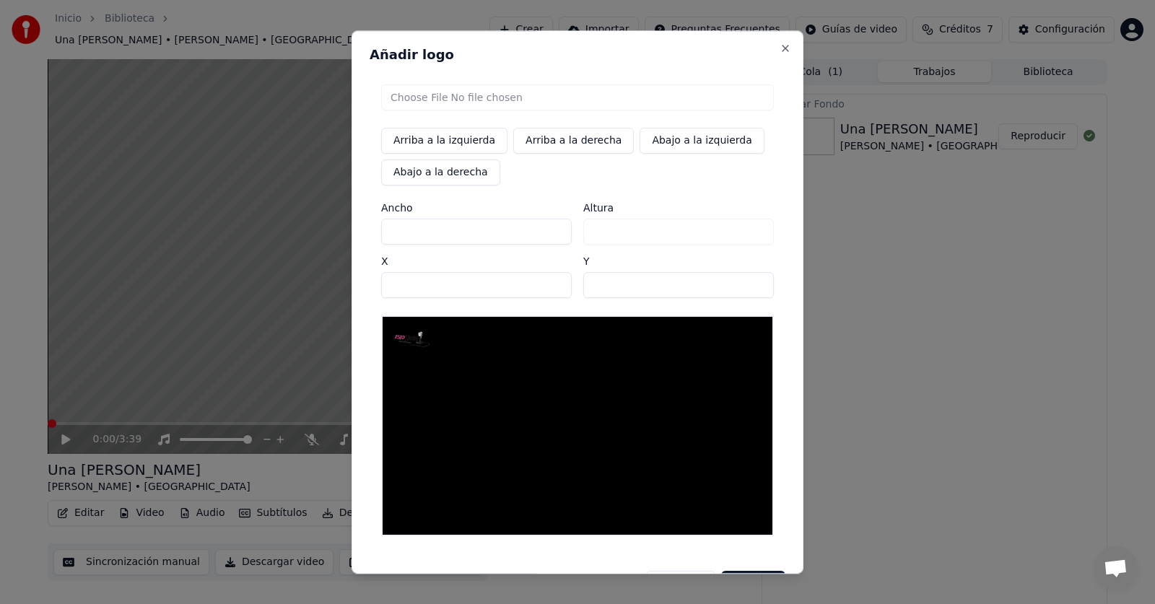
type input "***"
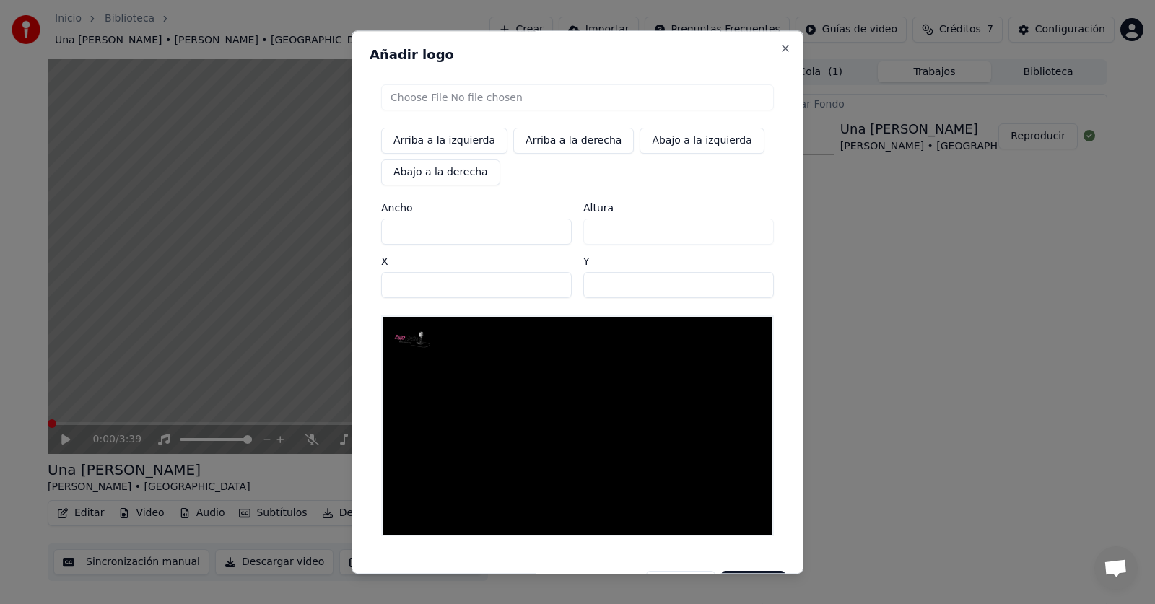
type input "***"
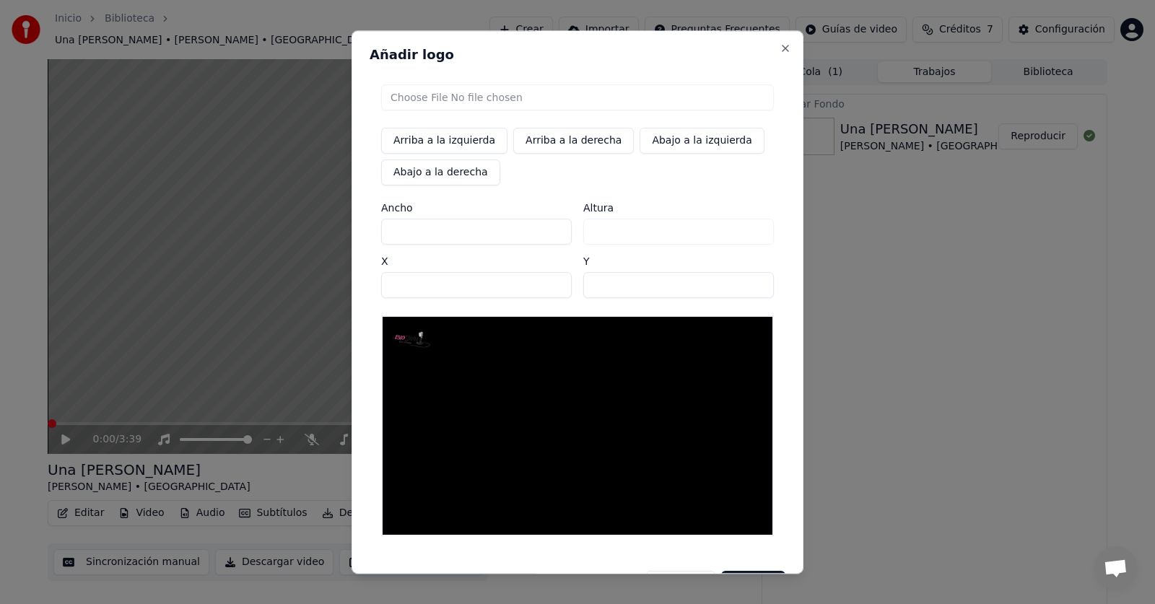
type input "***"
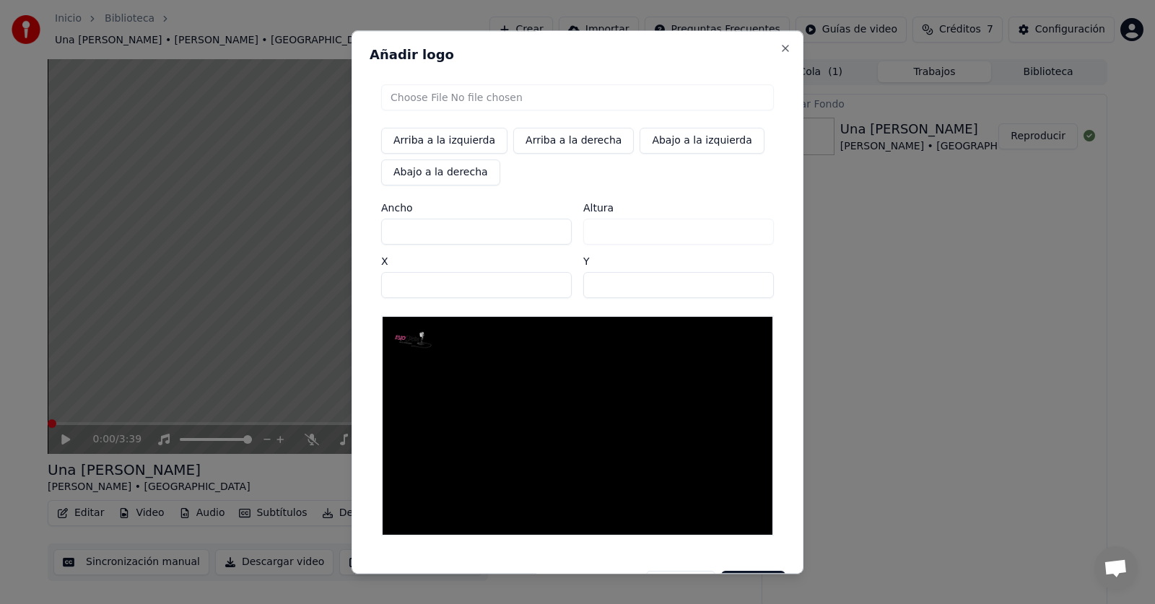
type input "***"
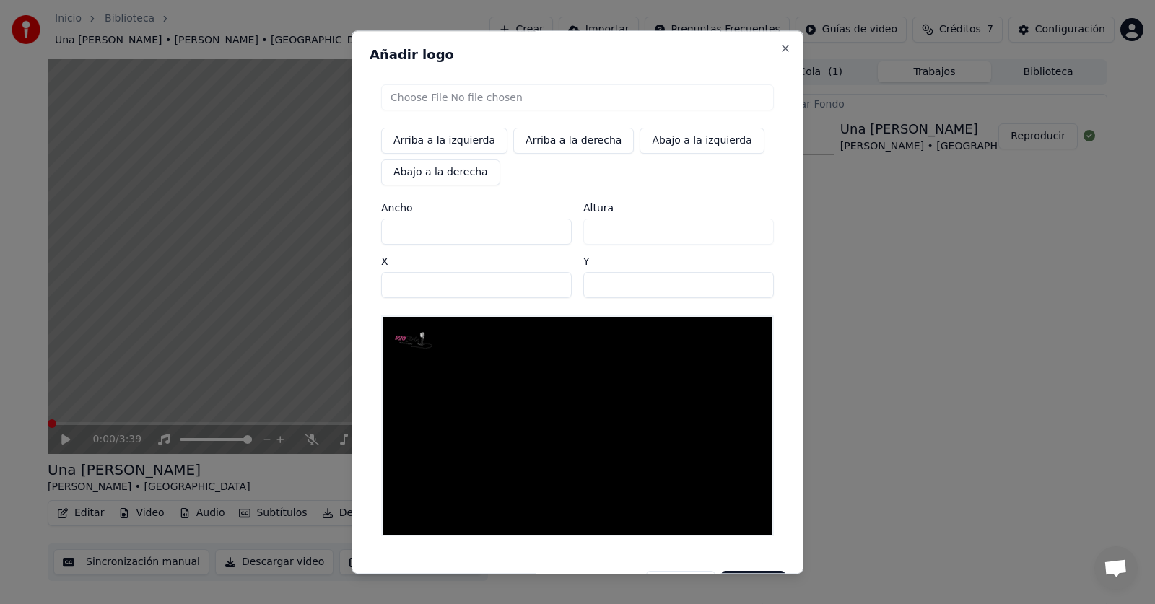
type input "***"
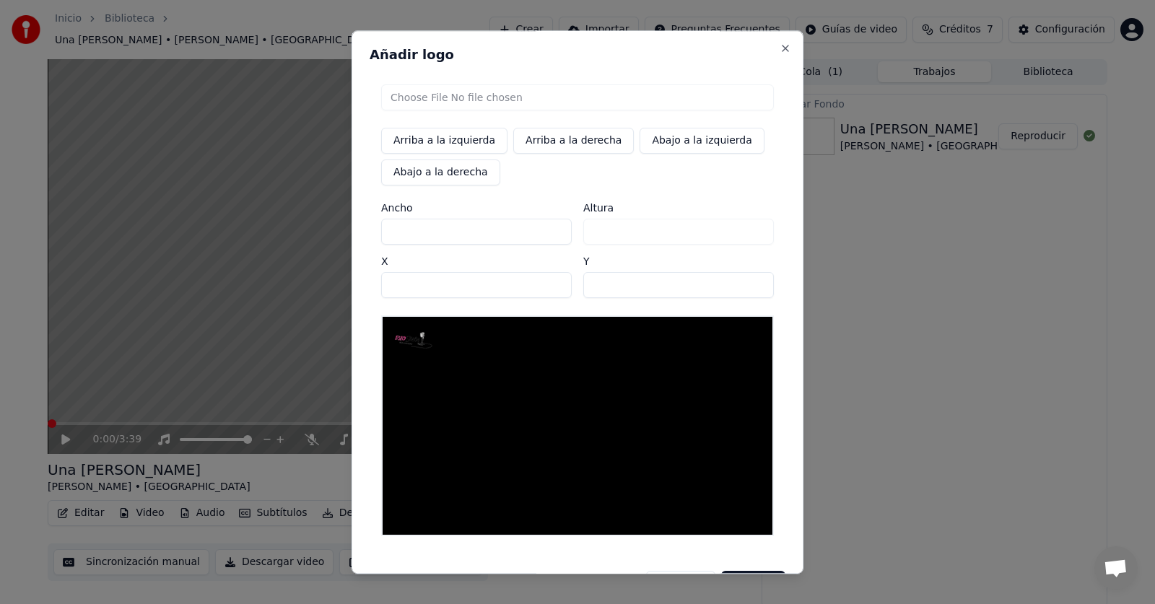
type input "***"
click at [552, 229] on input "***" at bounding box center [476, 232] width 191 height 26
drag, startPoint x: 411, startPoint y: 282, endPoint x: 362, endPoint y: 282, distance: 49.1
click at [362, 282] on div "Añadir logo Arriba a la izquierda Arriba a la derecha Abajo a la izquierda Abaj…" at bounding box center [578, 302] width 452 height 544
click at [552, 281] on input "**" at bounding box center [476, 285] width 191 height 26
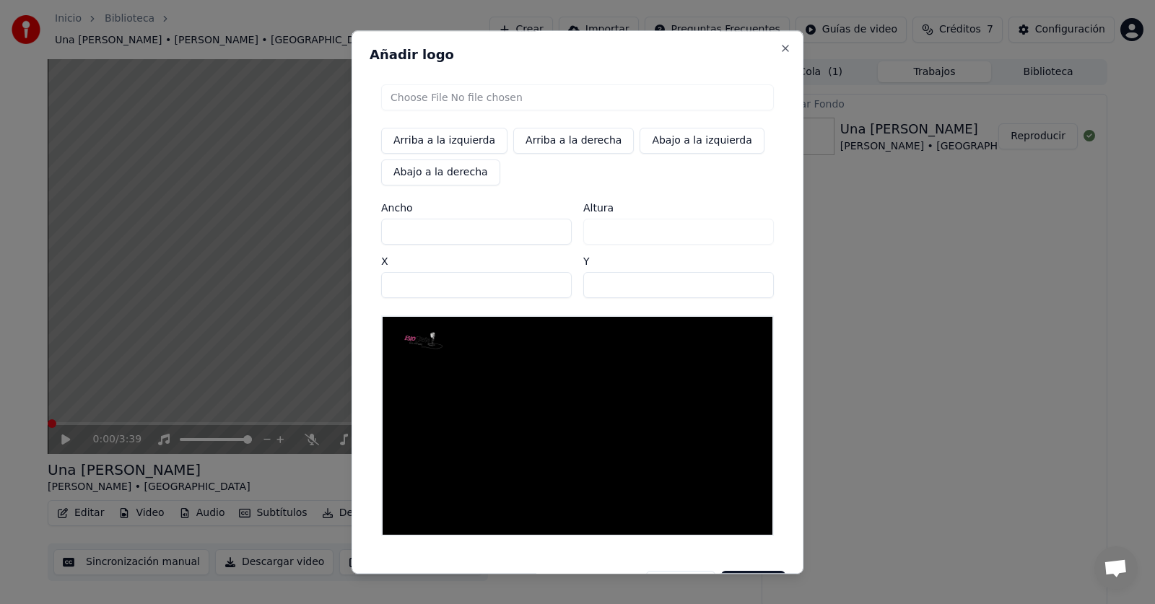
click at [552, 292] on input "**" at bounding box center [476, 285] width 191 height 26
click at [453, 135] on button "Arriba a la izquierda" at bounding box center [444, 141] width 126 height 26
type input "**"
click at [428, 344] on img at bounding box center [415, 341] width 48 height 32
click at [425, 344] on img at bounding box center [415, 341] width 48 height 32
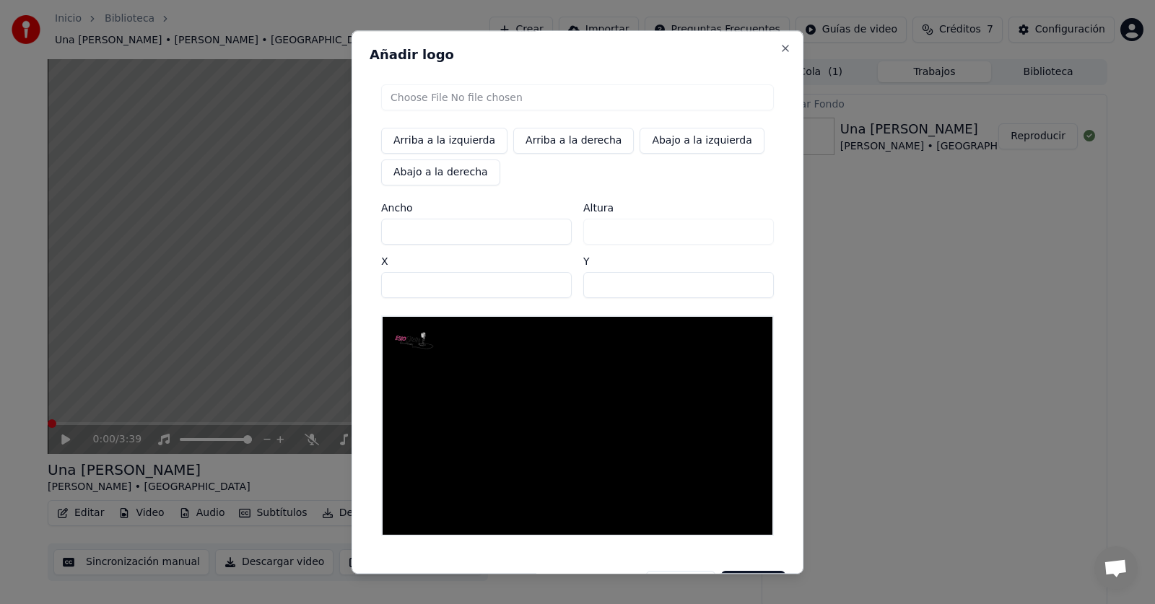
click at [567, 417] on div at bounding box center [577, 425] width 393 height 221
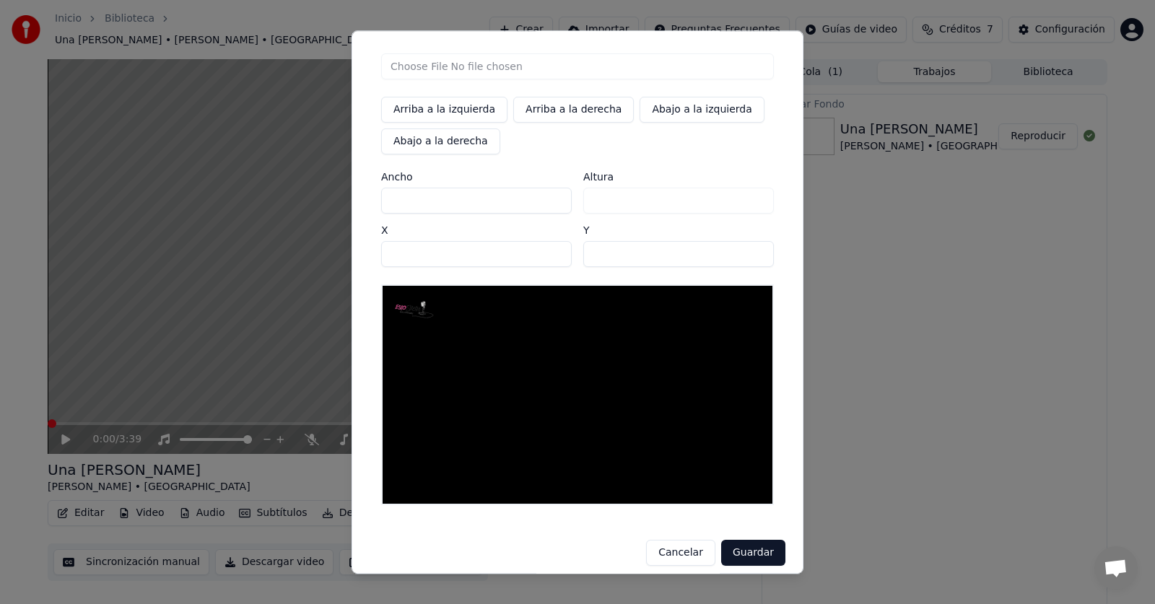
scroll to position [41, 0]
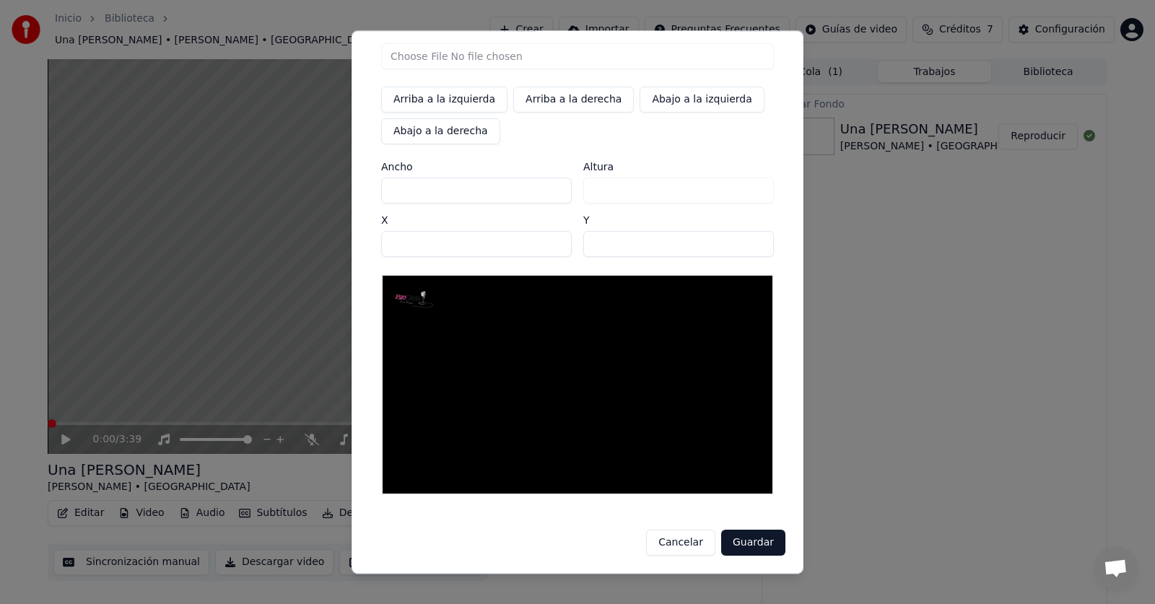
click at [745, 543] on button "Guardar" at bounding box center [753, 543] width 64 height 26
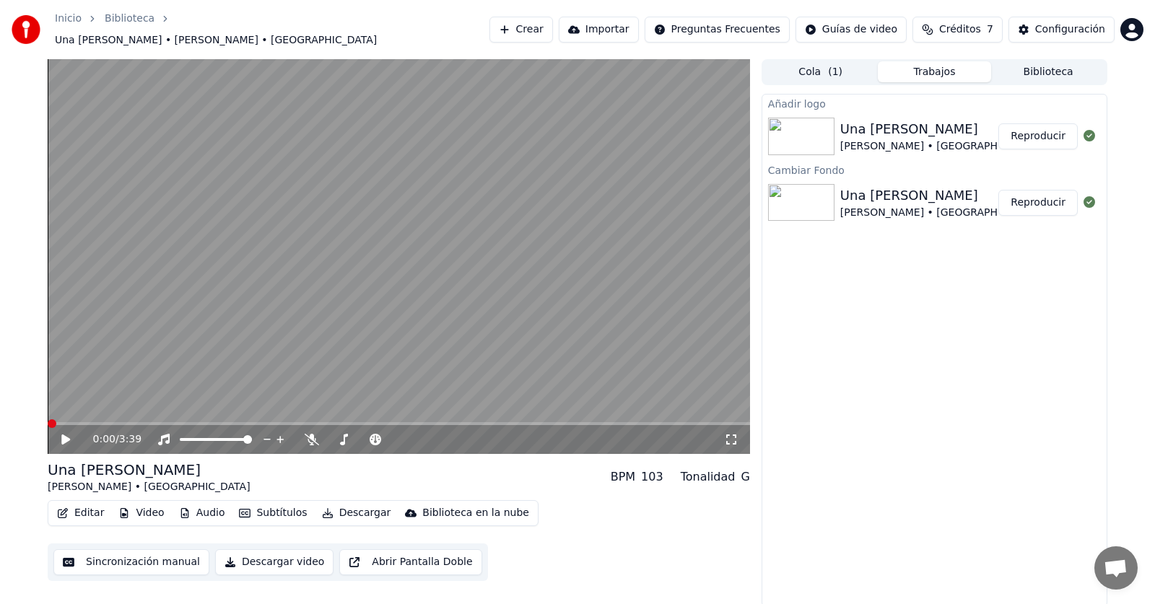
click at [1031, 136] on button "Reproducir" at bounding box center [1037, 136] width 79 height 26
click at [125, 99] on video at bounding box center [399, 256] width 702 height 395
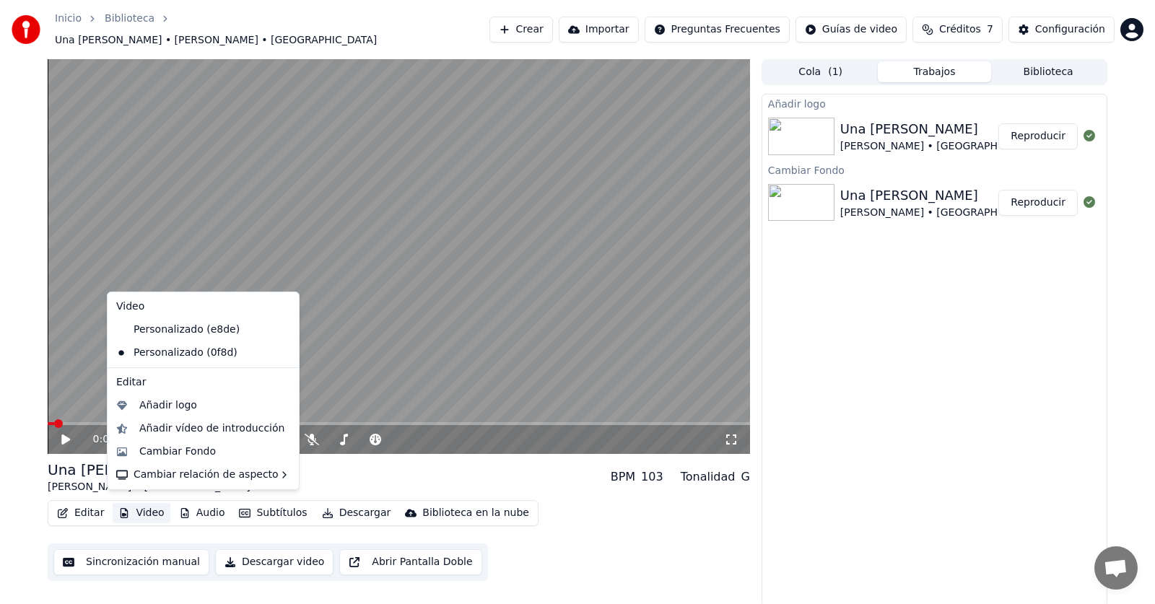
click at [140, 510] on button "Video" at bounding box center [141, 513] width 57 height 20
click at [261, 353] on div "Personalizado (0f8d)" at bounding box center [203, 352] width 186 height 23
click at [280, 357] on icon at bounding box center [288, 353] width 16 height 12
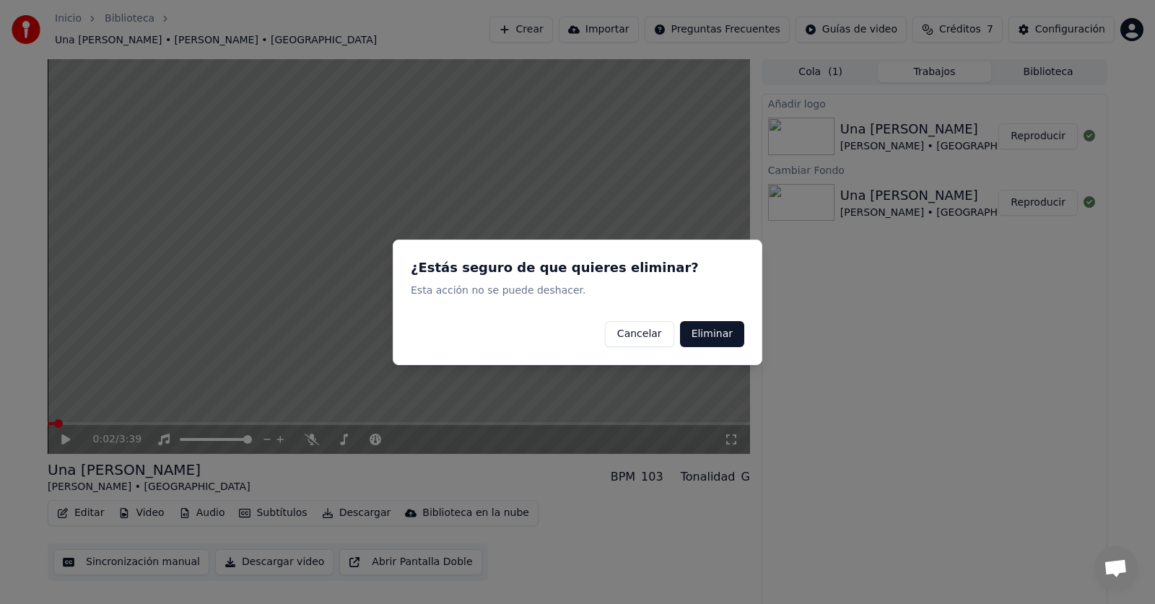
click at [710, 334] on button "Eliminar" at bounding box center [712, 334] width 64 height 26
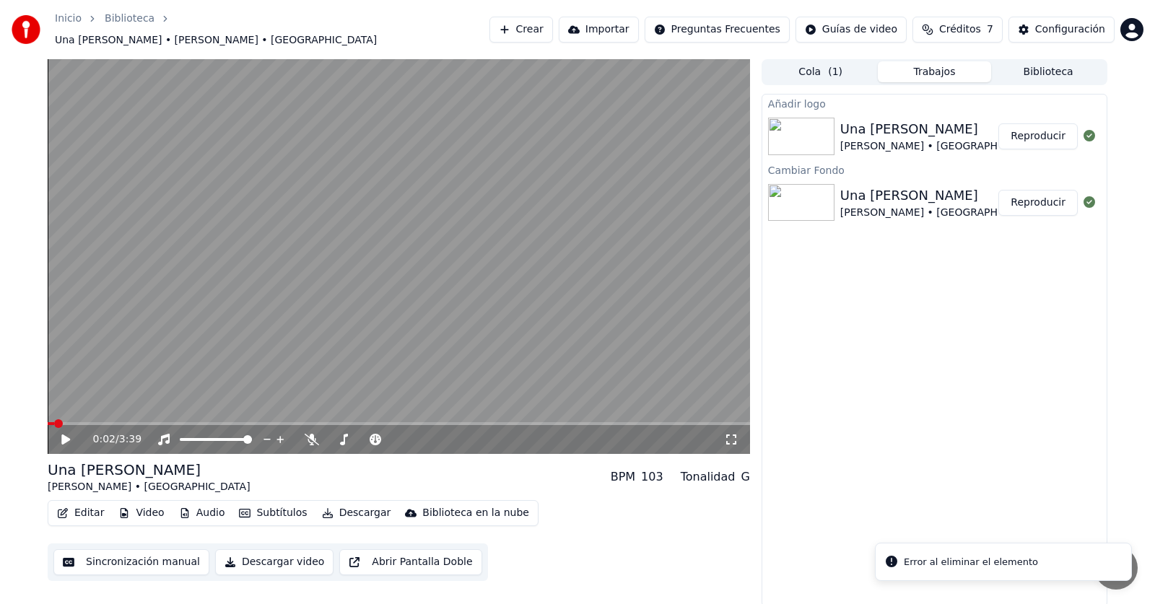
click at [840, 344] on div "Añadir logo Una Paloma Blanca Chocano • Los Calis Reproducir Cambiar Fondo Una …" at bounding box center [935, 350] width 346 height 513
click at [1037, 195] on button "Reproducir" at bounding box center [1037, 203] width 79 height 26
click at [135, 503] on button "Video" at bounding box center [141, 513] width 57 height 20
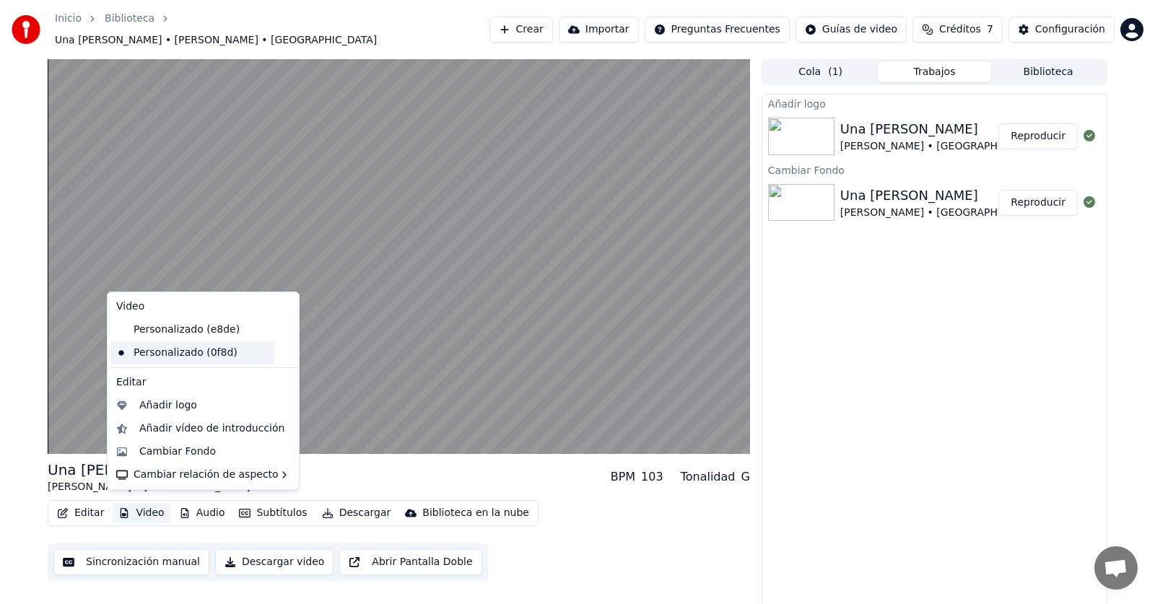
click at [217, 343] on div "Personalizado (0f8d)" at bounding box center [192, 352] width 164 height 23
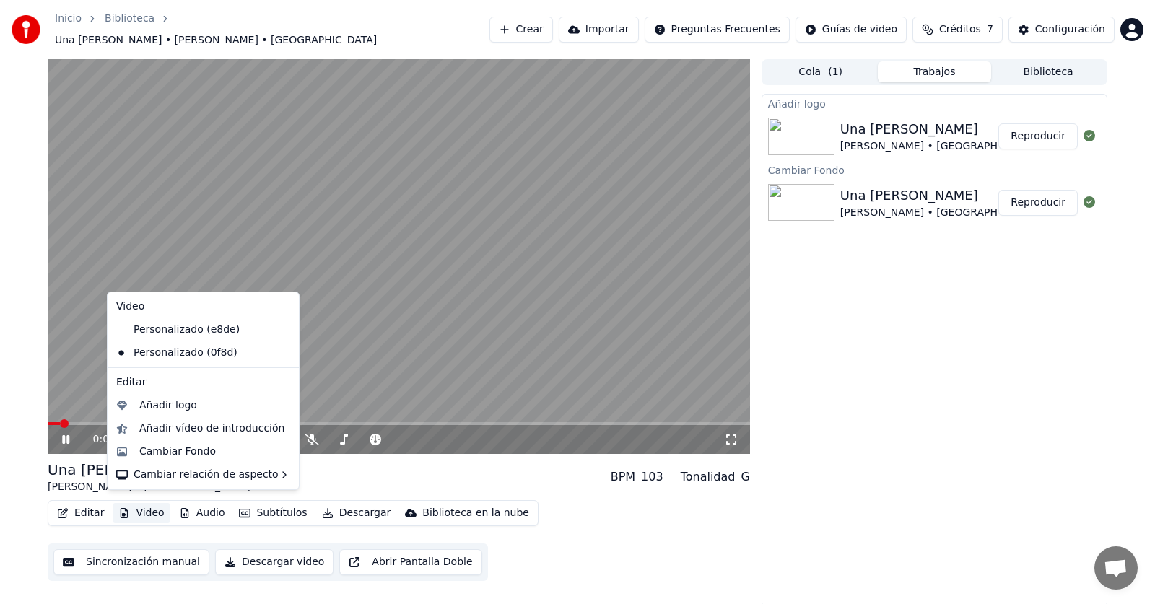
click at [132, 503] on button "Video" at bounding box center [141, 513] width 57 height 20
click at [182, 336] on div "Personalizado (e8de)" at bounding box center [192, 329] width 164 height 23
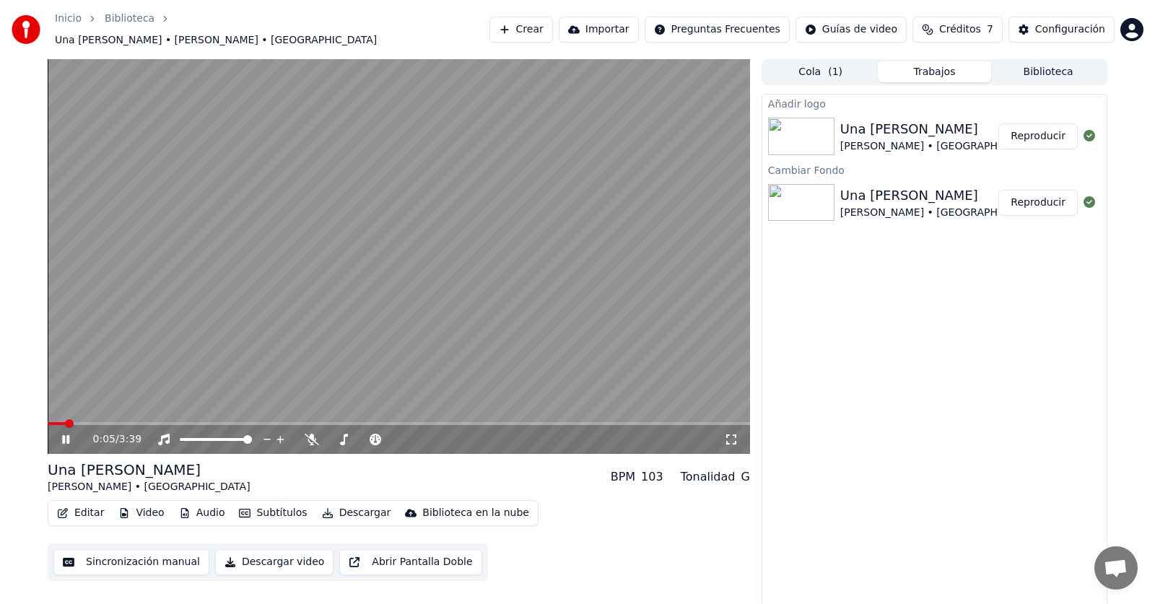
click at [141, 511] on button "Video" at bounding box center [141, 513] width 57 height 20
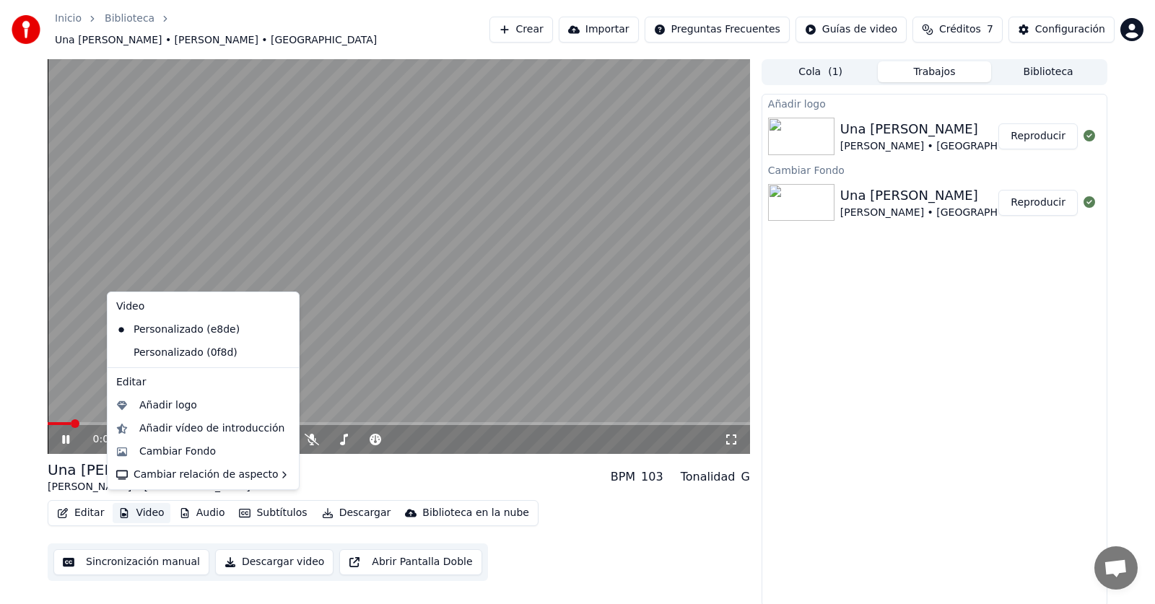
click at [280, 352] on icon at bounding box center [285, 353] width 10 height 12
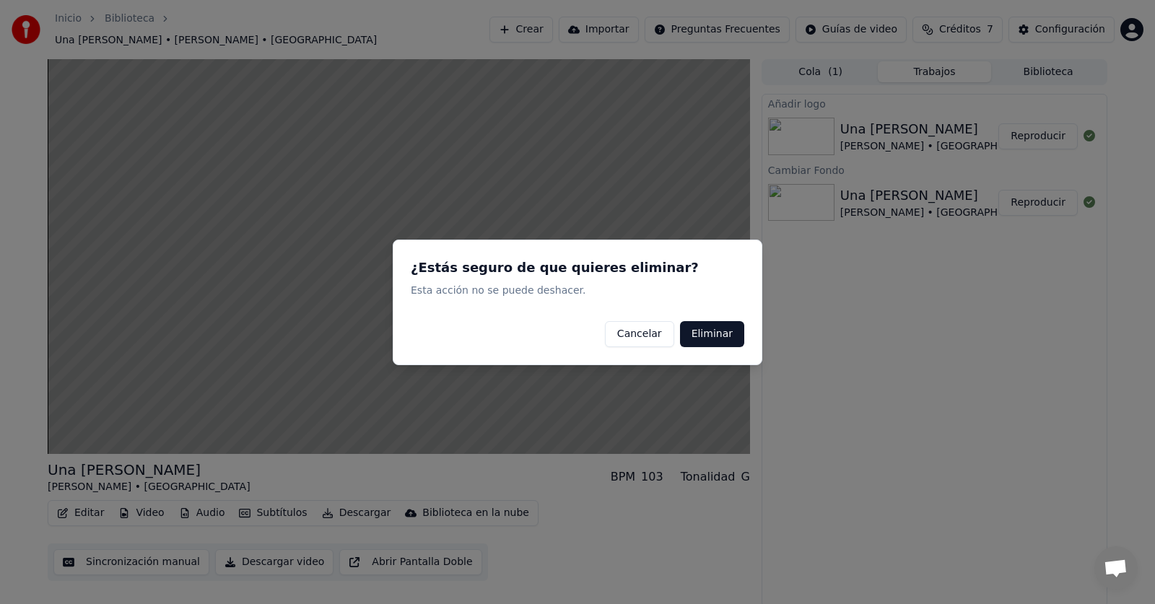
click at [727, 331] on button "Eliminar" at bounding box center [712, 334] width 64 height 26
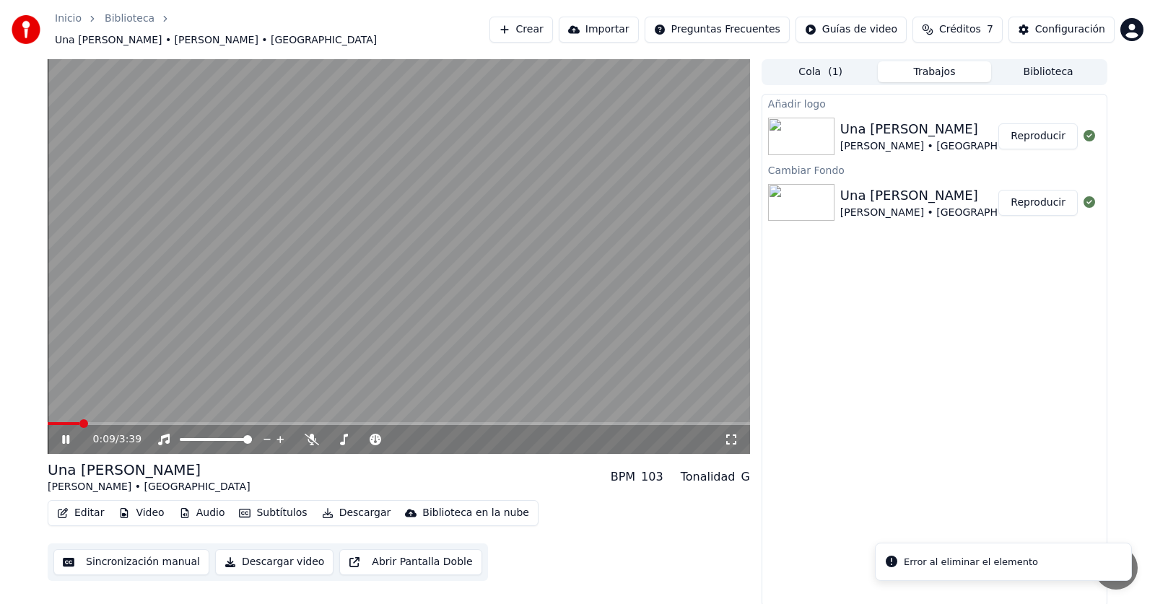
click at [903, 429] on div "Añadir logo Una Paloma Blanca Chocano • Los Calis Reproducir Cambiar Fondo Una …" at bounding box center [935, 350] width 346 height 513
click at [66, 434] on icon at bounding box center [76, 440] width 34 height 12
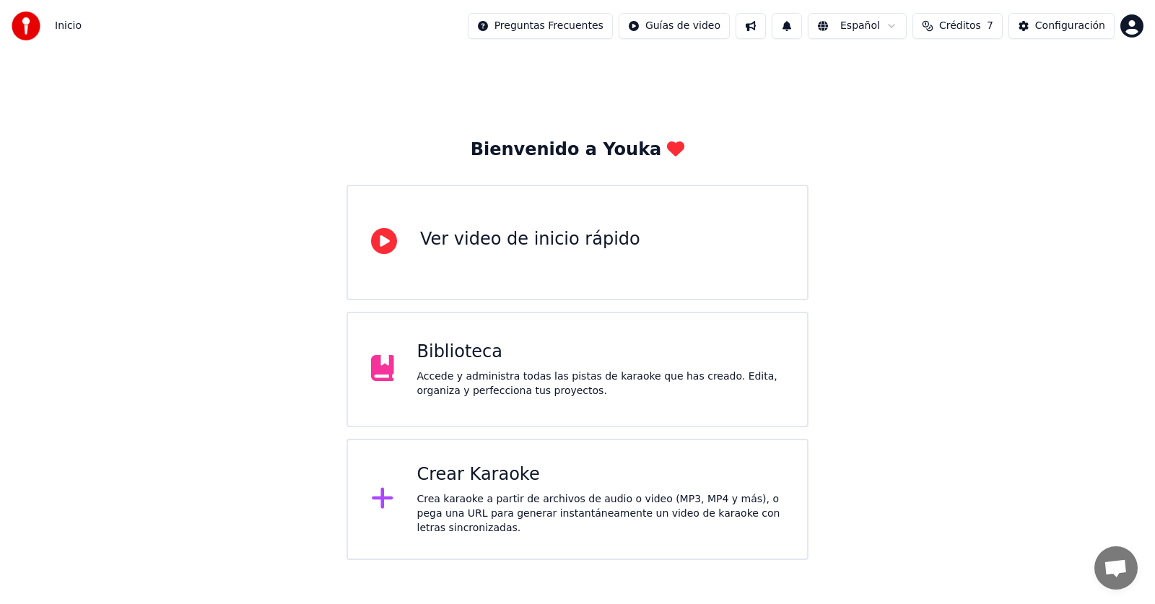
click at [512, 375] on div "Accede y administra todas las pistas de karaoke que has creado. Edita, organiza…" at bounding box center [600, 384] width 367 height 29
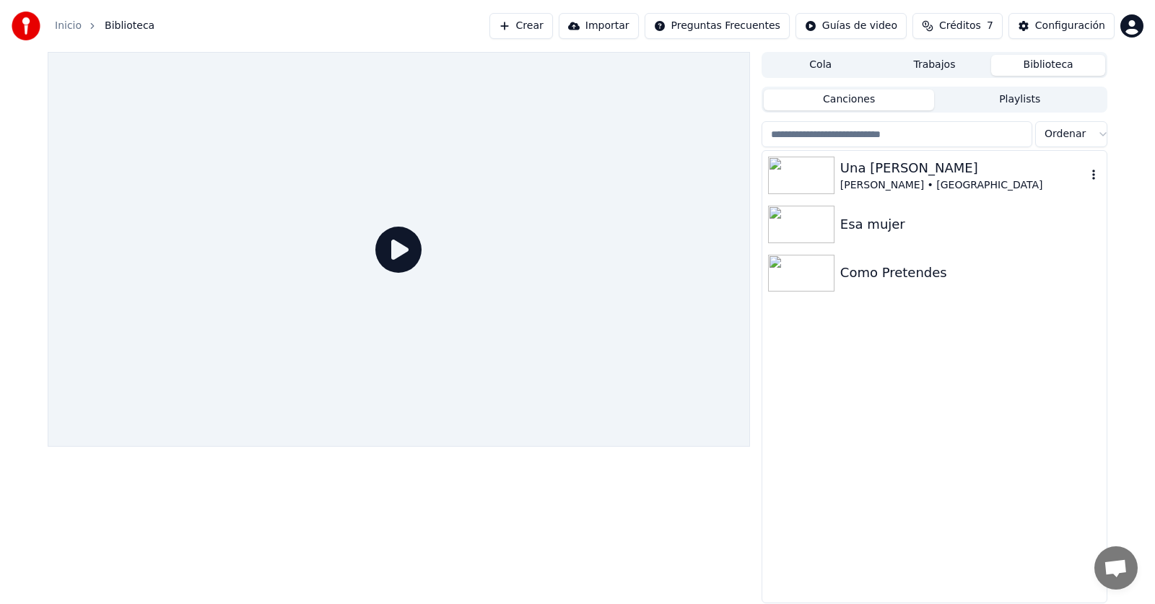
click at [806, 180] on img at bounding box center [801, 176] width 66 height 38
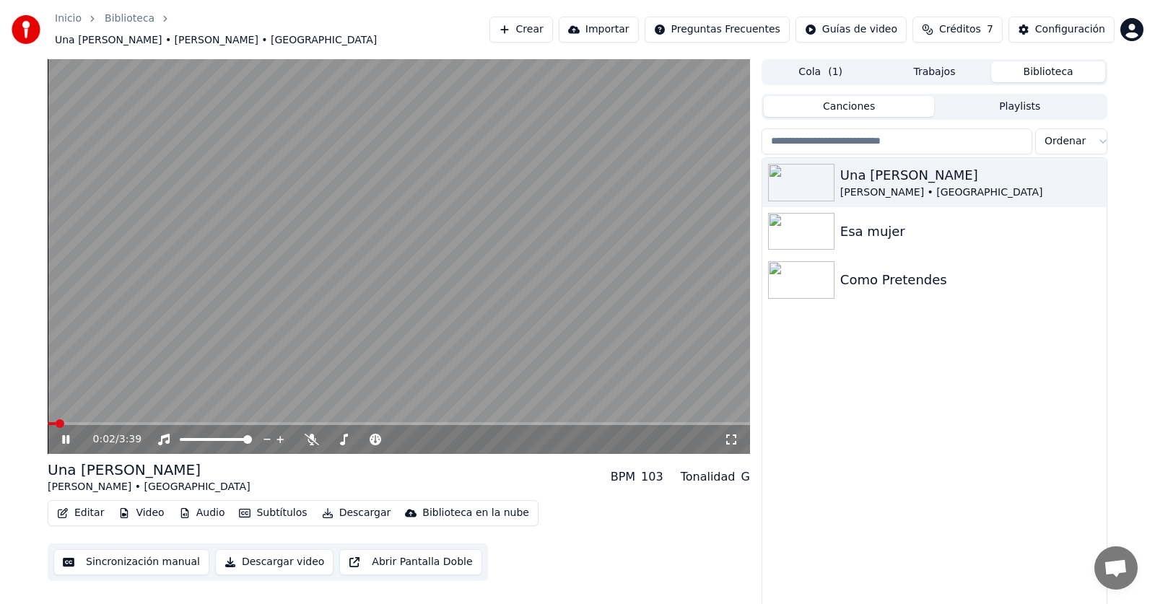
click at [68, 435] on icon at bounding box center [65, 439] width 7 height 9
click at [48, 419] on span at bounding box center [52, 423] width 9 height 9
click at [145, 505] on button "Video" at bounding box center [141, 513] width 57 height 20
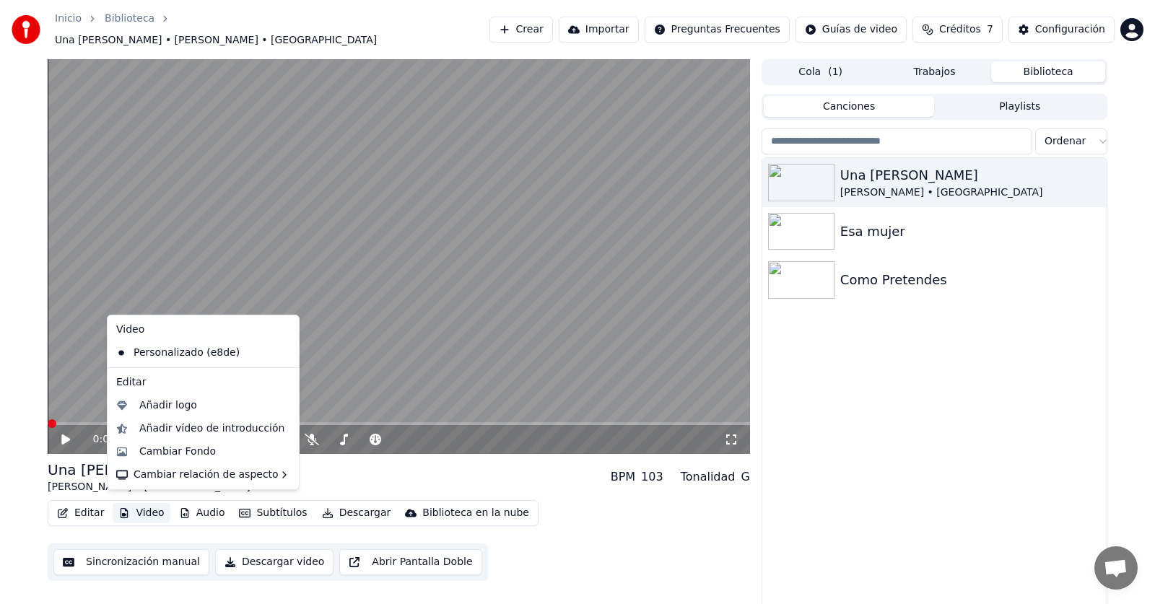
click at [280, 355] on icon at bounding box center [288, 353] width 16 height 12
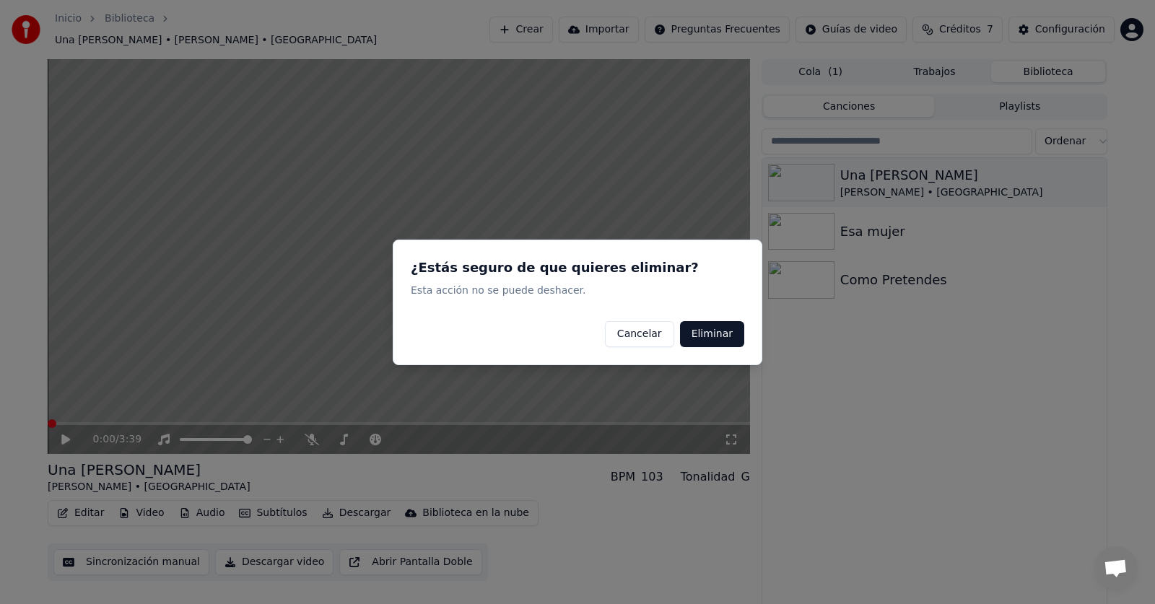
click at [727, 328] on button "Eliminar" at bounding box center [712, 334] width 64 height 26
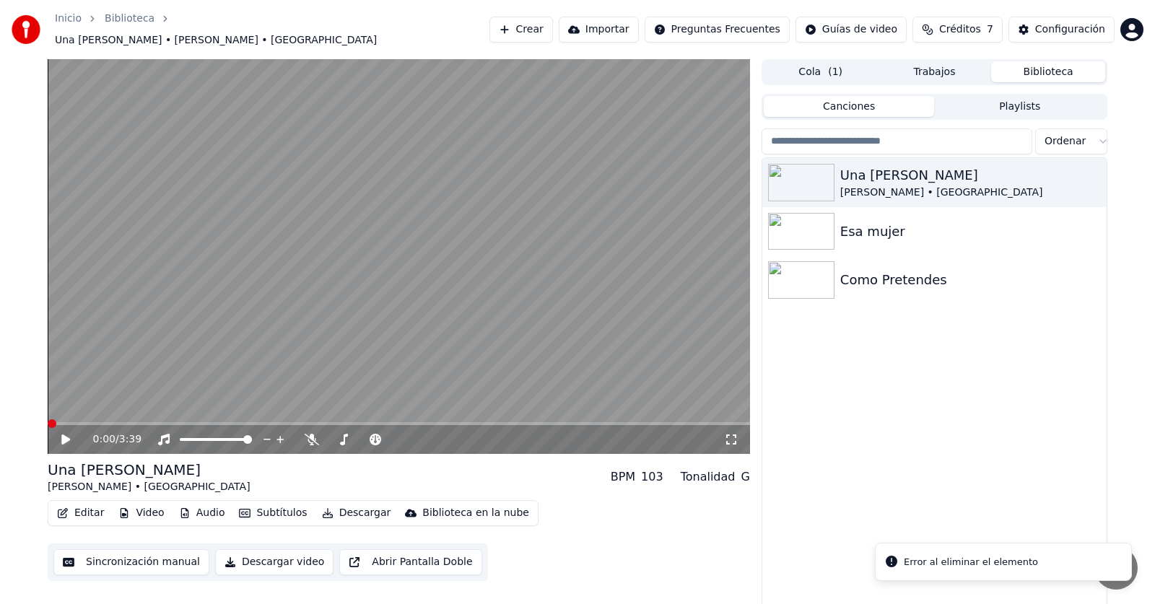
click at [141, 506] on button "Video" at bounding box center [141, 513] width 57 height 20
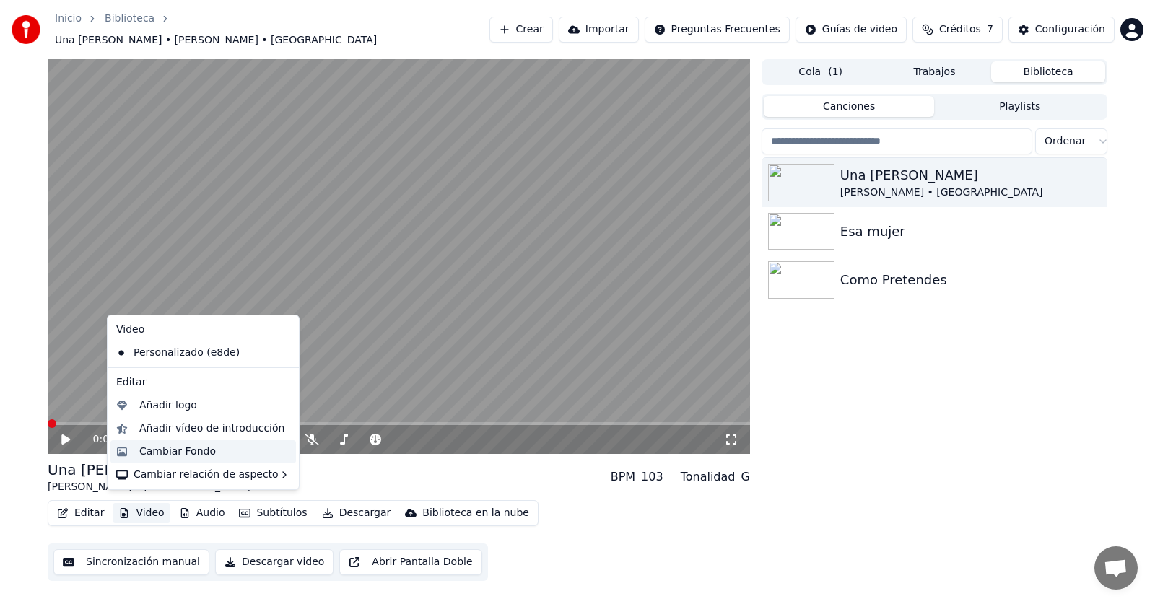
click at [173, 448] on div "Cambiar Fondo" at bounding box center [177, 452] width 77 height 14
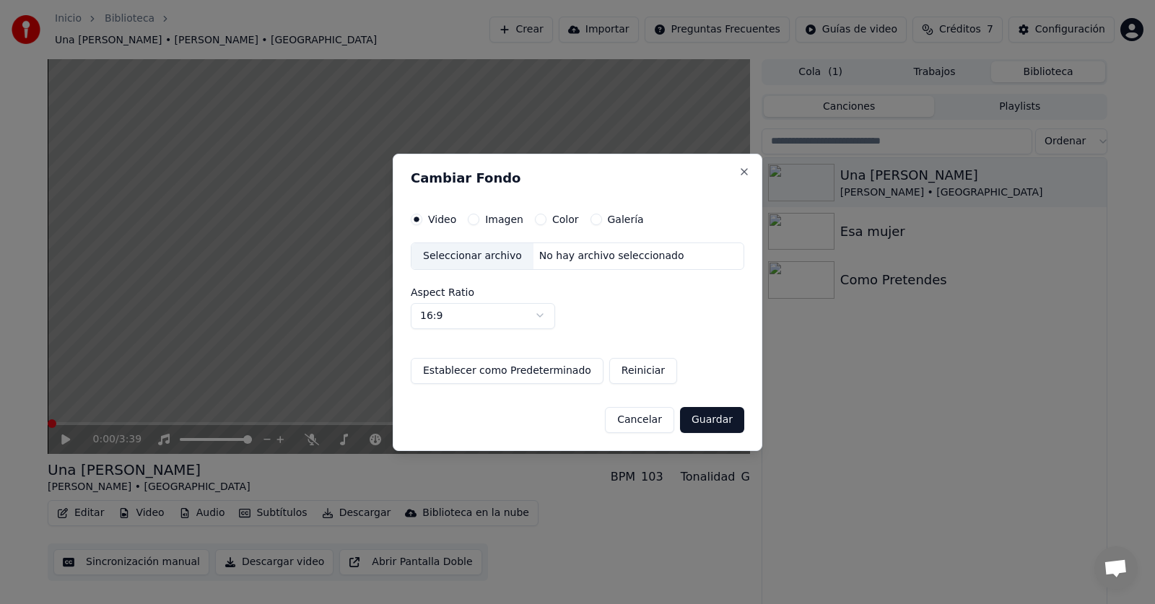
click at [495, 219] on label "Imagen" at bounding box center [504, 219] width 38 height 10
click at [479, 219] on button "Imagen" at bounding box center [474, 220] width 12 height 12
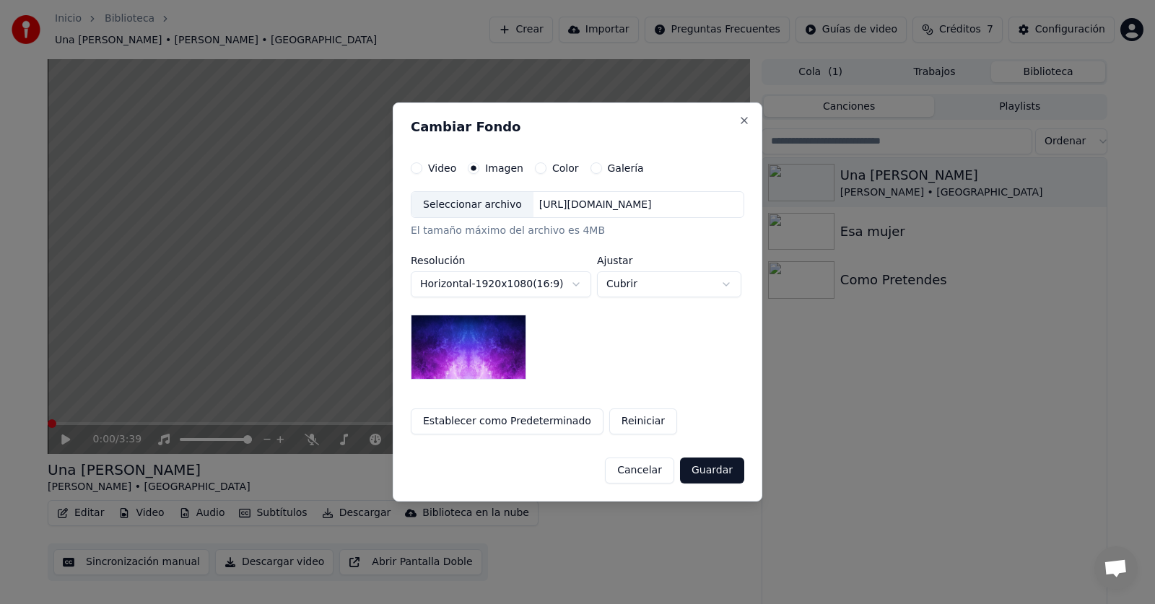
click at [580, 209] on div "[URL][DOMAIN_NAME]" at bounding box center [596, 205] width 124 height 14
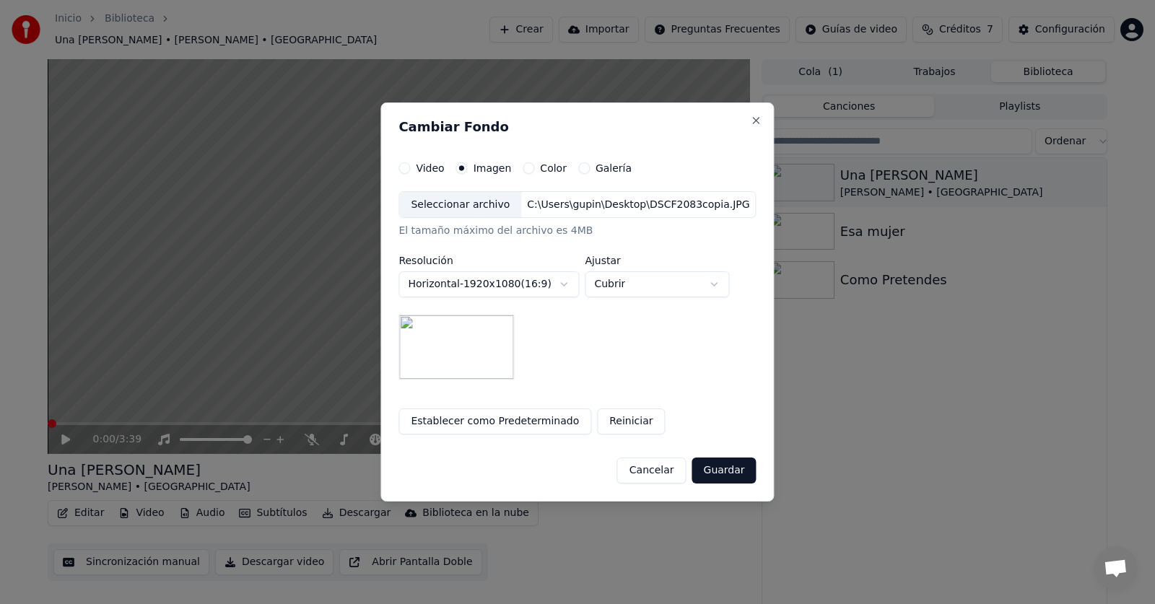
click at [728, 476] on button "Guardar" at bounding box center [724, 471] width 64 height 26
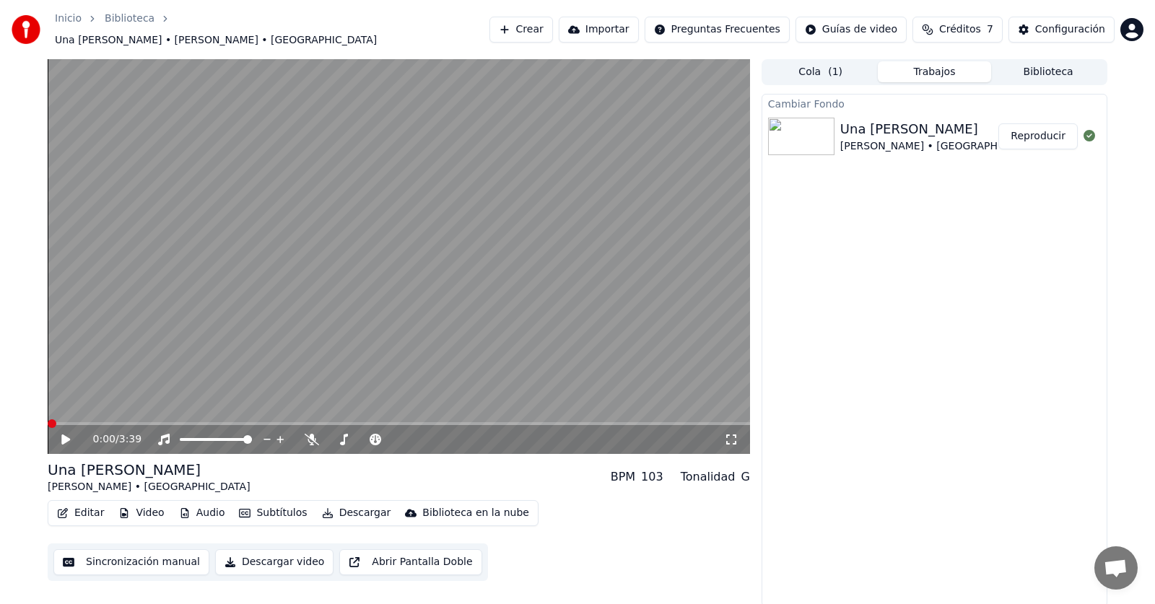
click at [1048, 133] on button "Reproducir" at bounding box center [1037, 136] width 79 height 26
click at [986, 241] on div "Cambiar Fondo Una Paloma Blanca Chocano • Los Calis Reproducir" at bounding box center [935, 350] width 346 height 513
click at [832, 125] on img at bounding box center [801, 137] width 66 height 38
click at [69, 435] on icon at bounding box center [65, 439] width 7 height 9
click at [48, 419] on span at bounding box center [52, 423] width 9 height 9
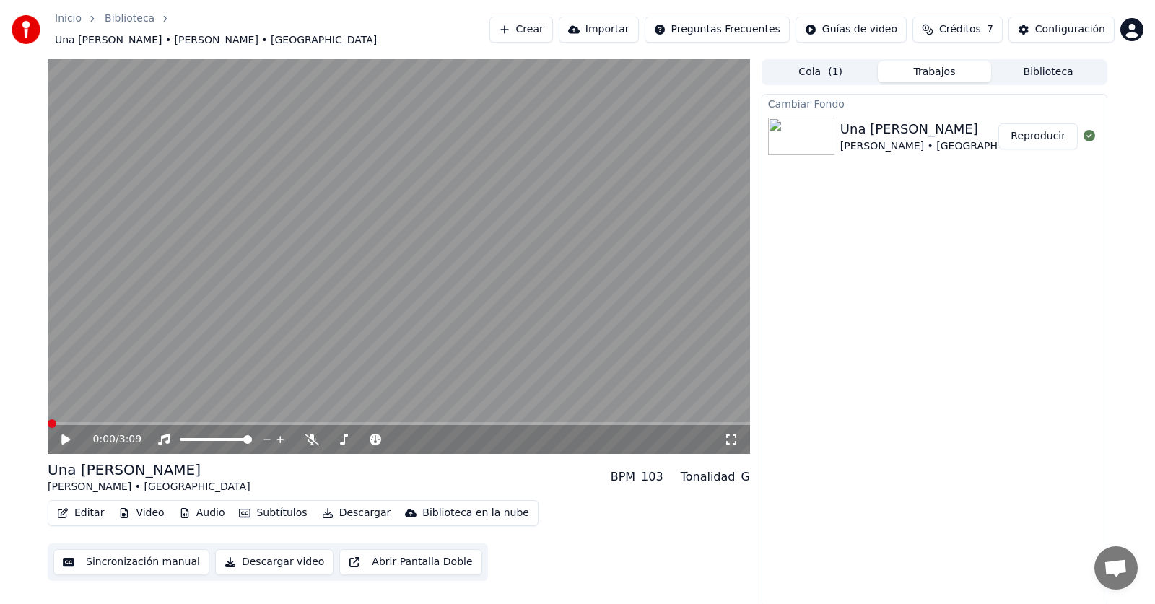
click at [269, 505] on button "Subtítulos" at bounding box center [272, 513] width 79 height 20
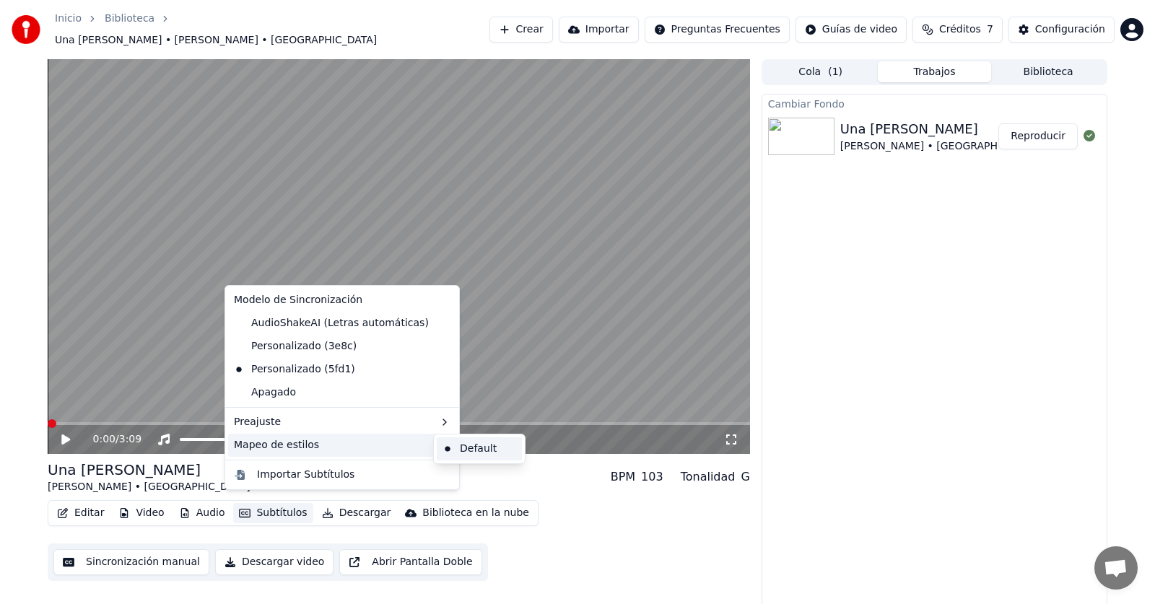
click at [462, 449] on div "Default" at bounding box center [479, 449] width 85 height 23
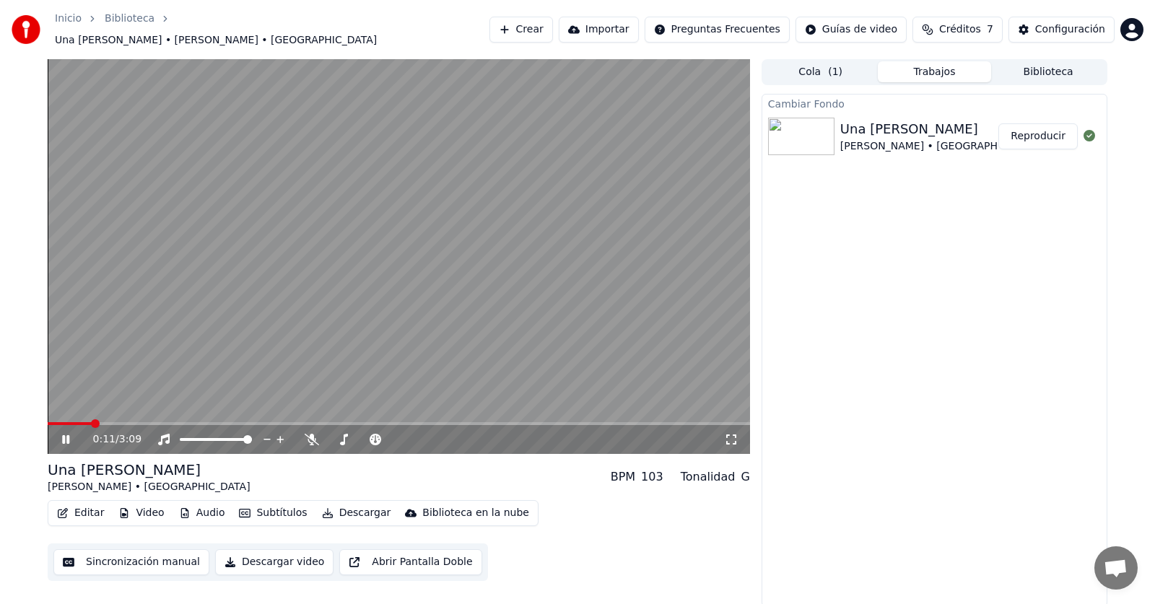
click at [66, 434] on icon at bounding box center [76, 440] width 34 height 12
click at [62, 419] on span at bounding box center [66, 423] width 9 height 9
click at [1069, 48] on div "Configuración Configuración" at bounding box center [1067, 56] width 77 height 20
click at [1053, 65] on div "Configuración Configuración" at bounding box center [1067, 56] width 77 height 20
click at [1050, 64] on div "Configuración Configuración" at bounding box center [1067, 56] width 77 height 20
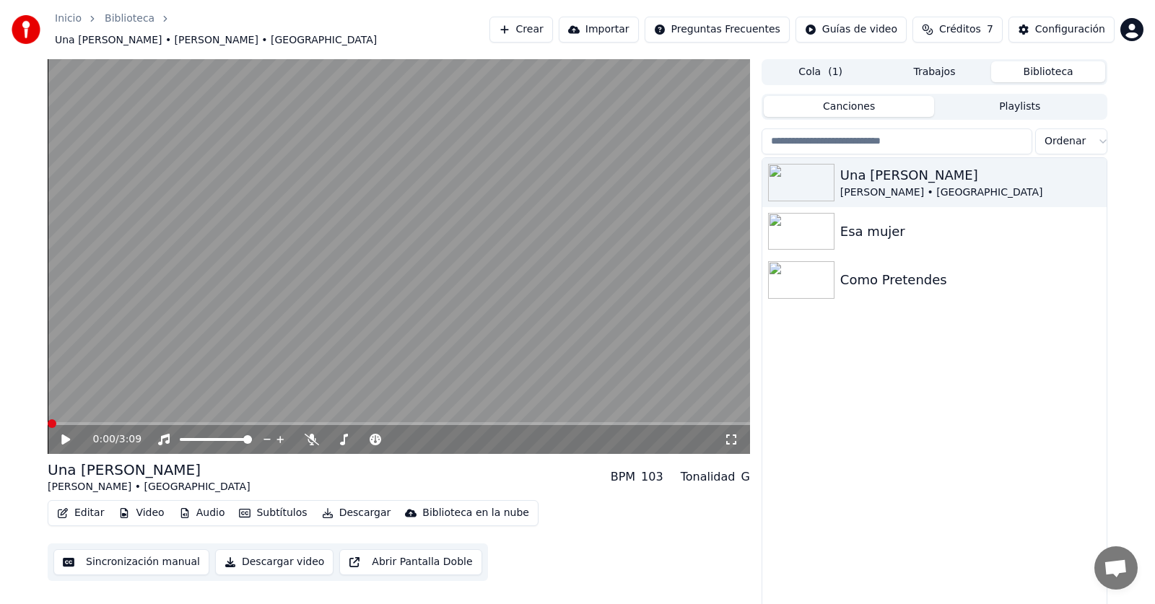
click at [1045, 69] on button "Biblioteca" at bounding box center [1048, 71] width 114 height 21
click at [870, 230] on div "Esa mujer" at bounding box center [963, 232] width 246 height 20
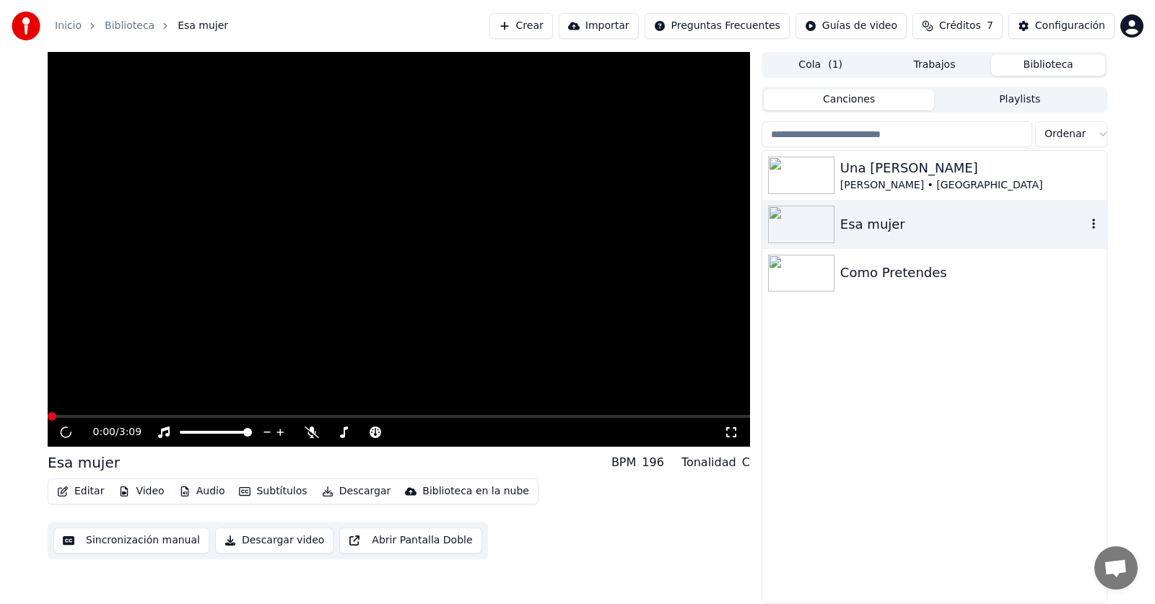
click at [870, 230] on div "Esa mujer" at bounding box center [963, 224] width 246 height 20
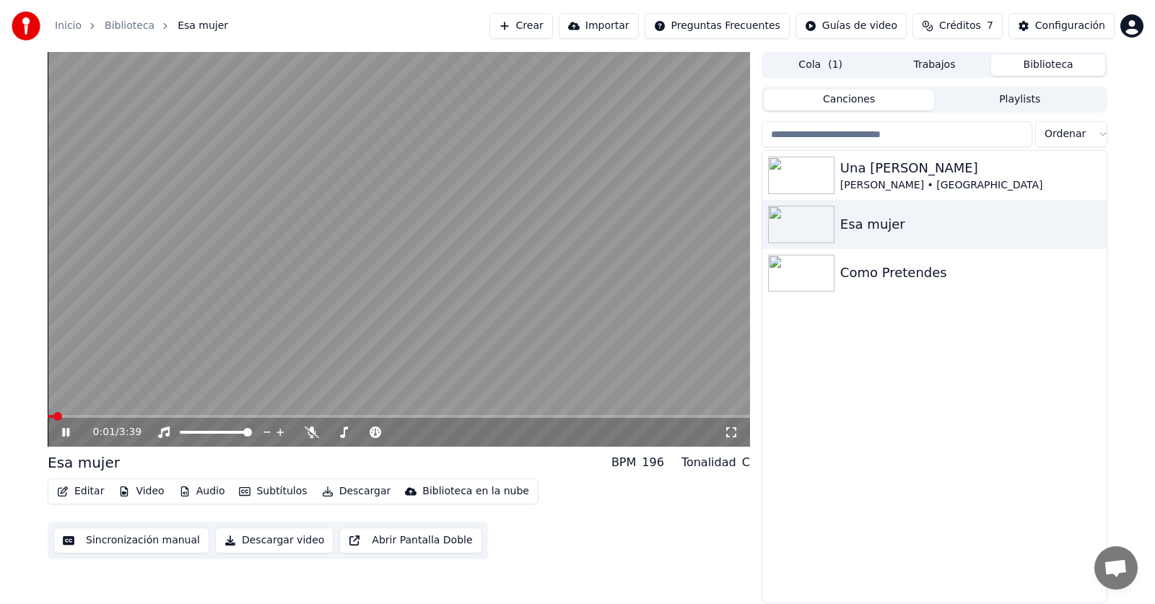
click at [130, 417] on span at bounding box center [399, 416] width 702 height 3
click at [60, 433] on icon at bounding box center [76, 433] width 34 height 12
click at [48, 416] on span at bounding box center [52, 416] width 9 height 9
click at [788, 180] on img at bounding box center [801, 176] width 66 height 38
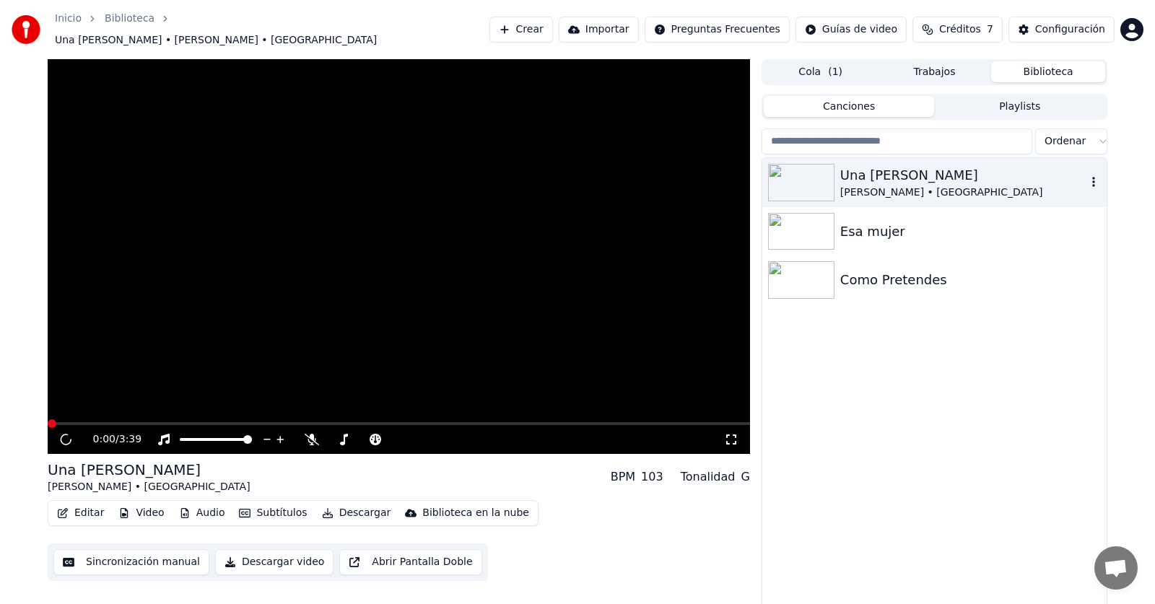
click at [788, 180] on img at bounding box center [801, 183] width 66 height 38
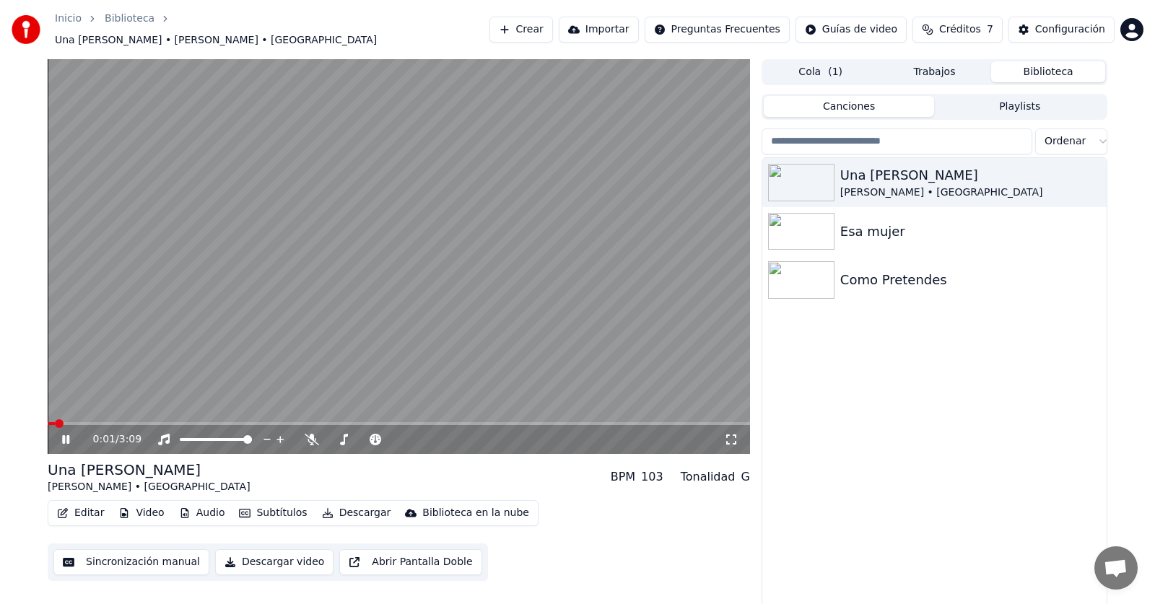
click at [79, 422] on span at bounding box center [399, 423] width 702 height 3
click at [64, 435] on icon at bounding box center [65, 439] width 7 height 9
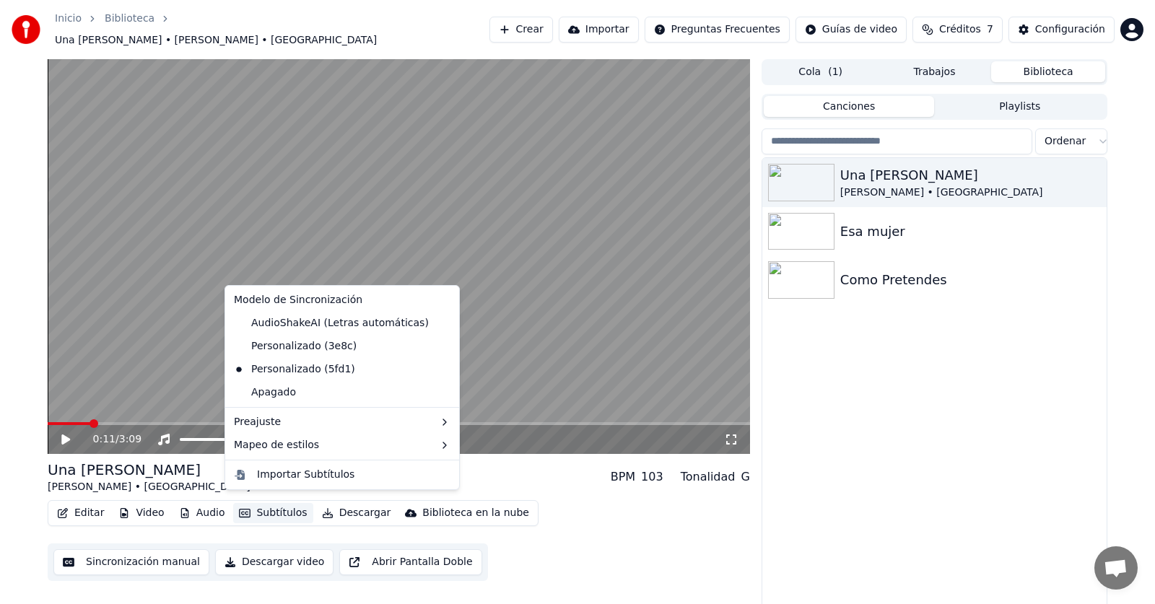
click at [288, 506] on button "Subtítulos" at bounding box center [272, 513] width 79 height 20
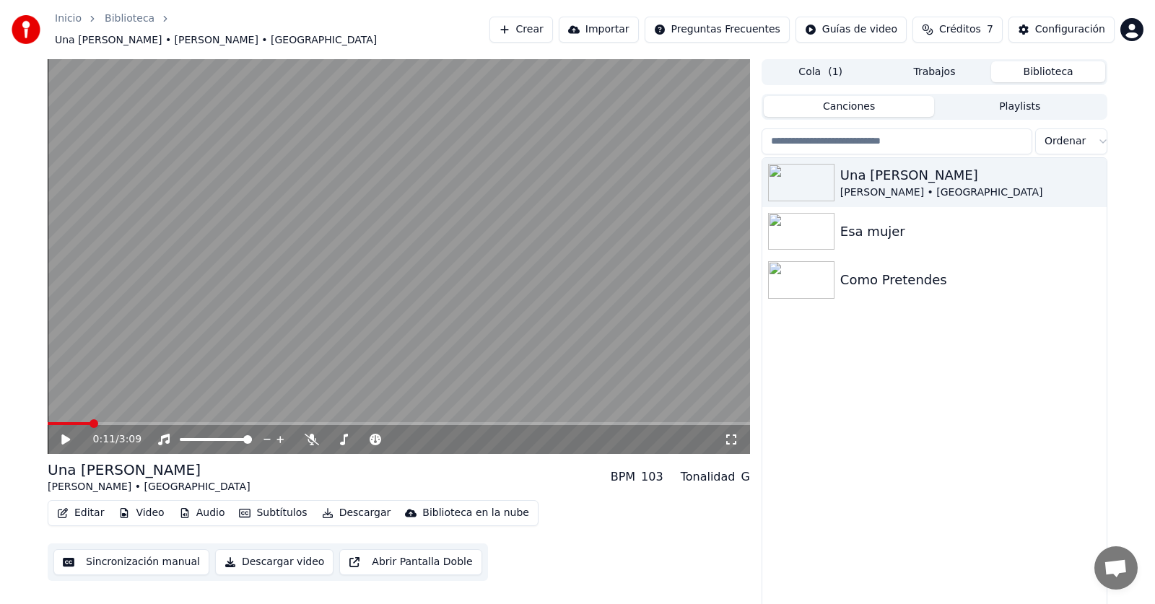
click at [622, 519] on div "Editar Video Audio Subtítulos Descargar Biblioteca en la nube Sincronización ma…" at bounding box center [399, 540] width 702 height 81
click at [878, 23] on html "Inicio Biblioteca Una Paloma Blanca • Chocano • Los Calis Crear Importar Pregun…" at bounding box center [577, 302] width 1155 height 604
click at [1039, 24] on html "Inicio Biblioteca Una Paloma Blanca • Chocano • Los Calis Crear Importar Pregun…" at bounding box center [577, 302] width 1155 height 604
click at [1058, 25] on div "Configuración" at bounding box center [1070, 29] width 70 height 14
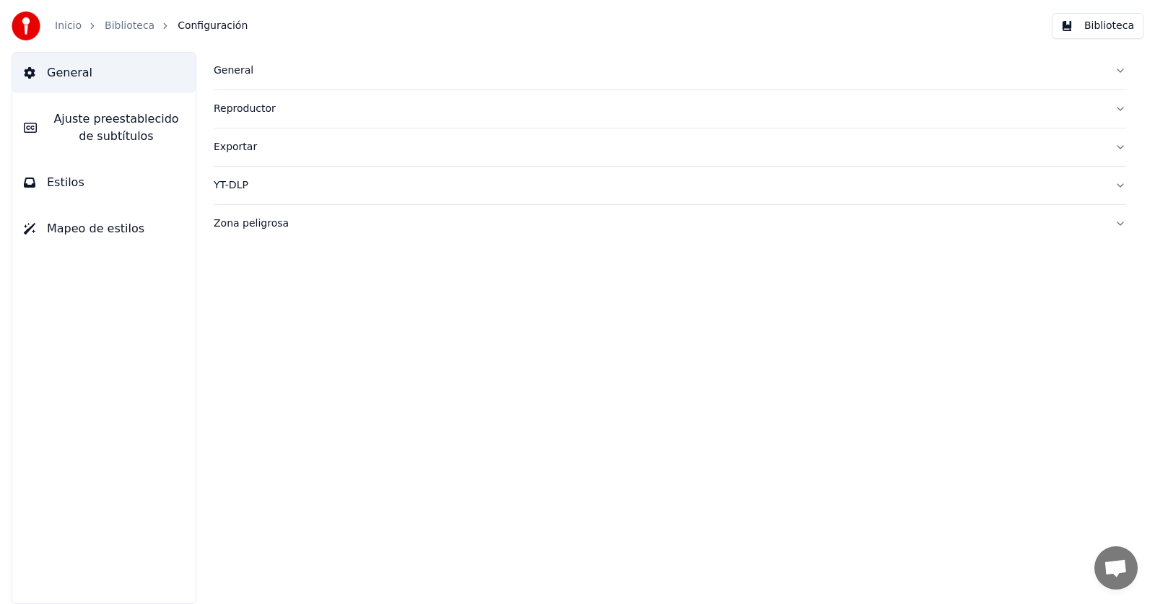
click at [114, 130] on span "Ajuste preestablecido de subtítulos" at bounding box center [116, 127] width 136 height 35
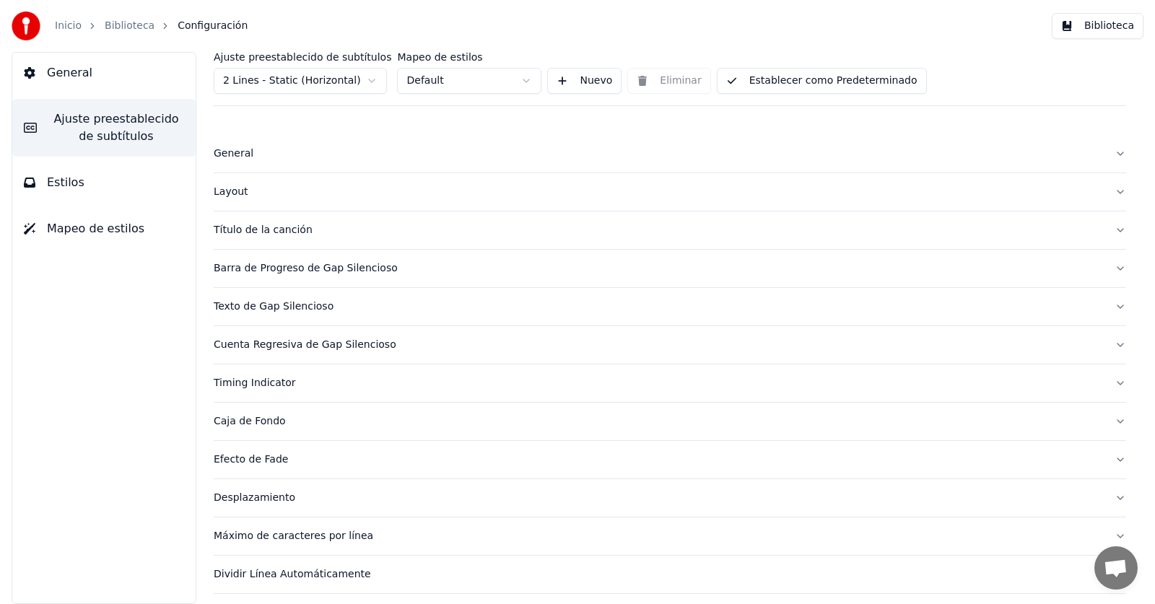
click at [291, 230] on div "Título de la canción" at bounding box center [658, 230] width 889 height 14
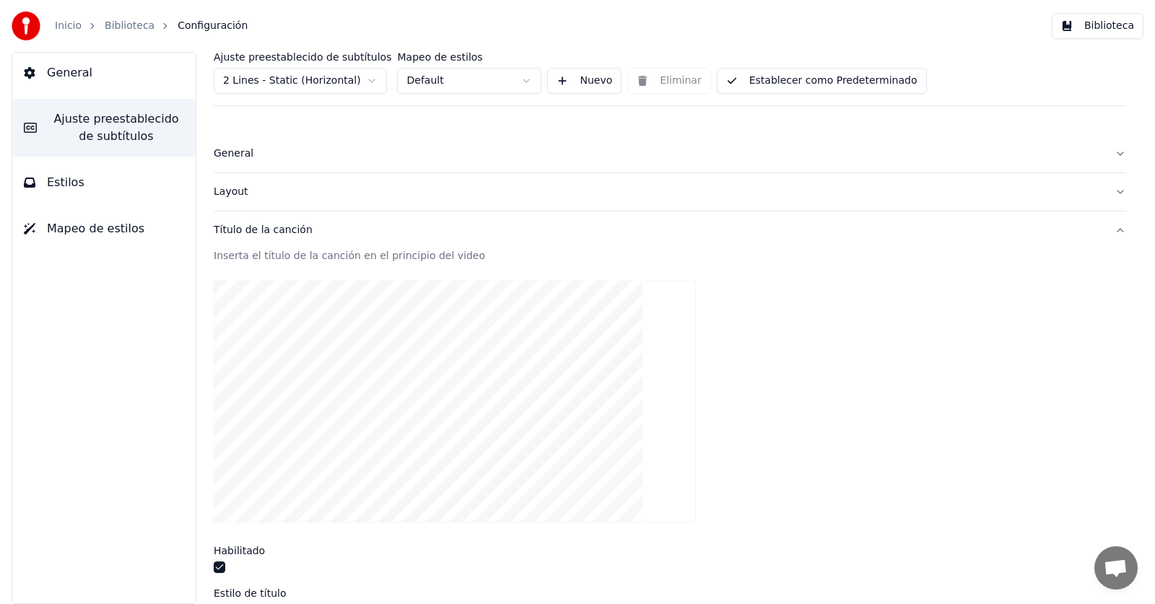
click at [240, 158] on div "General" at bounding box center [658, 154] width 889 height 14
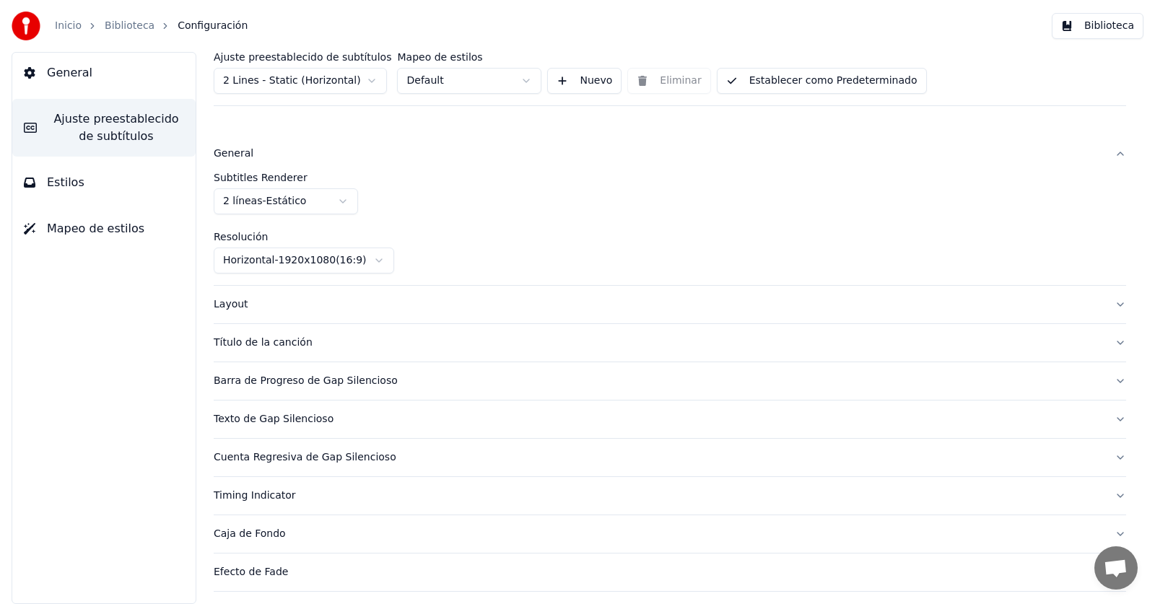
click at [236, 305] on div "Layout" at bounding box center [658, 304] width 889 height 14
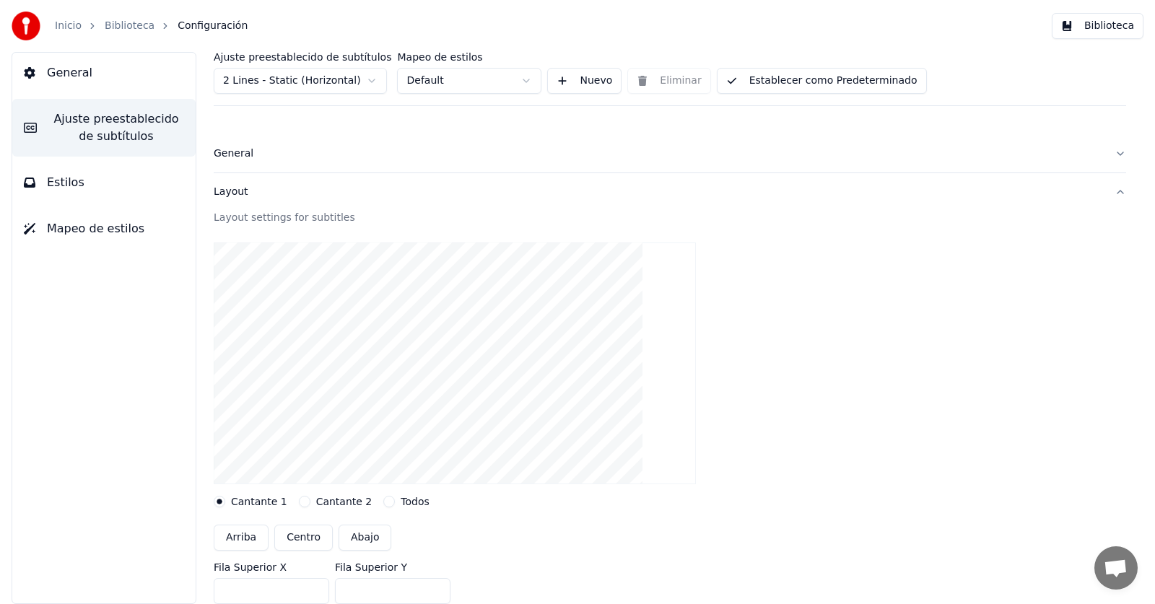
click at [277, 331] on video at bounding box center [455, 364] width 482 height 242
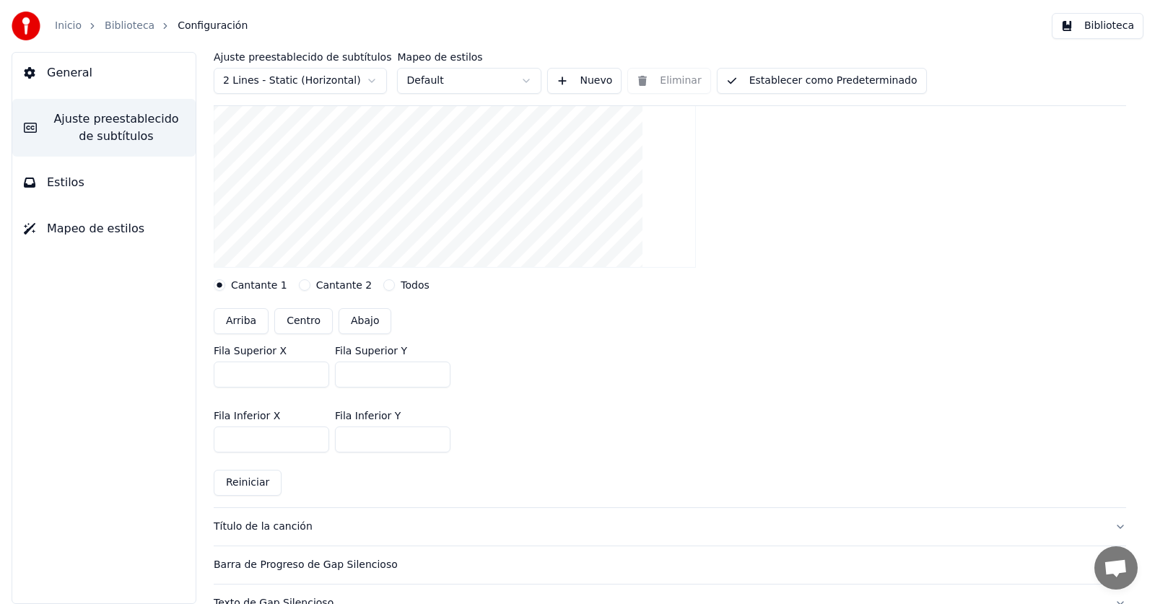
scroll to position [289, 0]
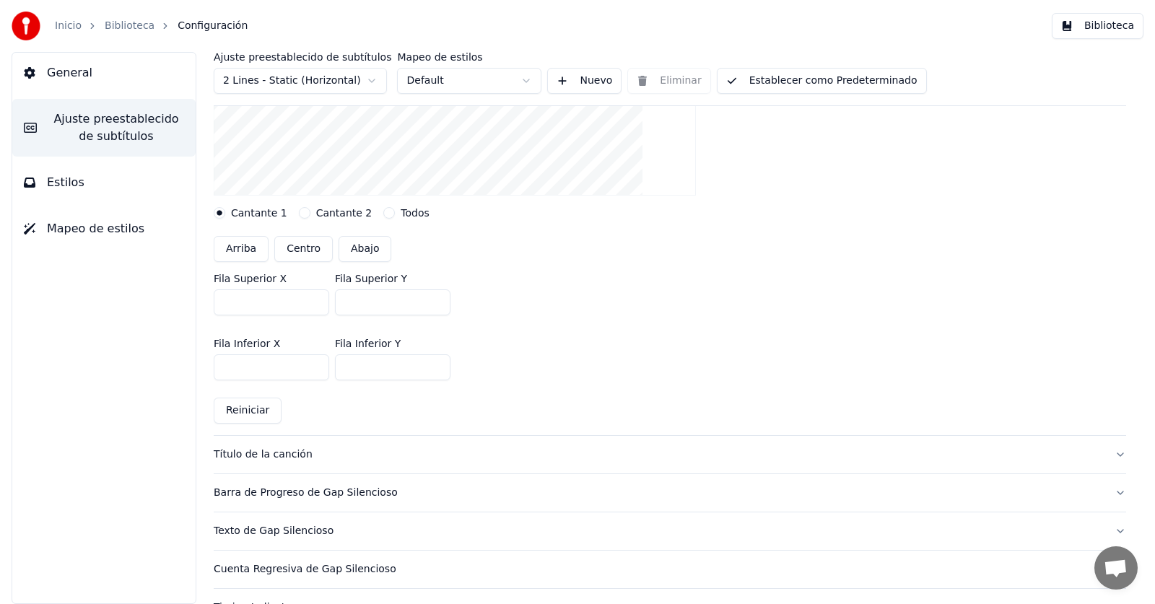
click at [247, 416] on button "Reiniciar" at bounding box center [248, 411] width 68 height 26
click at [245, 412] on button "Reiniciar" at bounding box center [248, 411] width 68 height 26
click at [154, 405] on div "General Ajuste preestablecido de subtítulos Estilos Mapeo de estilos" at bounding box center [104, 328] width 185 height 552
click at [170, 404] on div "General Ajuste preestablecido de subtítulos Estilos Mapeo de estilos" at bounding box center [104, 328] width 185 height 552
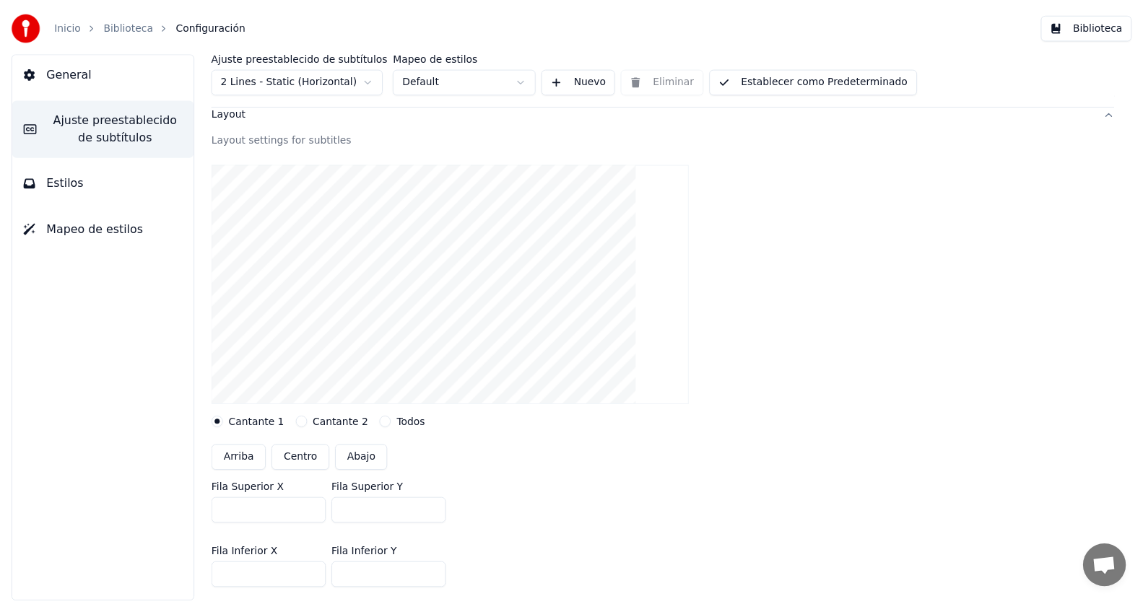
scroll to position [0, 0]
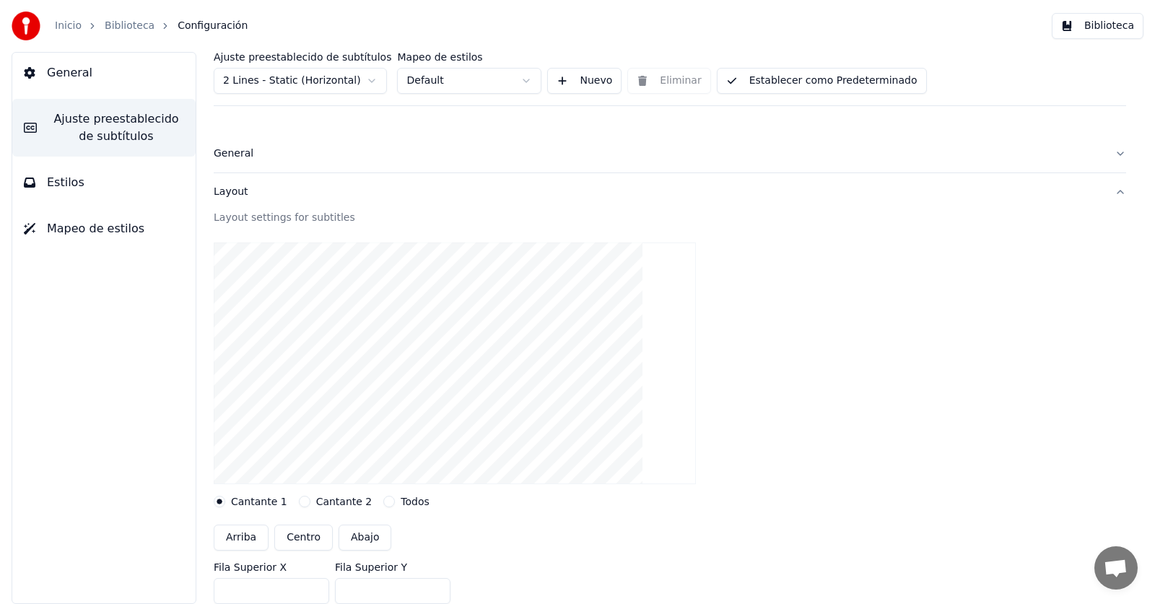
click at [57, 57] on button "General" at bounding box center [103, 73] width 183 height 40
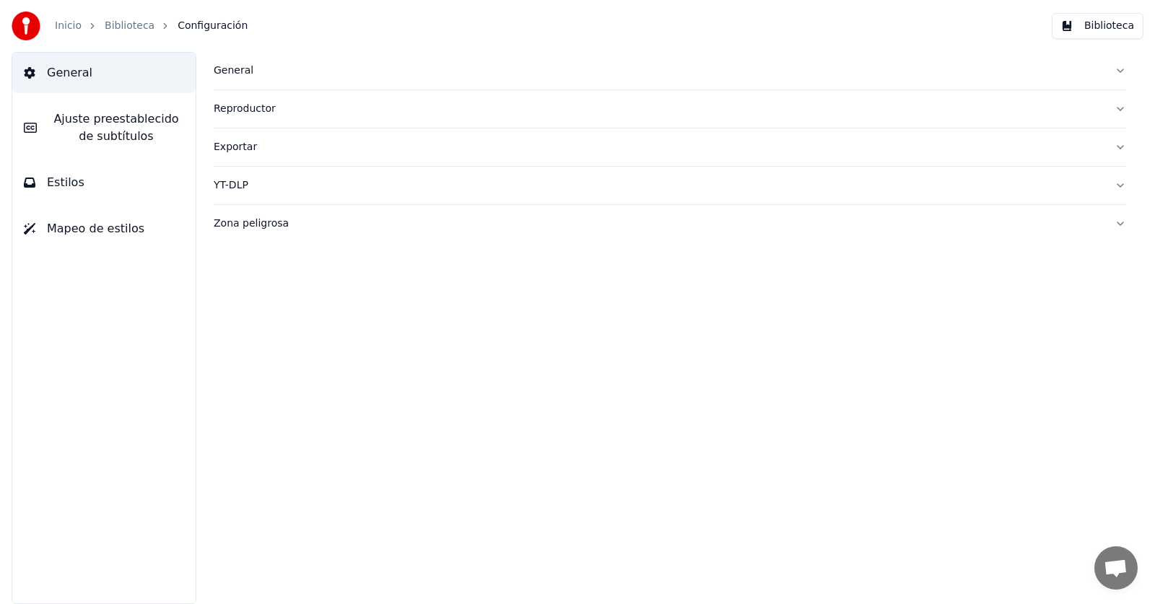
click at [142, 18] on div "Inicio Biblioteca Configuración" at bounding box center [130, 26] width 236 height 29
click at [139, 27] on link "Biblioteca" at bounding box center [130, 26] width 50 height 14
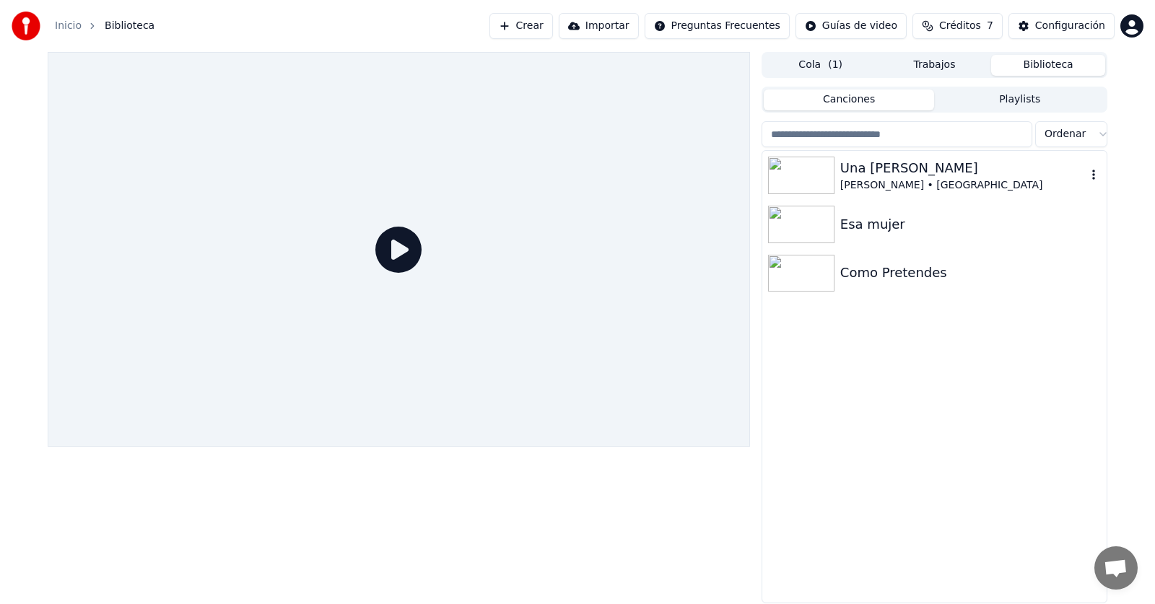
click at [870, 183] on div "[PERSON_NAME] • [GEOGRAPHIC_DATA]" at bounding box center [963, 185] width 246 height 14
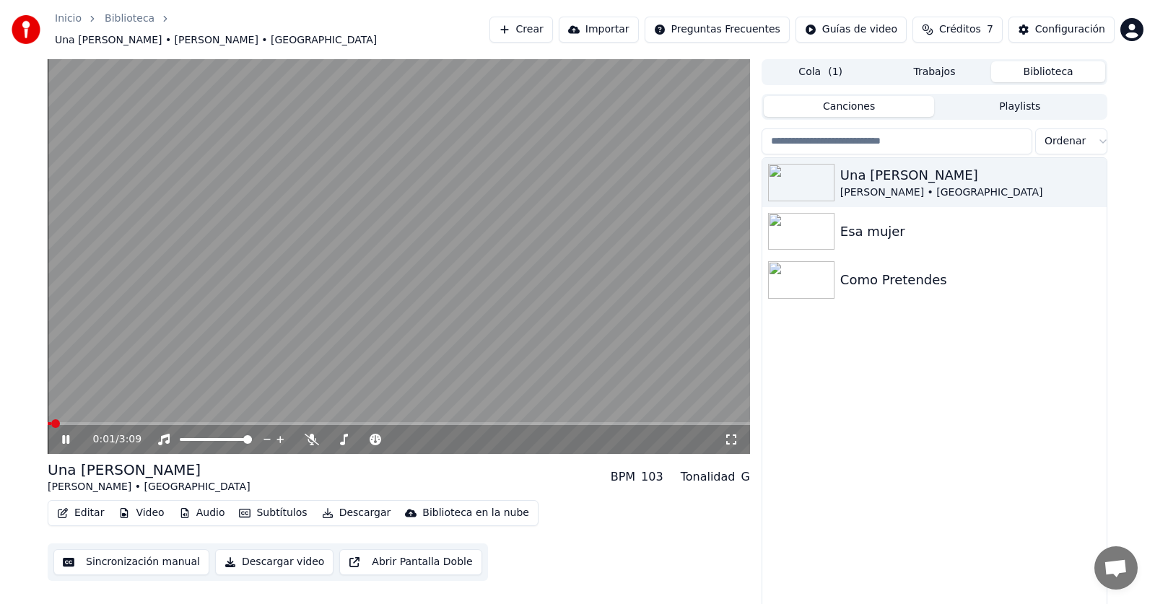
click at [101, 422] on span at bounding box center [399, 423] width 702 height 3
click at [74, 422] on span at bounding box center [76, 423] width 57 height 3
click at [67, 435] on icon at bounding box center [65, 439] width 7 height 9
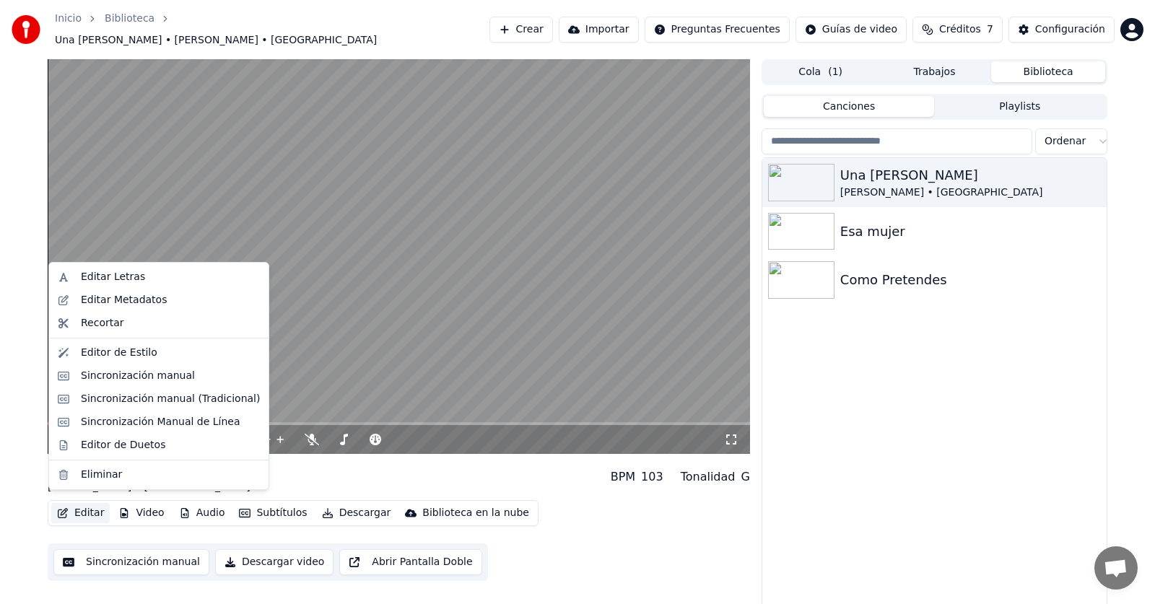
click at [73, 513] on button "Editar" at bounding box center [80, 513] width 58 height 20
click at [861, 396] on div "Una [PERSON_NAME] • Los Calis Esa mujer Como Pretendes" at bounding box center [934, 384] width 344 height 452
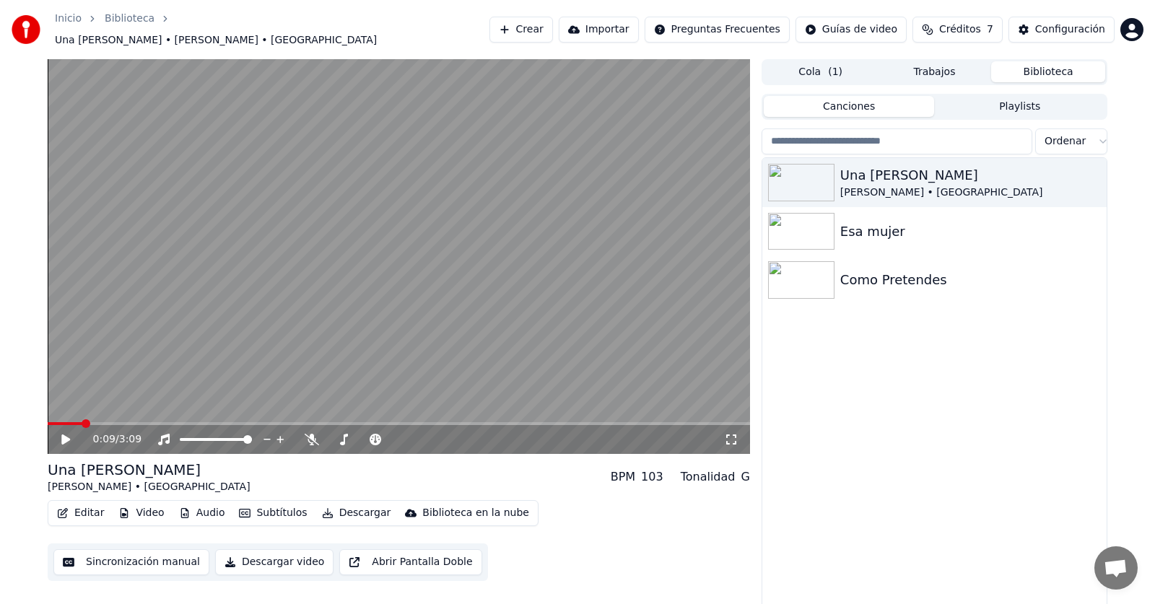
click at [345, 505] on button "Descargar" at bounding box center [356, 513] width 81 height 20
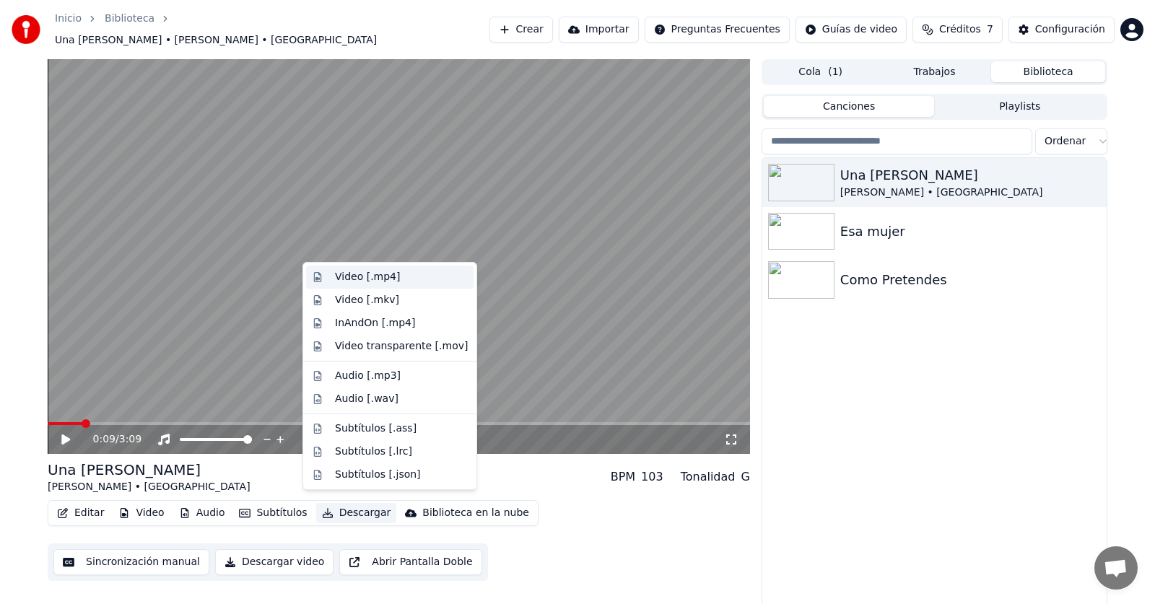
click at [382, 279] on div "Video [.mp4]" at bounding box center [367, 277] width 65 height 14
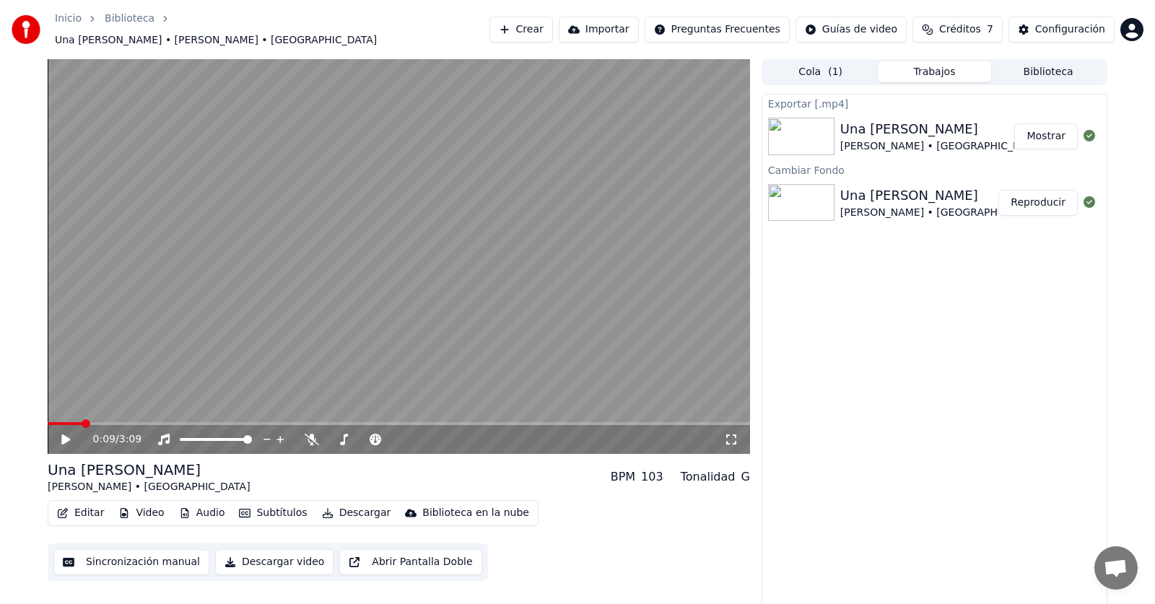
click at [843, 304] on div "Exportar [.mp4] Una Paloma Blanca Chocano • Los Calis Mostrar Cambiar Fondo Una…" at bounding box center [935, 350] width 346 height 513
click at [177, 557] on button "Sincronización manual" at bounding box center [131, 562] width 156 height 26
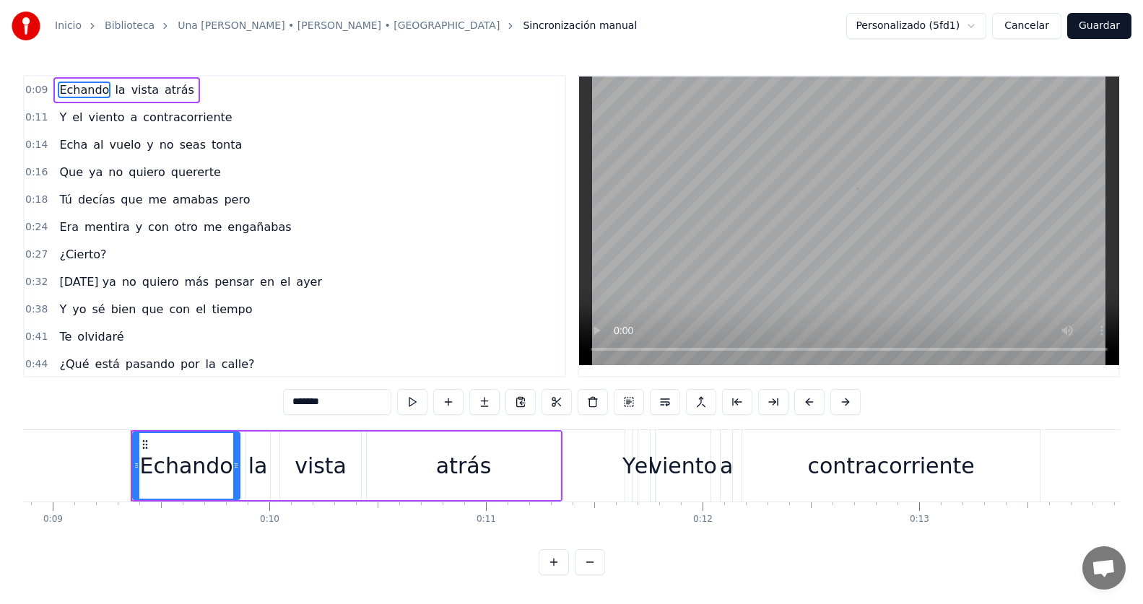
scroll to position [0, 1955]
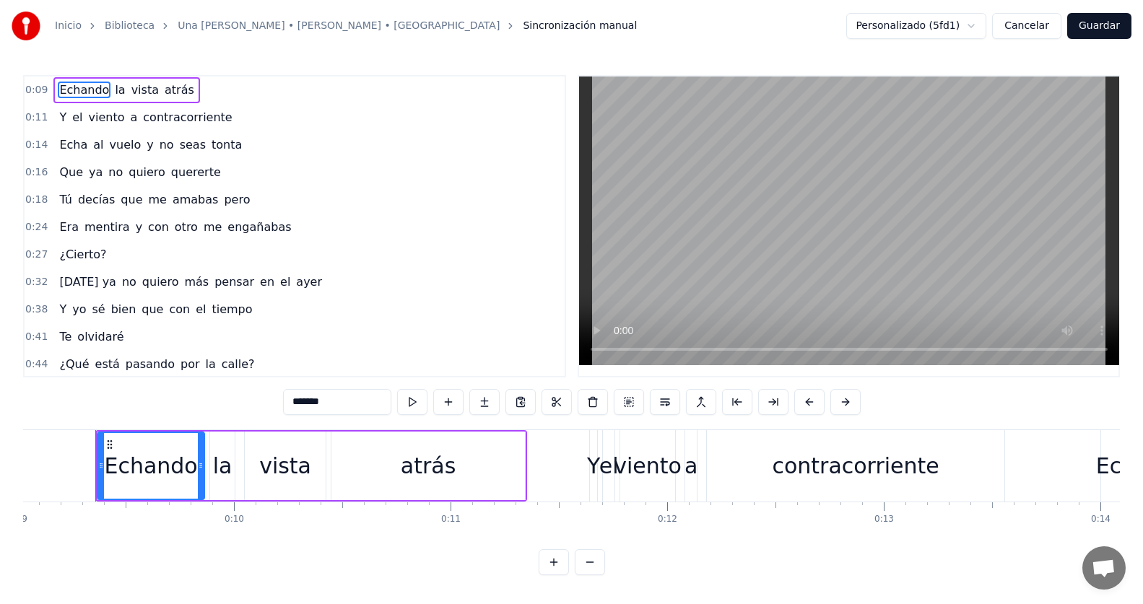
click at [695, 245] on video at bounding box center [849, 221] width 540 height 289
click at [695, 248] on video at bounding box center [849, 221] width 540 height 289
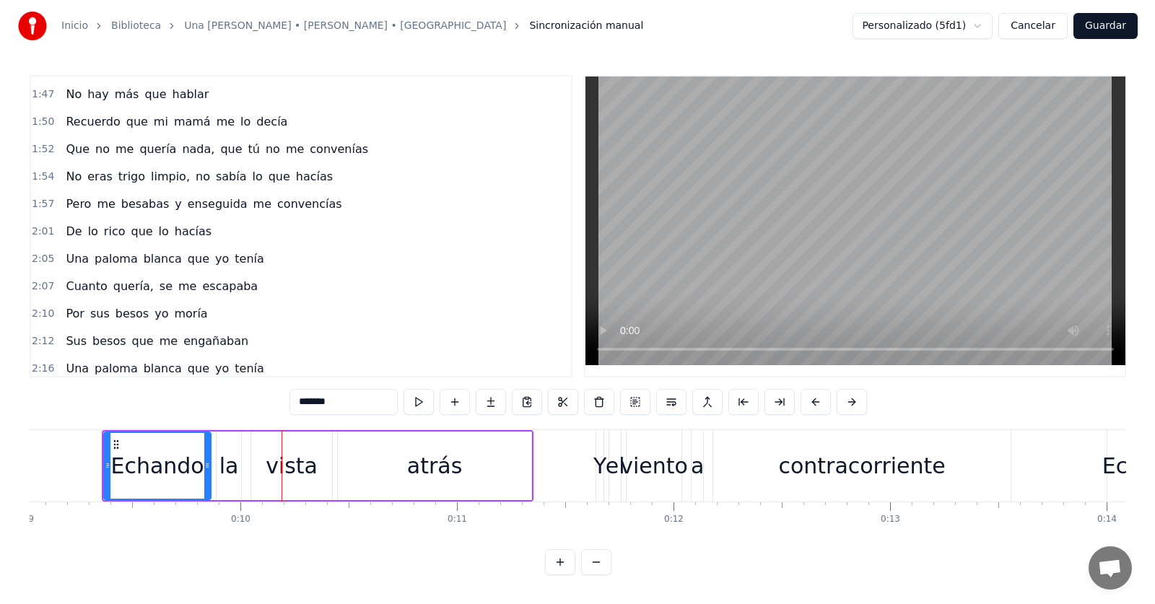
scroll to position [1011, 0]
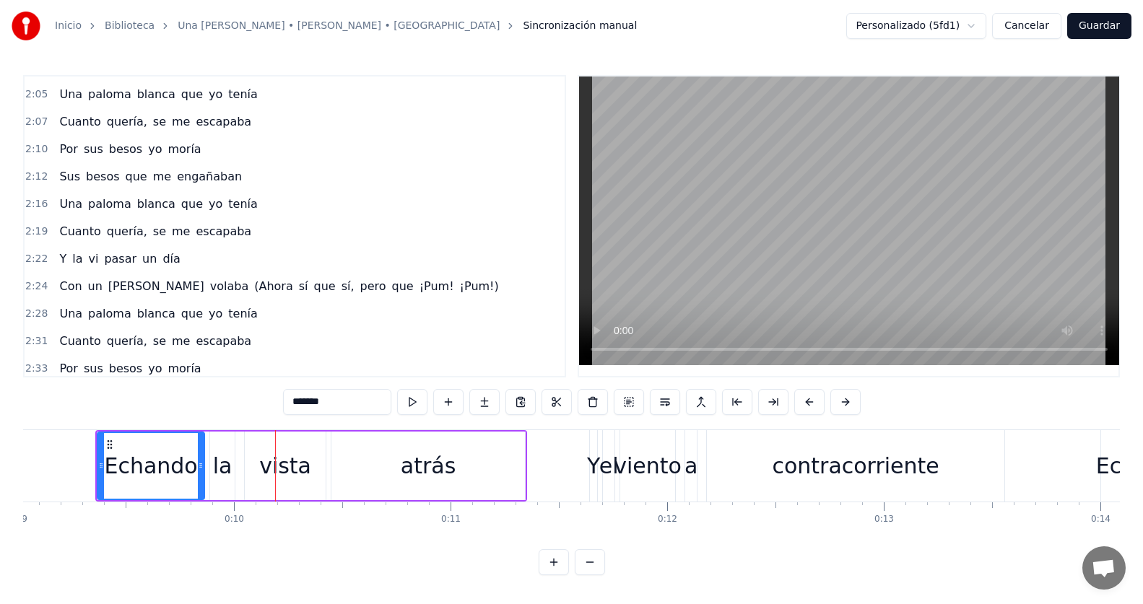
click at [1030, 24] on button "Cancelar" at bounding box center [1026, 26] width 69 height 26
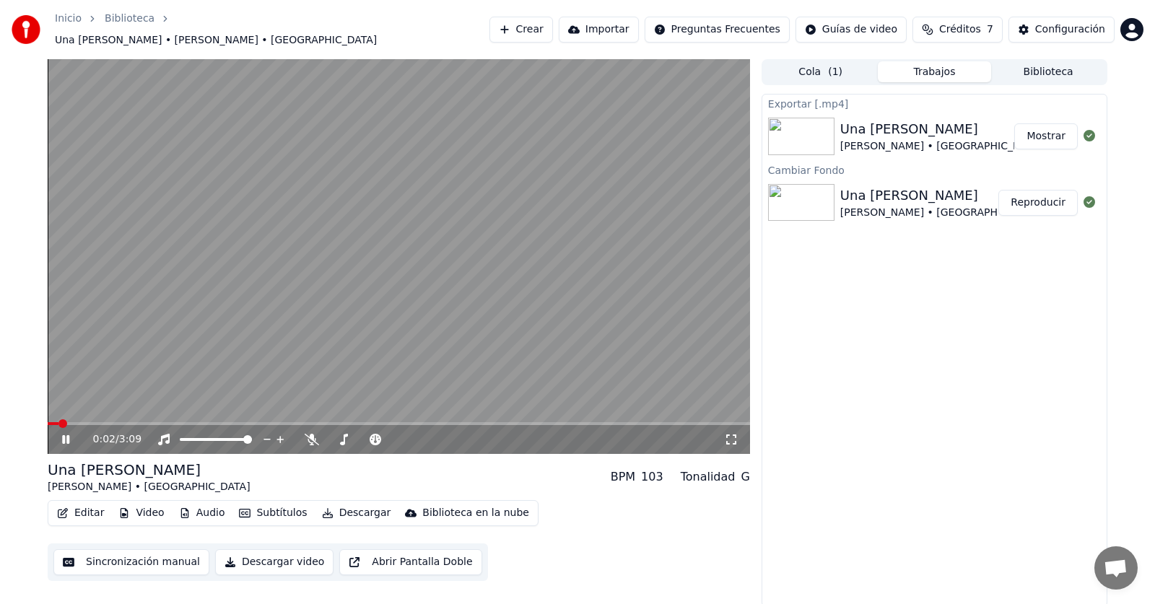
click at [390, 560] on button "Abrir Pantalla Doble" at bounding box center [410, 562] width 142 height 26
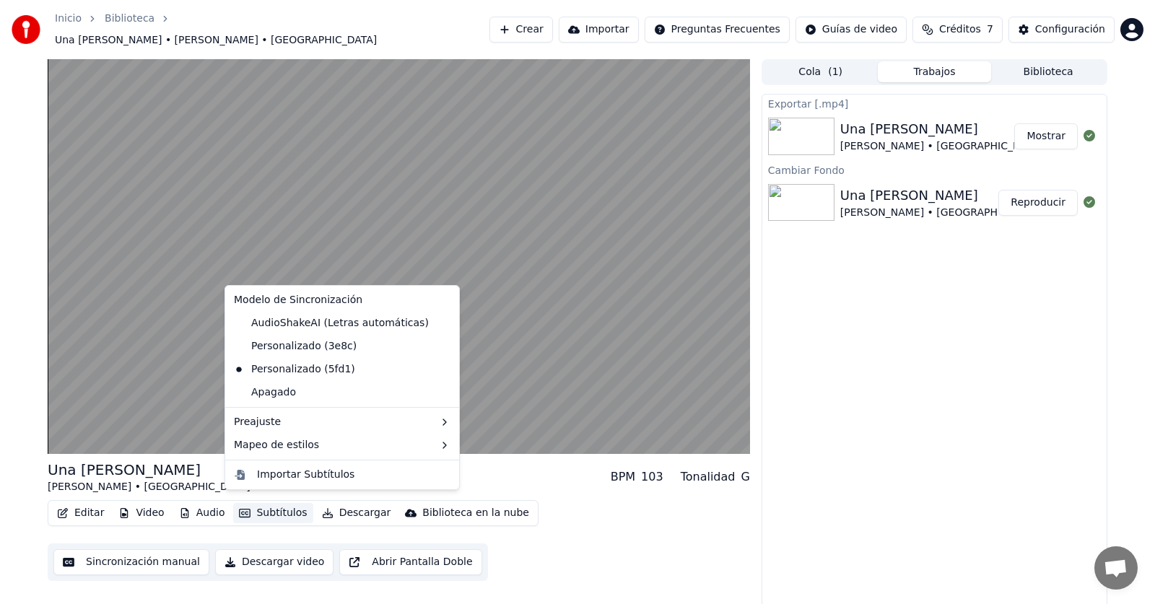
click at [281, 507] on button "Subtítulos" at bounding box center [272, 513] width 79 height 20
click at [294, 447] on div "Mapeo de estilos" at bounding box center [342, 445] width 228 height 23
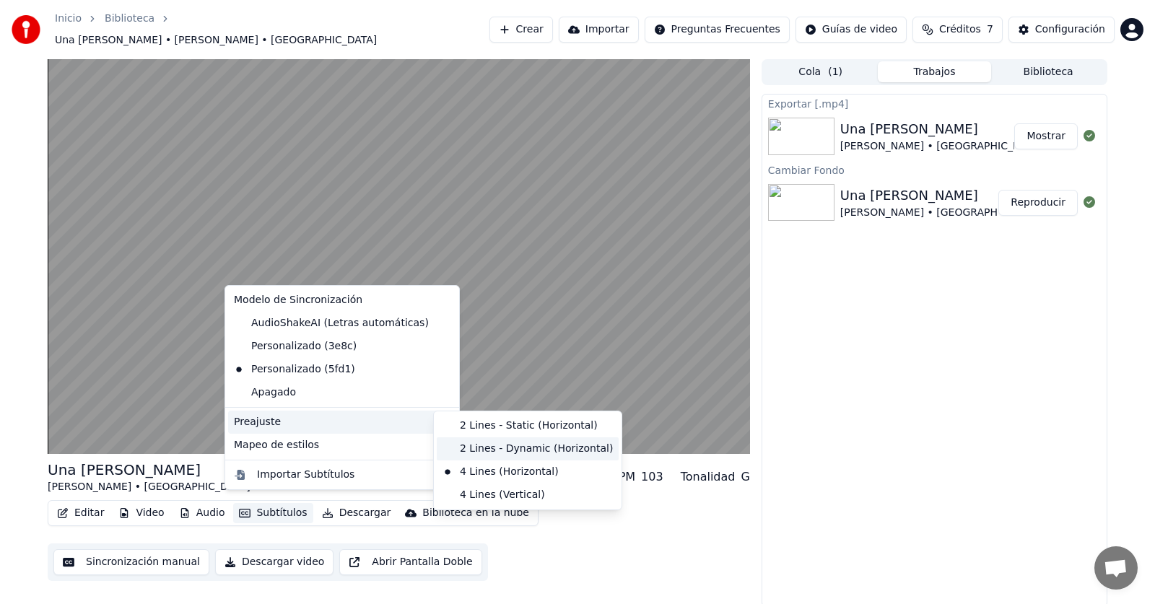
click at [497, 448] on div "2 Lines - Dynamic (Horizontal)" at bounding box center [528, 449] width 182 height 23
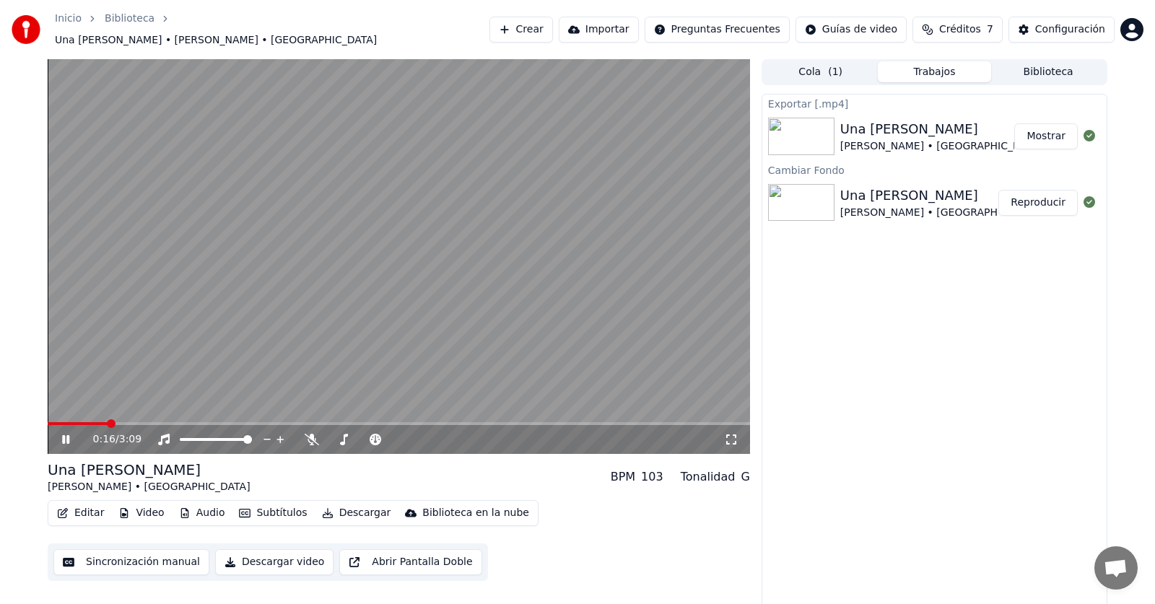
click at [275, 509] on button "Subtítulos" at bounding box center [272, 513] width 79 height 20
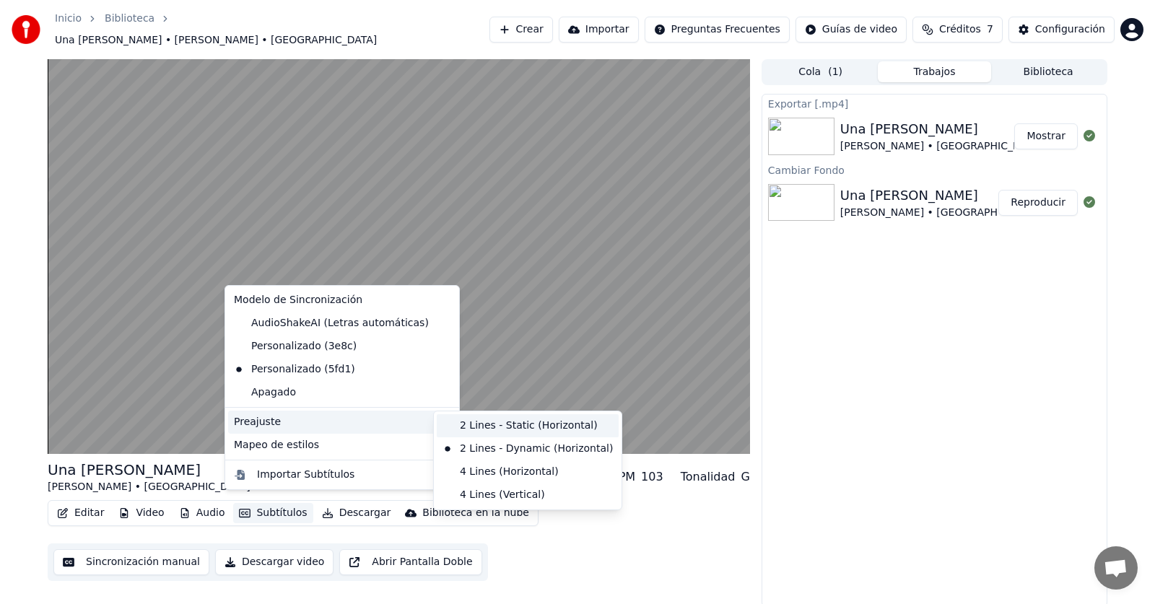
click at [458, 427] on div "2 Lines - Static (Horizontal)" at bounding box center [528, 425] width 182 height 23
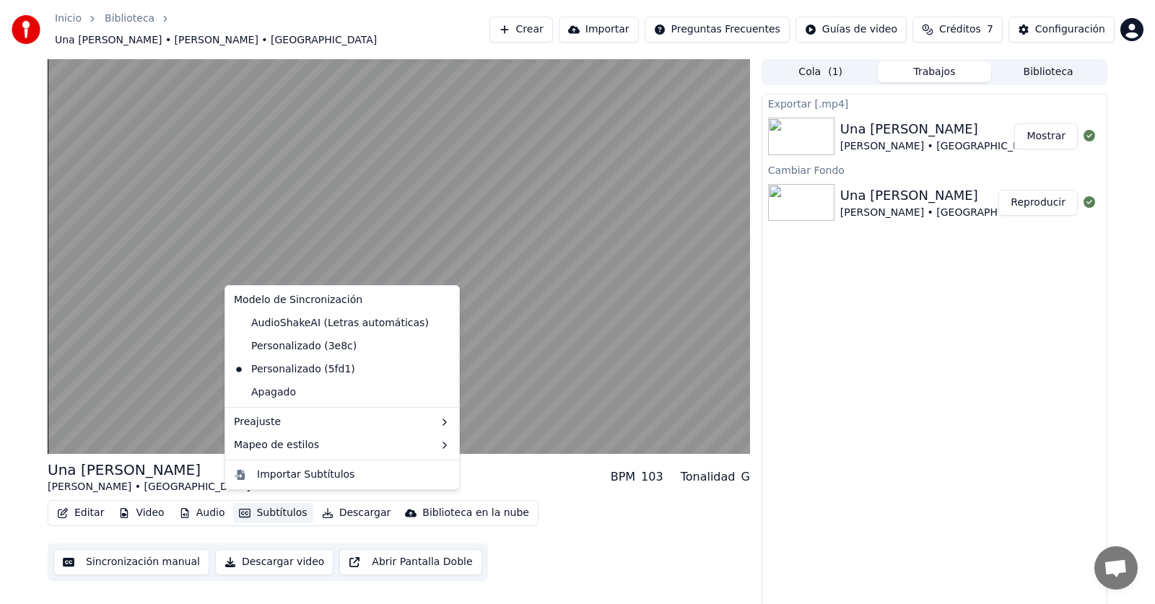
click at [251, 503] on button "Subtítulos" at bounding box center [272, 513] width 79 height 20
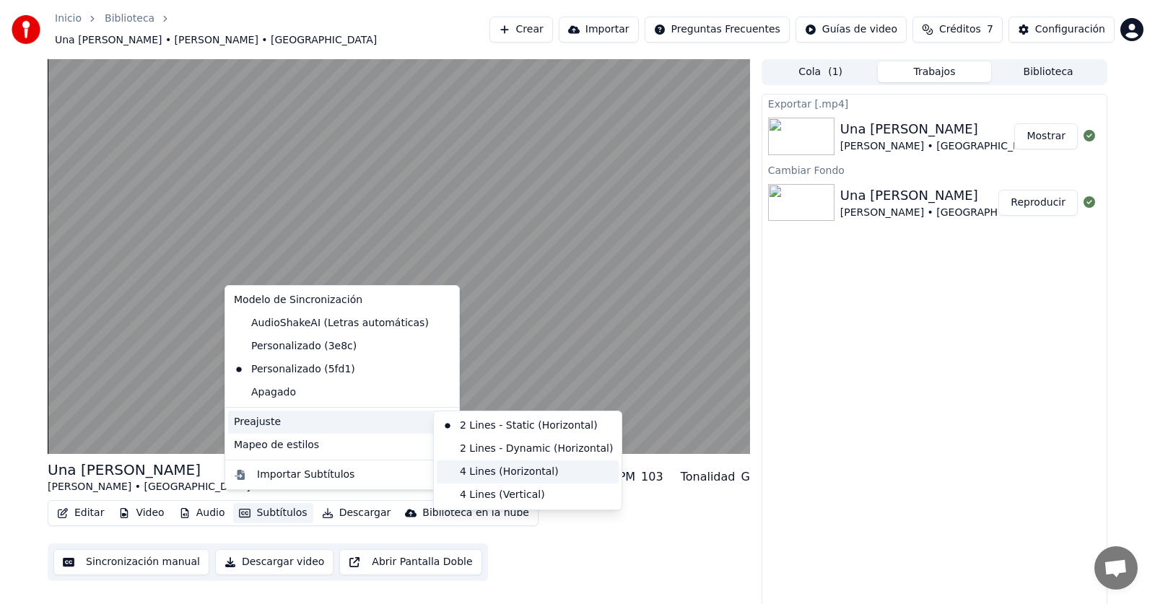
click at [487, 479] on div "4 Lines (Horizontal)" at bounding box center [528, 472] width 182 height 23
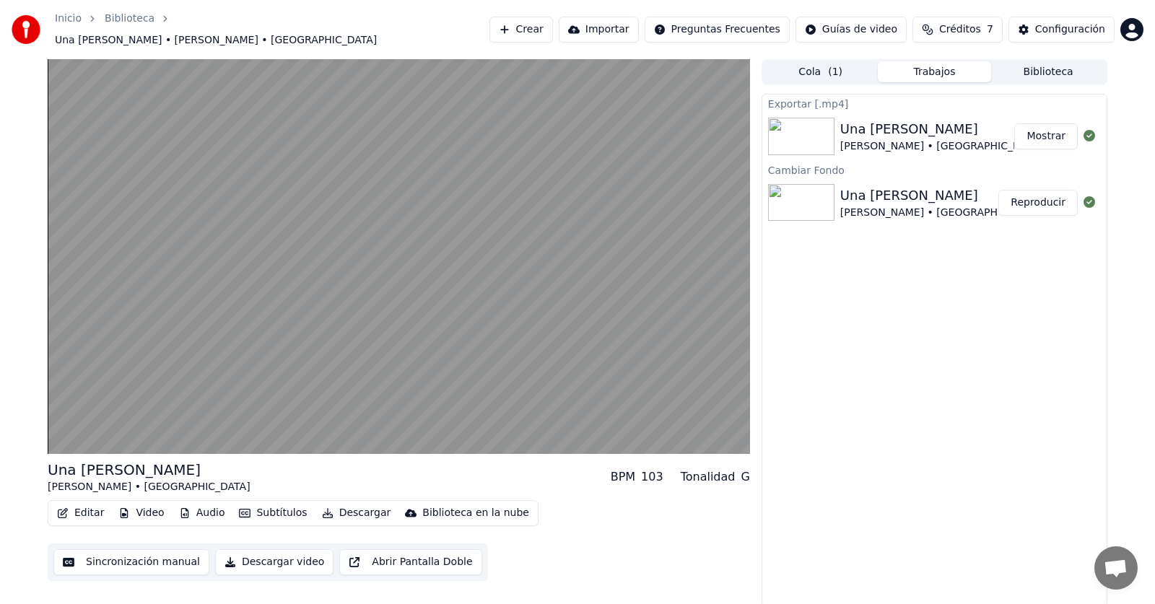
click at [269, 508] on button "Subtítulos" at bounding box center [272, 513] width 79 height 20
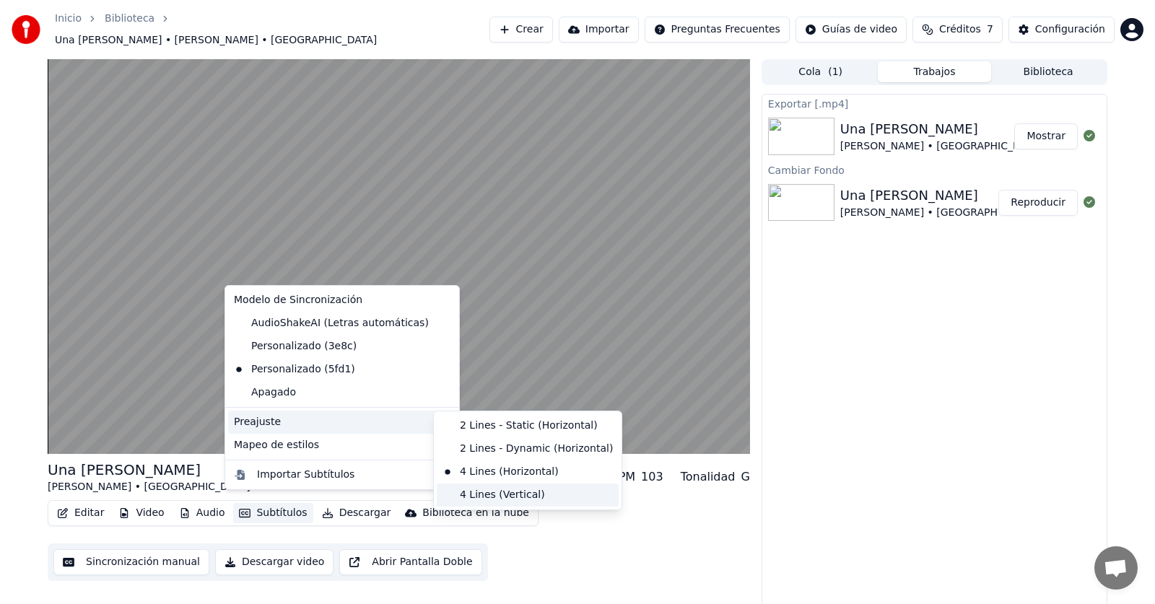
click at [500, 492] on div "4 Lines (Vertical)" at bounding box center [528, 495] width 182 height 23
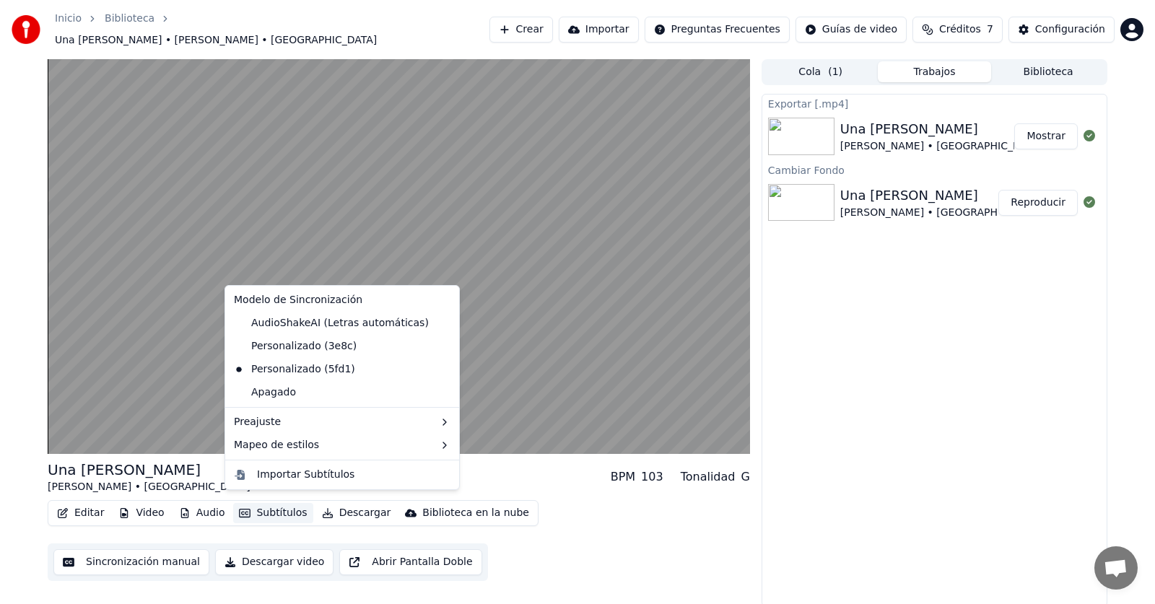
click at [277, 504] on button "Subtítulos" at bounding box center [272, 513] width 79 height 20
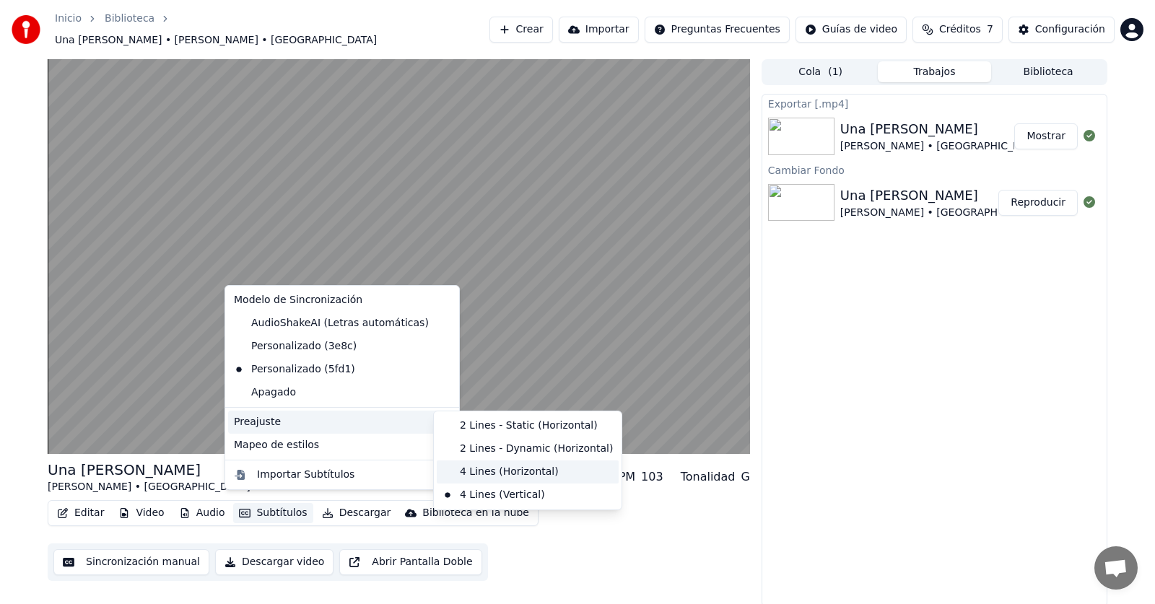
click at [470, 473] on div "4 Lines (Horizontal)" at bounding box center [528, 472] width 182 height 23
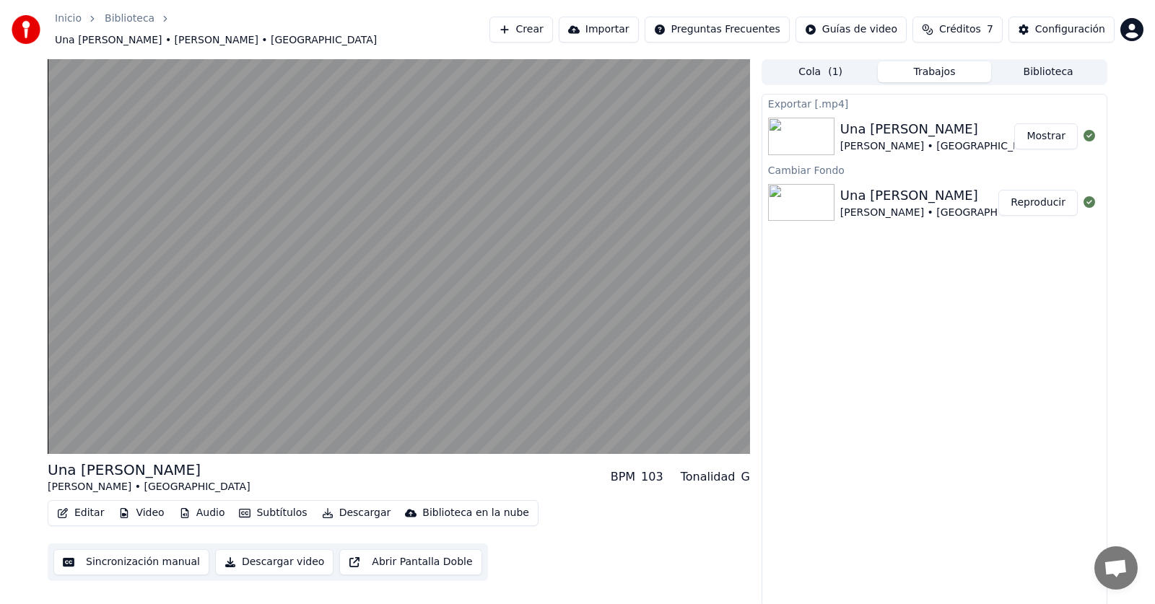
click at [266, 509] on button "Subtítulos" at bounding box center [272, 513] width 79 height 20
click at [675, 544] on div "Editar Video Audio Subtítulos Descargar Biblioteca en la nube Sincronización ma…" at bounding box center [399, 540] width 702 height 81
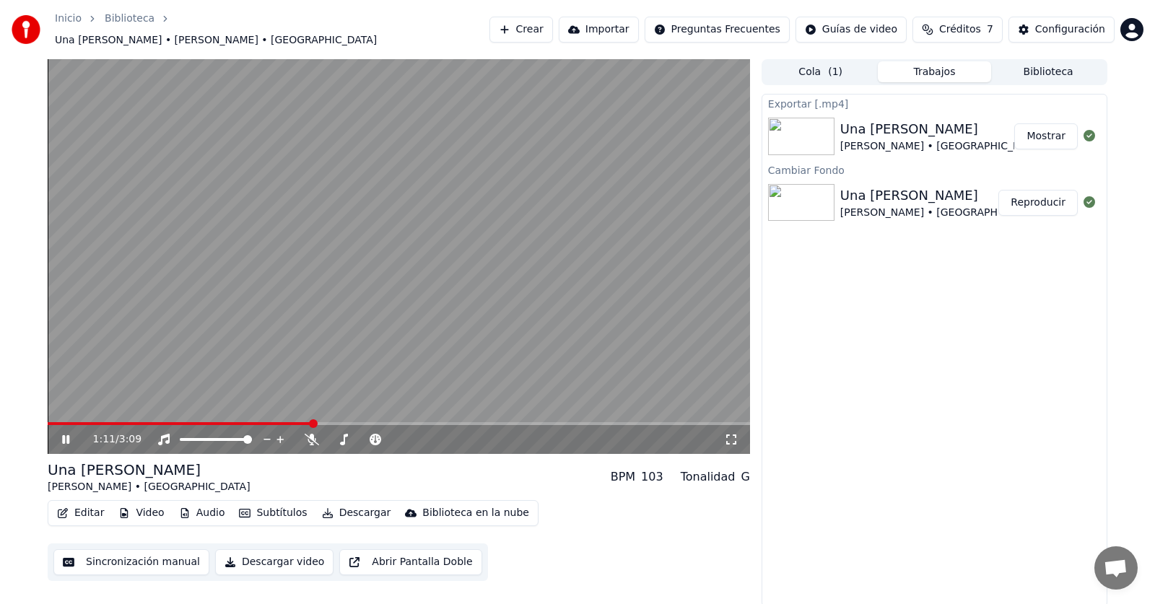
click at [67, 435] on icon at bounding box center [65, 439] width 7 height 9
click at [1070, 25] on div "Configuración" at bounding box center [1070, 29] width 70 height 14
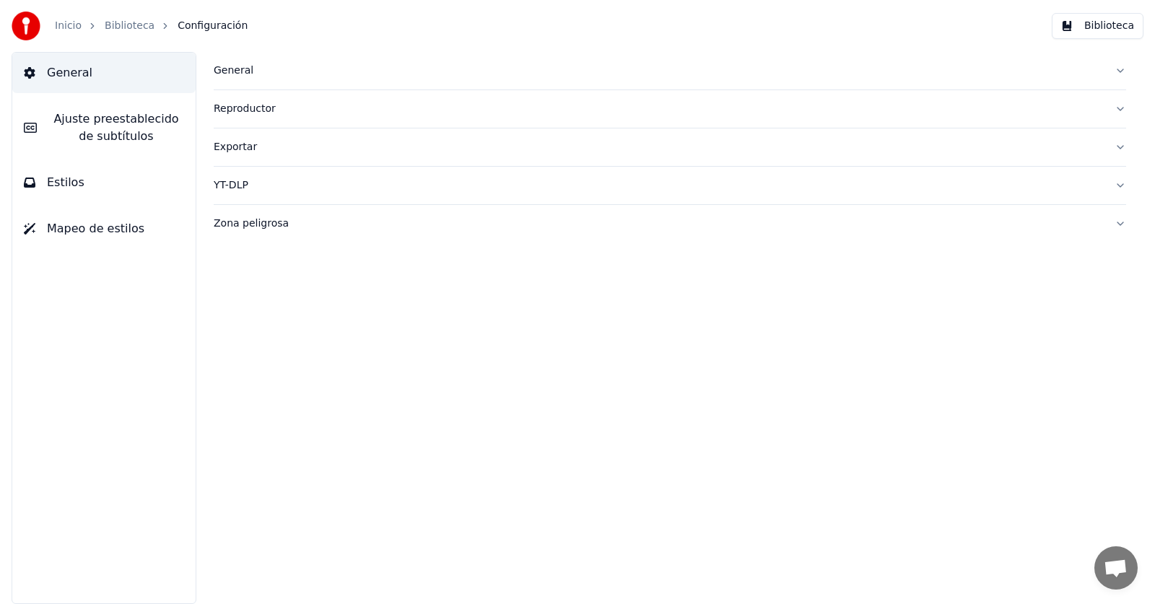
click at [119, 131] on span "Ajuste preestablecido de subtítulos" at bounding box center [116, 127] width 136 height 35
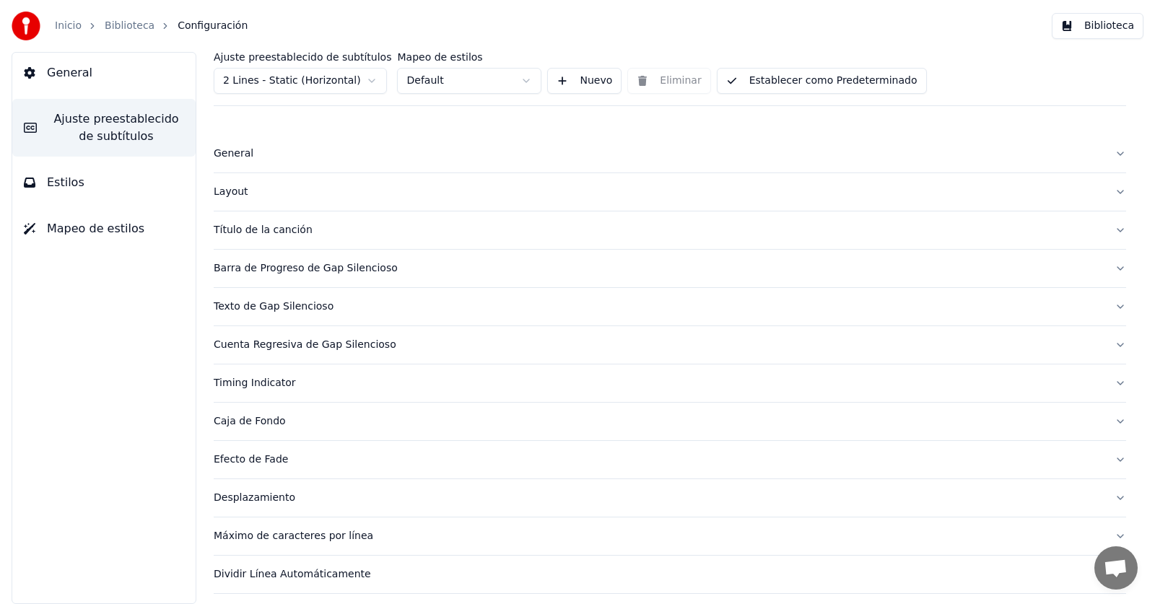
click at [61, 188] on span "Estilos" at bounding box center [66, 182] width 38 height 17
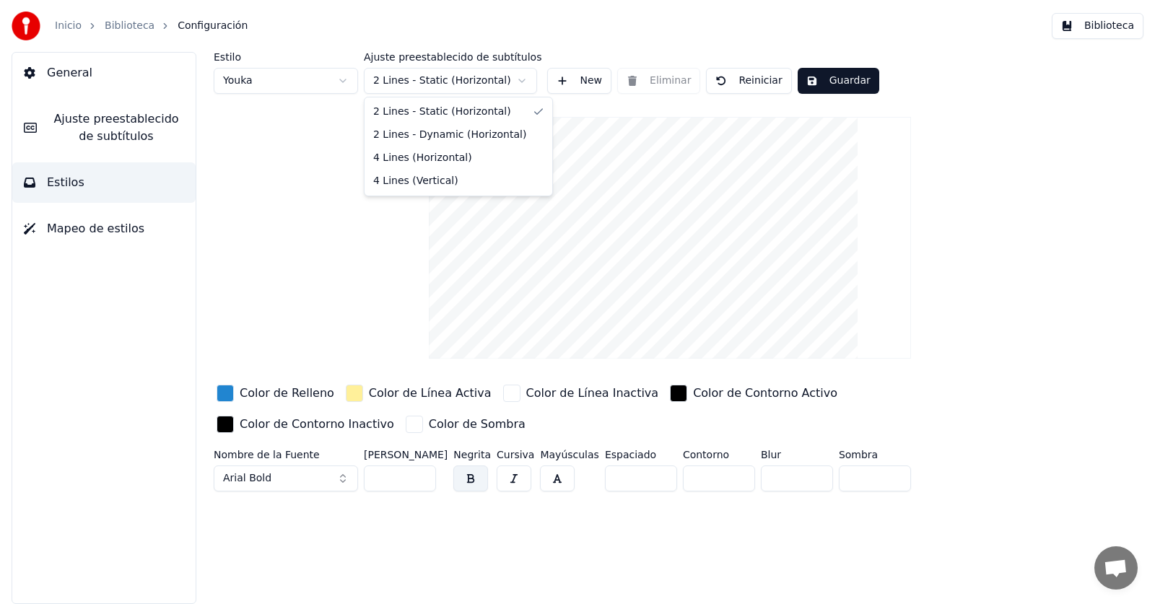
click at [523, 77] on html "Inicio Biblioteca Configuración Biblioteca General Ajuste preestablecido de sub…" at bounding box center [577, 302] width 1155 height 604
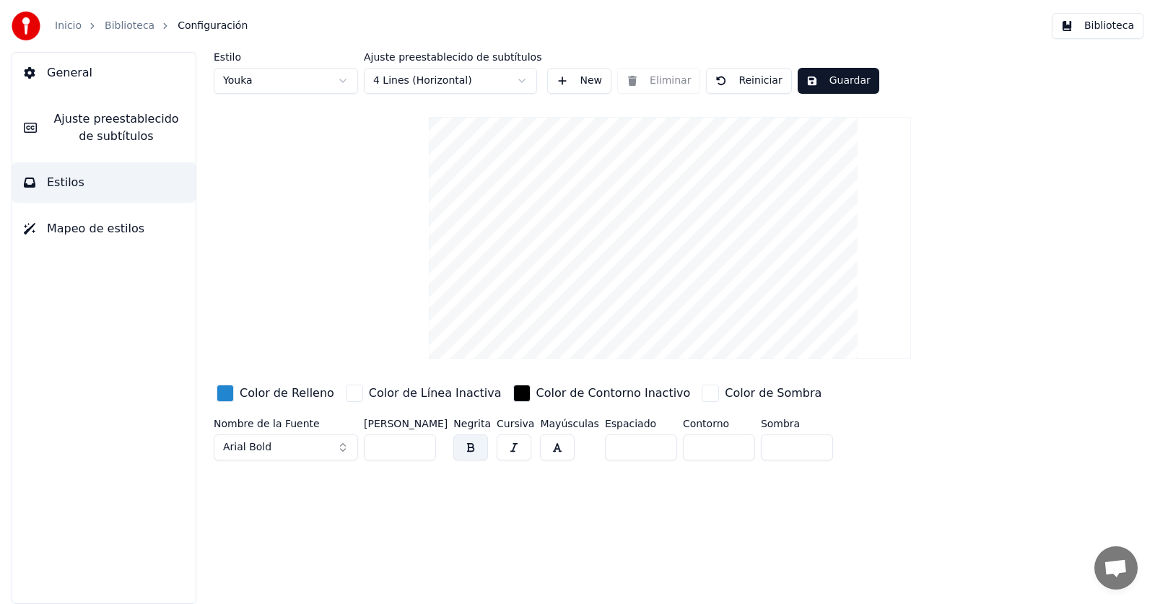
click at [346, 393] on div "button" at bounding box center [354, 393] width 17 height 17
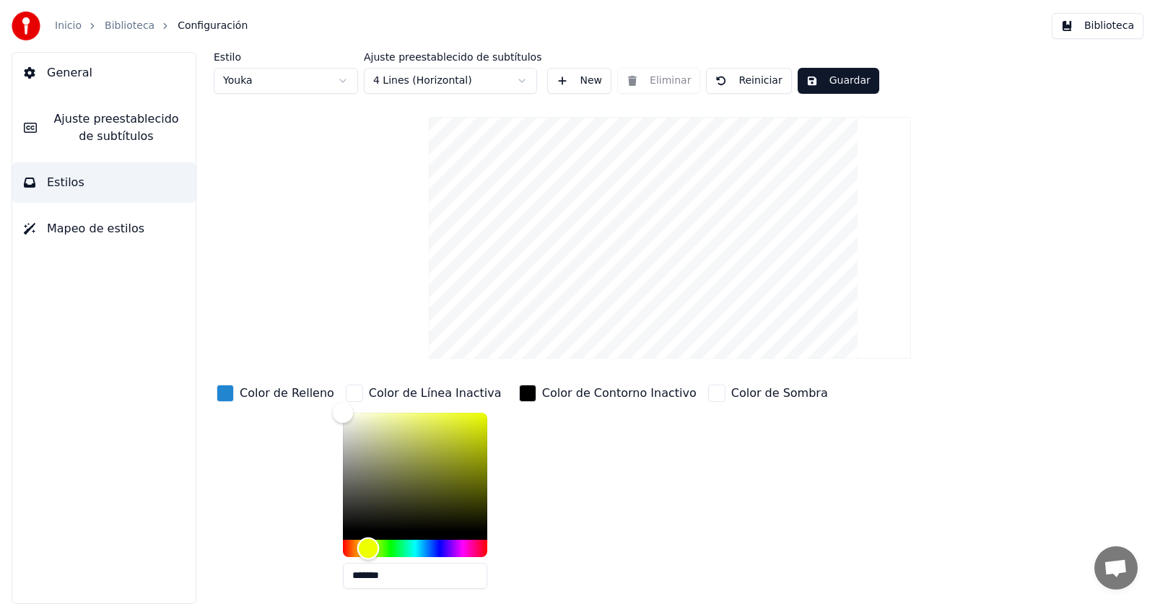
click at [358, 547] on div "Hue" at bounding box center [415, 548] width 144 height 17
drag, startPoint x: 337, startPoint y: 412, endPoint x: 497, endPoint y: 414, distance: 159.6
click at [497, 414] on div "*******" at bounding box center [426, 504] width 167 height 182
type input "*******"
click at [472, 417] on div "Color" at bounding box center [482, 417] width 22 height 22
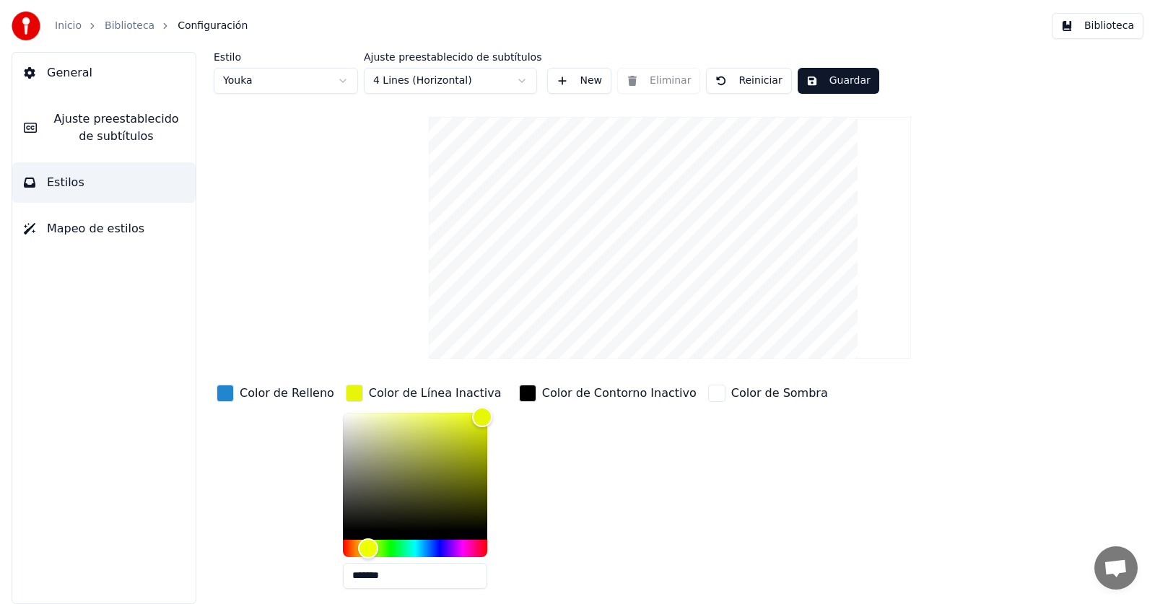
click at [827, 83] on button "Guardar" at bounding box center [839, 81] width 82 height 26
click at [601, 528] on div "Color de Contorno Inactivo" at bounding box center [607, 491] width 183 height 219
click at [110, 38] on div "Inicio Biblioteca Configuración" at bounding box center [130, 26] width 236 height 29
click at [117, 30] on link "Biblioteca" at bounding box center [130, 26] width 50 height 14
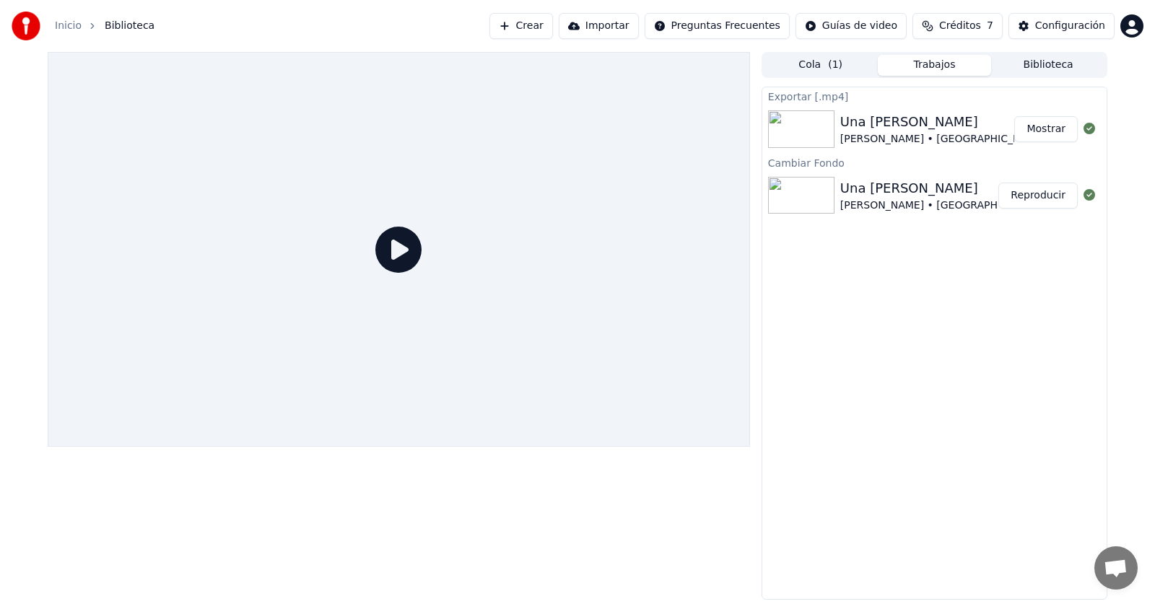
click at [941, 61] on button "Trabajos" at bounding box center [935, 65] width 114 height 21
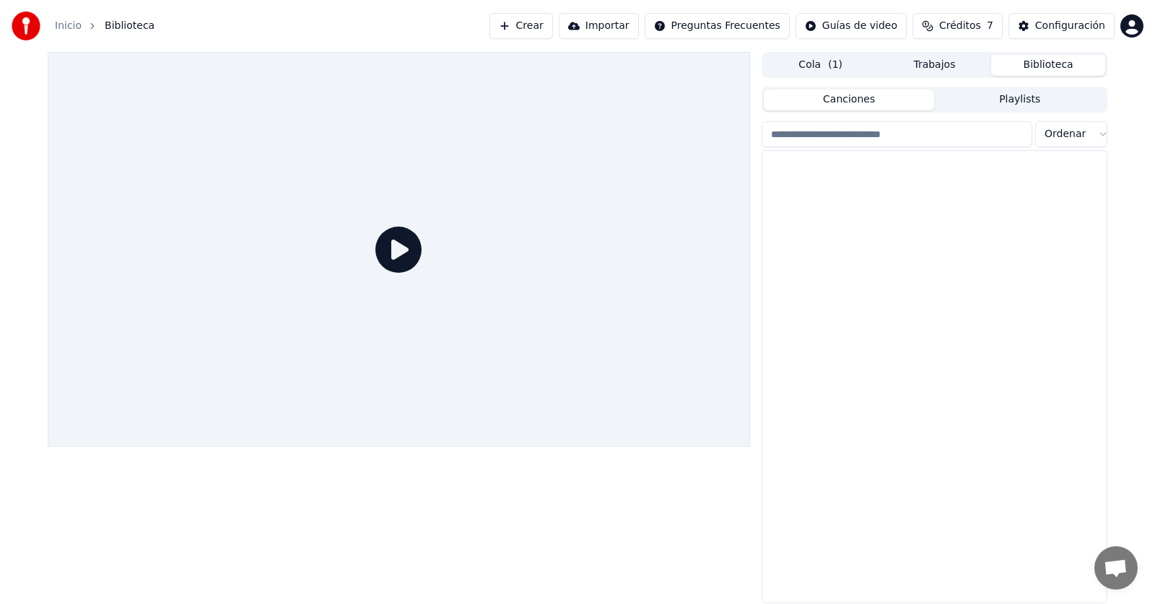
click at [1050, 64] on button "Biblioteca" at bounding box center [1048, 65] width 114 height 21
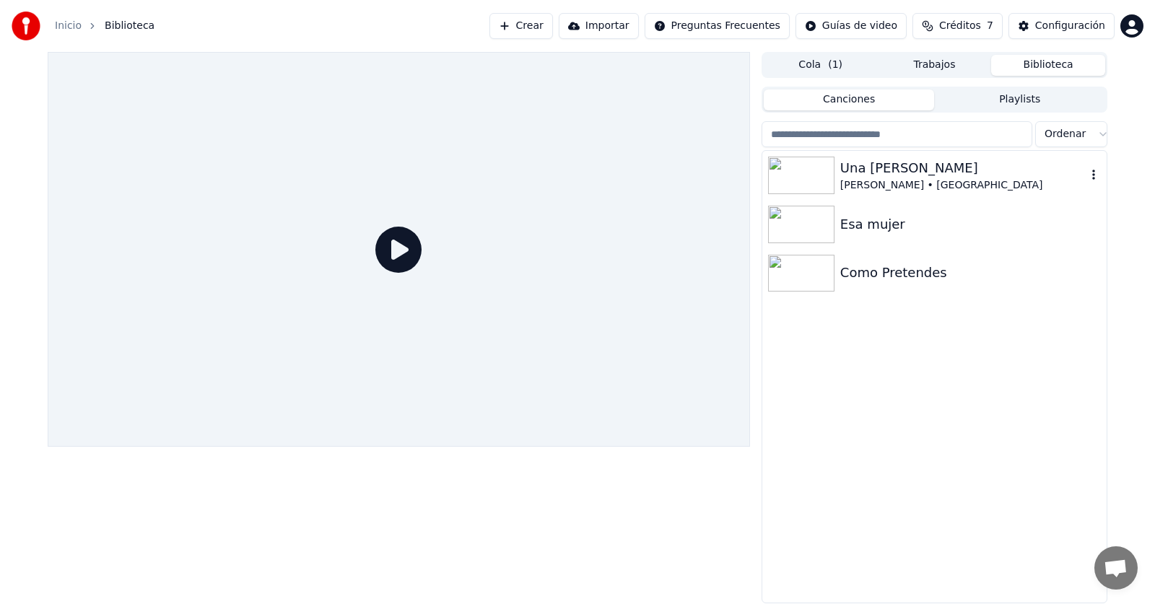
click at [910, 181] on div "[PERSON_NAME] • [GEOGRAPHIC_DATA]" at bounding box center [963, 185] width 246 height 14
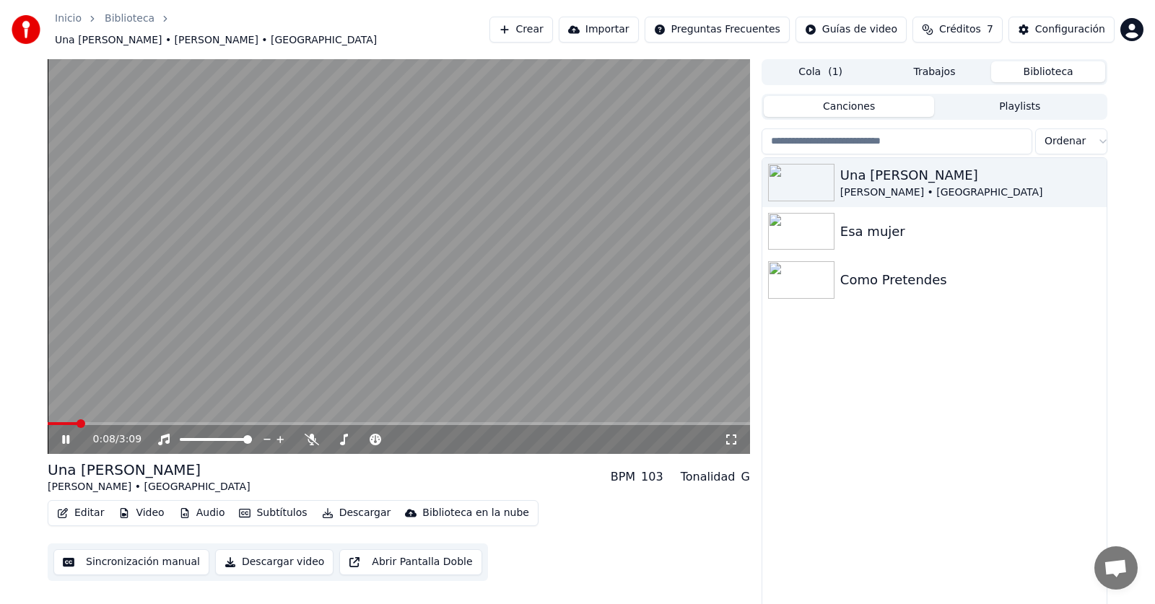
click at [78, 422] on span at bounding box center [399, 423] width 702 height 3
click at [100, 422] on span at bounding box center [85, 423] width 74 height 3
click at [48, 422] on span at bounding box center [399, 423] width 702 height 3
click at [66, 438] on icon at bounding box center [76, 440] width 34 height 12
click at [259, 510] on button "Subtítulos" at bounding box center [272, 513] width 79 height 20
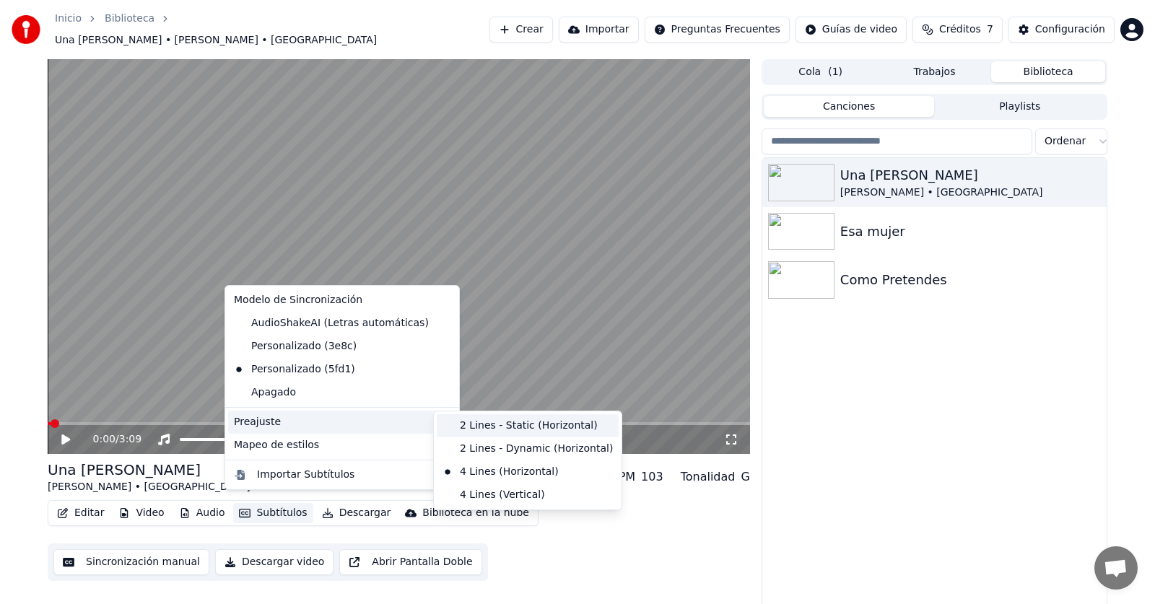
click at [483, 425] on div "2 Lines - Static (Horizontal)" at bounding box center [528, 425] width 182 height 23
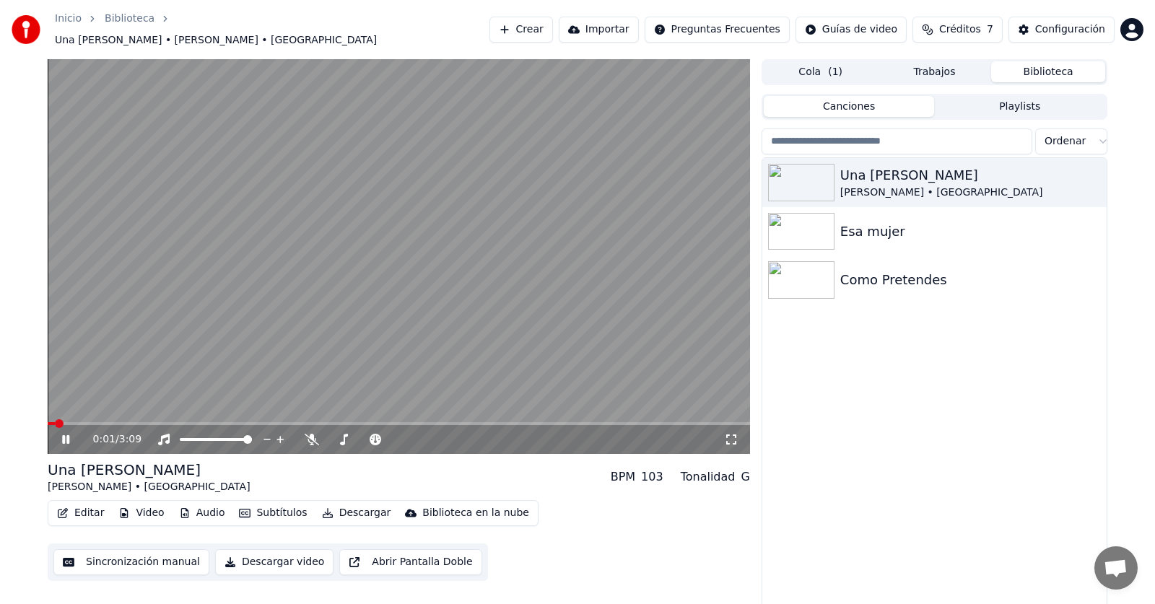
click at [118, 422] on span at bounding box center [399, 423] width 702 height 3
click at [93, 412] on video at bounding box center [399, 256] width 702 height 395
drag, startPoint x: 88, startPoint y: 414, endPoint x: 0, endPoint y: 412, distance: 88.1
click at [0, 412] on div "0:27 / 3:09 Una Paloma Blanca Chocano • Los Calis BPM 103 Tonalidad G Editar Vi…" at bounding box center [577, 335] width 1155 height 552
click at [73, 419] on span at bounding box center [77, 423] width 9 height 9
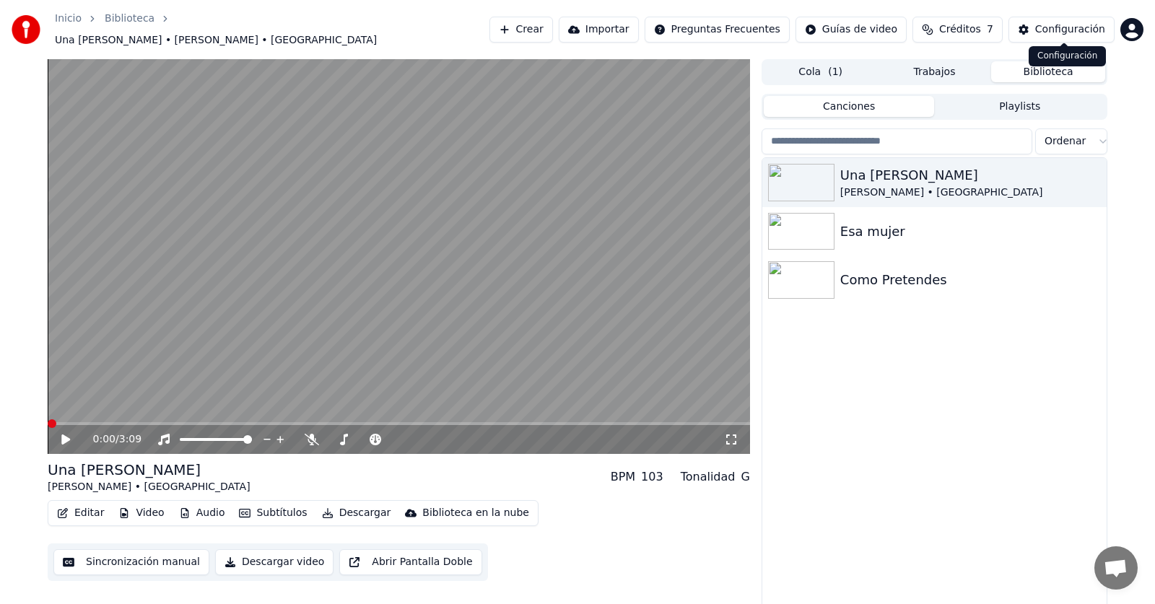
click at [1053, 28] on div "Configuración" at bounding box center [1070, 29] width 70 height 14
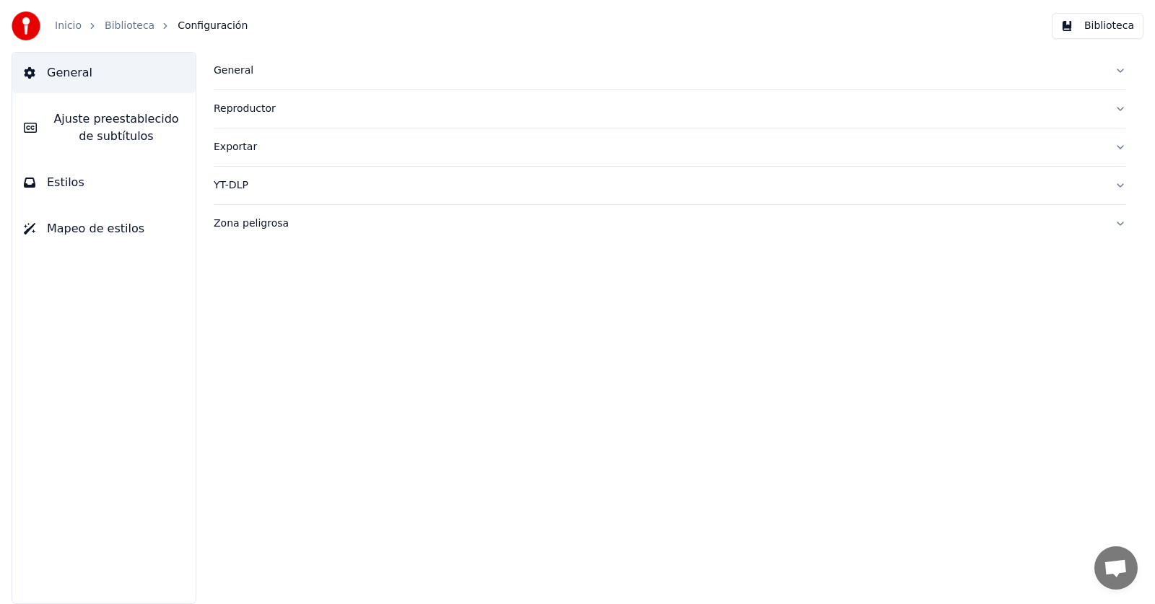
click at [119, 144] on span "Ajuste preestablecido de subtítulos" at bounding box center [116, 127] width 136 height 35
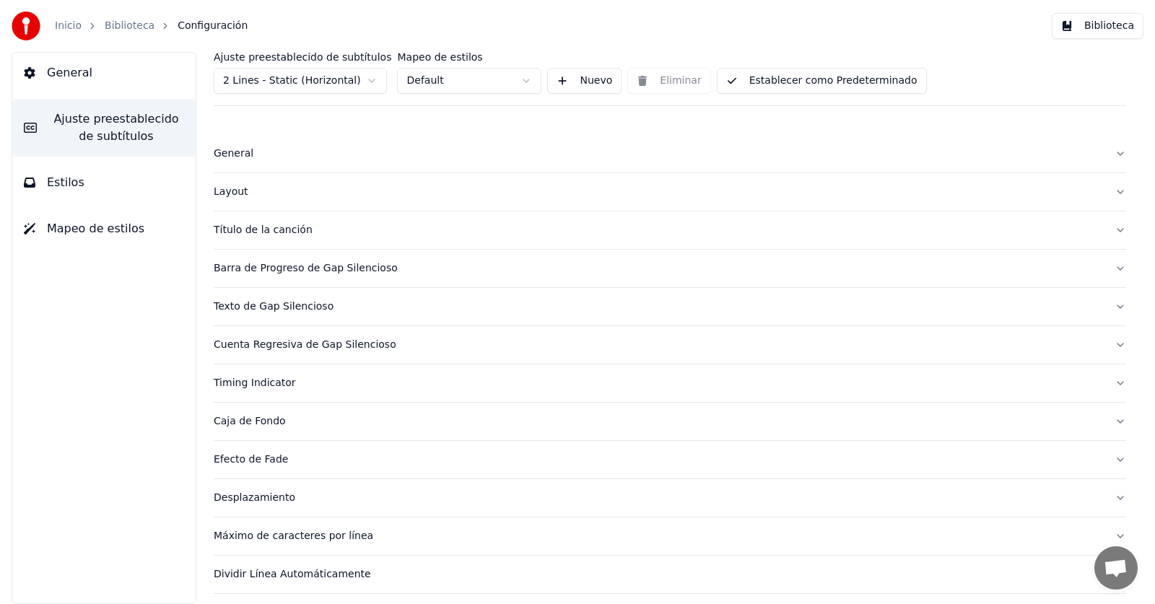
click at [30, 186] on icon at bounding box center [30, 183] width 12 height 10
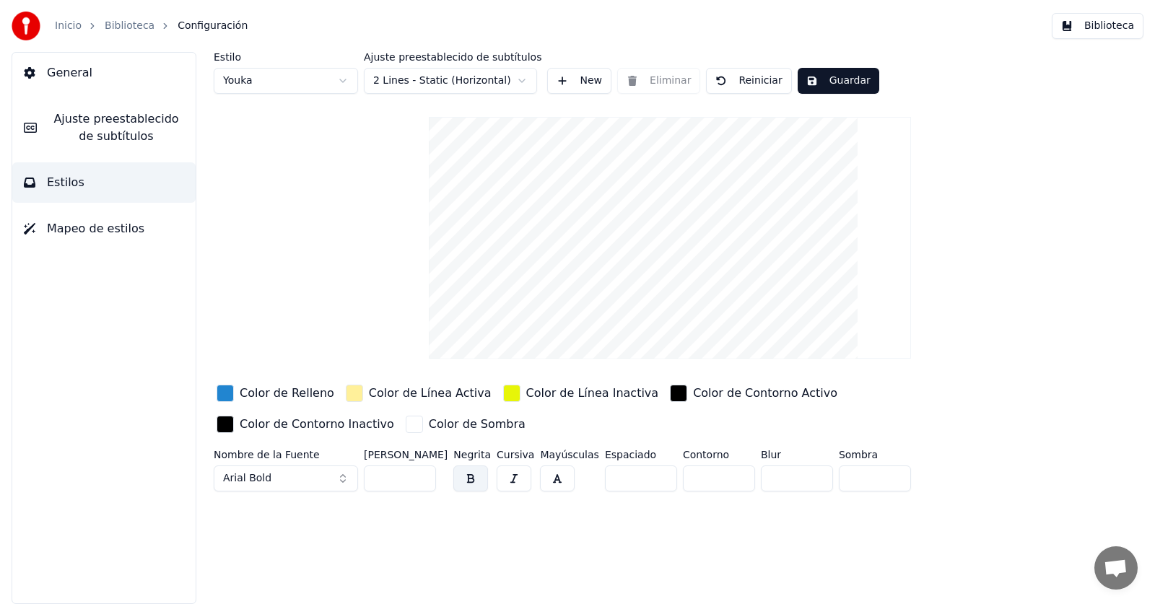
click at [349, 394] on div "button" at bounding box center [354, 393] width 17 height 17
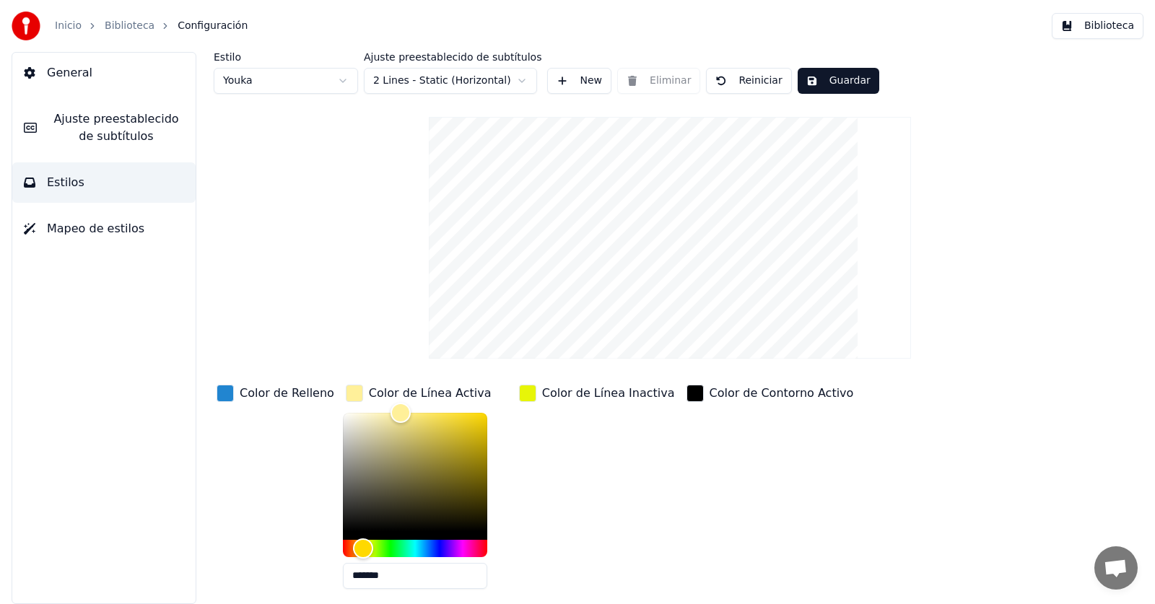
click at [519, 397] on div "button" at bounding box center [527, 393] width 17 height 17
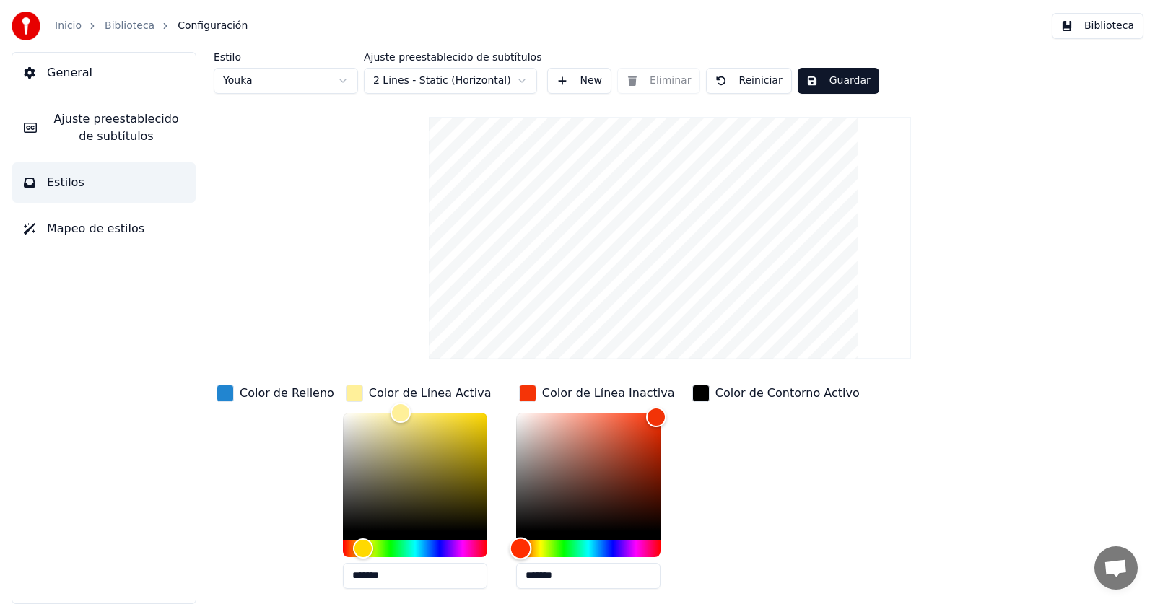
drag, startPoint x: 522, startPoint y: 550, endPoint x: 510, endPoint y: 417, distance: 134.1
click at [516, 417] on div at bounding box center [588, 485] width 144 height 144
click at [516, 419] on div "Color" at bounding box center [588, 472] width 144 height 118
type input "*******"
drag, startPoint x: 510, startPoint y: 419, endPoint x: 486, endPoint y: 399, distance: 32.3
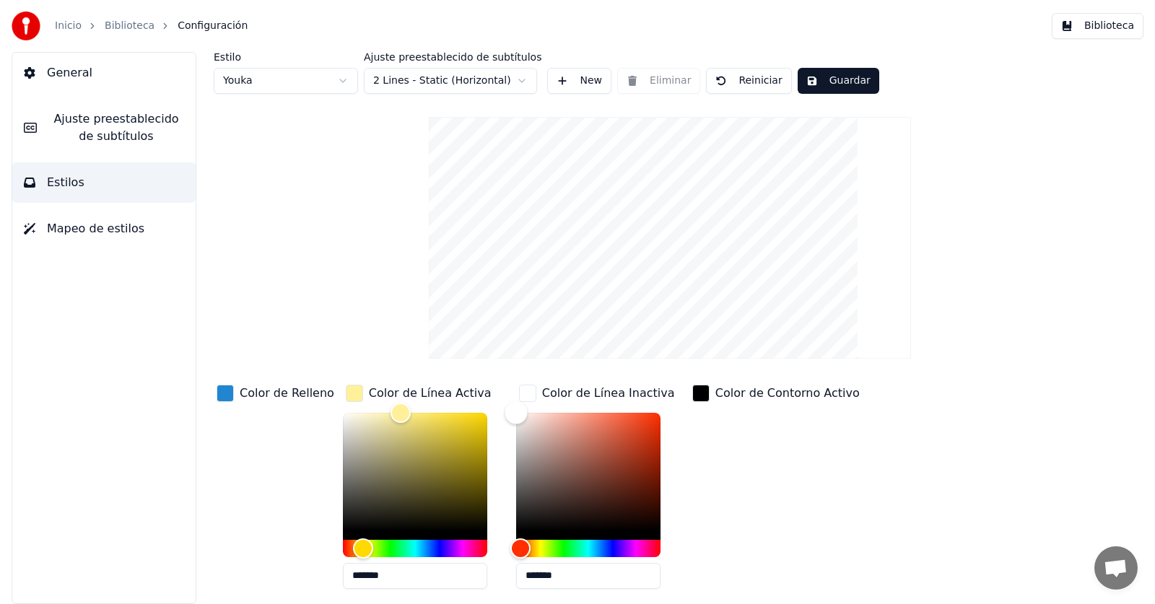
click at [486, 399] on div "Color de Relleno Color de Línea Activa ******* Color de Línea Inactiva ******* …" at bounding box center [618, 507] width 809 height 250
click at [715, 445] on div "Color de Contorno Activo" at bounding box center [775, 491] width 173 height 219
click at [406, 311] on div "Estilo Youka Ajuste preestablecido de subtítulos 2 Lines - Static (Horizontal) …" at bounding box center [670, 371] width 913 height 639
click at [747, 548] on div "Color de Contorno Activo" at bounding box center [775, 491] width 173 height 219
click at [815, 74] on button "Guardar" at bounding box center [839, 81] width 82 height 26
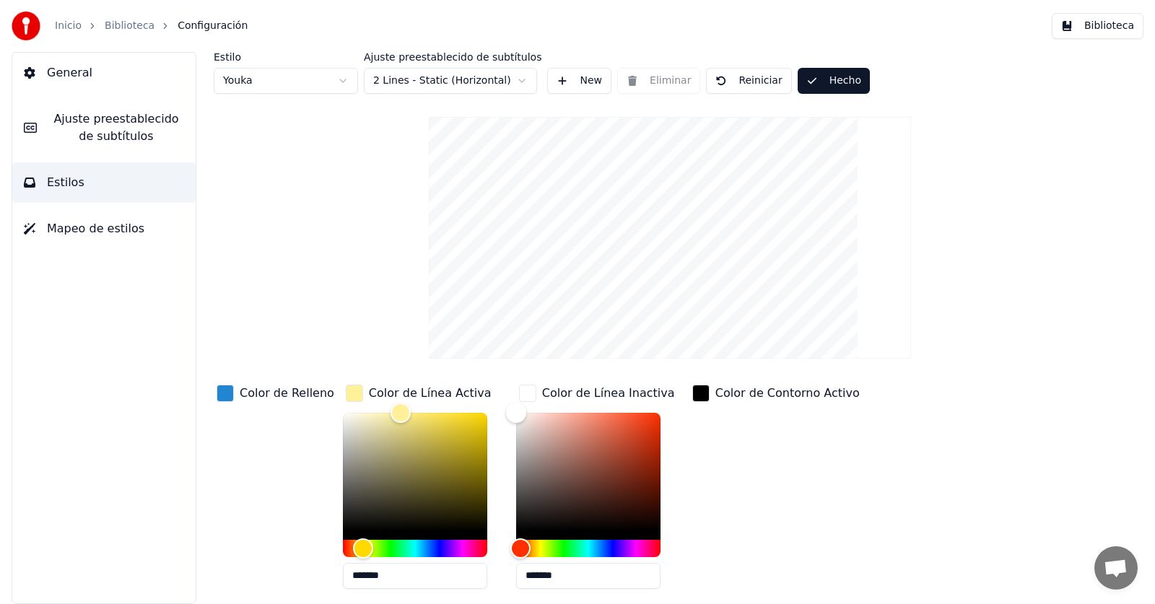
click at [527, 76] on html "Inicio Biblioteca Configuración Biblioteca General Ajuste preestablecido de sub…" at bounding box center [577, 302] width 1155 height 604
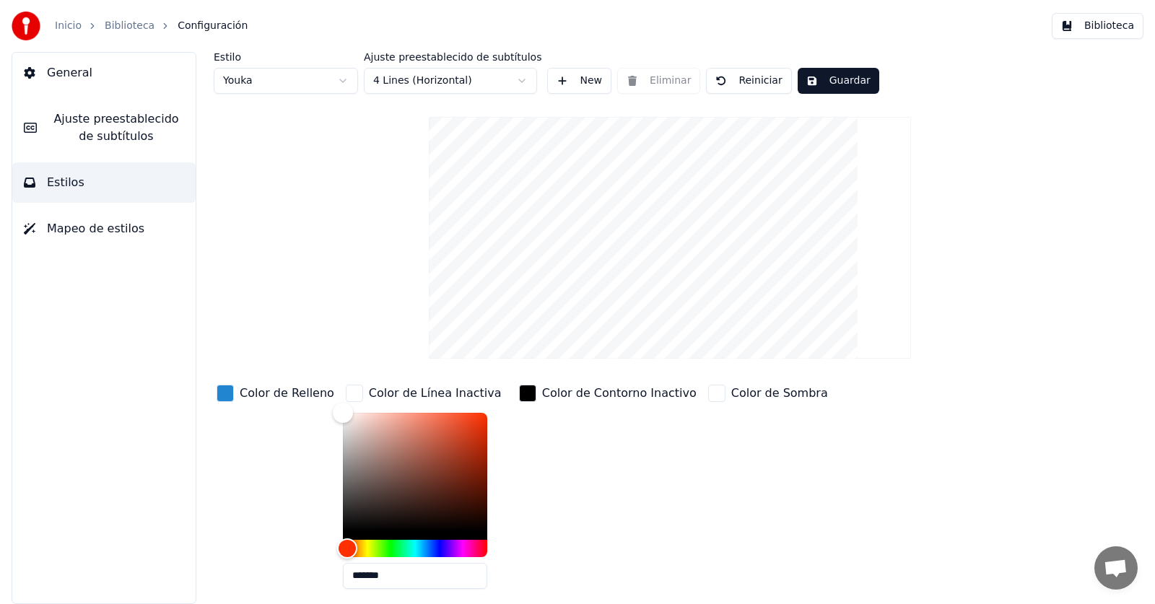
click at [434, 396] on div "Color de Línea Inactiva" at bounding box center [435, 393] width 133 height 17
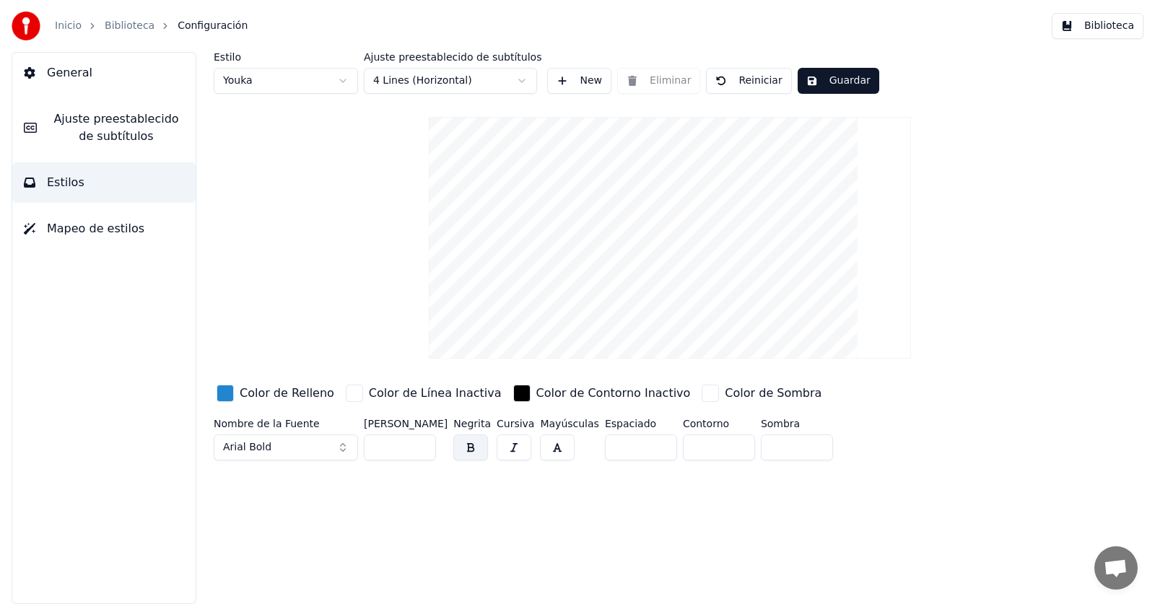
click at [346, 394] on div "button" at bounding box center [354, 393] width 17 height 17
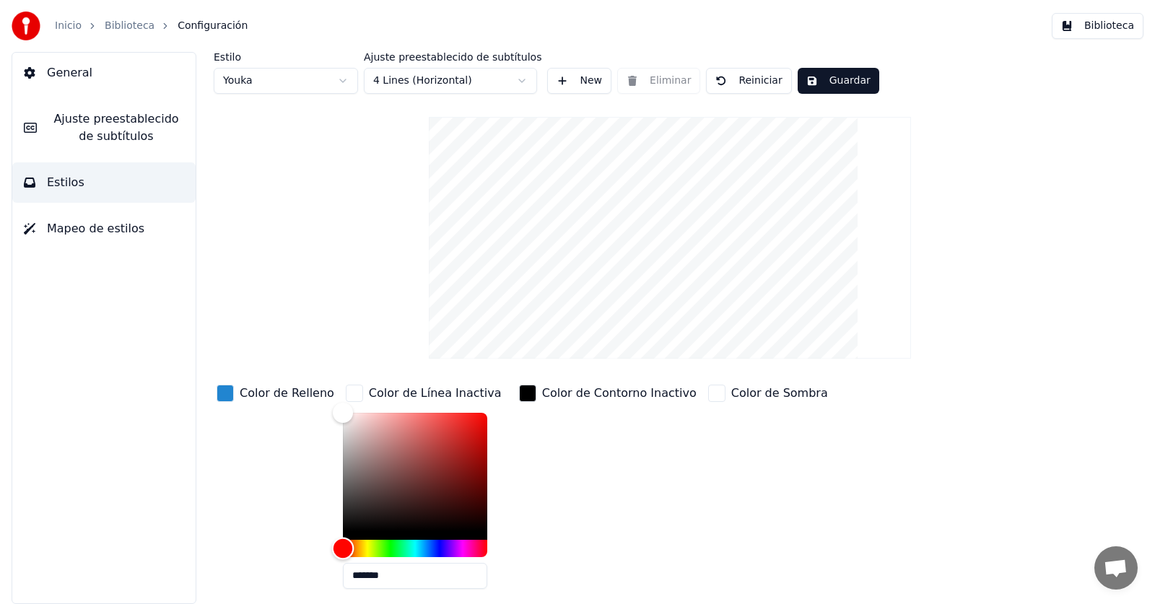
click at [333, 552] on div "Hue" at bounding box center [343, 548] width 22 height 22
drag, startPoint x: 338, startPoint y: 412, endPoint x: 406, endPoint y: 417, distance: 68.1
click at [406, 417] on div "Color" at bounding box center [407, 419] width 22 height 22
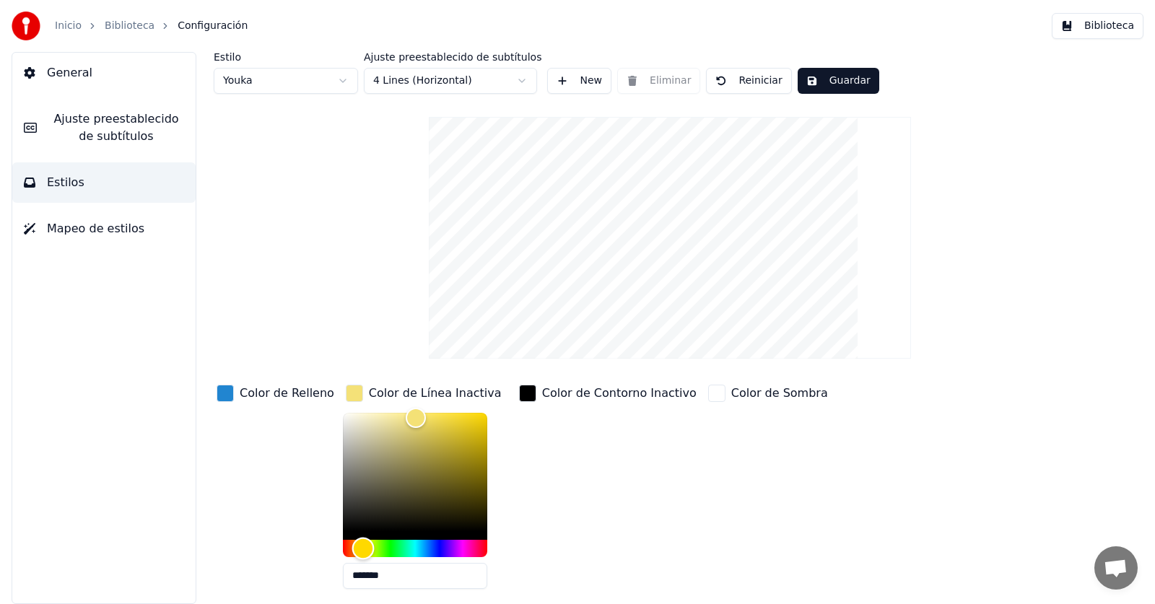
drag, startPoint x: 334, startPoint y: 547, endPoint x: 353, endPoint y: 549, distance: 18.9
click at [353, 549] on div "Hue" at bounding box center [363, 548] width 22 height 22
type input "*******"
click at [396, 414] on div "Color" at bounding box center [407, 415] width 22 height 22
click at [826, 87] on button "Guardar" at bounding box center [839, 81] width 82 height 26
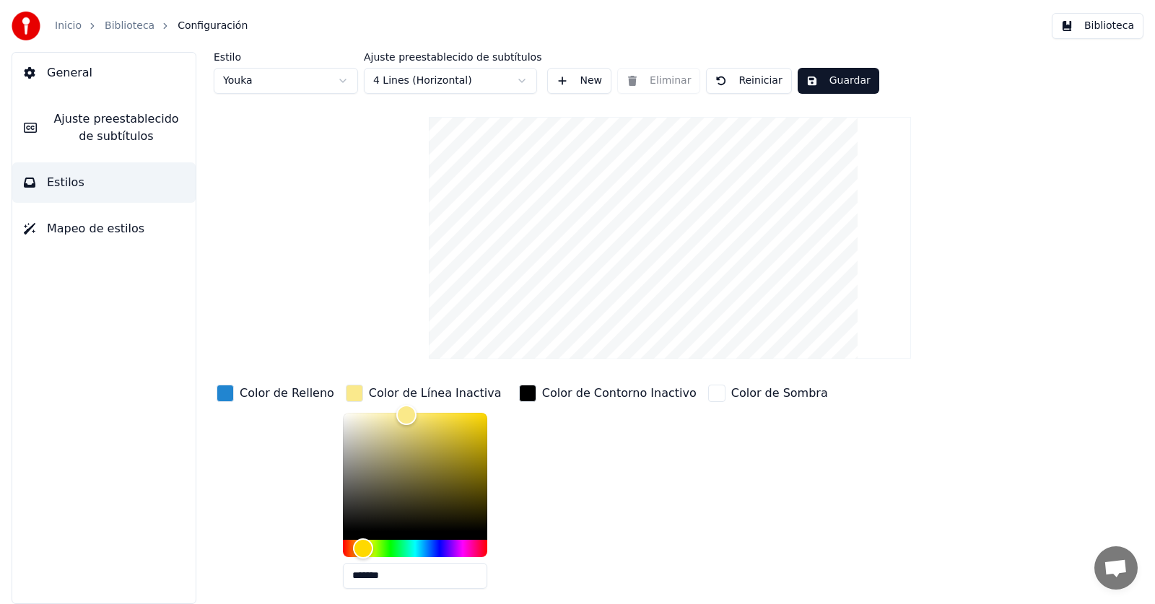
click at [515, 80] on html "Inicio Biblioteca Configuración Biblioteca General Ajuste preestablecido de sub…" at bounding box center [577, 302] width 1155 height 604
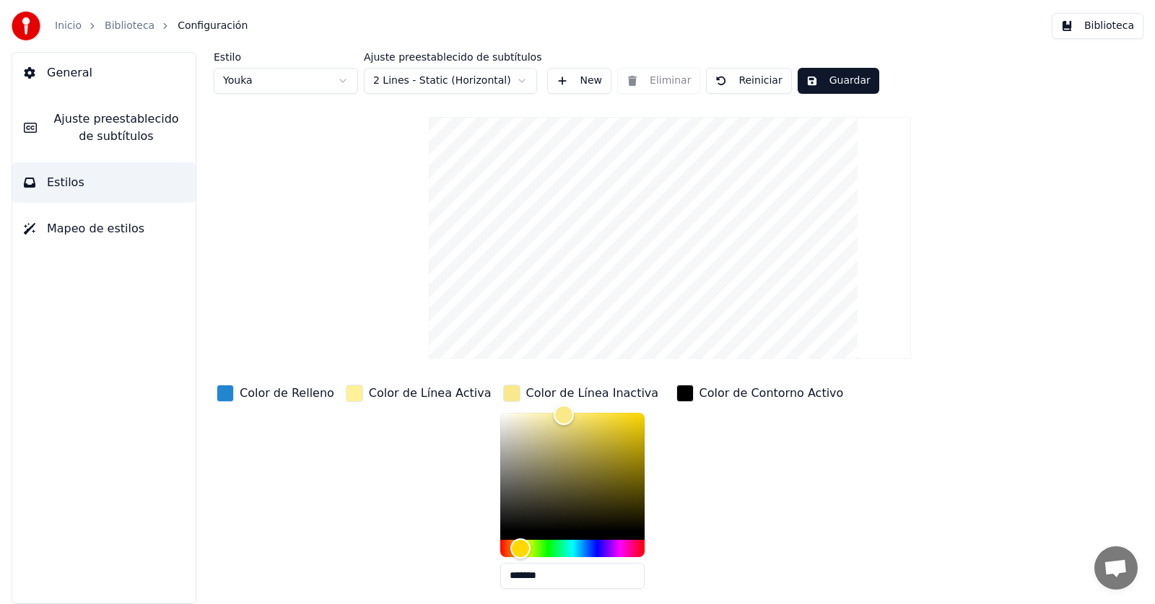
click at [516, 79] on html "Inicio Biblioteca Configuración Biblioteca General Ajuste preestablecido de sub…" at bounding box center [577, 302] width 1155 height 604
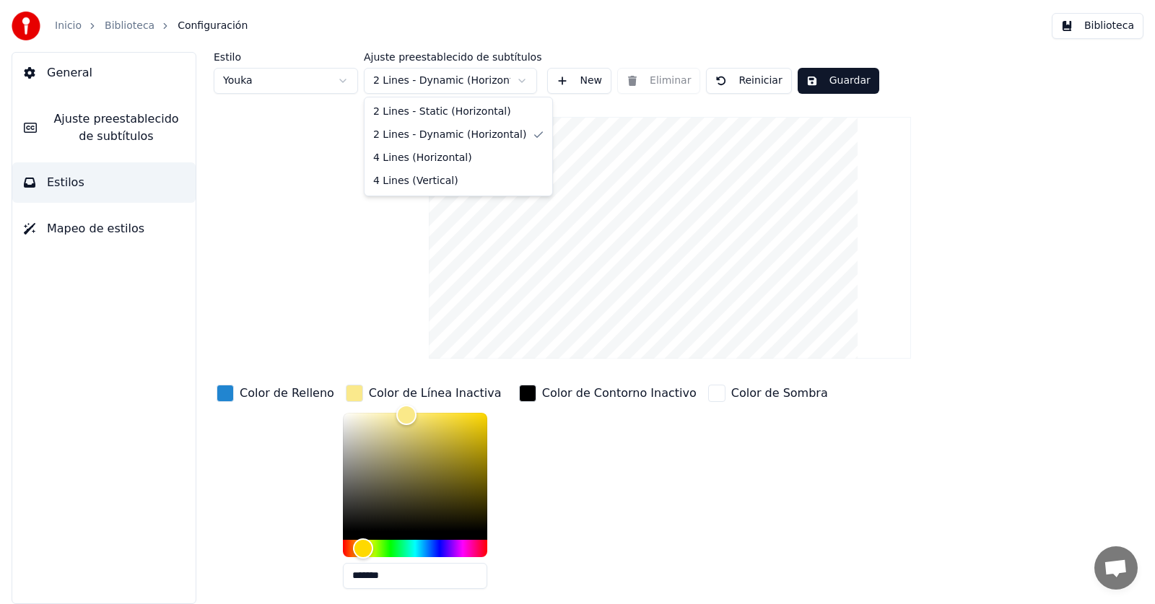
click at [513, 87] on html "Inicio Biblioteca Configuración Biblioteca General Ajuste preestablecido de sub…" at bounding box center [577, 302] width 1155 height 604
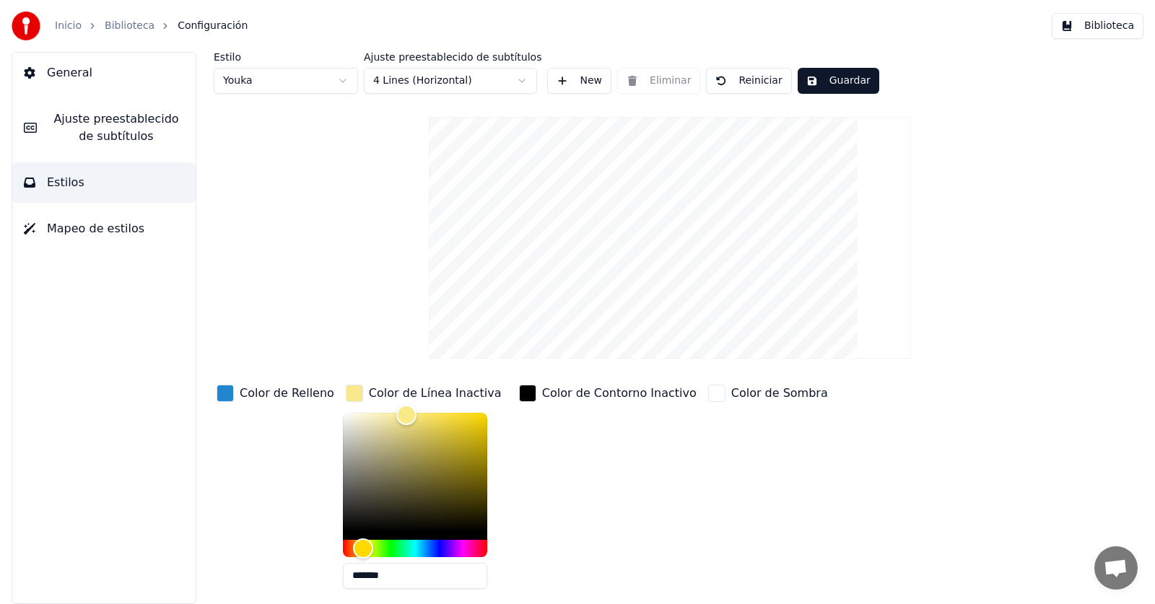
click at [824, 84] on button "Guardar" at bounding box center [839, 81] width 82 height 26
click at [105, 29] on link "Biblioteca" at bounding box center [130, 26] width 50 height 14
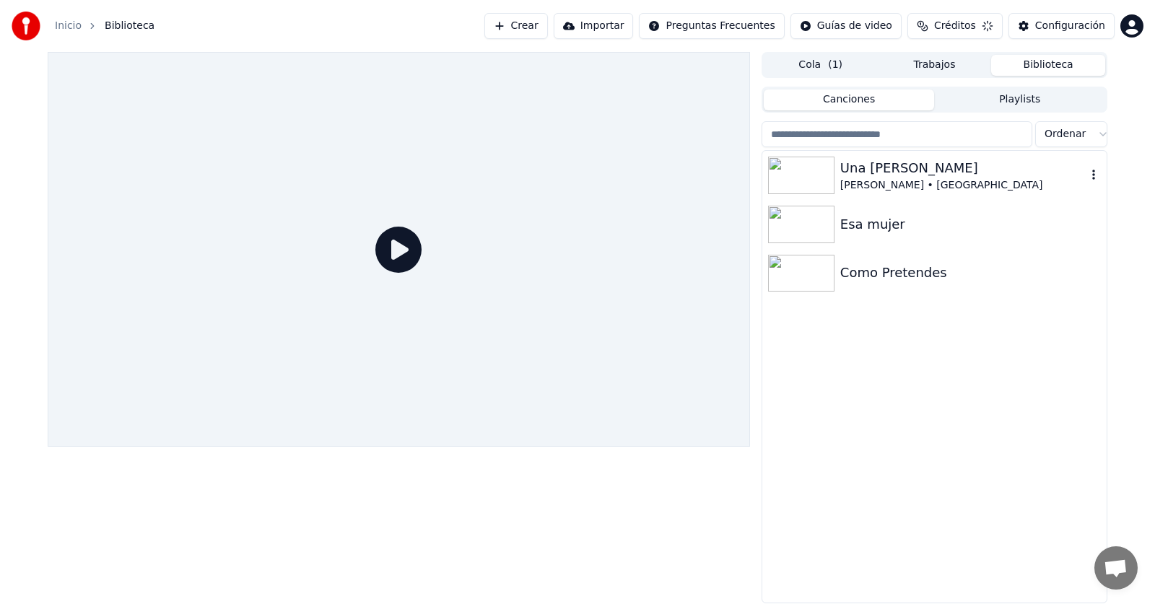
click at [840, 183] on div "[PERSON_NAME] • [GEOGRAPHIC_DATA]" at bounding box center [963, 185] width 246 height 14
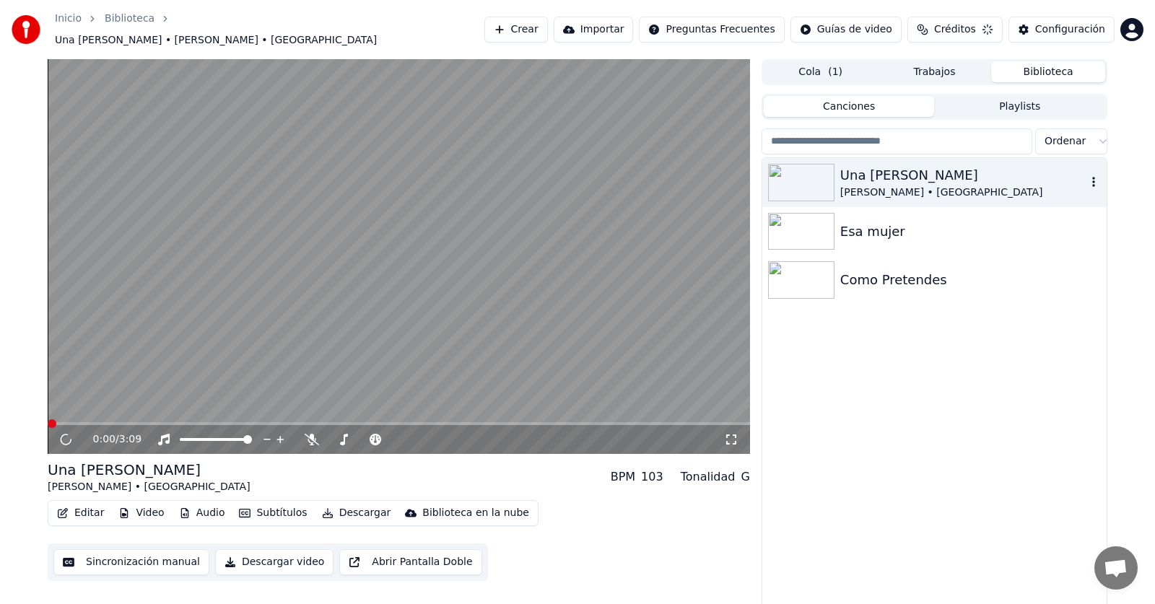
click at [840, 186] on div "[PERSON_NAME] • [GEOGRAPHIC_DATA]" at bounding box center [963, 193] width 246 height 14
click at [86, 432] on div "0:01 / 3:09" at bounding box center [398, 439] width 691 height 14
click at [91, 425] on div "0:01 / 3:09" at bounding box center [399, 439] width 702 height 29
click at [103, 422] on span at bounding box center [399, 423] width 702 height 3
click at [1102, 30] on div "Configuración" at bounding box center [1070, 29] width 70 height 14
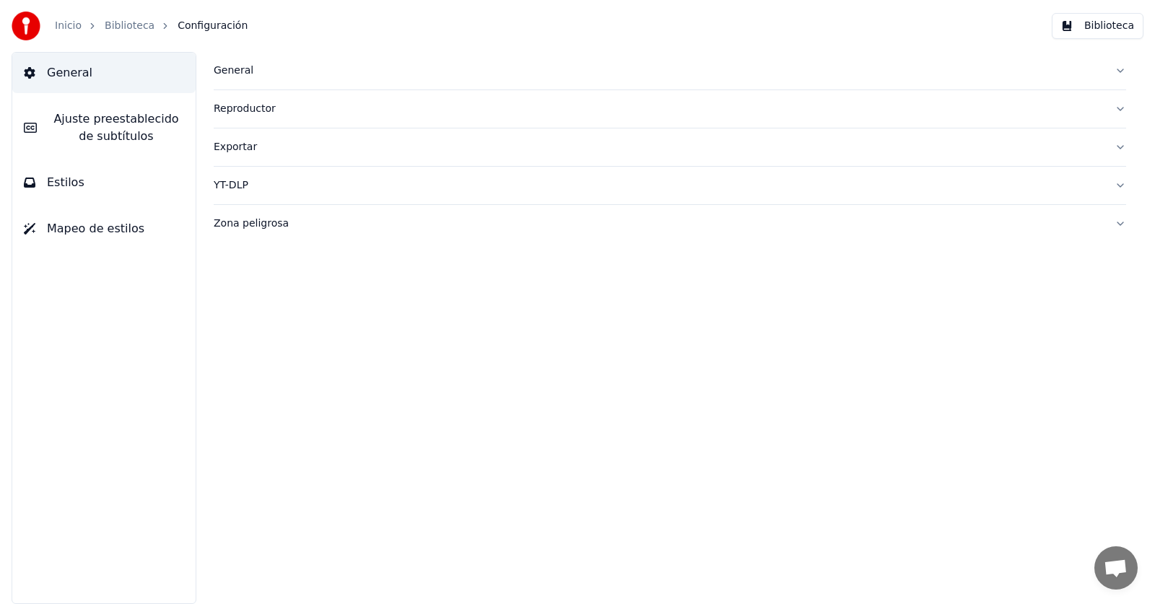
click at [74, 186] on span "Estilos" at bounding box center [66, 182] width 38 height 17
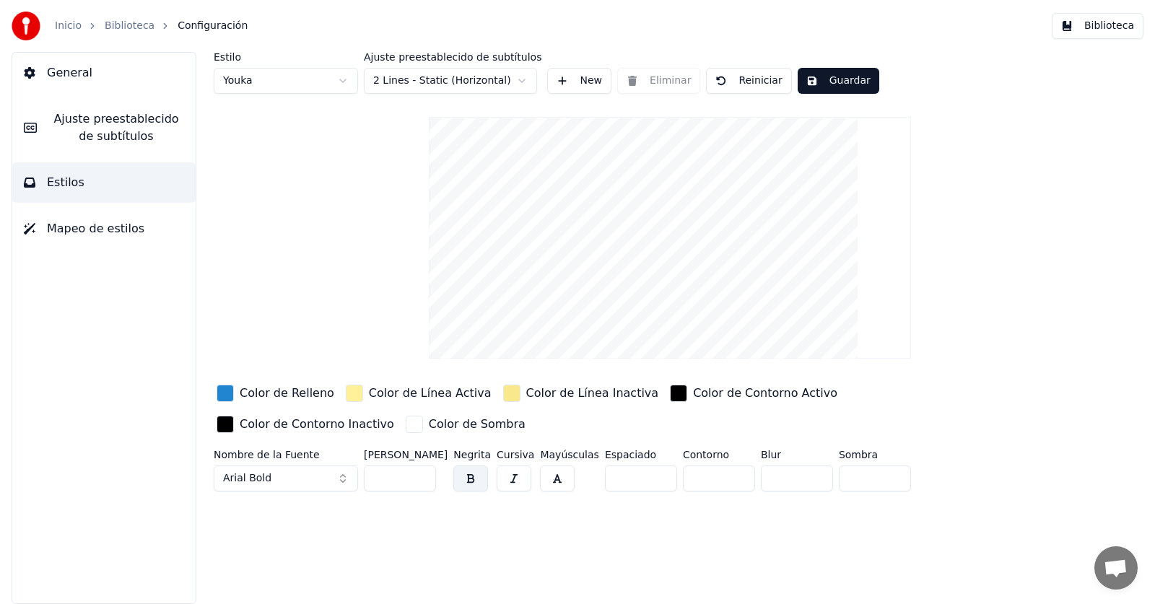
click at [726, 84] on button "Reiniciar" at bounding box center [748, 81] width 85 height 26
click at [429, 76] on html "Inicio Biblioteca Configuración Biblioteca General Ajuste preestablecido de sub…" at bounding box center [577, 302] width 1155 height 604
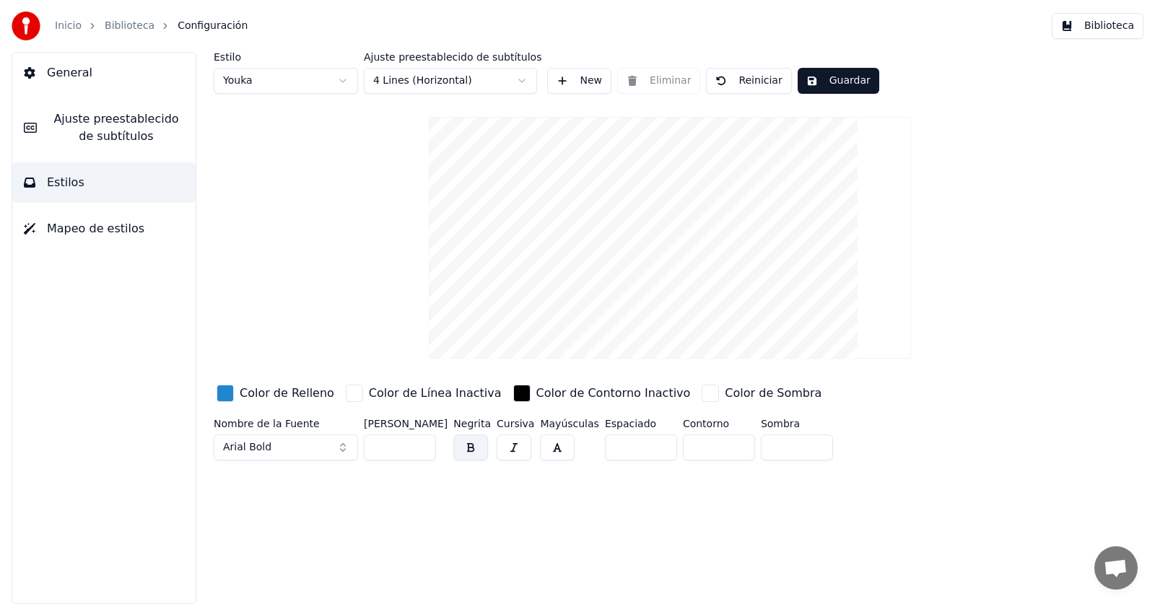
click at [954, 108] on div "Estilo Youka Ajuste preestablecido de subtítulos 4 Lines (Horizontal) New Elimi…" at bounding box center [670, 259] width 913 height 414
click at [824, 89] on button "Guardar" at bounding box center [839, 81] width 82 height 26
click at [126, 26] on link "Biblioteca" at bounding box center [130, 26] width 50 height 14
